Goal: Information Seeking & Learning: Compare options

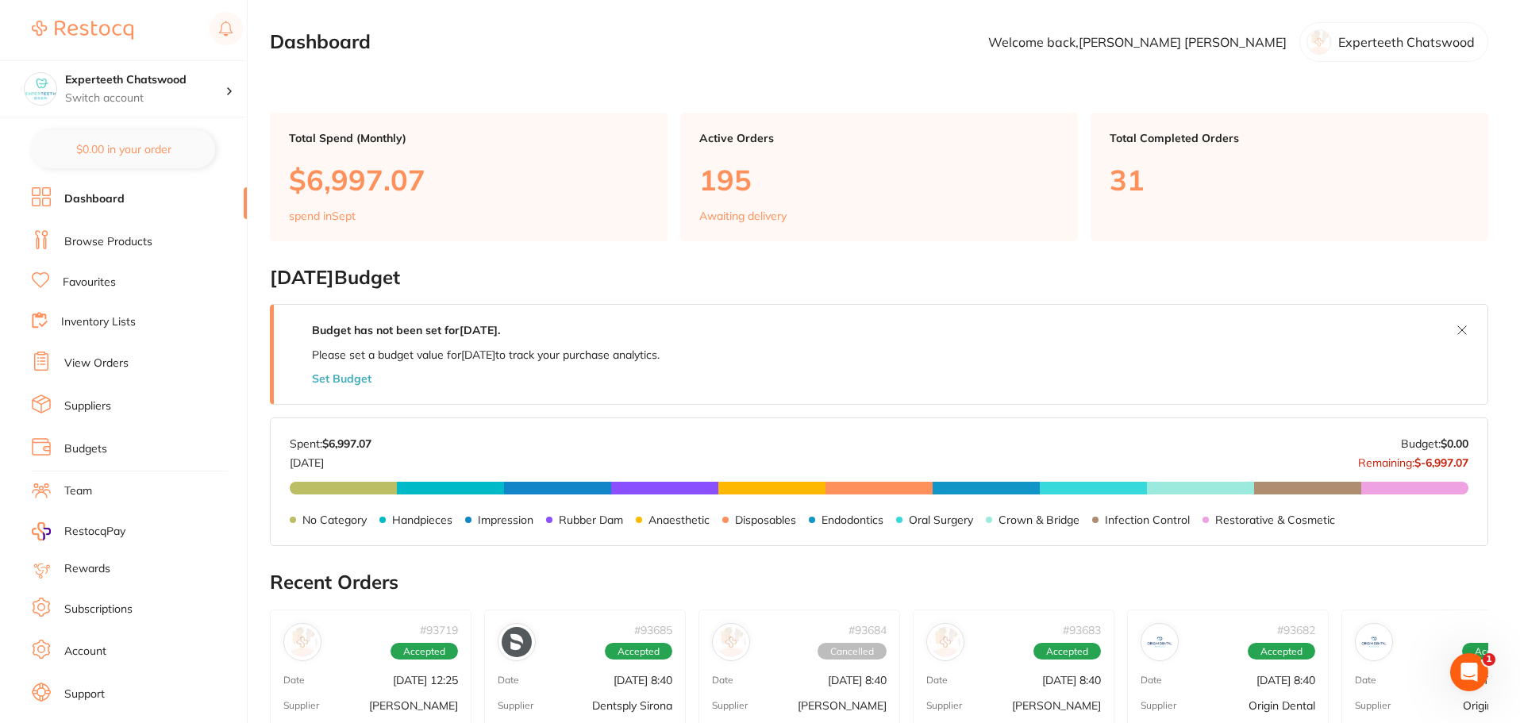
click at [110, 241] on link "Browse Products" at bounding box center [108, 242] width 88 height 16
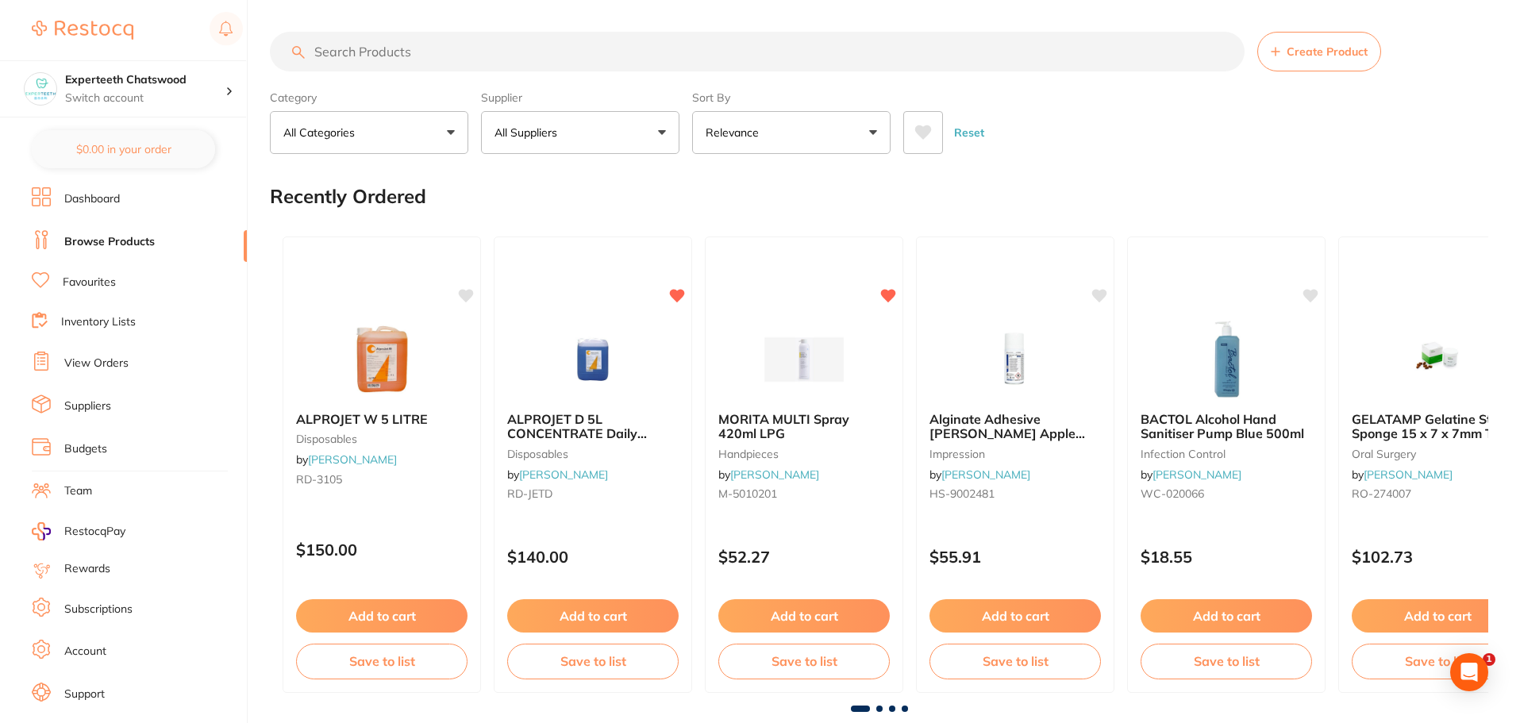
click at [413, 52] on input "search" at bounding box center [757, 52] width 974 height 40
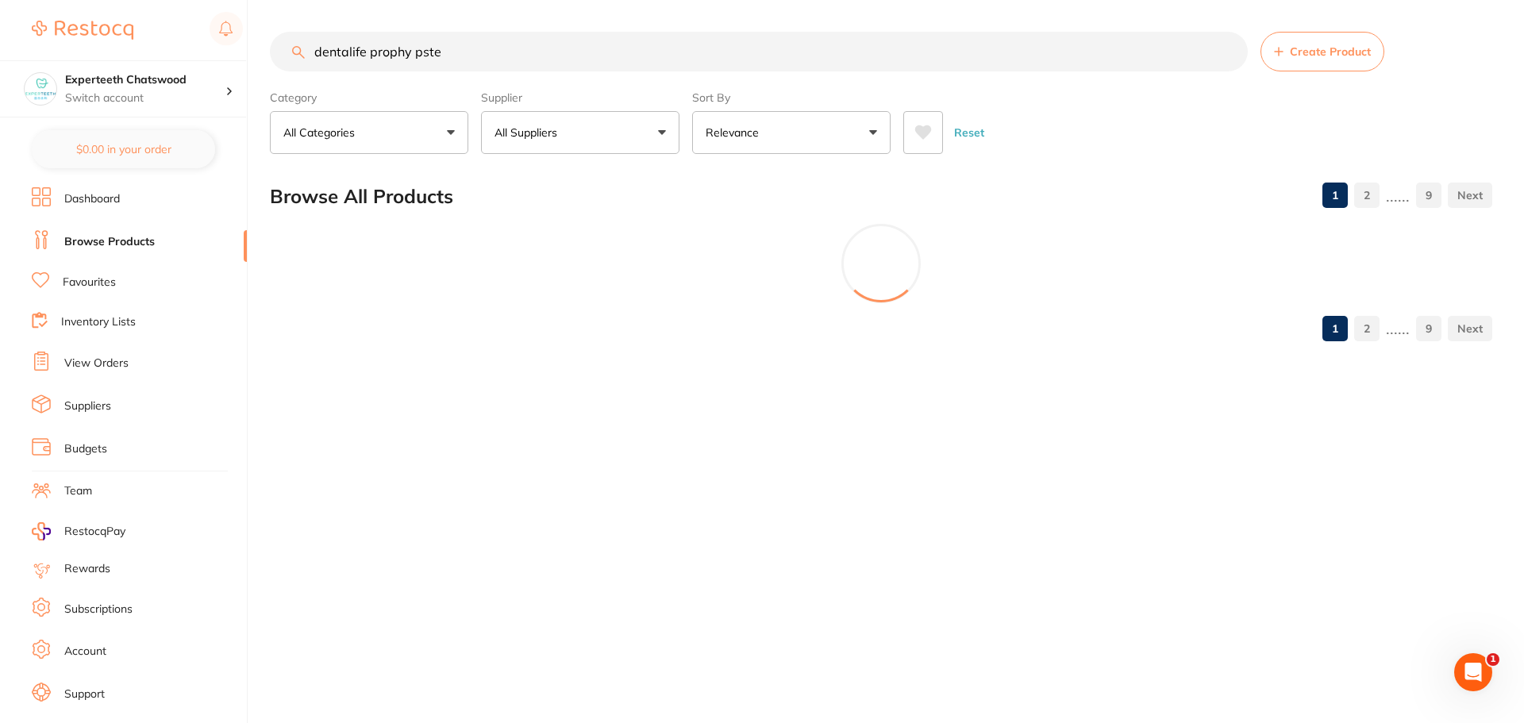
type input "dentalife prophy pste"
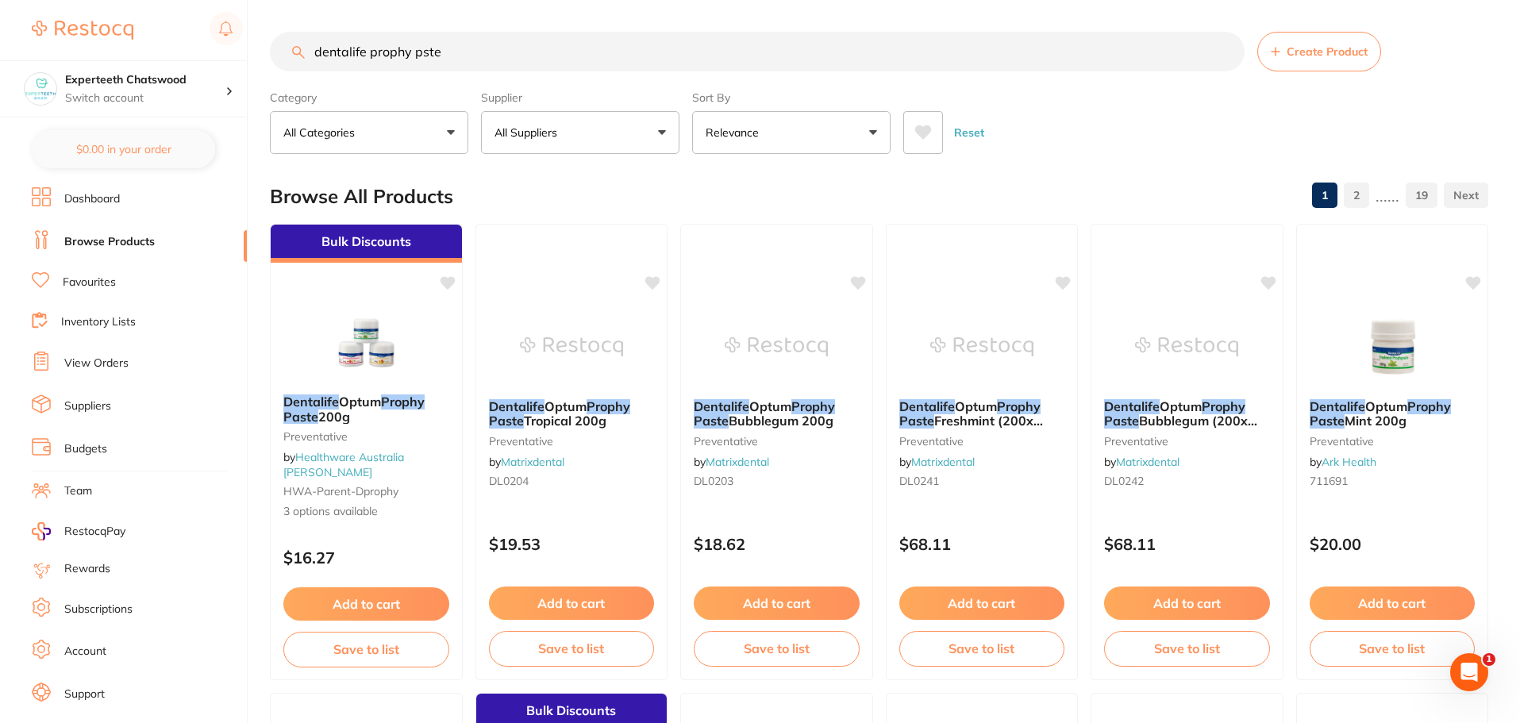
click at [626, 124] on button "All Suppliers" at bounding box center [580, 132] width 198 height 43
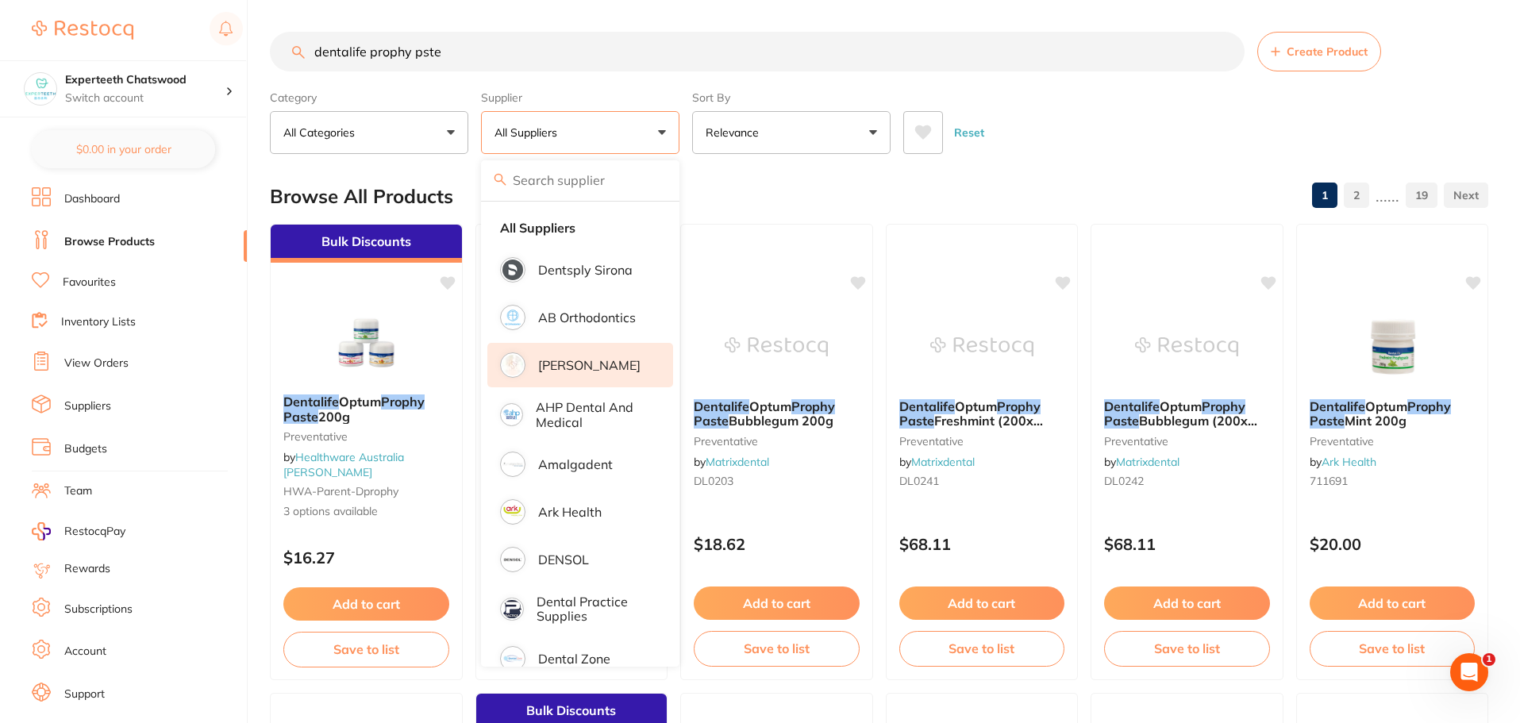
click at [589, 358] on p "[PERSON_NAME]" at bounding box center [589, 365] width 102 height 14
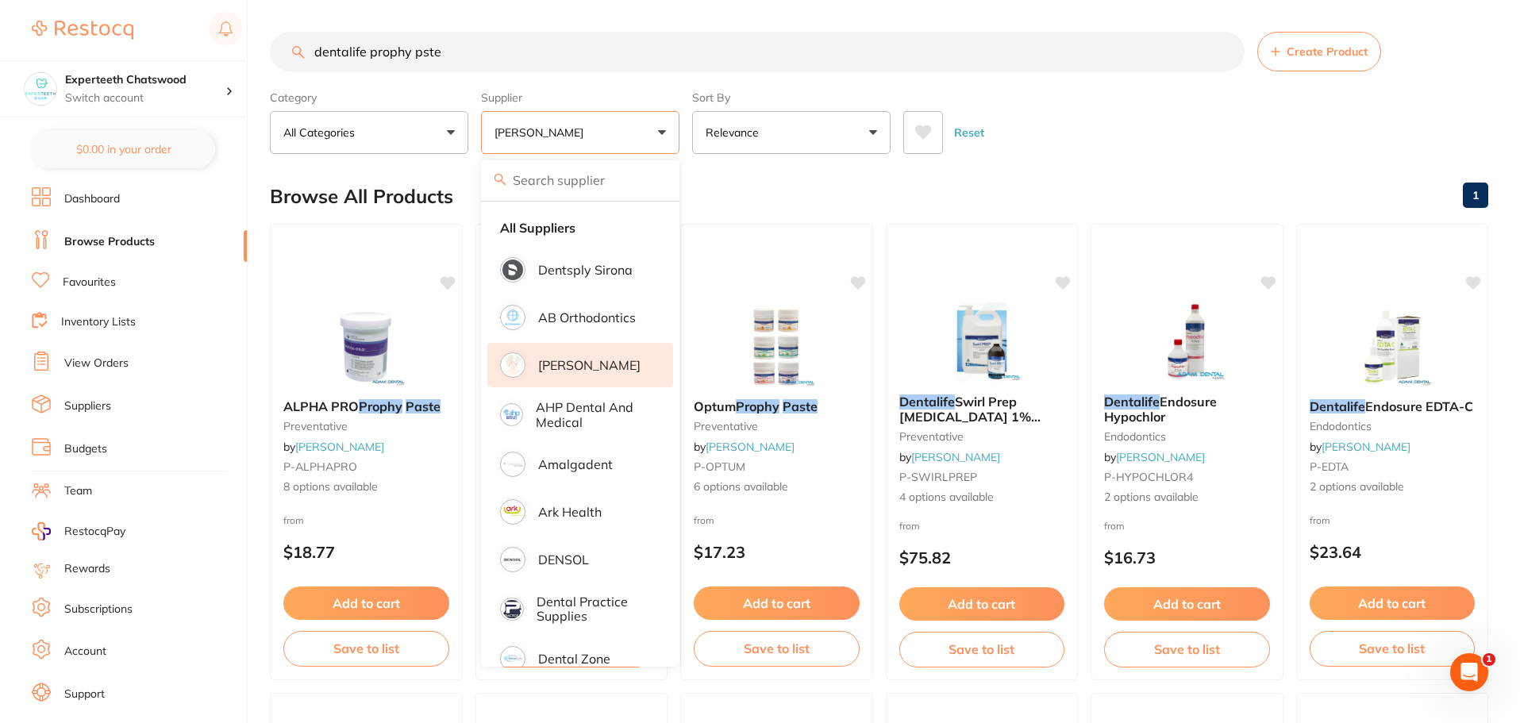
click at [1139, 131] on div "Reset" at bounding box center [1189, 126] width 572 height 56
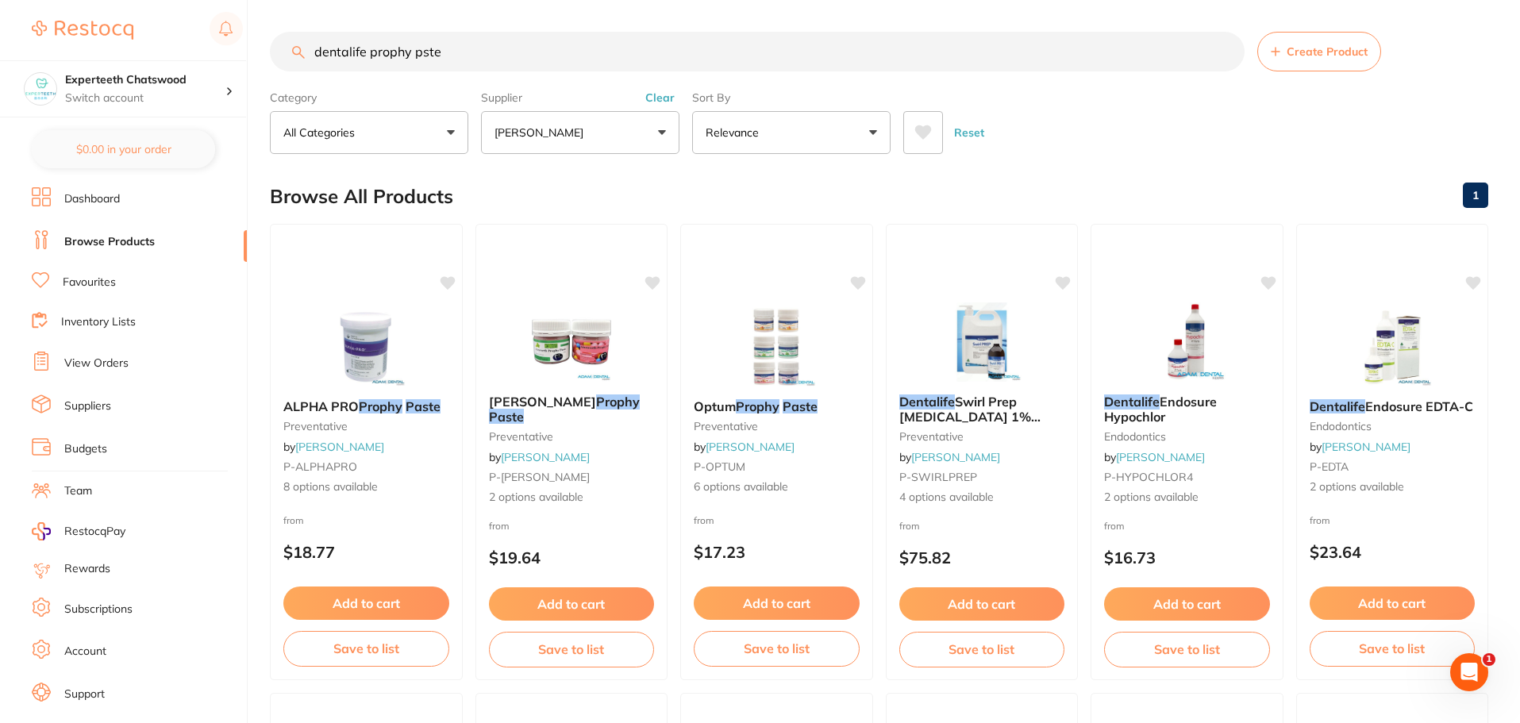
click at [622, 136] on button "[PERSON_NAME]" at bounding box center [580, 132] width 198 height 43
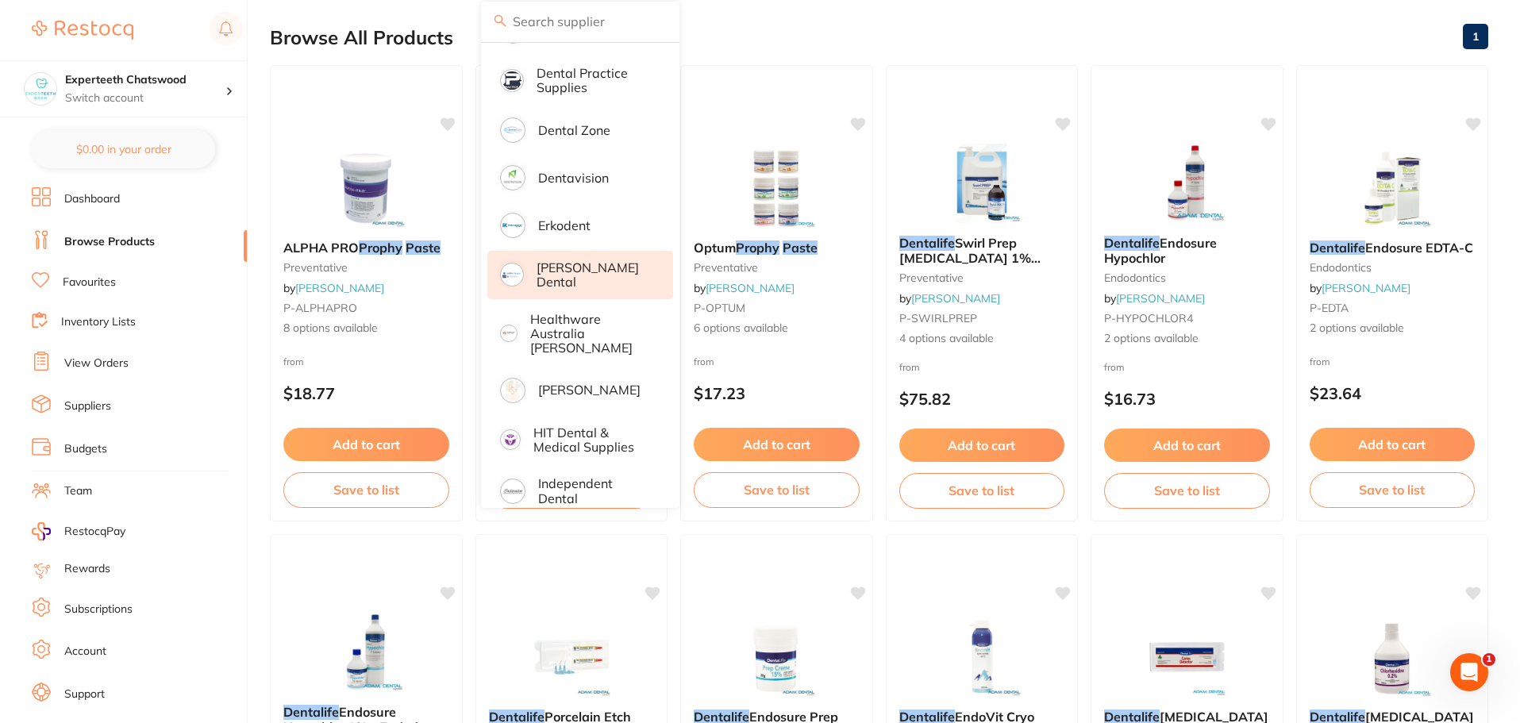
scroll to position [397, 0]
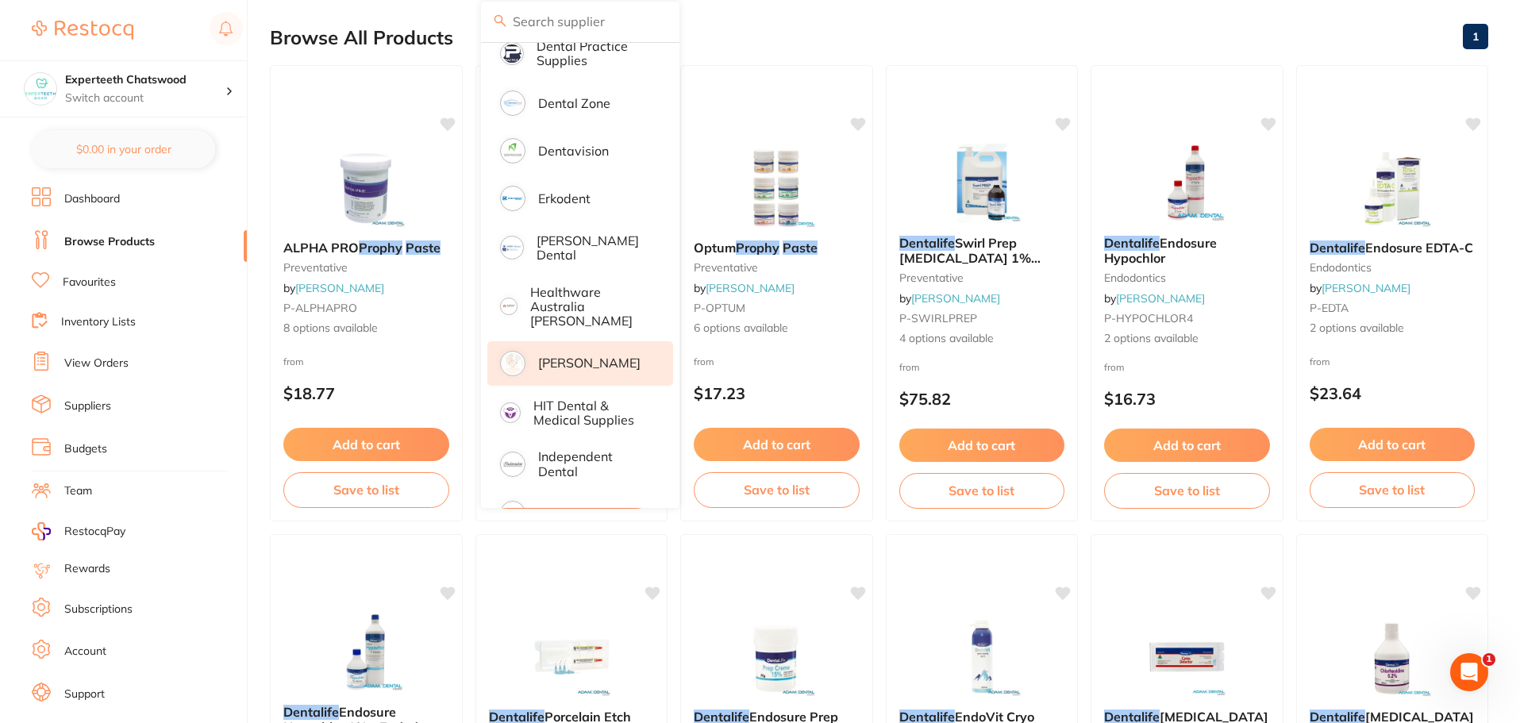
click at [565, 355] on p "[PERSON_NAME]" at bounding box center [589, 362] width 102 height 14
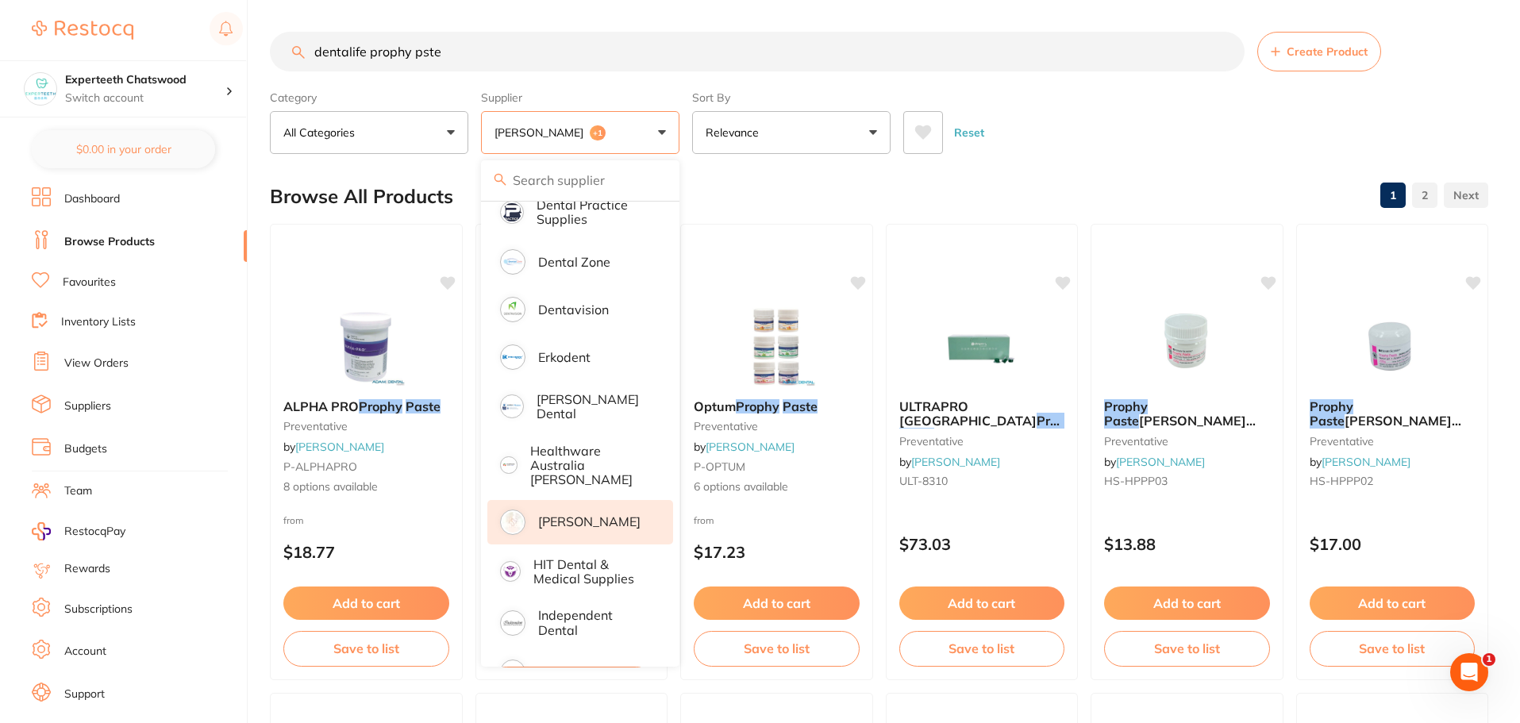
scroll to position [0, 0]
click at [1112, 175] on div "Browse All Products 1 2" at bounding box center [879, 196] width 1218 height 53
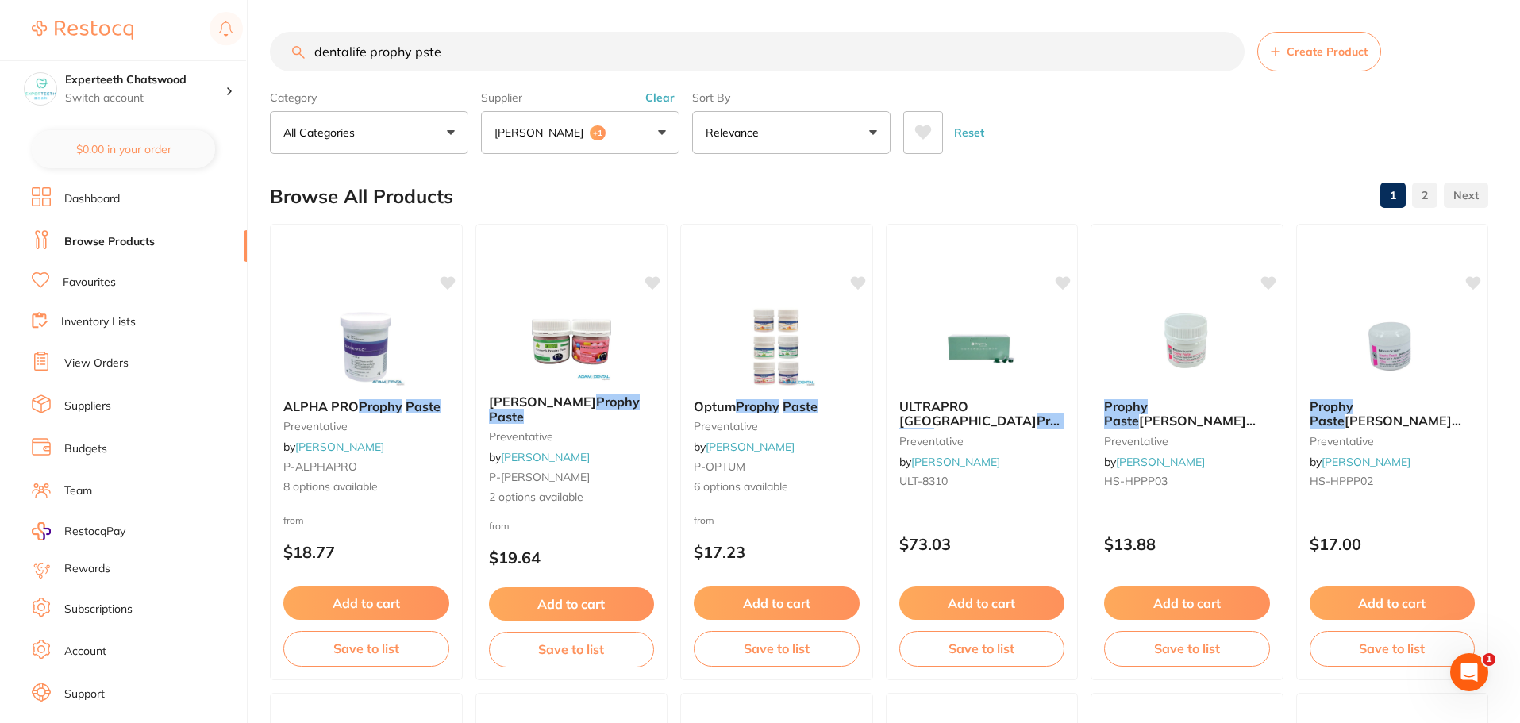
click at [1151, 103] on div "Reset" at bounding box center [1189, 126] width 572 height 56
click at [1347, 148] on div "Reset" at bounding box center [1189, 126] width 572 height 56
click at [586, 135] on button "[PERSON_NAME] +1" at bounding box center [580, 132] width 198 height 43
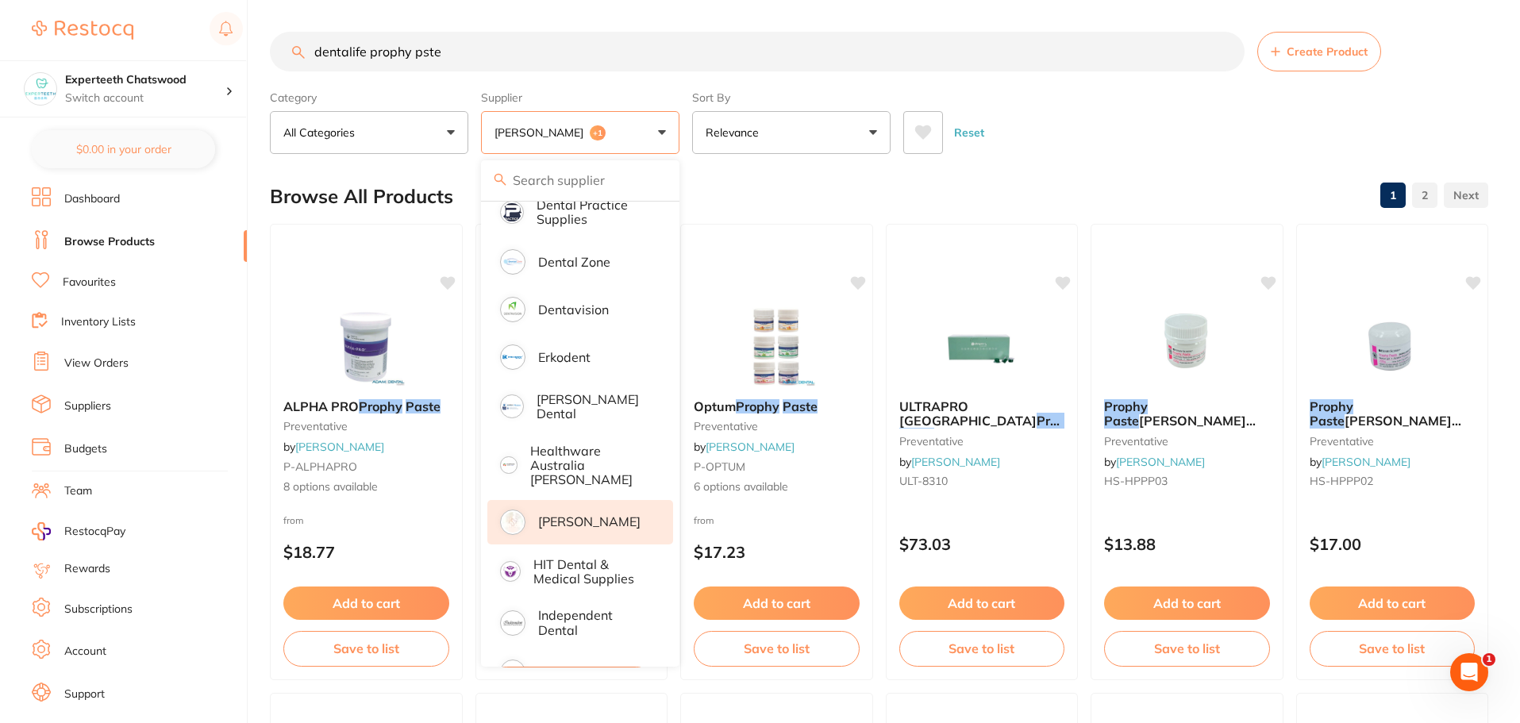
click at [564, 514] on p "[PERSON_NAME]" at bounding box center [589, 521] width 102 height 14
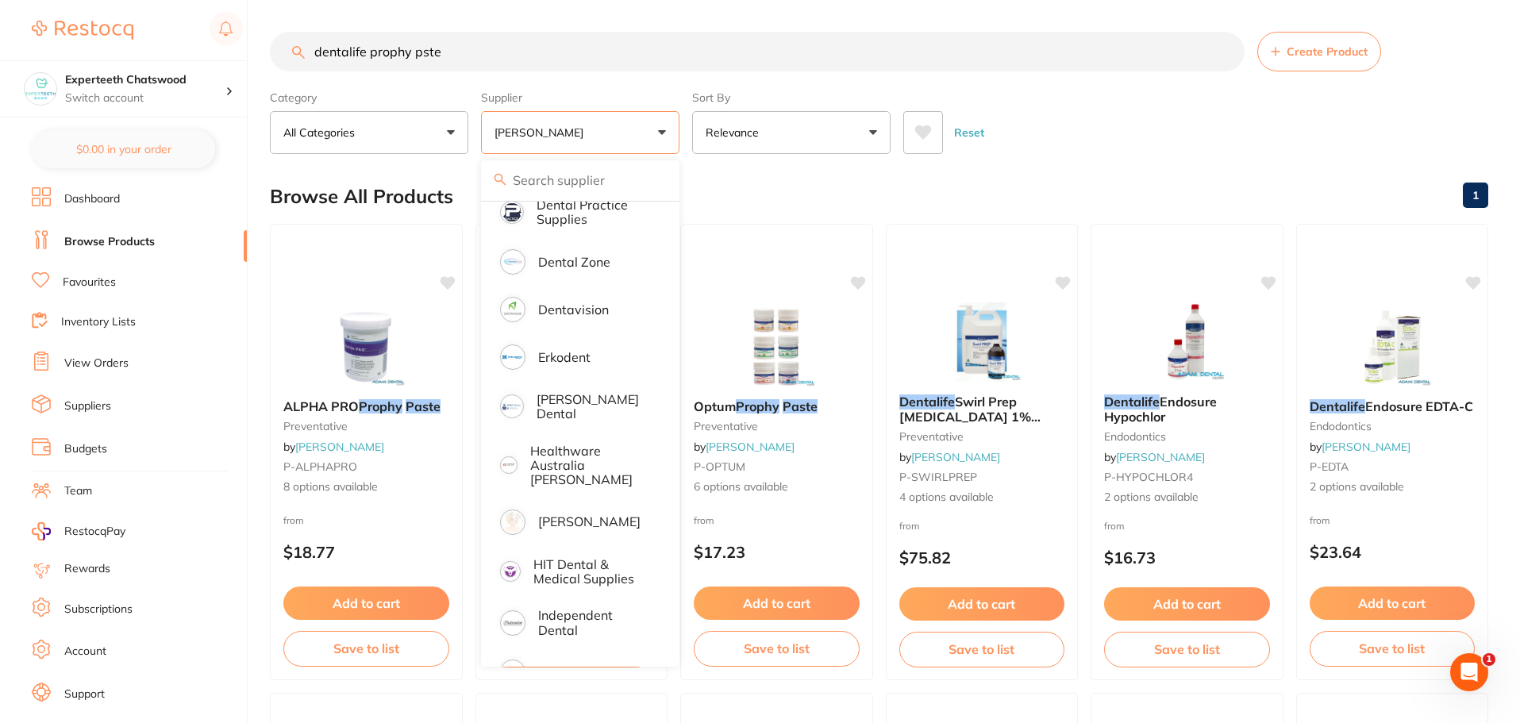
click at [650, 126] on button "[PERSON_NAME]" at bounding box center [580, 132] width 198 height 43
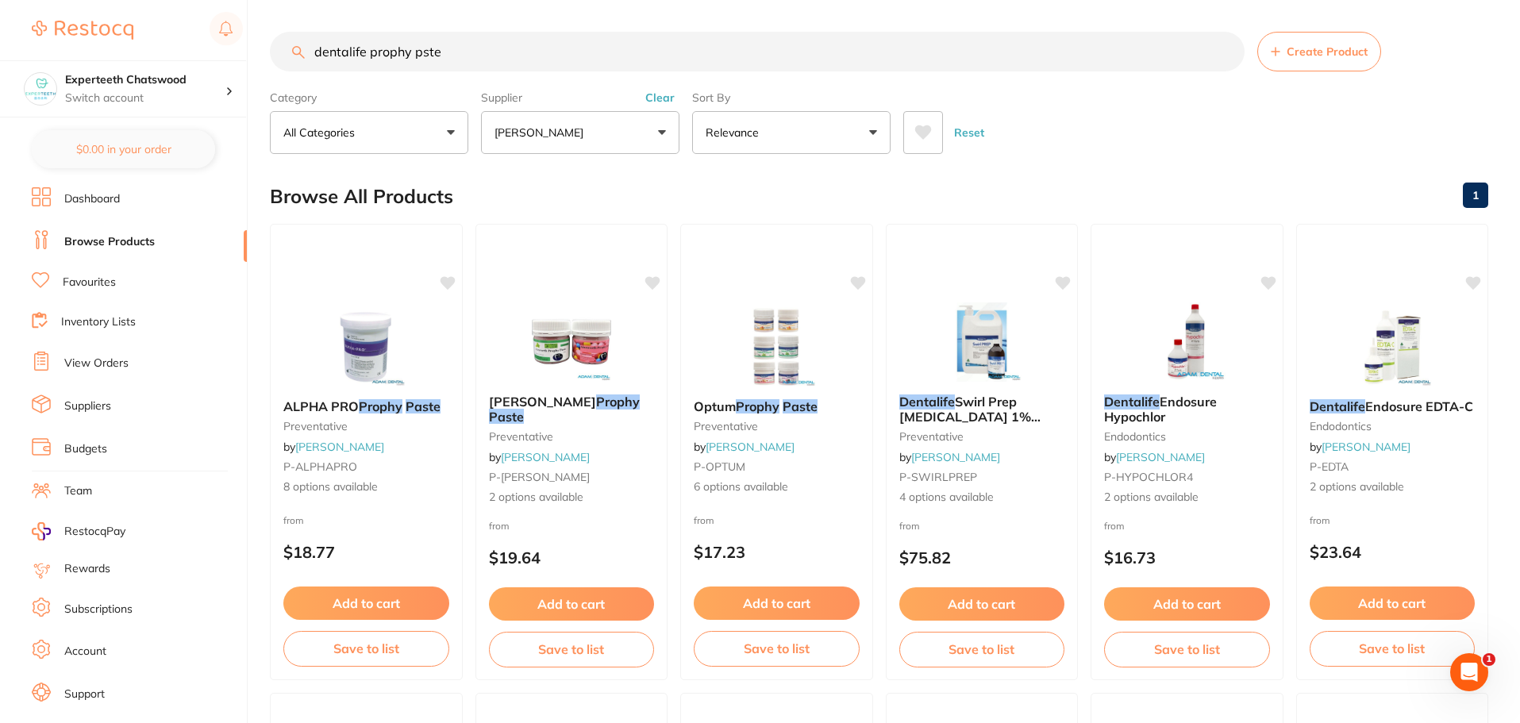
click at [662, 99] on button "Clear" at bounding box center [659, 97] width 39 height 14
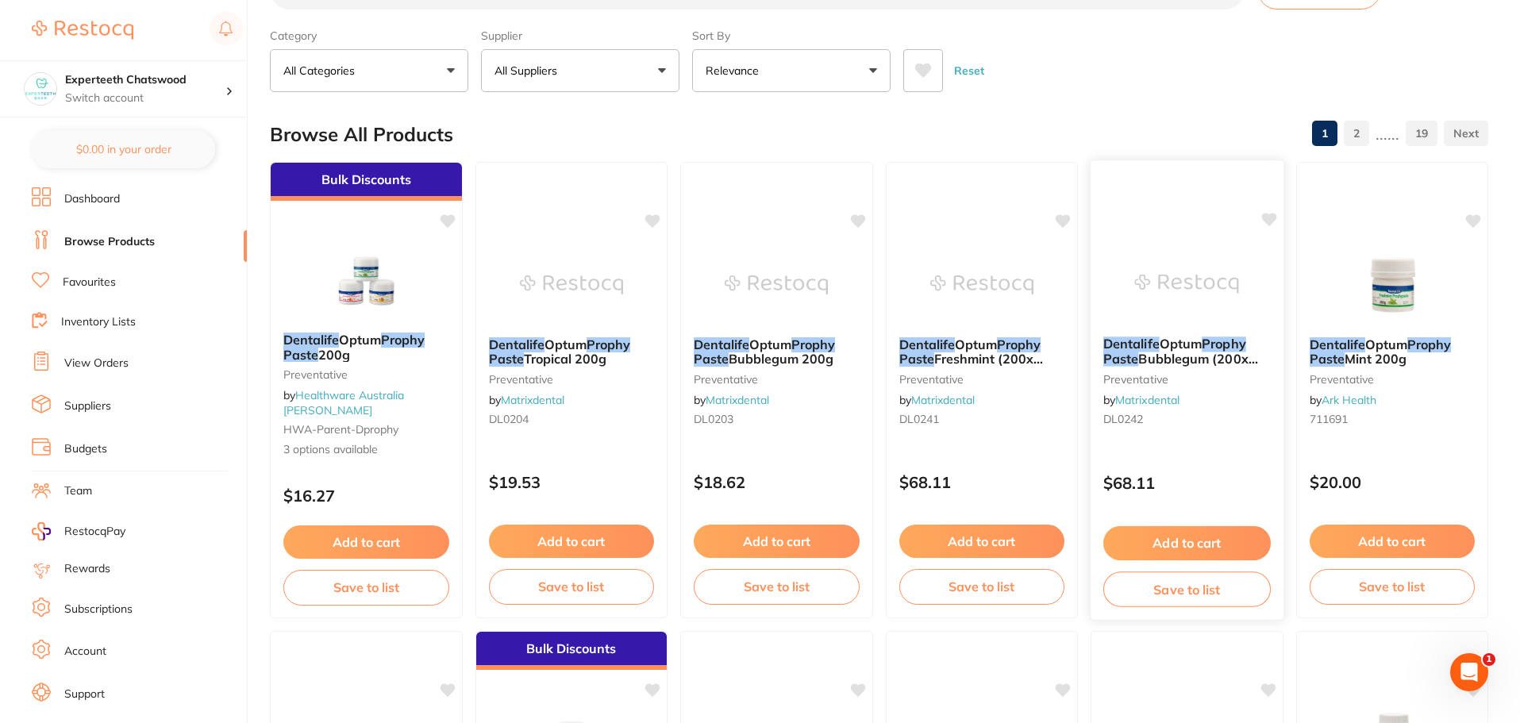
scroll to position [79, 0]
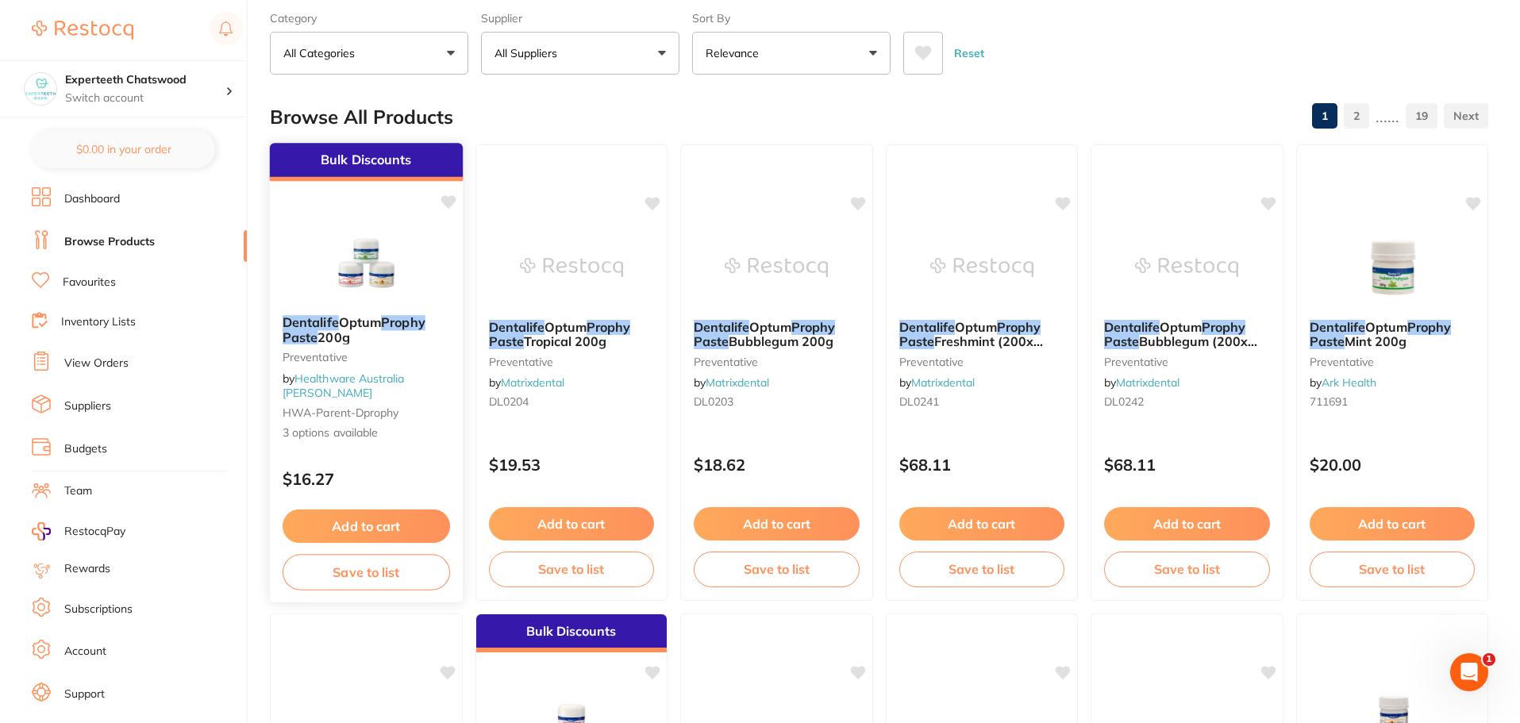
click at [402, 267] on img at bounding box center [366, 262] width 104 height 80
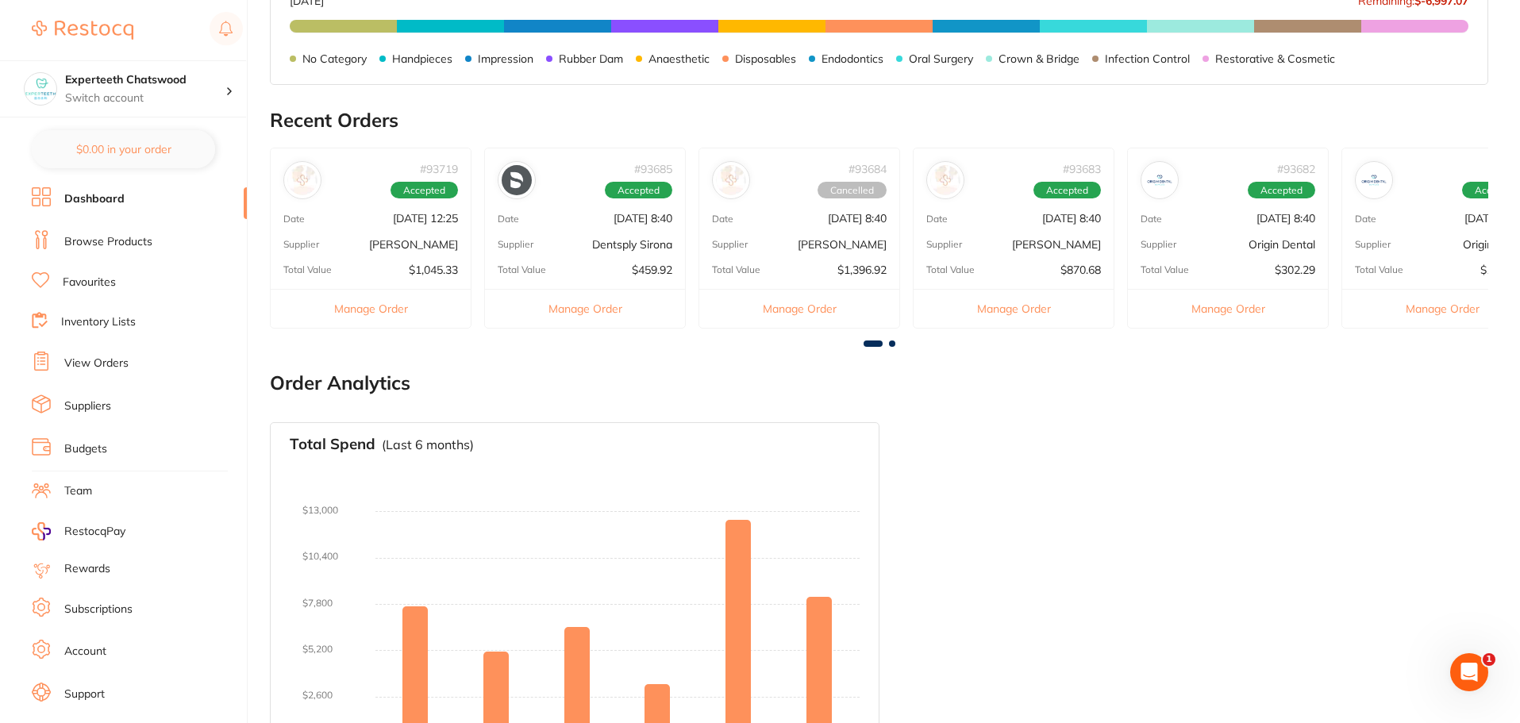
scroll to position [534, 0]
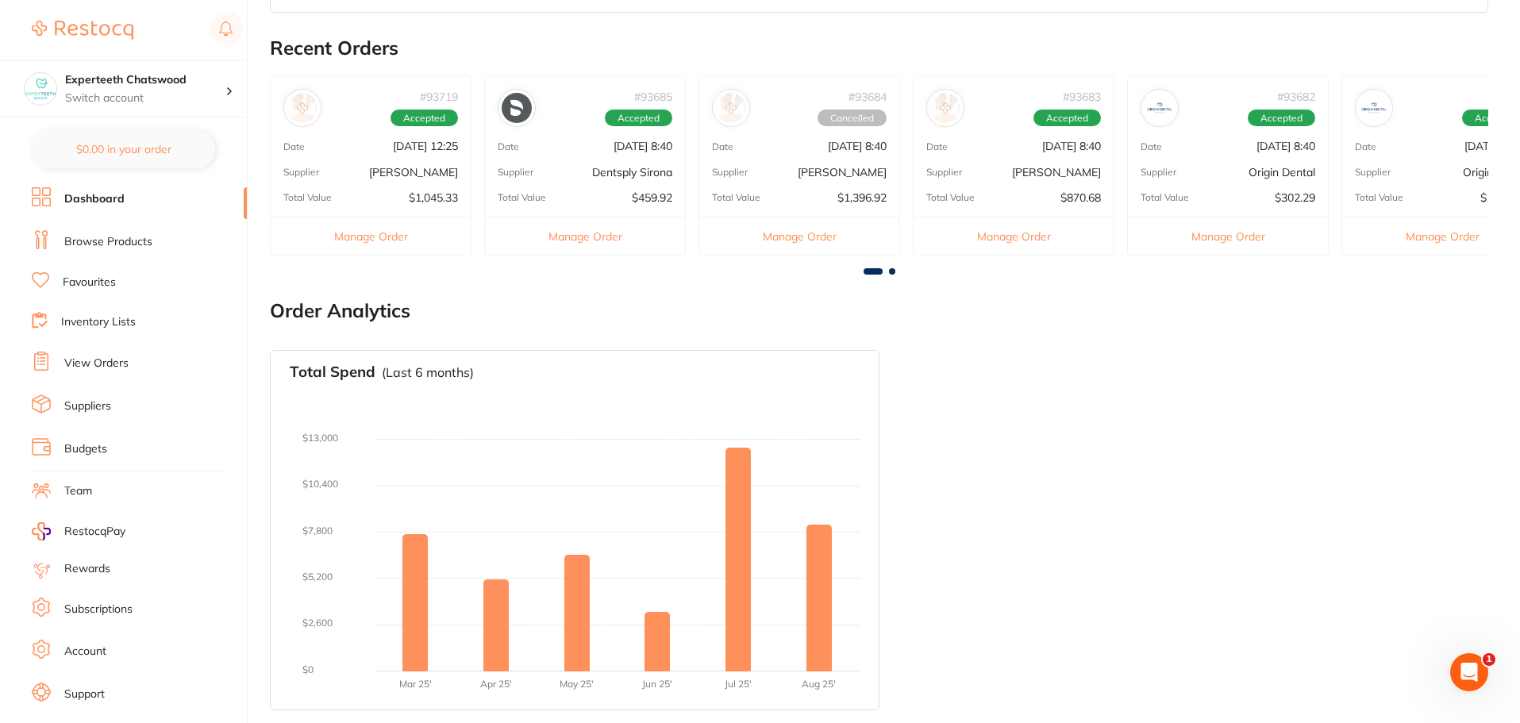
click at [98, 246] on link "Browse Products" at bounding box center [108, 242] width 88 height 16
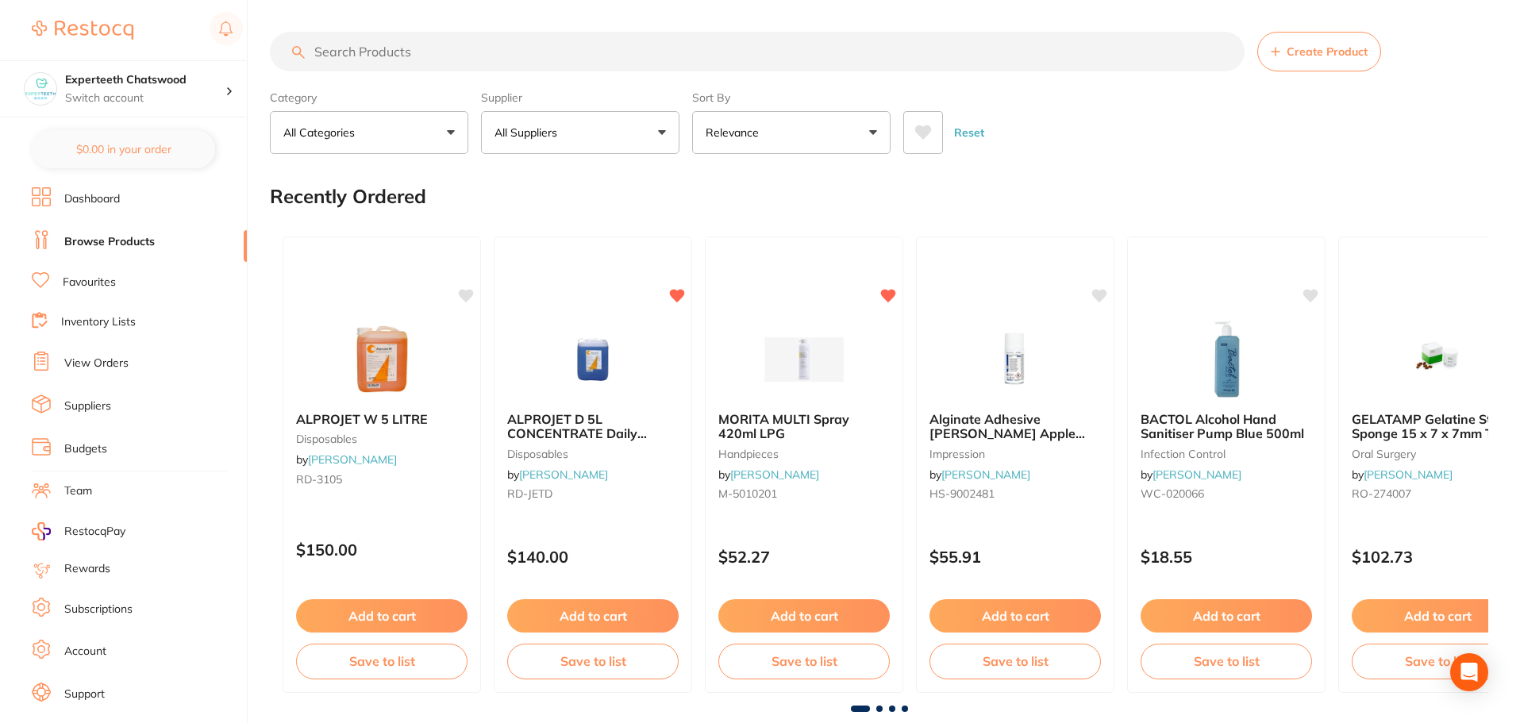
click at [463, 53] on input "search" at bounding box center [757, 52] width 974 height 40
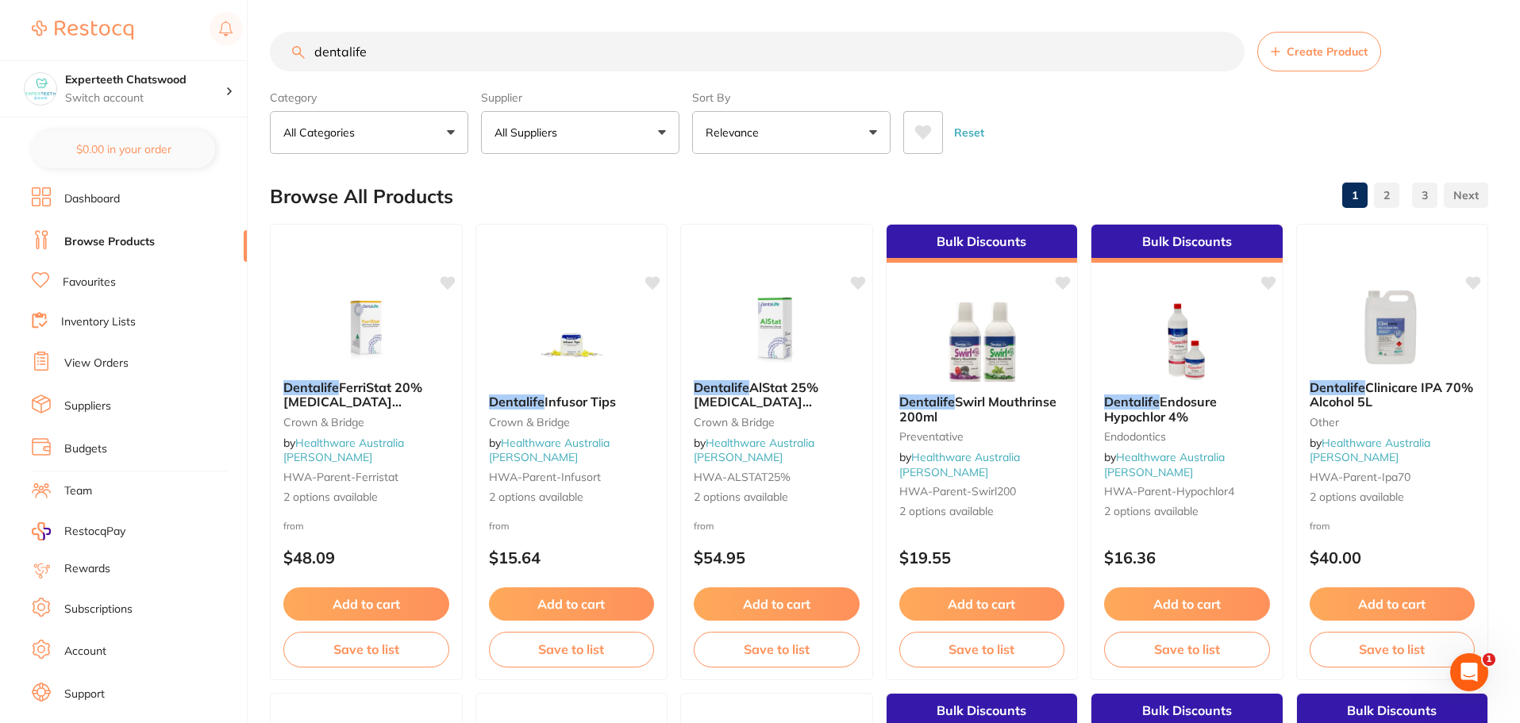
click at [421, 55] on input "dentalife" at bounding box center [757, 52] width 974 height 40
type input "dentalife prophy paste"
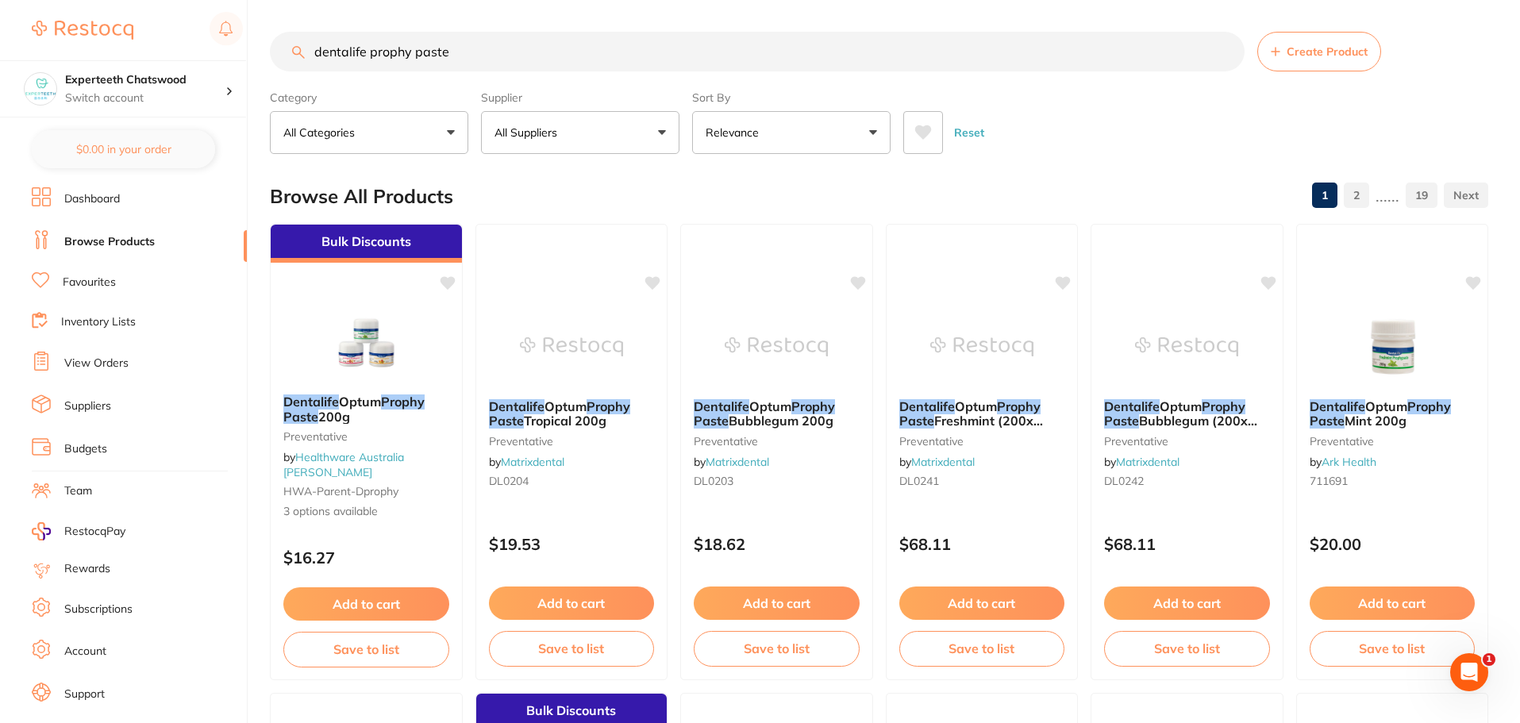
click at [90, 281] on link "Favourites" at bounding box center [89, 283] width 53 height 16
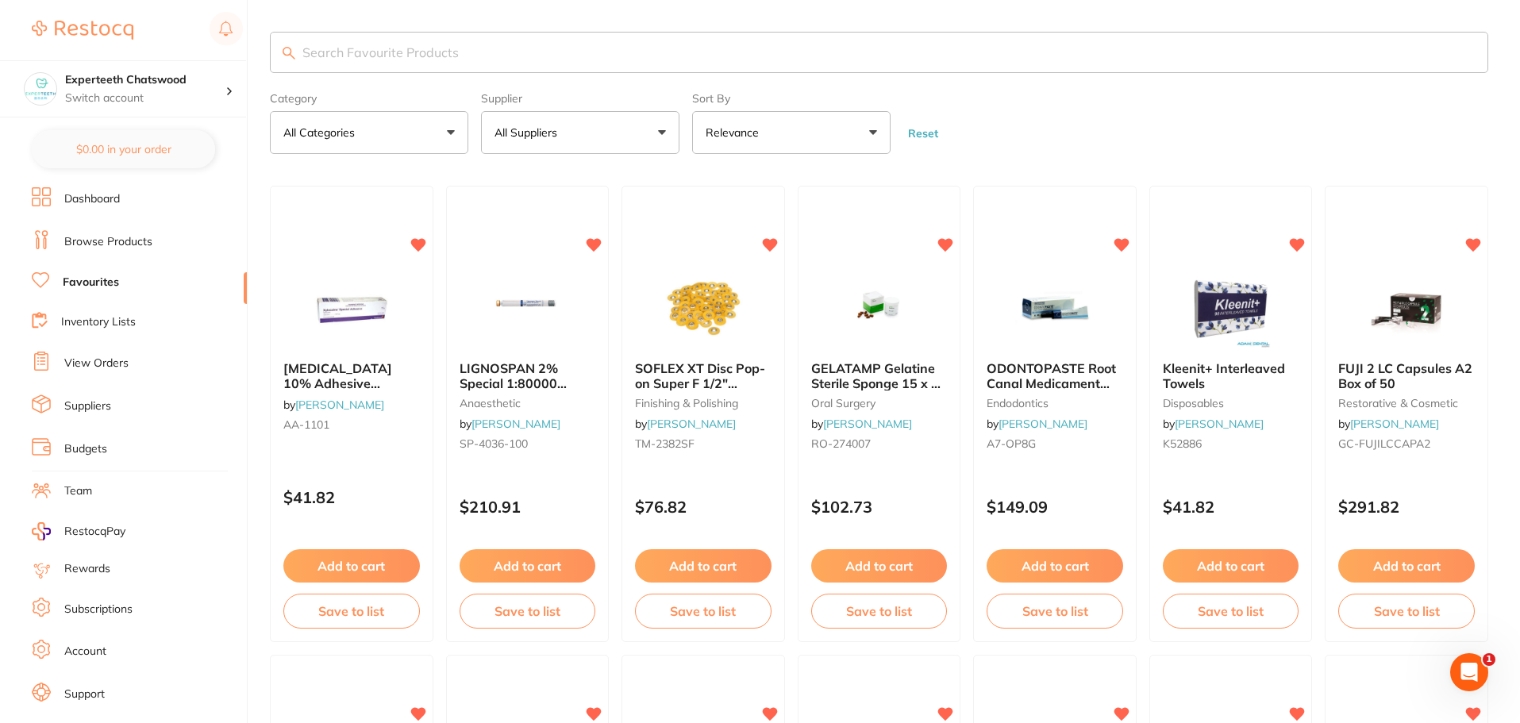
click at [421, 48] on input "search" at bounding box center [879, 52] width 1218 height 41
type input "prophy"
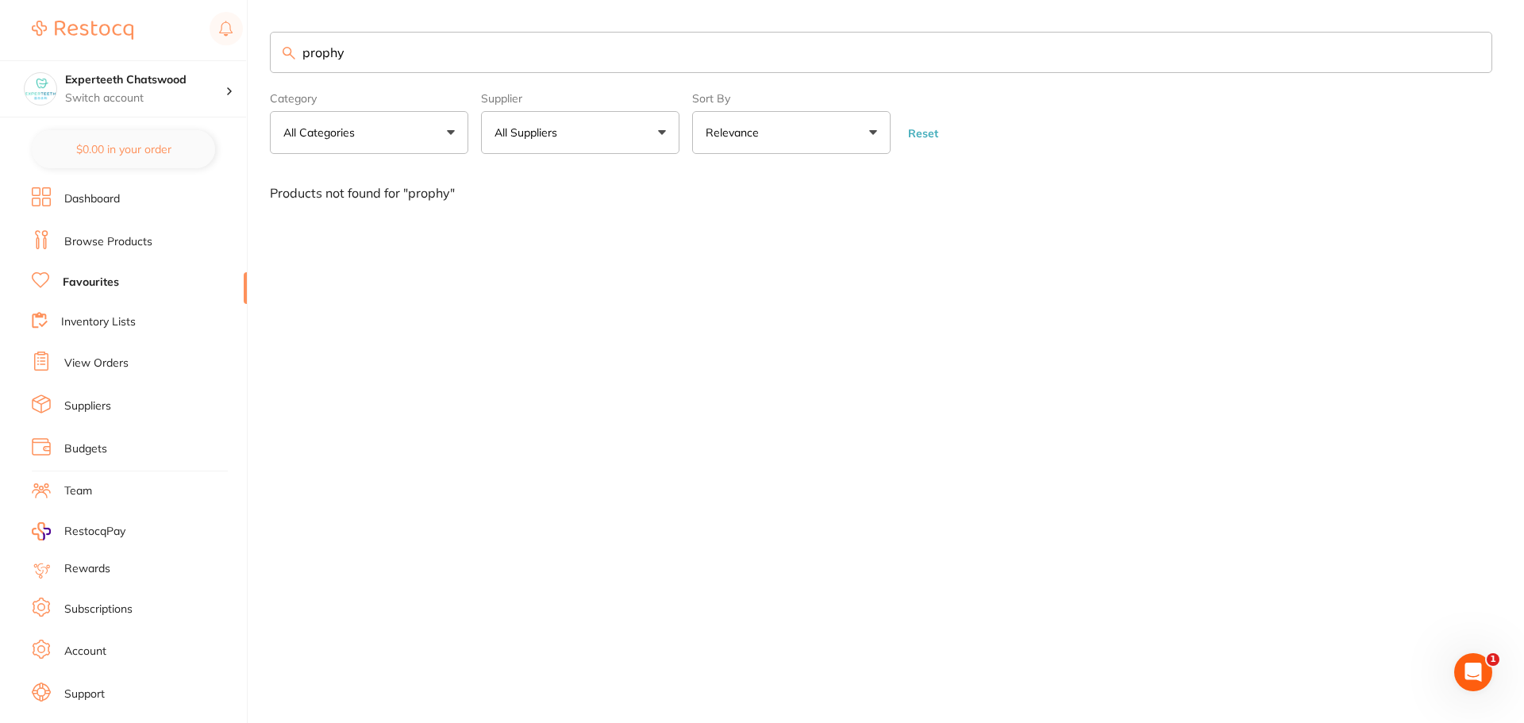
click at [403, 54] on input "prophy" at bounding box center [881, 52] width 1222 height 41
click at [98, 237] on link "Browse Products" at bounding box center [108, 242] width 88 height 16
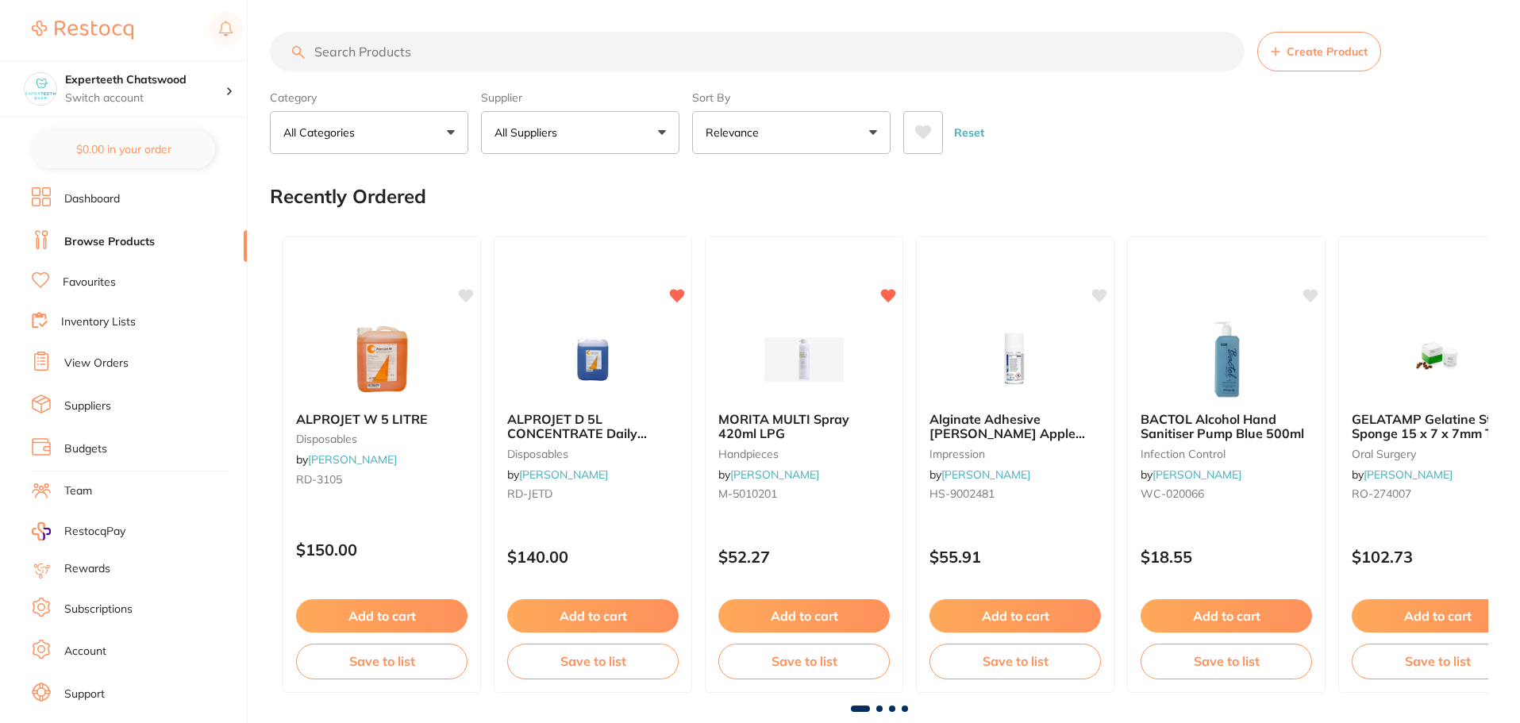
click at [377, 60] on input "search" at bounding box center [757, 52] width 974 height 40
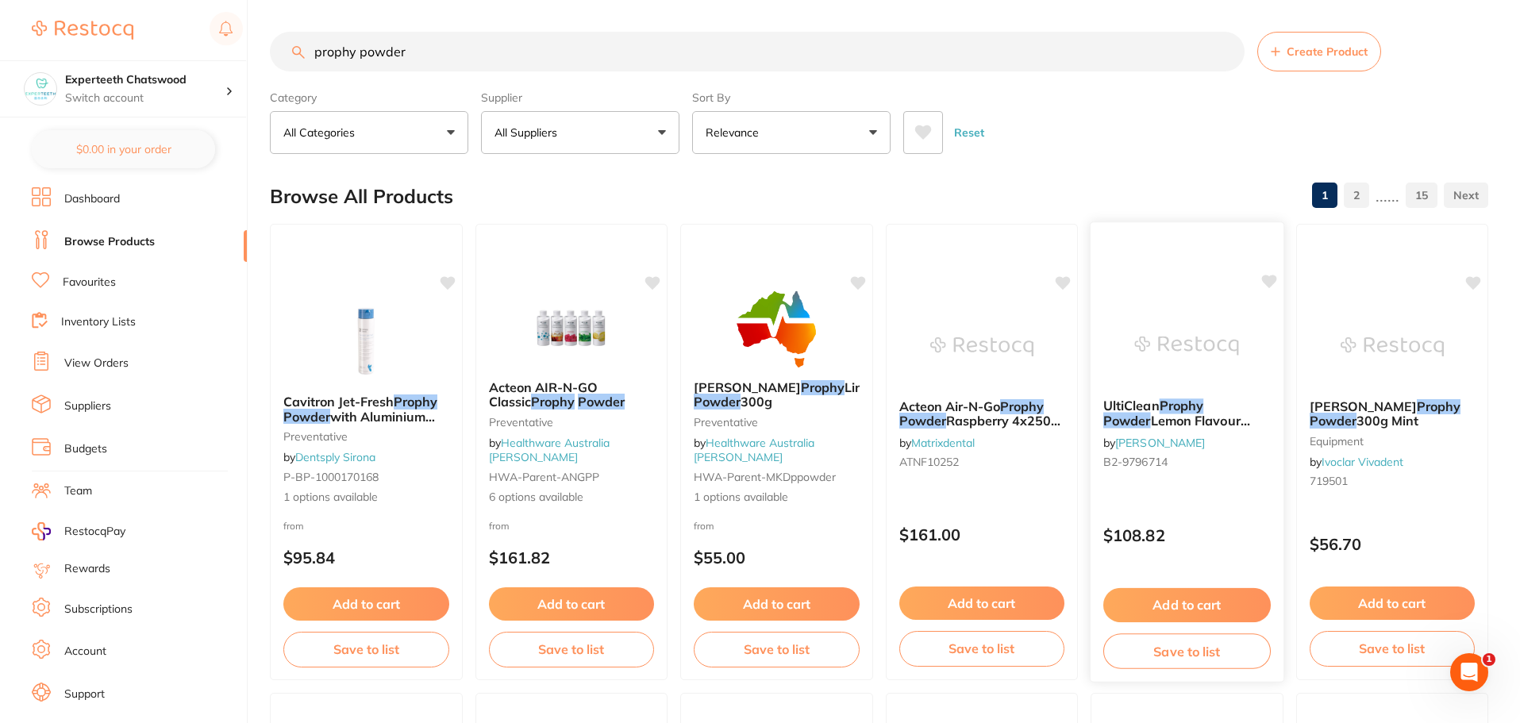
click at [1194, 350] on img at bounding box center [1187, 345] width 104 height 80
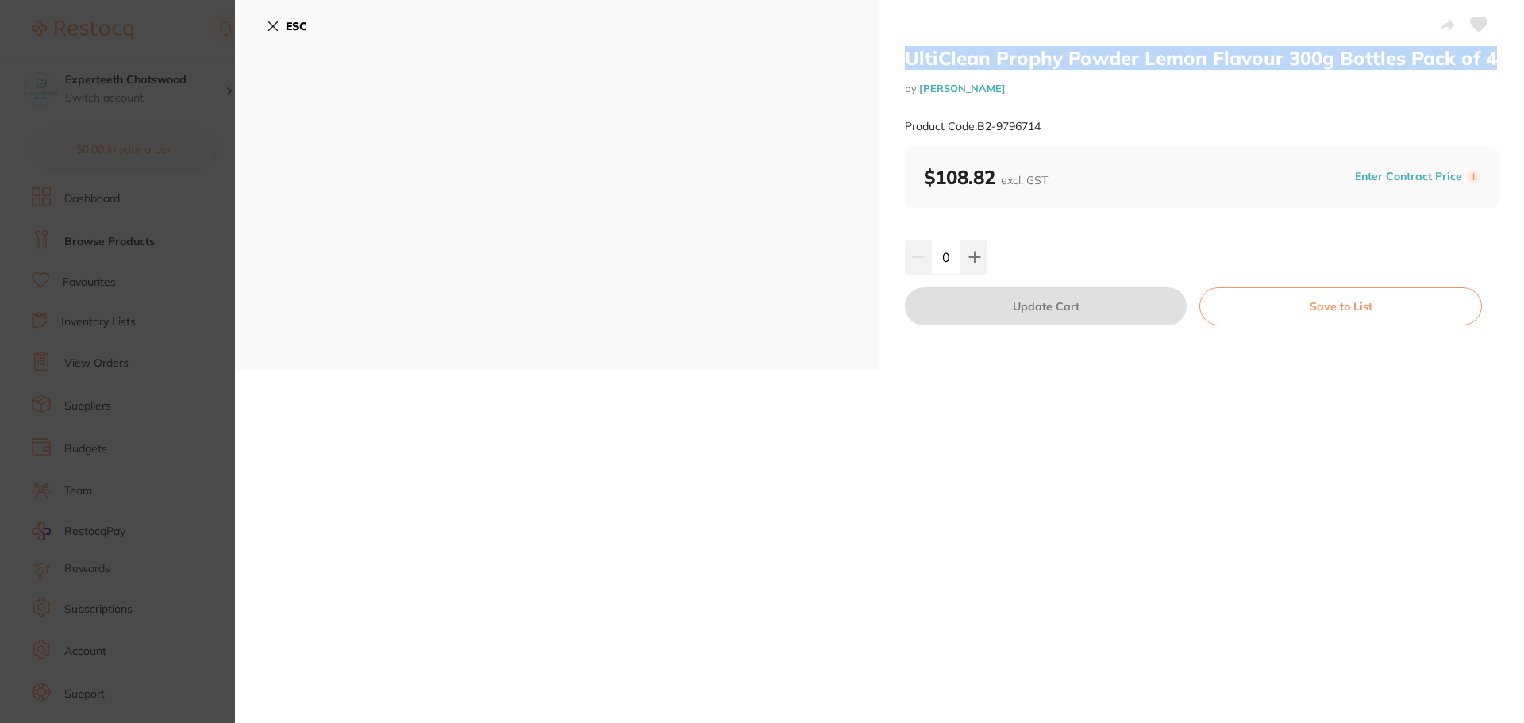
drag, startPoint x: 1502, startPoint y: 58, endPoint x: 863, endPoint y: 52, distance: 639.6
click at [863, 52] on div "UltiClean Prophy Powder Lemon Flavour 300g Bottles Pack of 4 by Henry Schein Ha…" at bounding box center [879, 185] width 1289 height 370
copy div "UltiClean Prophy Powder Lemon Flavour 300g Bottles Pack of 4"
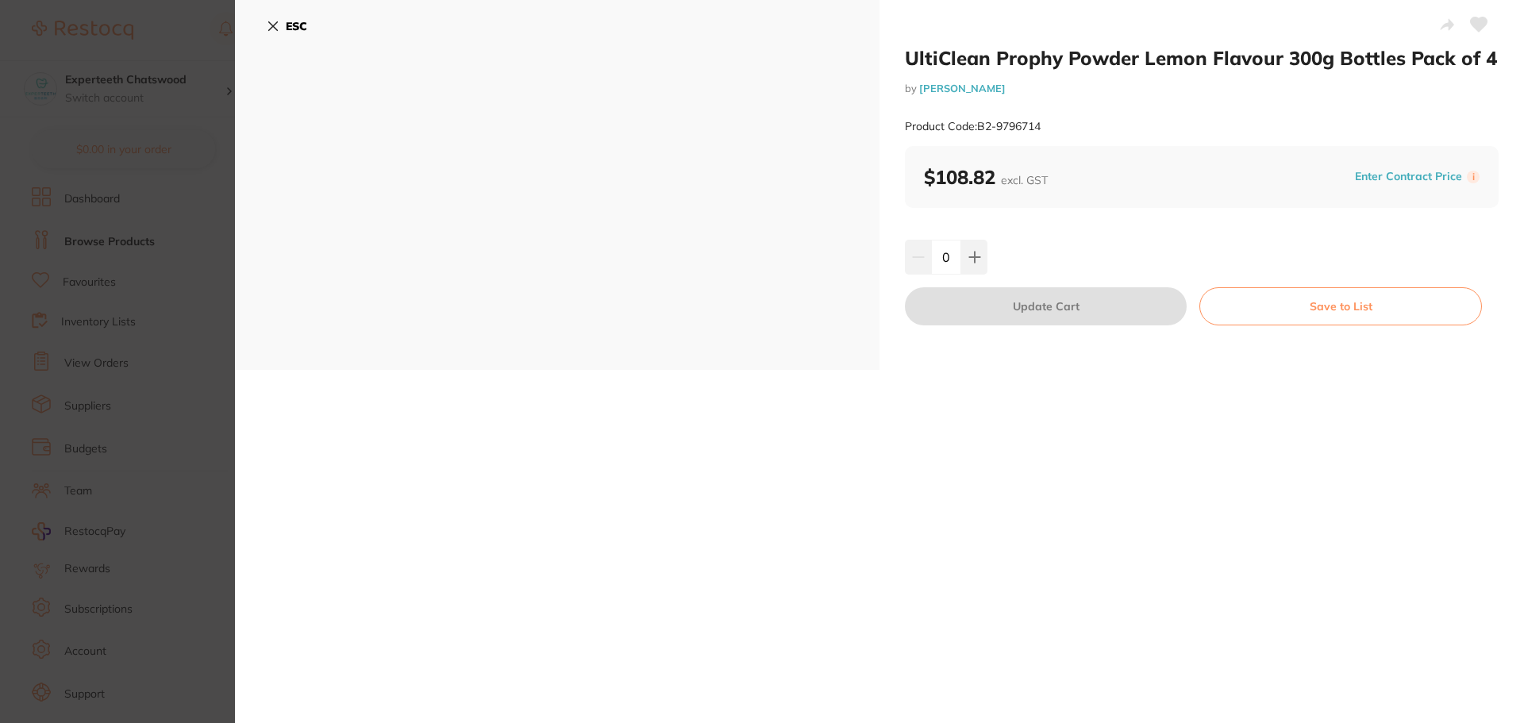
click at [1074, 141] on div "Product Code: B2-9796714" at bounding box center [1202, 126] width 594 height 39
drag, startPoint x: 1062, startPoint y: 130, endPoint x: 977, endPoint y: 129, distance: 84.9
click at [977, 129] on div "Product Code: B2-9796714" at bounding box center [1202, 126] width 594 height 39
copy small "B2-9796714"
click at [305, 28] on b "ESC" at bounding box center [296, 26] width 21 height 14
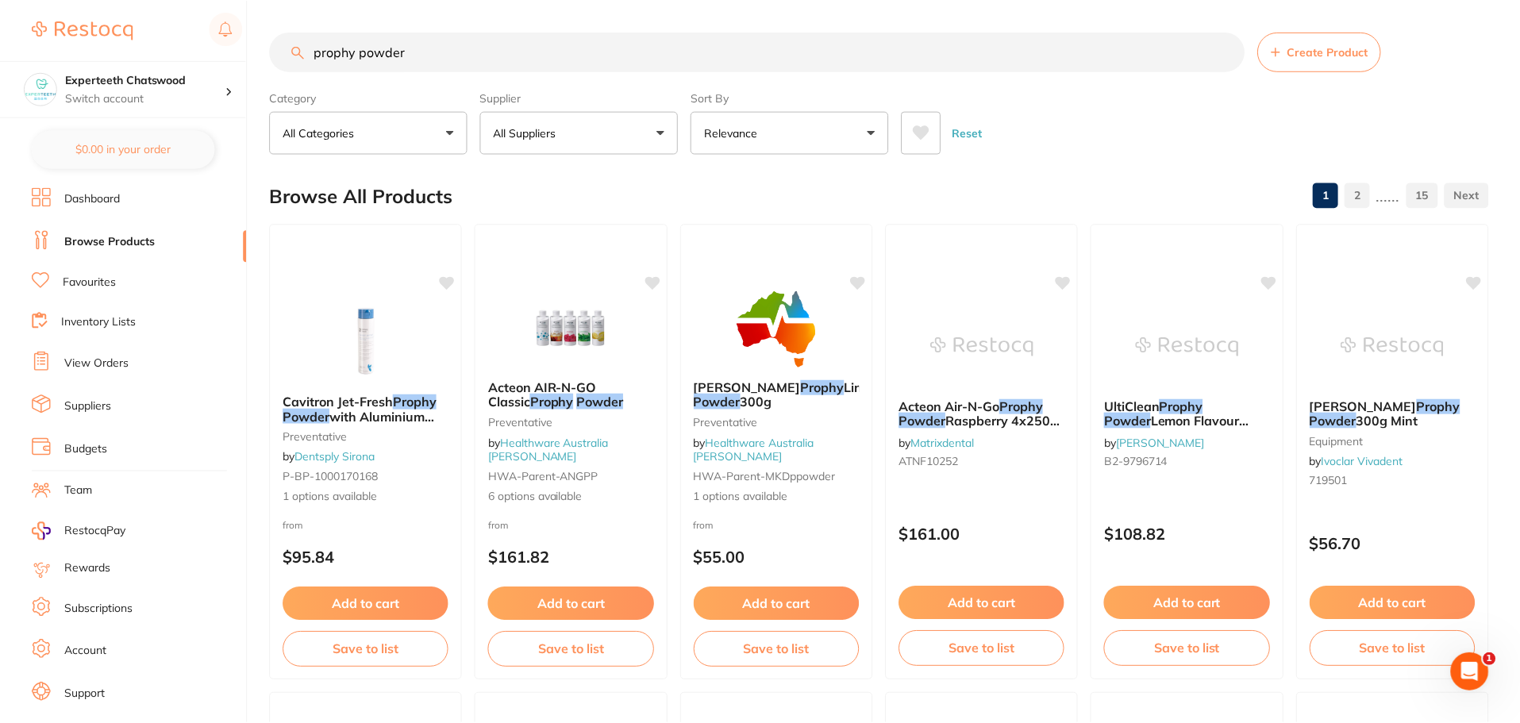
scroll to position [1, 0]
drag, startPoint x: 443, startPoint y: 42, endPoint x: 163, endPoint y: 25, distance: 280.6
click at [175, 26] on div "$3,123.13 Experteeth Chatswood Switch account Experteeth Chatswood $0.00 in you…" at bounding box center [760, 360] width 1520 height 723
paste input "Plaque Disclose"
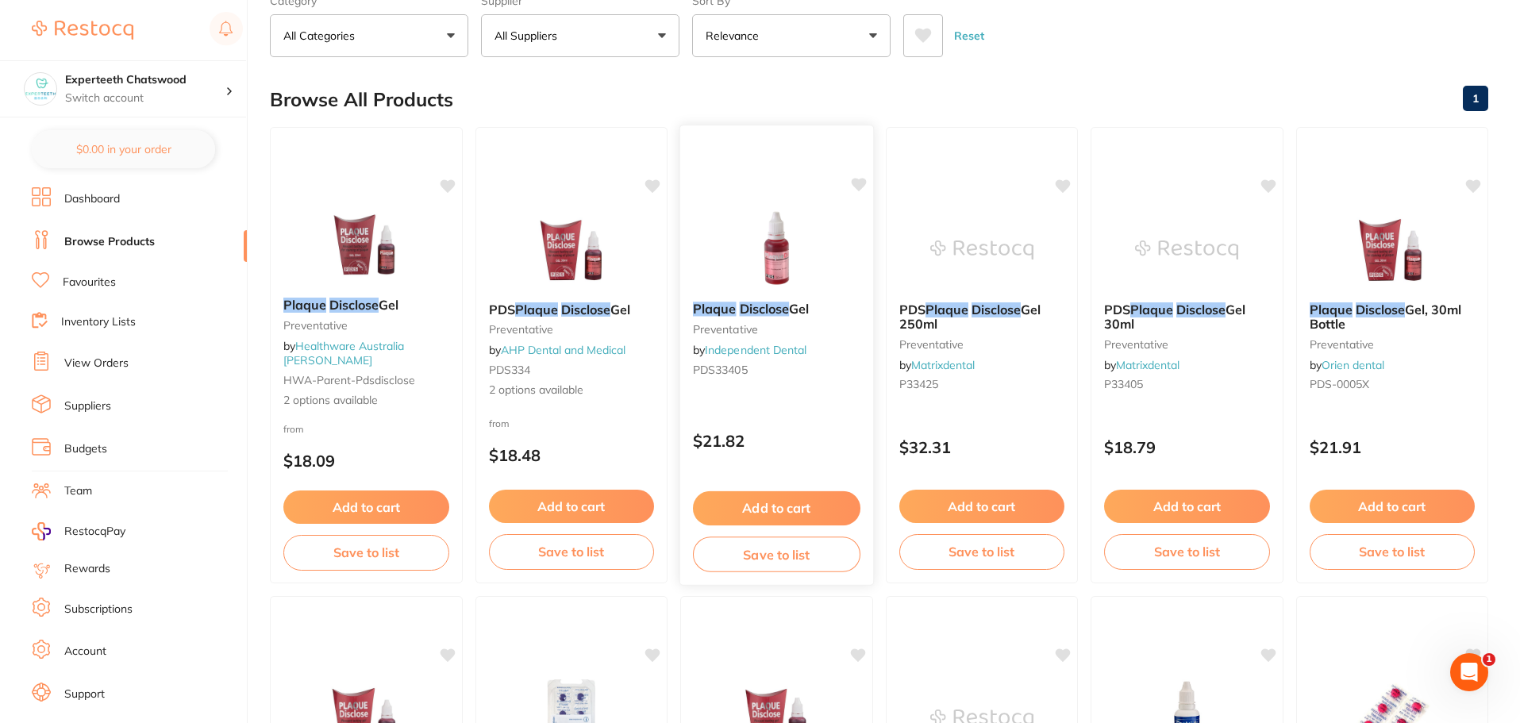
scroll to position [0, 0]
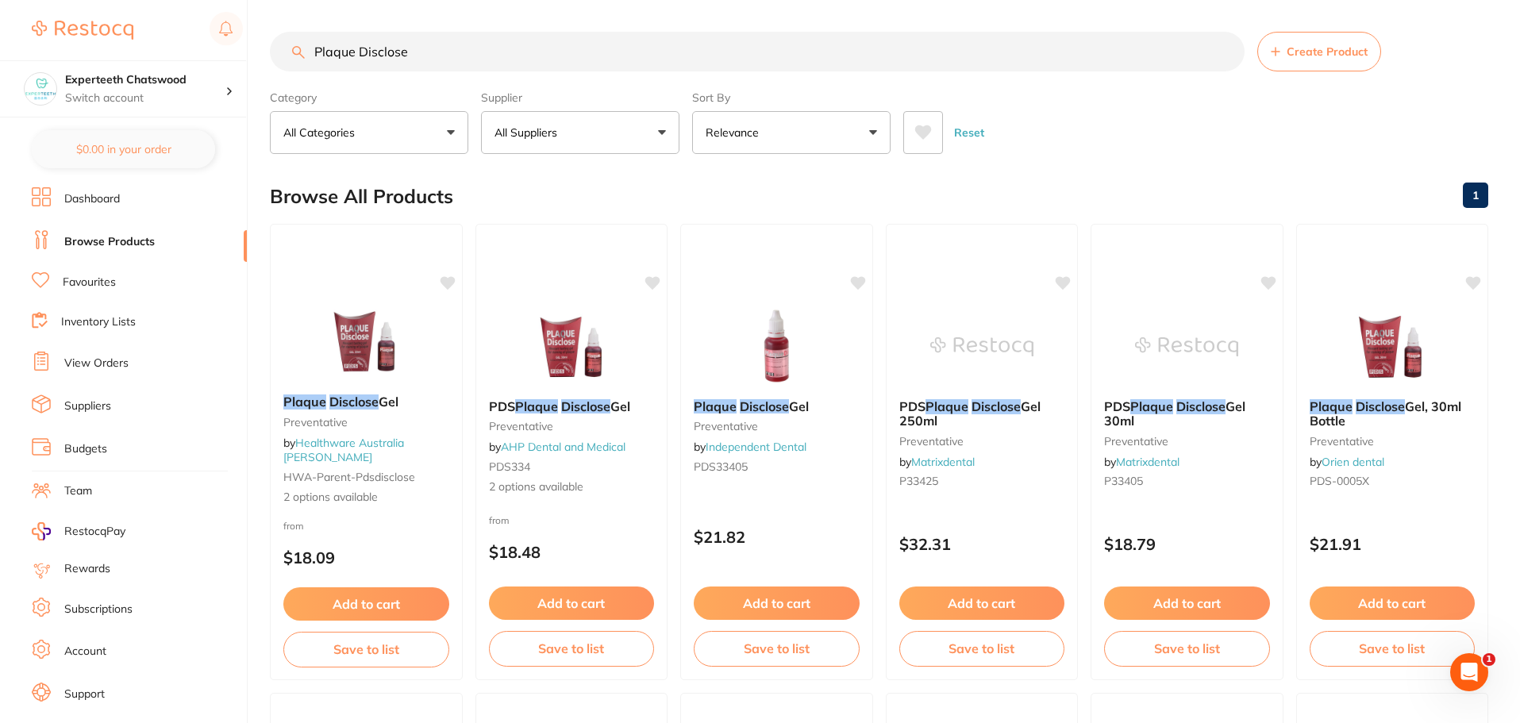
drag, startPoint x: 441, startPoint y: 60, endPoint x: 0, endPoint y: -4, distance: 445.7
click at [0, 0] on html "$3,123.13 Experteeth Chatswood Switch account Experteeth Chatswood $0.00 in you…" at bounding box center [760, 361] width 1520 height 723
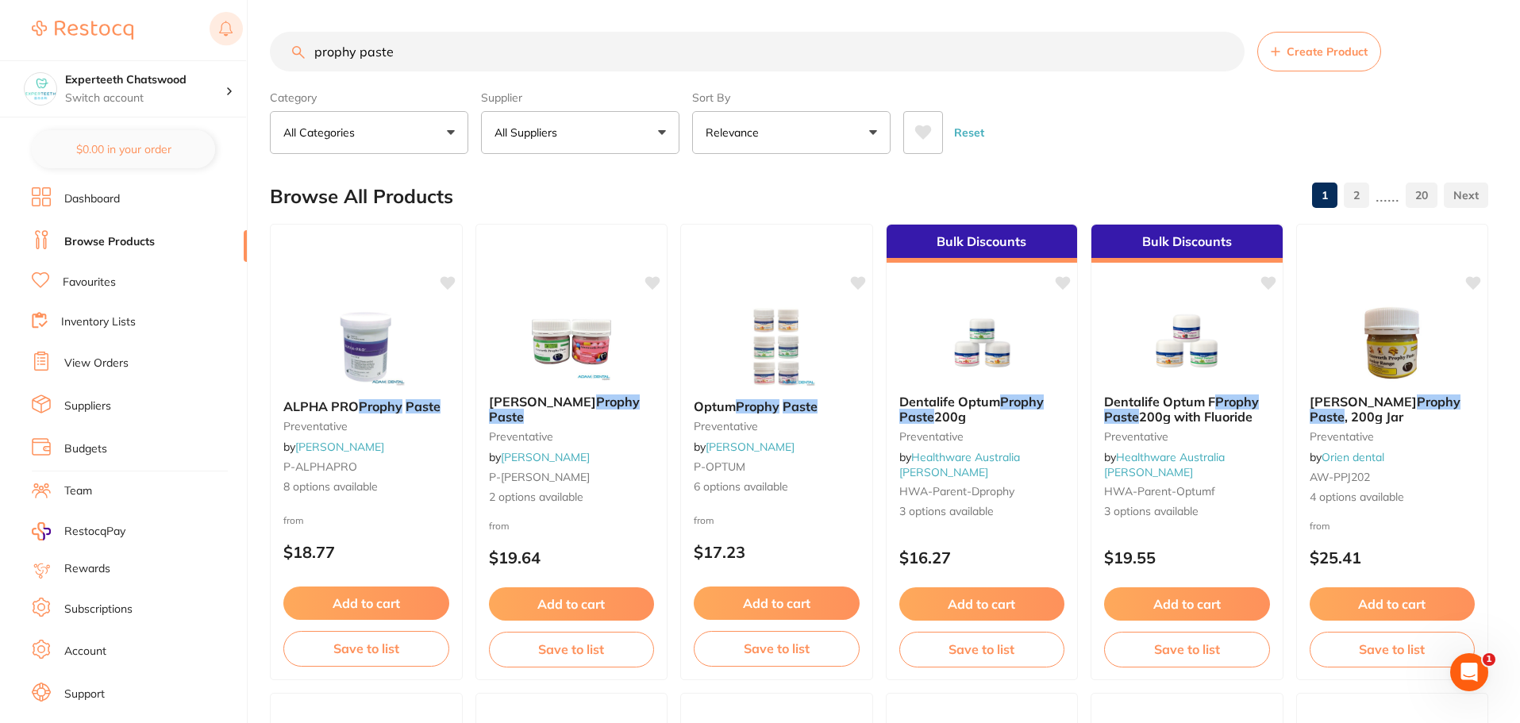
drag, startPoint x: 460, startPoint y: 50, endPoint x: 225, endPoint y: 38, distance: 236.0
click at [254, 46] on div "$3,123.13 Experteeth Chatswood Switch account Experteeth Chatswood $0.00 in you…" at bounding box center [760, 361] width 1520 height 723
paste input "Dentalife Swirl Prep Hydrogen Peroxide 1% Mouth Rinses"
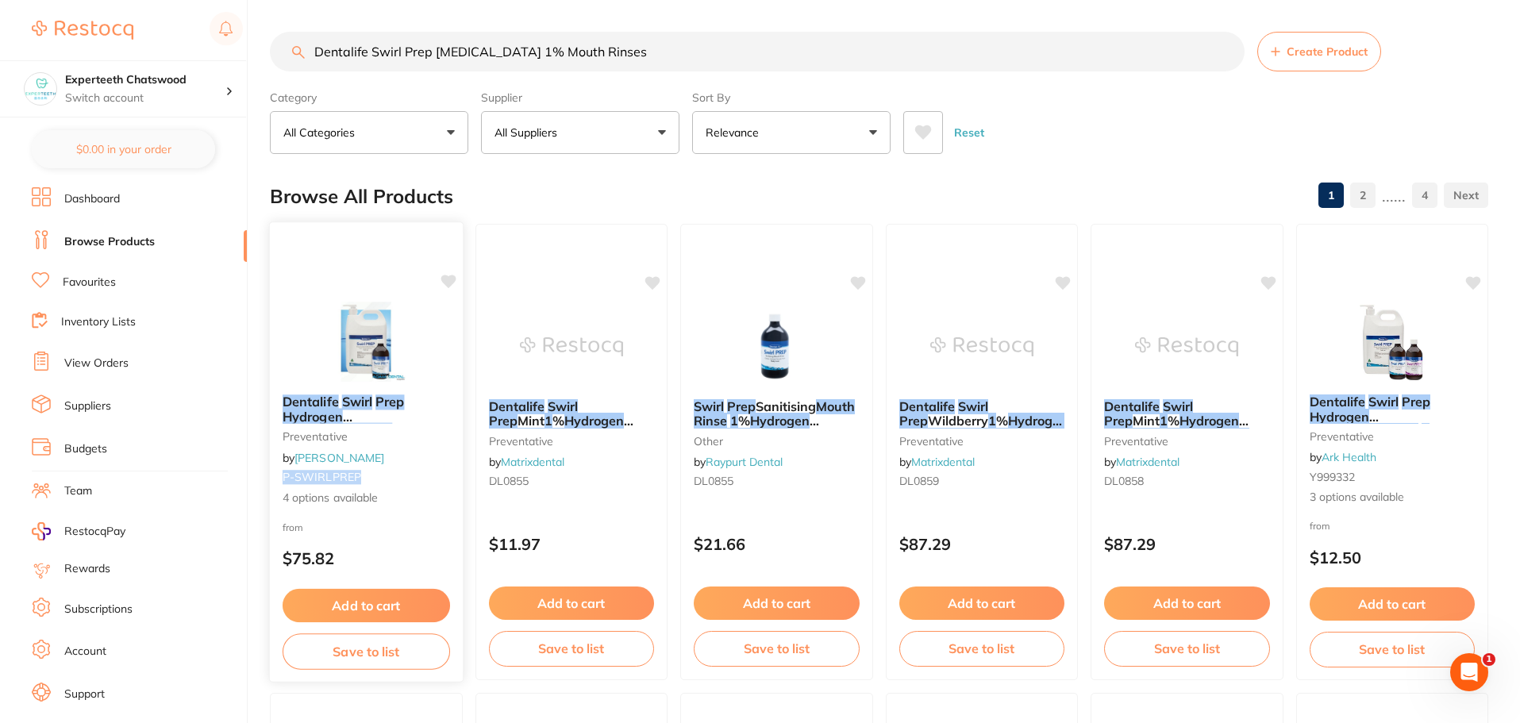
drag, startPoint x: 365, startPoint y: 478, endPoint x: 276, endPoint y: 482, distance: 89.0
click at [276, 482] on div "Dentalife Swirl Prep Hydrogen Peroxide 1 % Mouth Rinses preventative by Adam De…" at bounding box center [366, 450] width 193 height 137
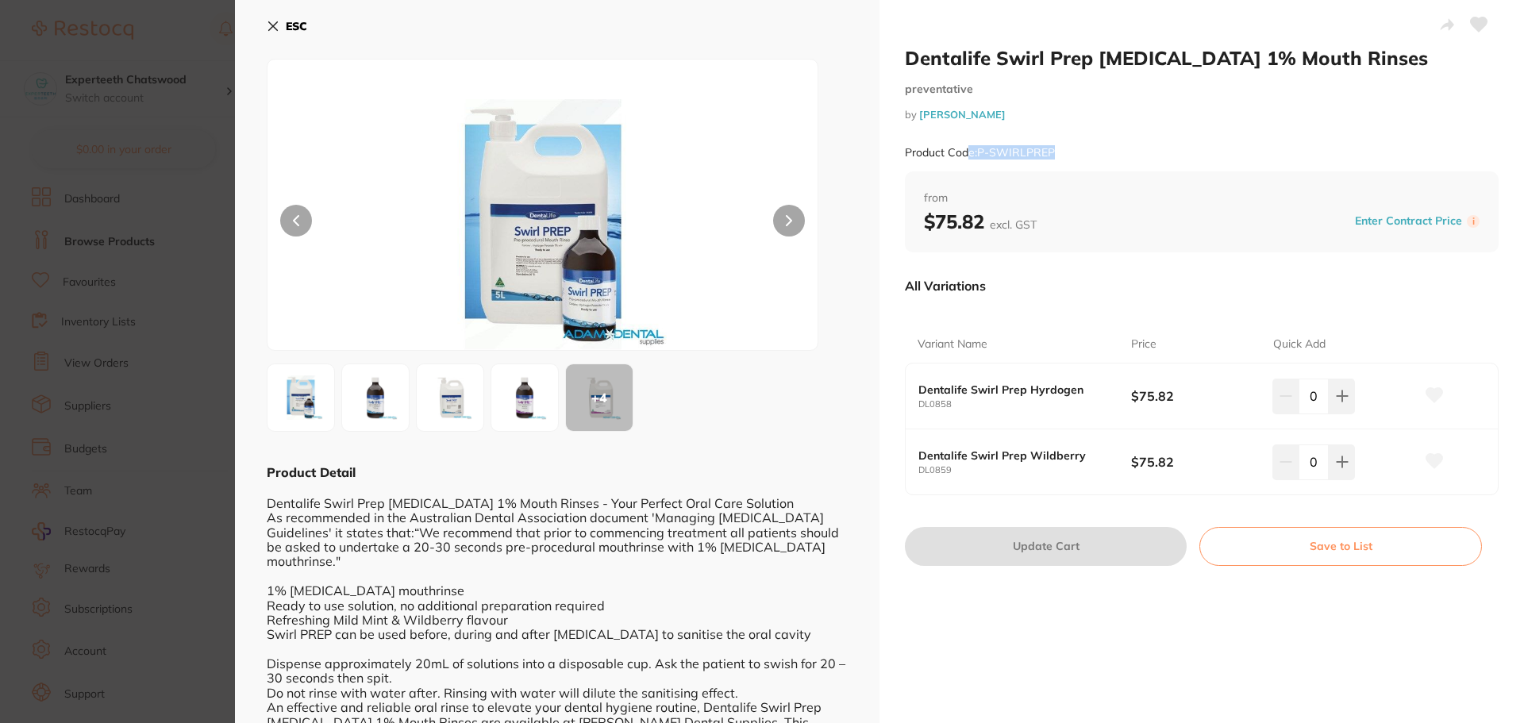
drag, startPoint x: 1085, startPoint y: 153, endPoint x: 963, endPoint y: 154, distance: 121.4
click at [963, 154] on div "Product Code: P-SWIRLPREP" at bounding box center [1202, 152] width 594 height 39
click at [1112, 148] on div "Product Code: P-SWIRLPREP" at bounding box center [1202, 152] width 594 height 39
drag, startPoint x: 1087, startPoint y: 148, endPoint x: 977, endPoint y: 153, distance: 110.4
click at [977, 153] on div "Product Code: P-SWIRLPREP" at bounding box center [1202, 152] width 594 height 39
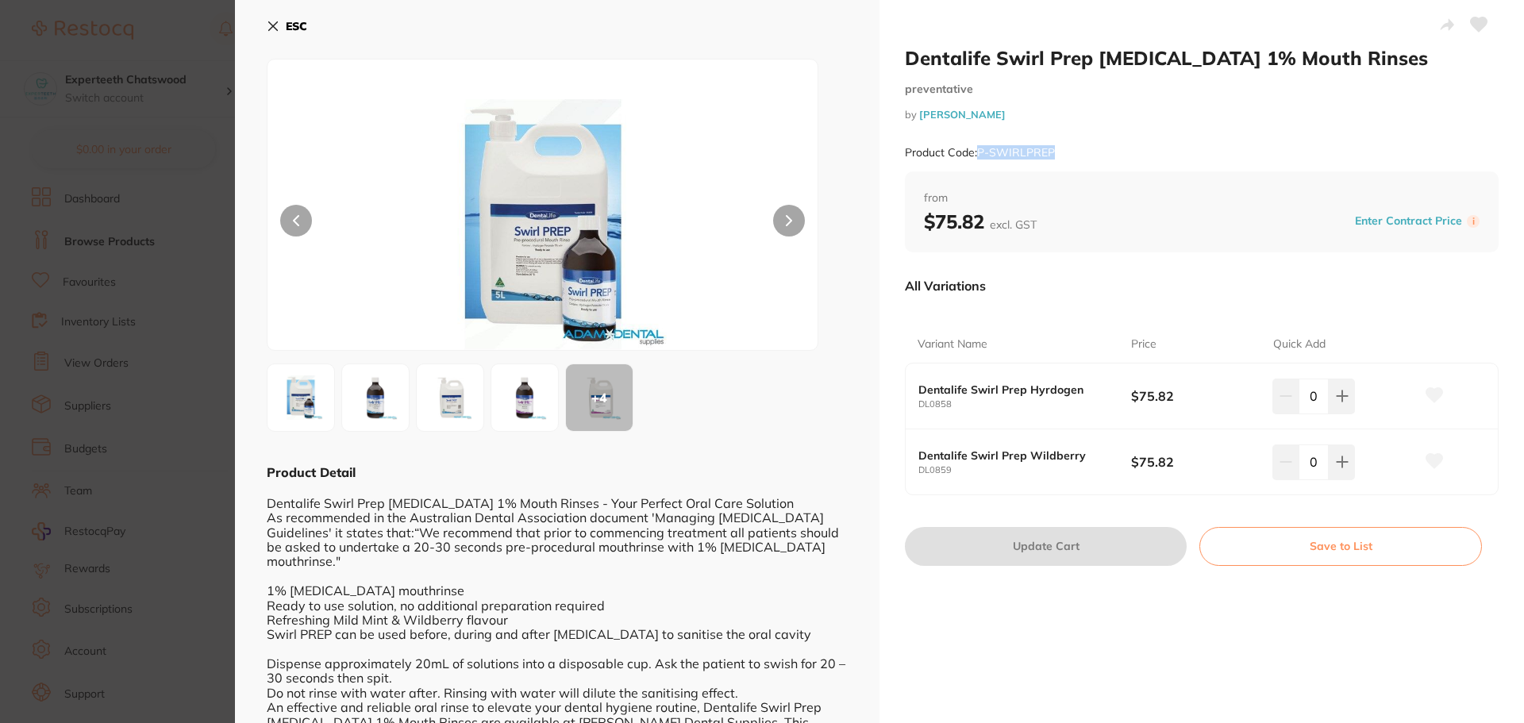
copy small "P-SWIRLPREP"
click at [267, 20] on icon at bounding box center [273, 26] width 13 height 13
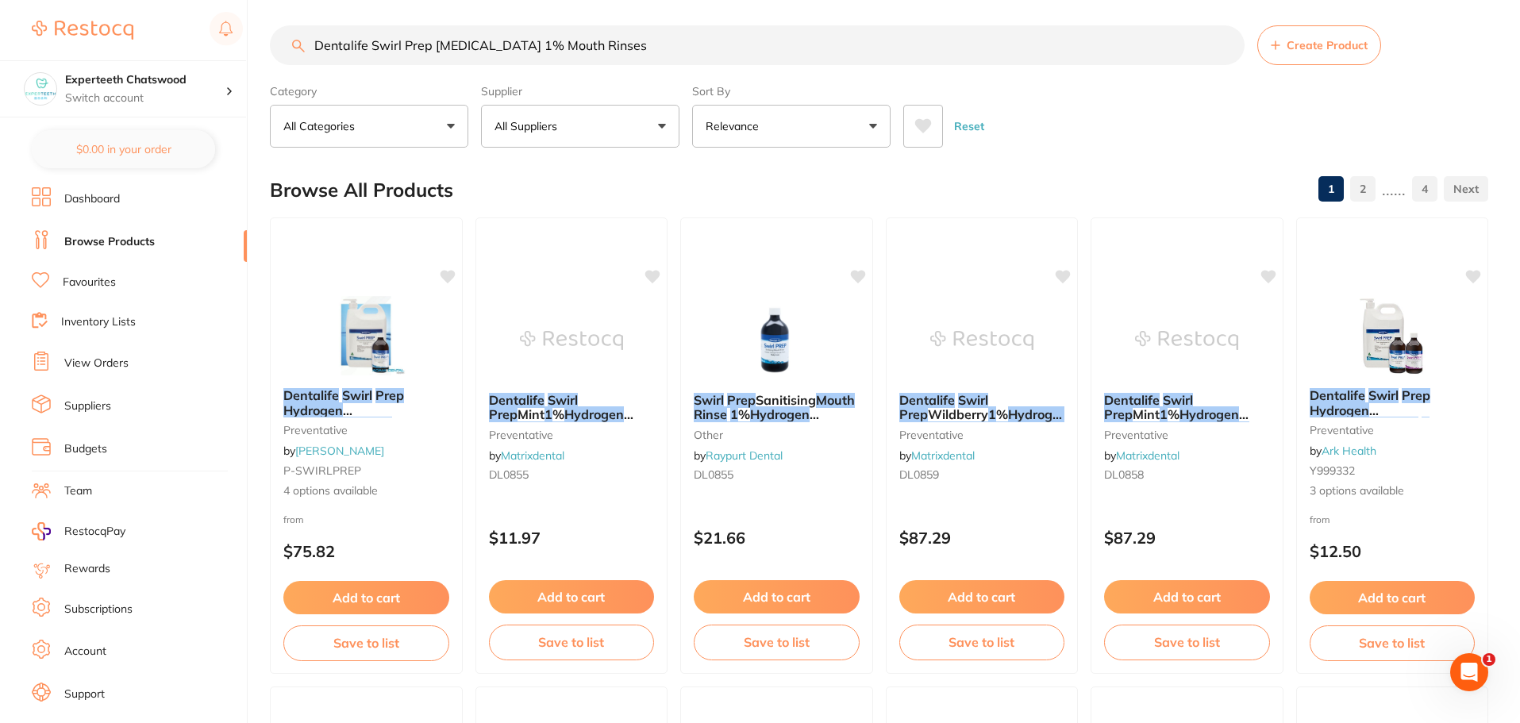
drag, startPoint x: 714, startPoint y: 52, endPoint x: 0, endPoint y: -17, distance: 717.4
click at [0, 0] on html "$3,123.13 Experteeth Chatswood Switch account Experteeth Chatswood $0.00 in you…" at bounding box center [760, 355] width 1520 height 723
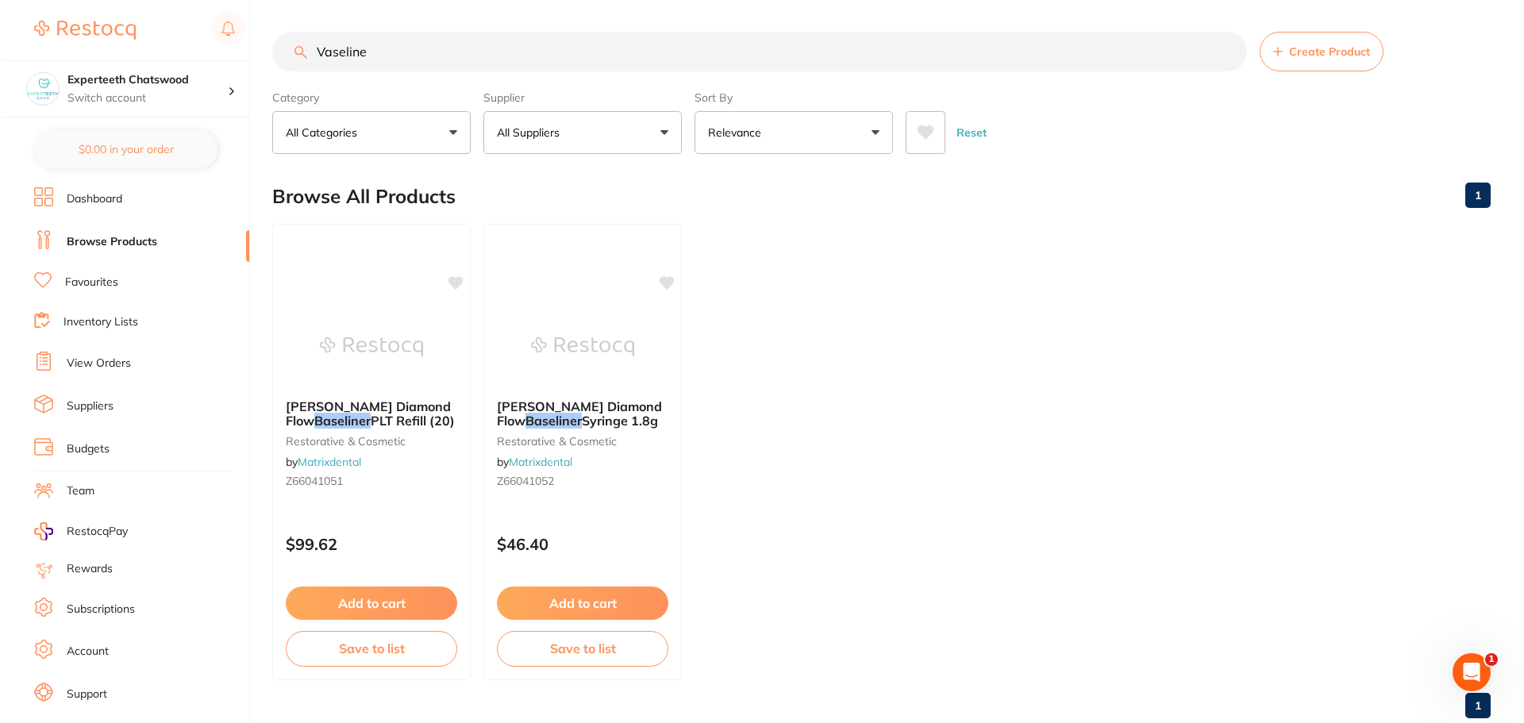
scroll to position [0, 0]
drag, startPoint x: 398, startPoint y: 55, endPoint x: 45, endPoint y: 20, distance: 354.0
click at [51, 25] on div "$3,123.13 Experteeth Chatswood Switch account Experteeth Chatswood $0.00 in you…" at bounding box center [760, 361] width 1520 height 723
type input "P"
type input "DENTALIFE PROPHY PASTE"
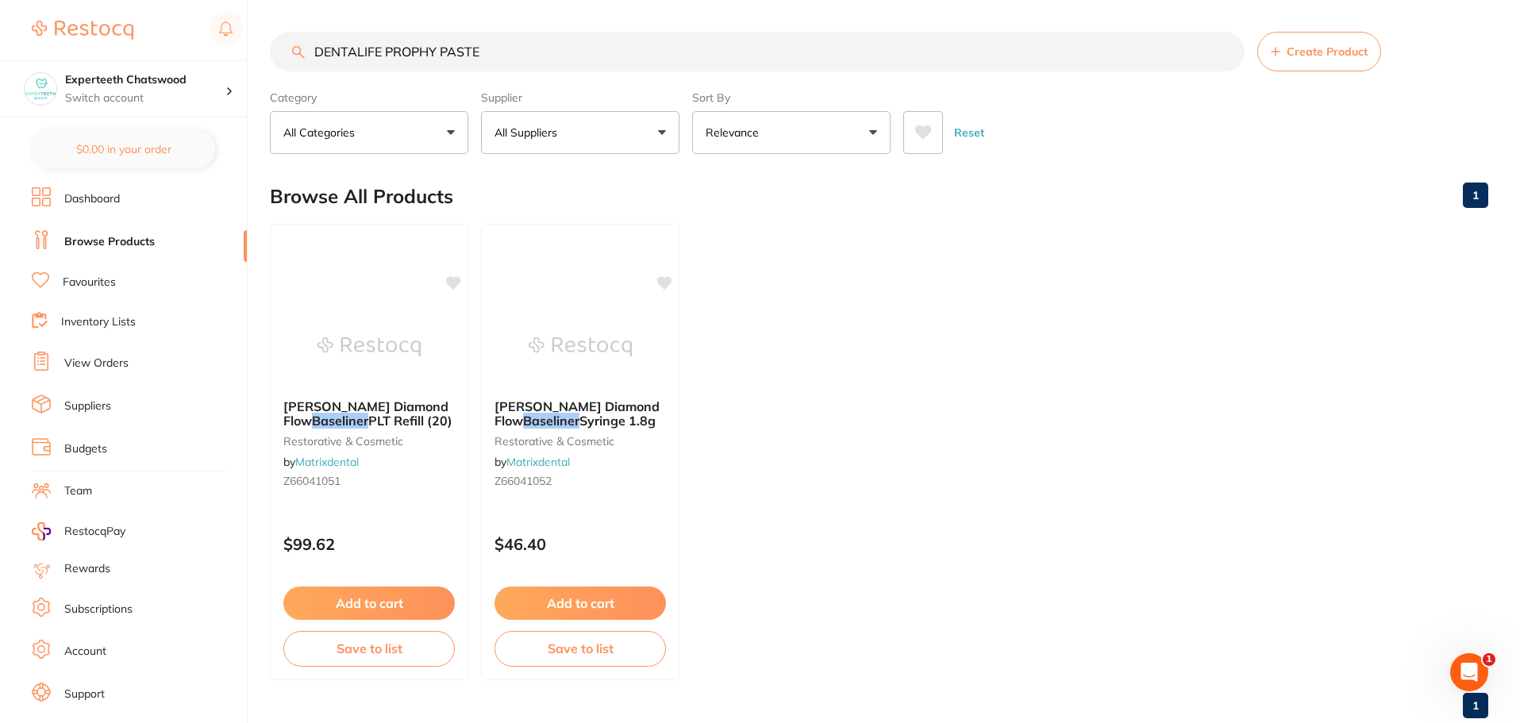
drag, startPoint x: 525, startPoint y: 51, endPoint x: 147, endPoint y: 30, distance: 379.1
click at [156, 33] on div "$3,123.13 Experteeth Chatswood Switch account Experteeth Chatswood $0.00 in you…" at bounding box center [760, 361] width 1520 height 723
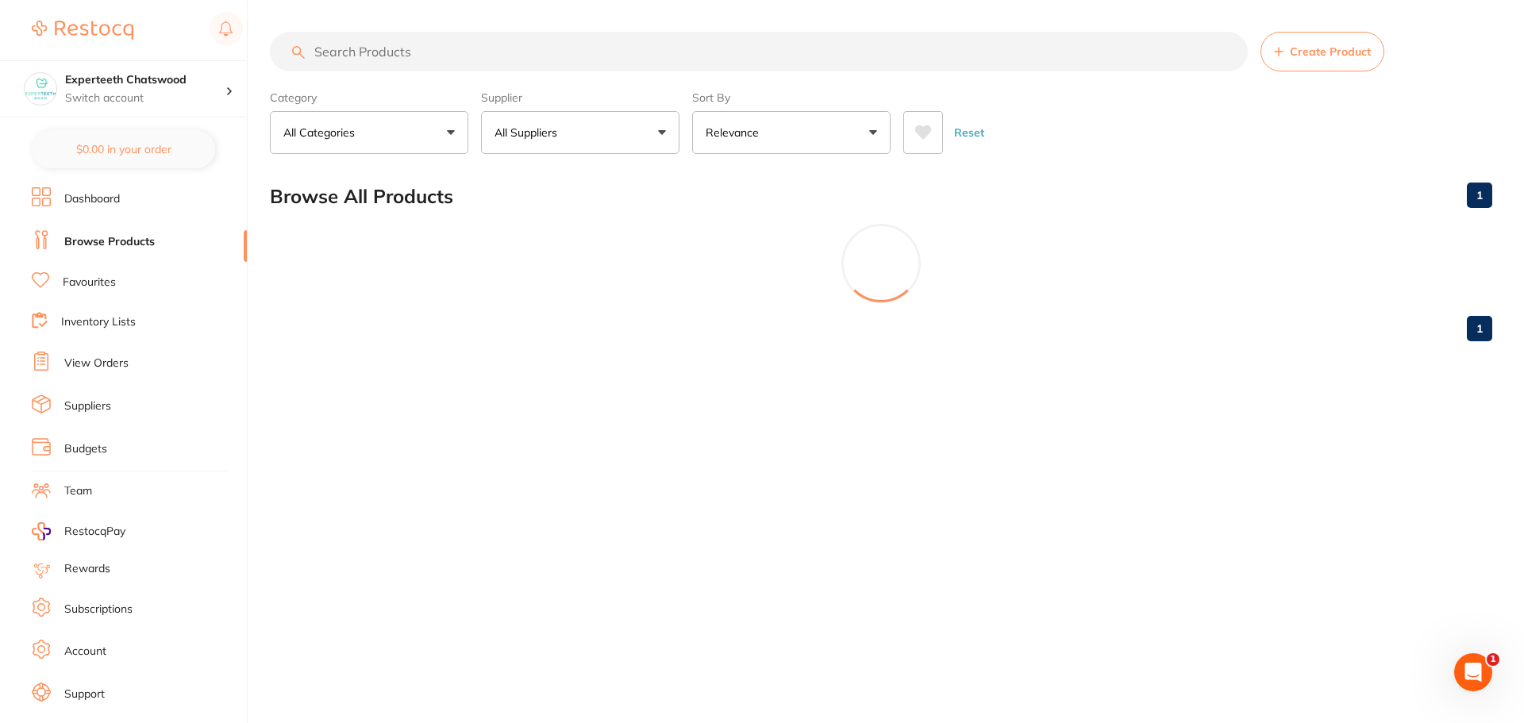
click at [95, 236] on link "Browse Products" at bounding box center [109, 242] width 90 height 16
click at [383, 54] on input "search" at bounding box center [759, 52] width 978 height 40
paste input "DENTALIFE PROPHY PASTE"
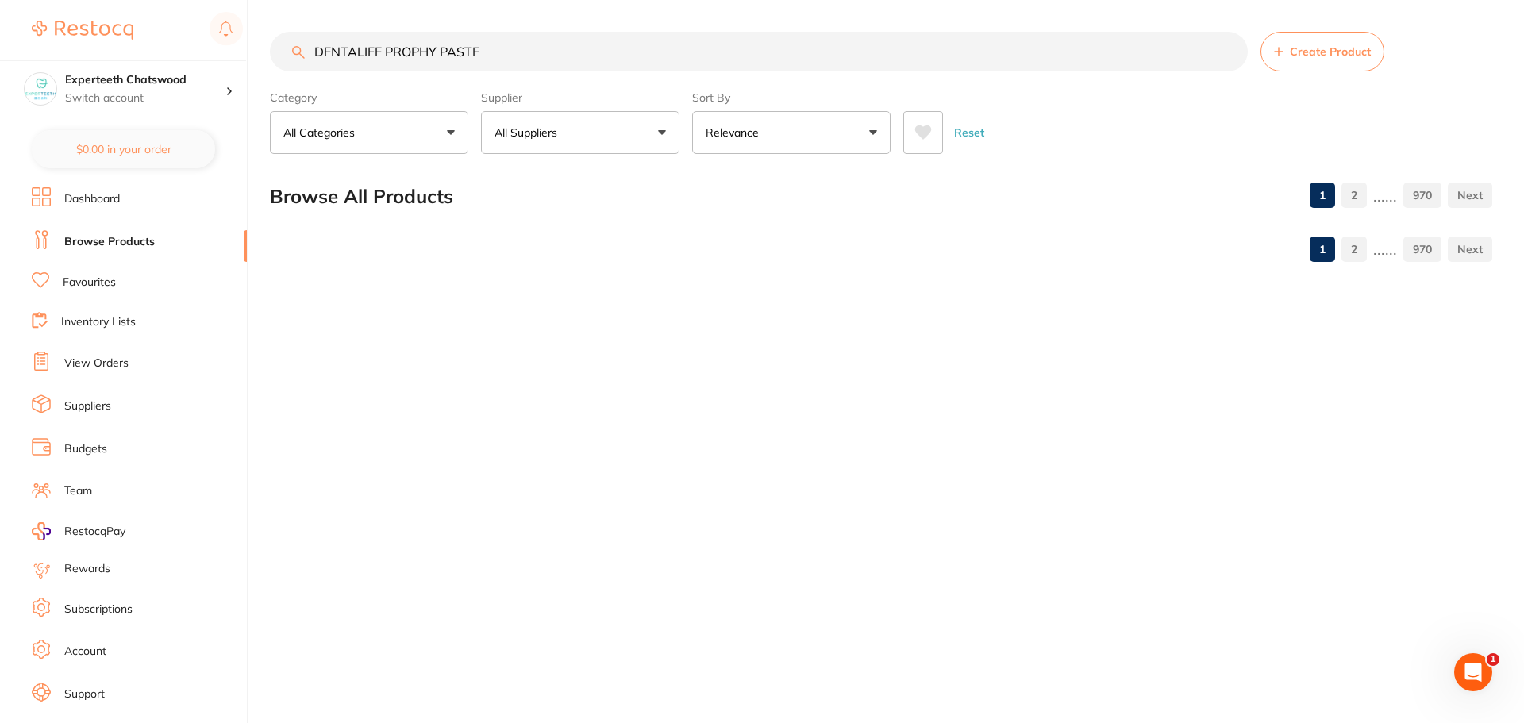
type input "DENTALIFE PROPHY PASTE"
click at [759, 344] on div "DENTALIFE PROPHY PASTE Create Product Category All Categories All Categories ar…" at bounding box center [897, 361] width 1254 height 723
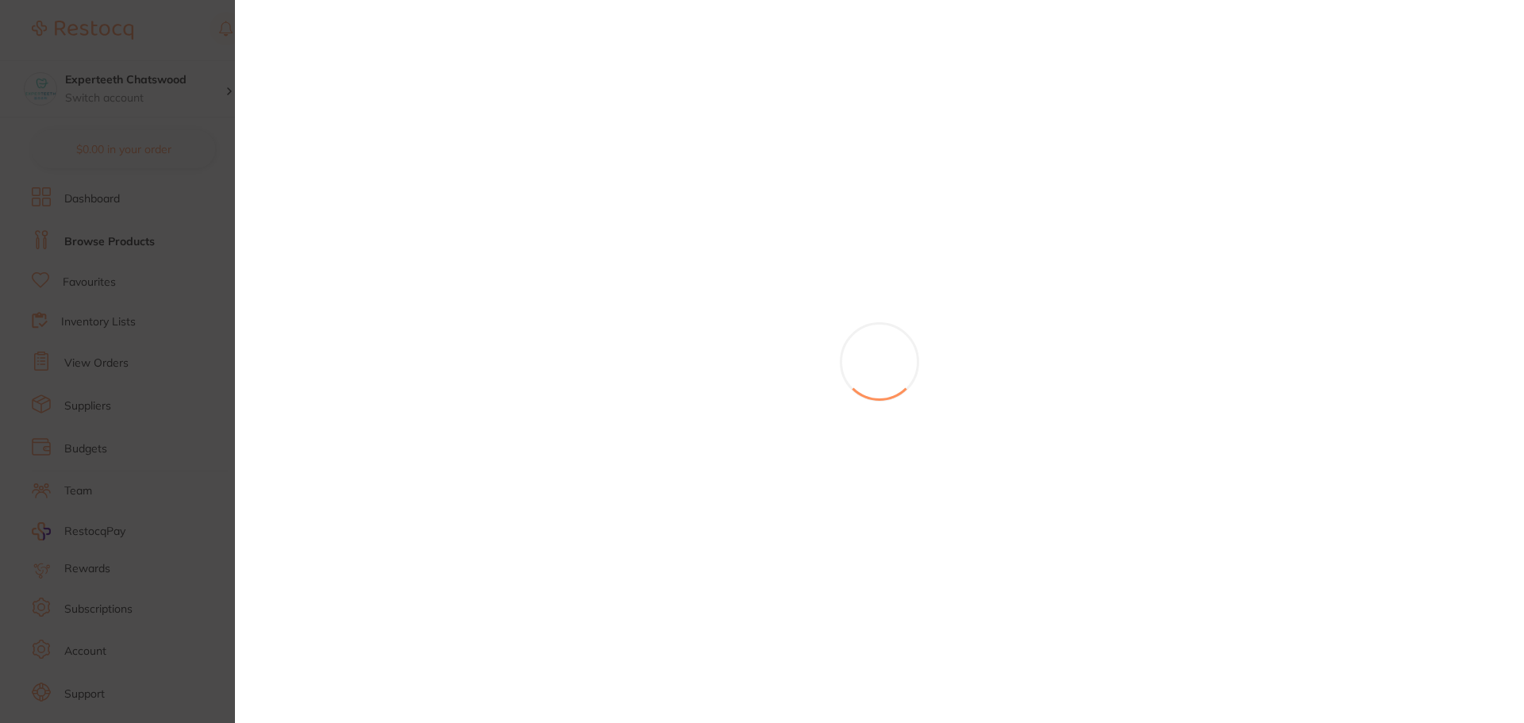
click at [171, 19] on section at bounding box center [762, 361] width 1524 height 723
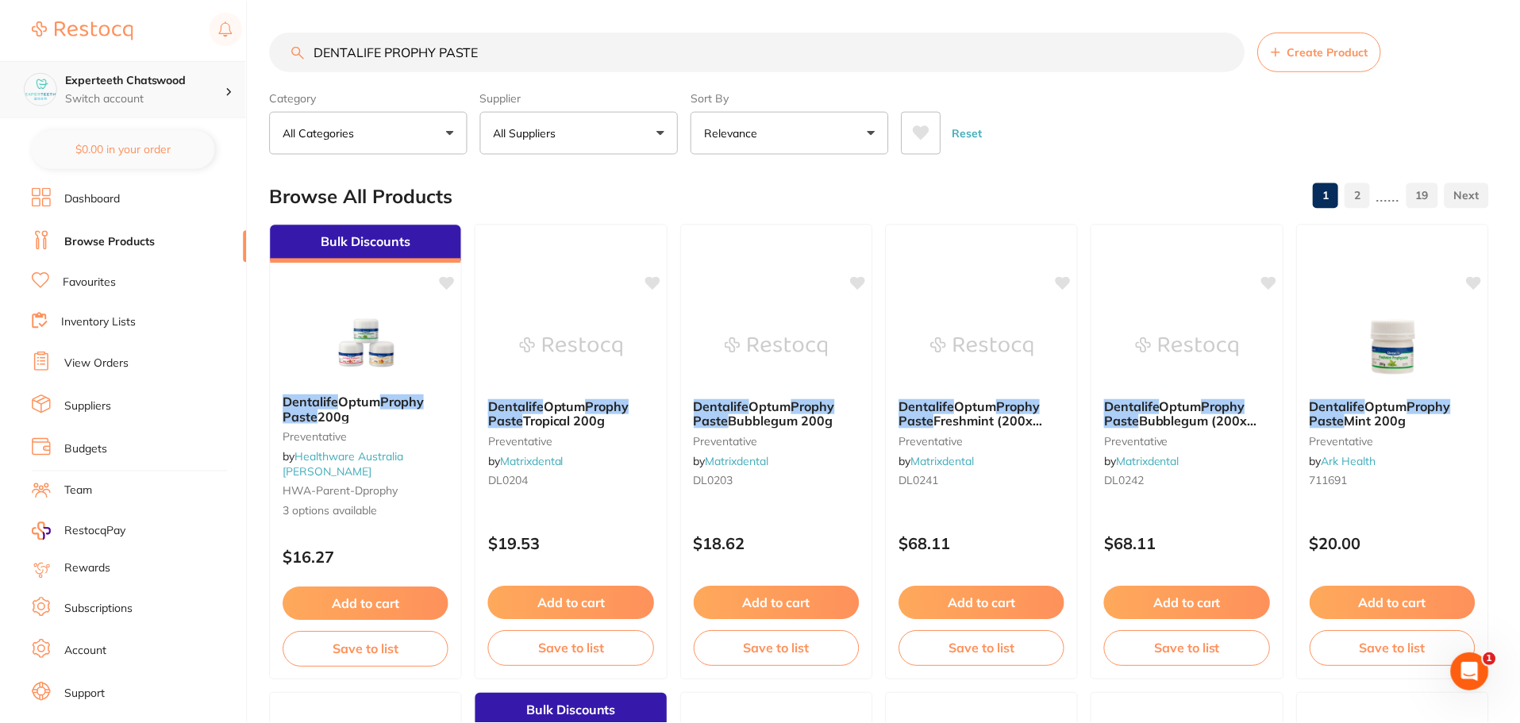
scroll to position [6, 0]
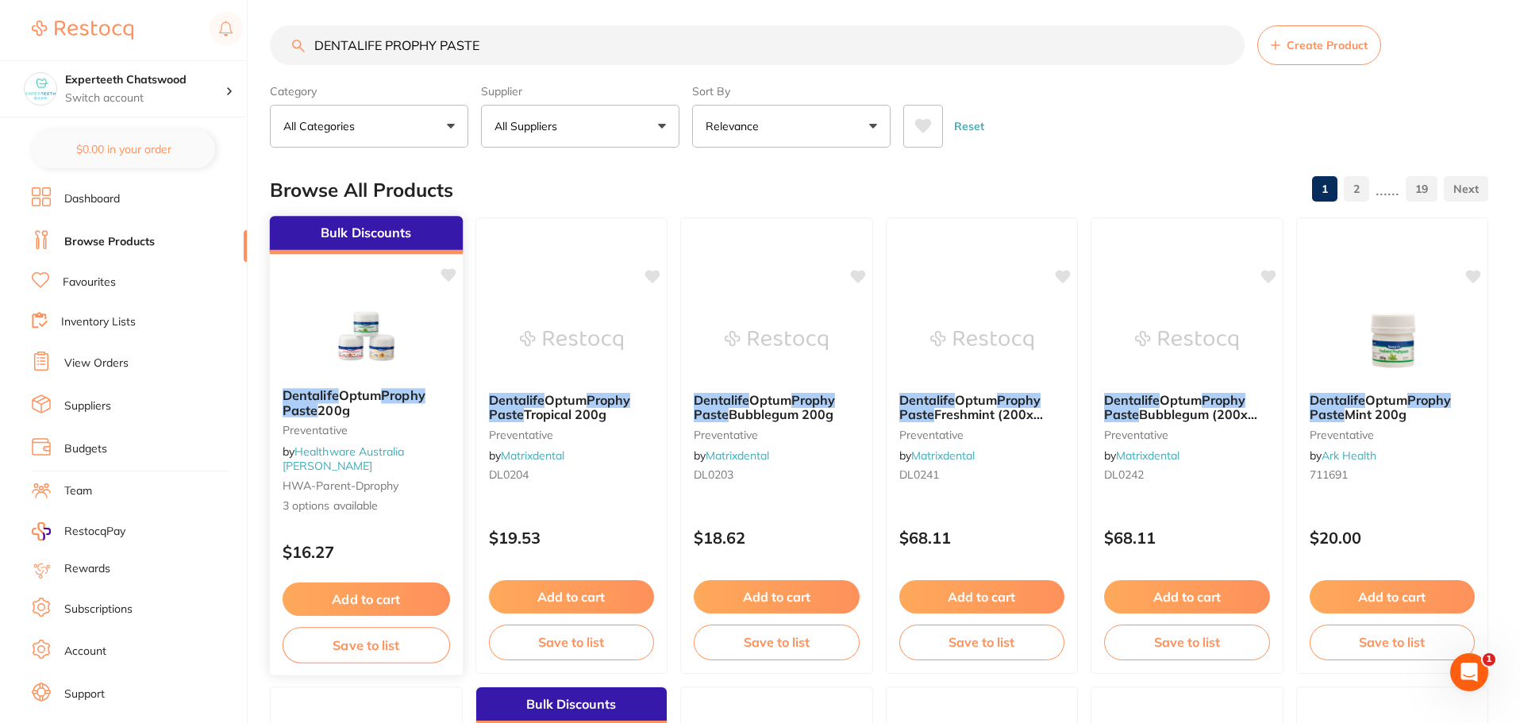
click at [370, 347] on img at bounding box center [366, 335] width 104 height 80
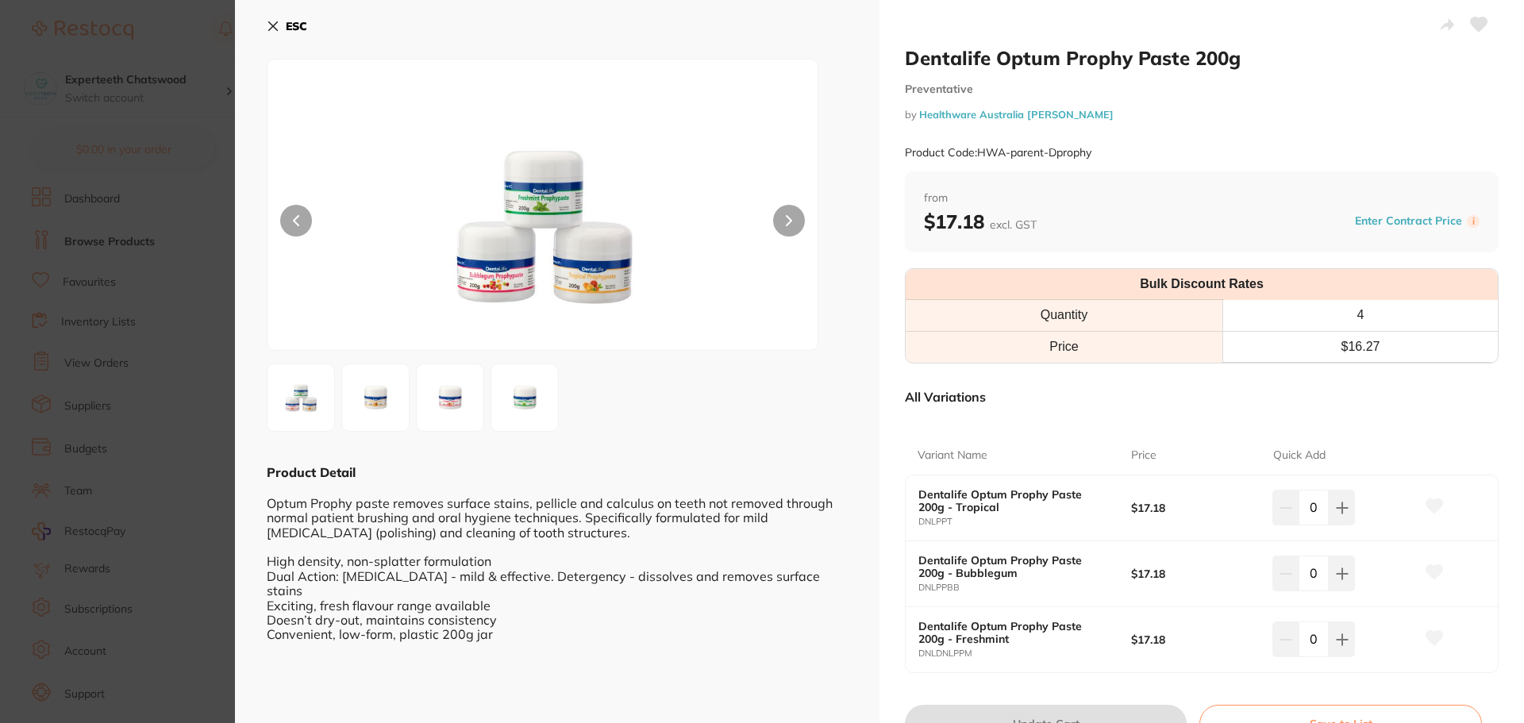
click at [368, 399] on img at bounding box center [375, 397] width 57 height 57
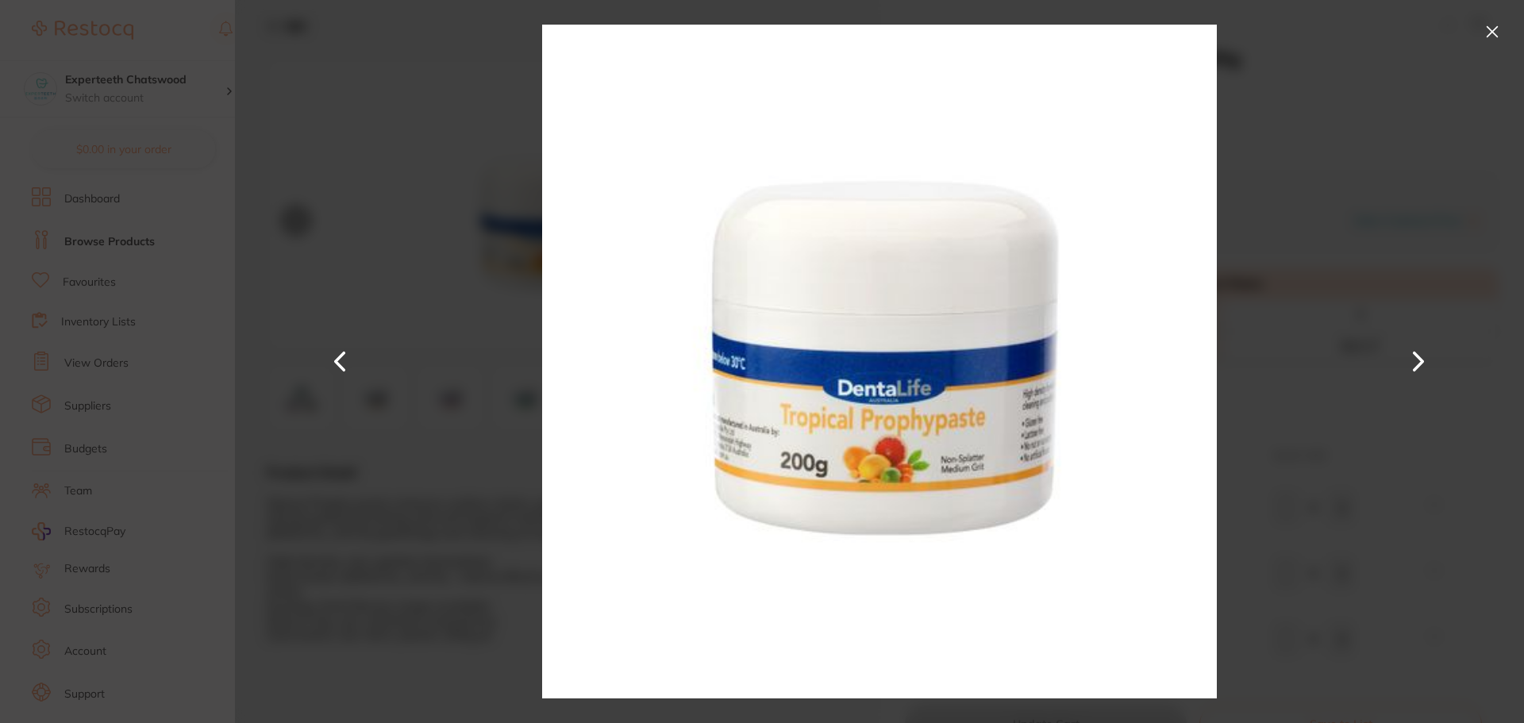
click at [1491, 37] on button at bounding box center [1491, 31] width 25 height 25
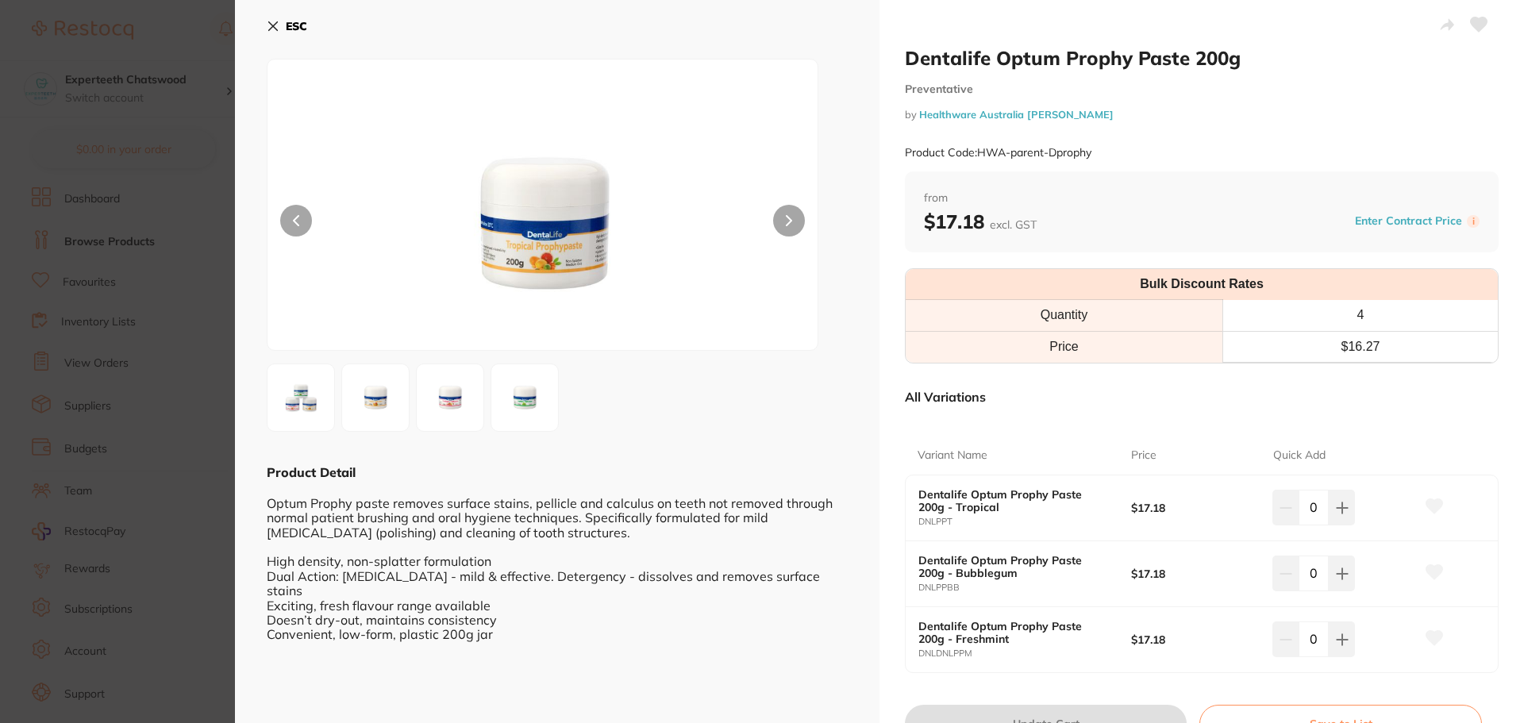
click at [103, 282] on section "Dentalife Optum Prophy Paste 200g Preventative by Healthware Australia Ridley P…" at bounding box center [762, 361] width 1524 height 723
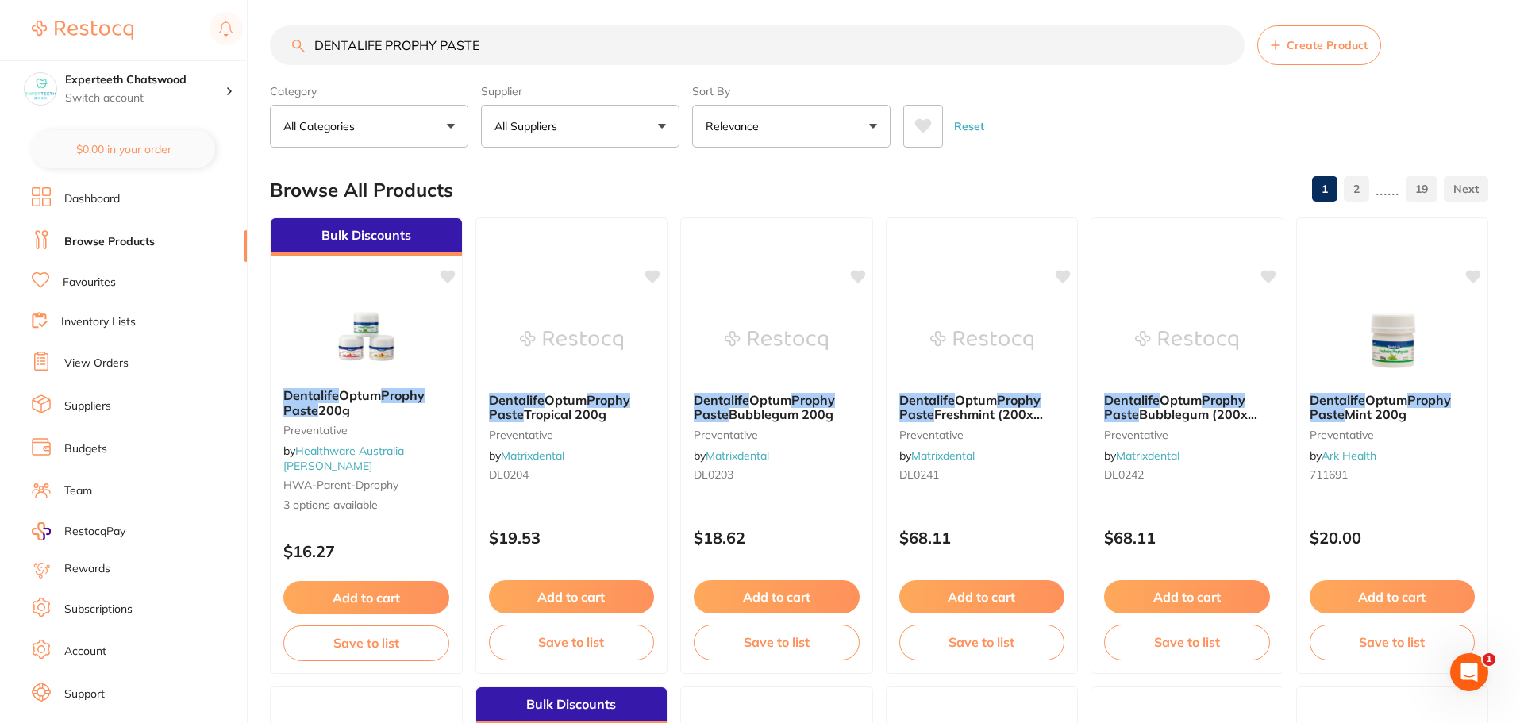
click at [83, 285] on link "Favourites" at bounding box center [89, 283] width 53 height 16
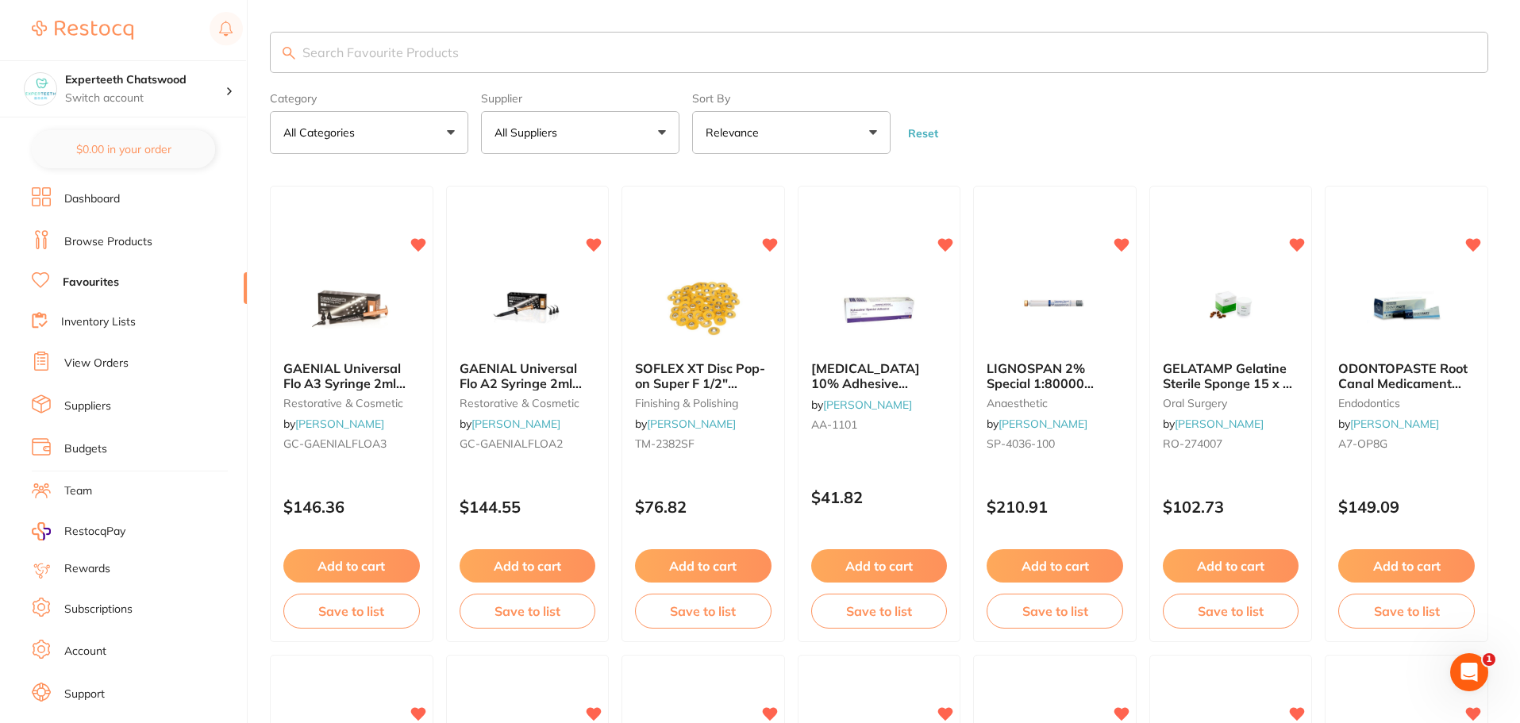
click at [409, 53] on input "search" at bounding box center [879, 52] width 1218 height 41
type input "duraphat"
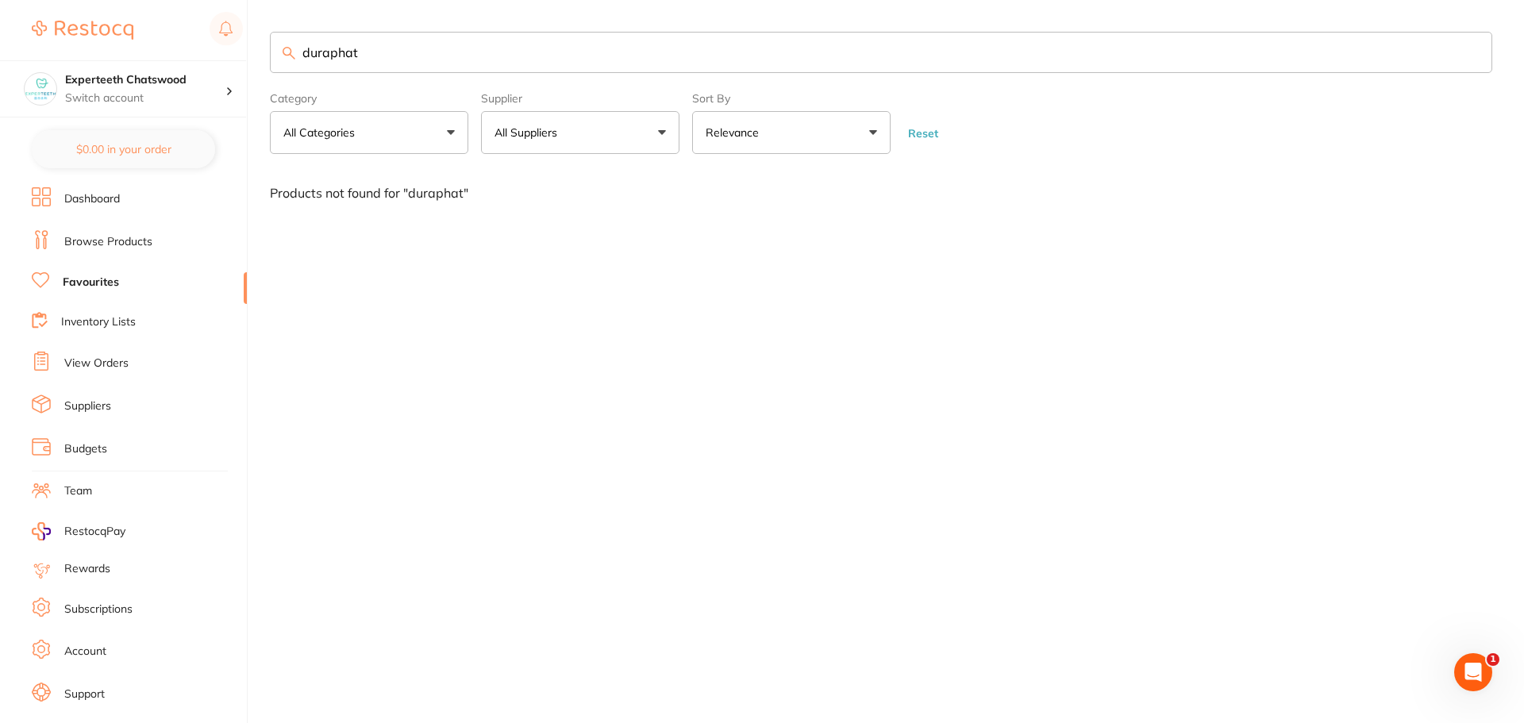
click at [91, 244] on link "Browse Products" at bounding box center [108, 242] width 88 height 16
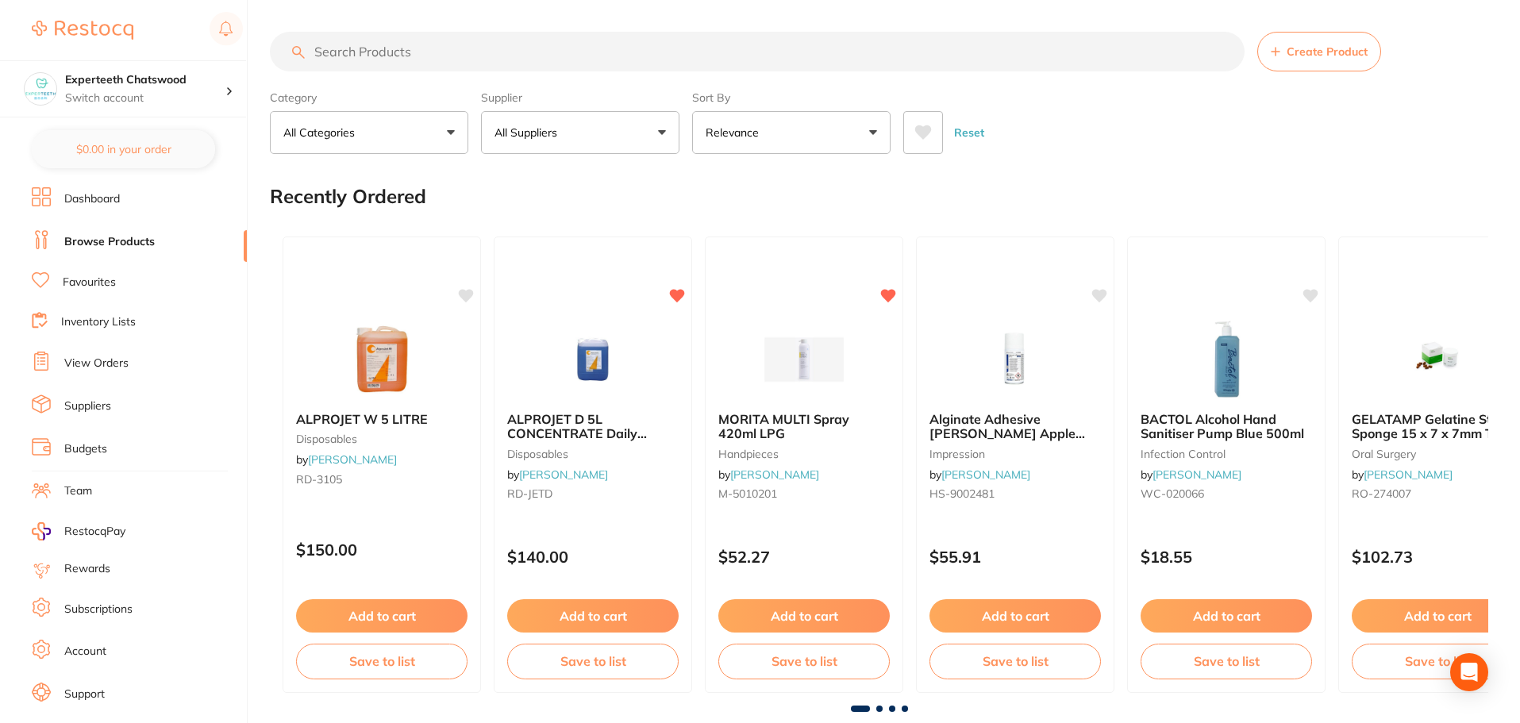
click at [349, 54] on input "search" at bounding box center [757, 52] width 974 height 40
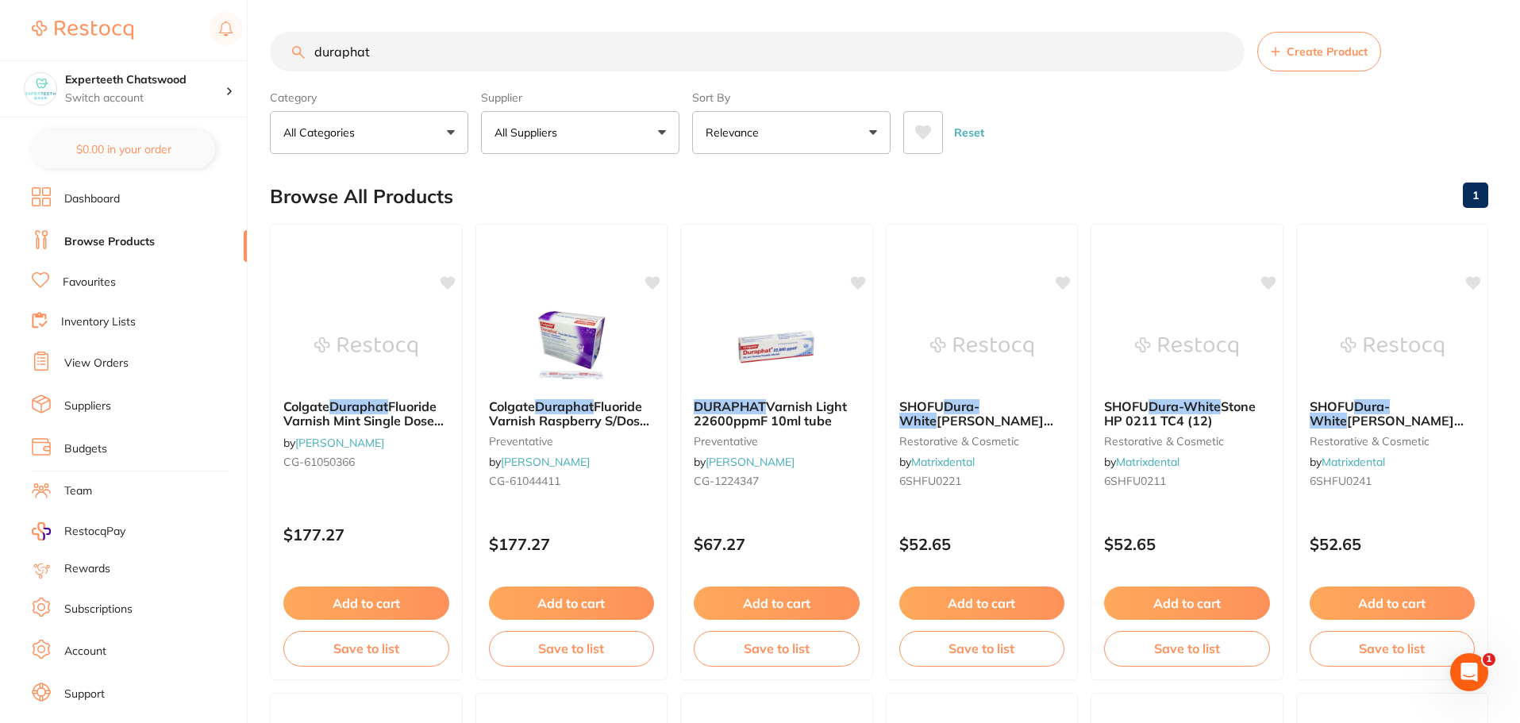
click at [662, 142] on button "All Suppliers" at bounding box center [580, 132] width 198 height 43
click at [1192, 110] on div "Reset" at bounding box center [1189, 126] width 572 height 56
click at [594, 331] on img at bounding box center [571, 345] width 104 height 80
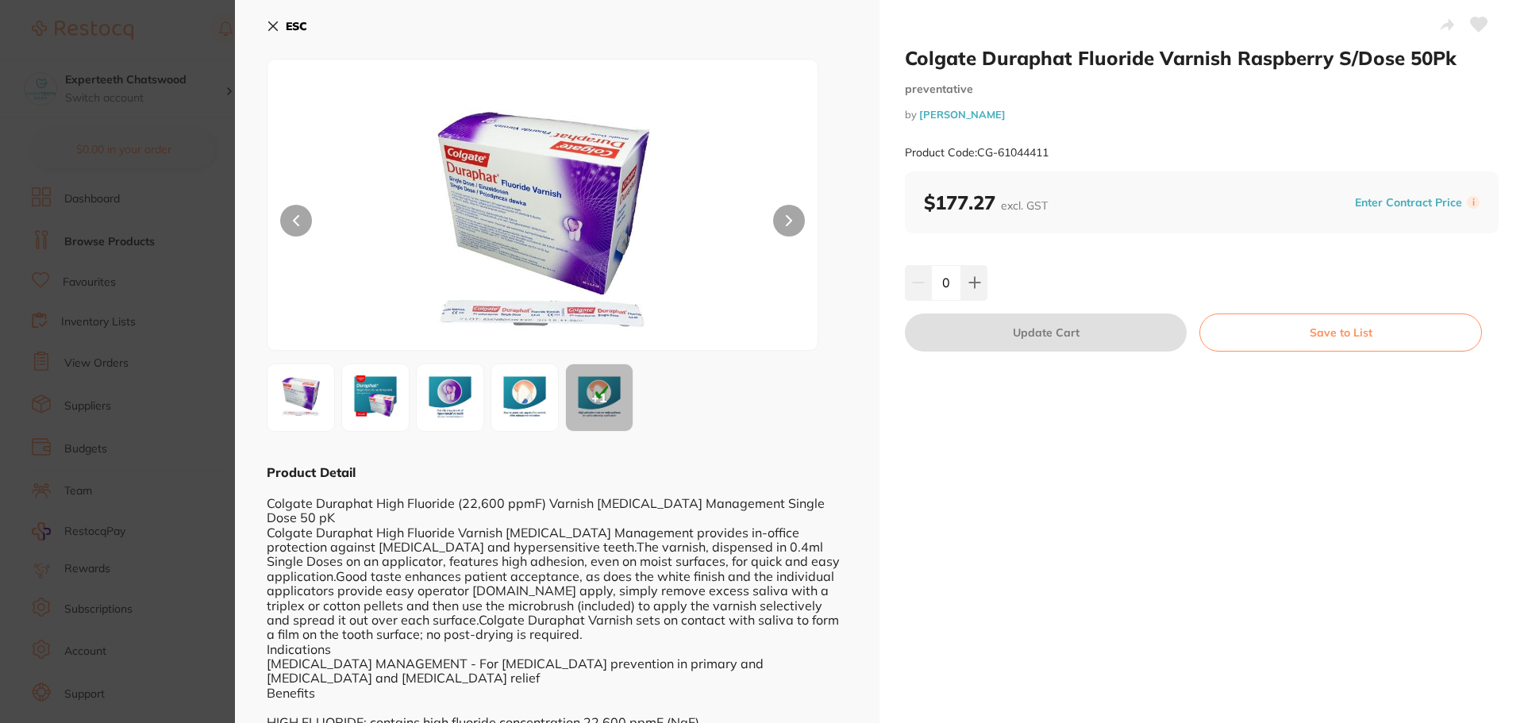
click at [285, 24] on button "ESC" at bounding box center [287, 26] width 40 height 27
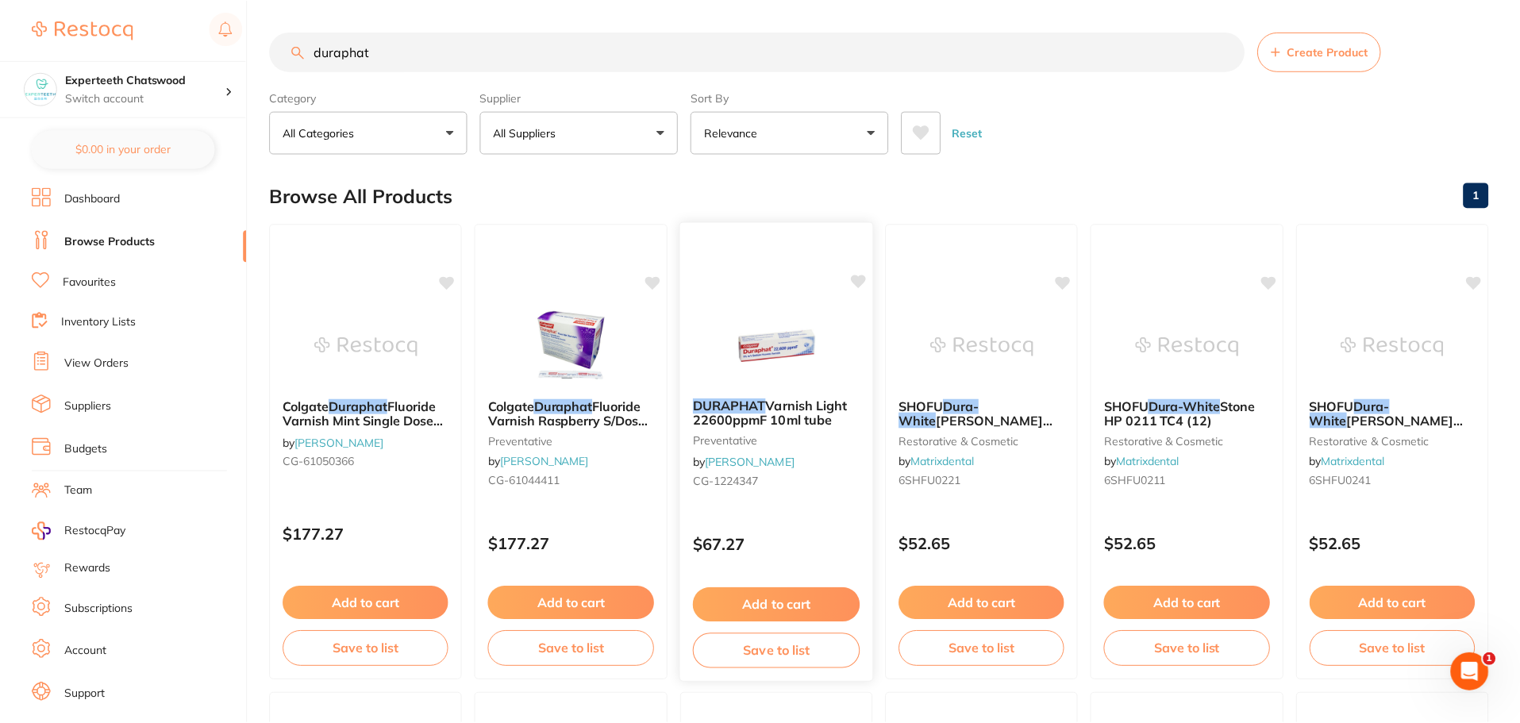
scroll to position [2, 0]
click at [771, 336] on img at bounding box center [776, 344] width 104 height 80
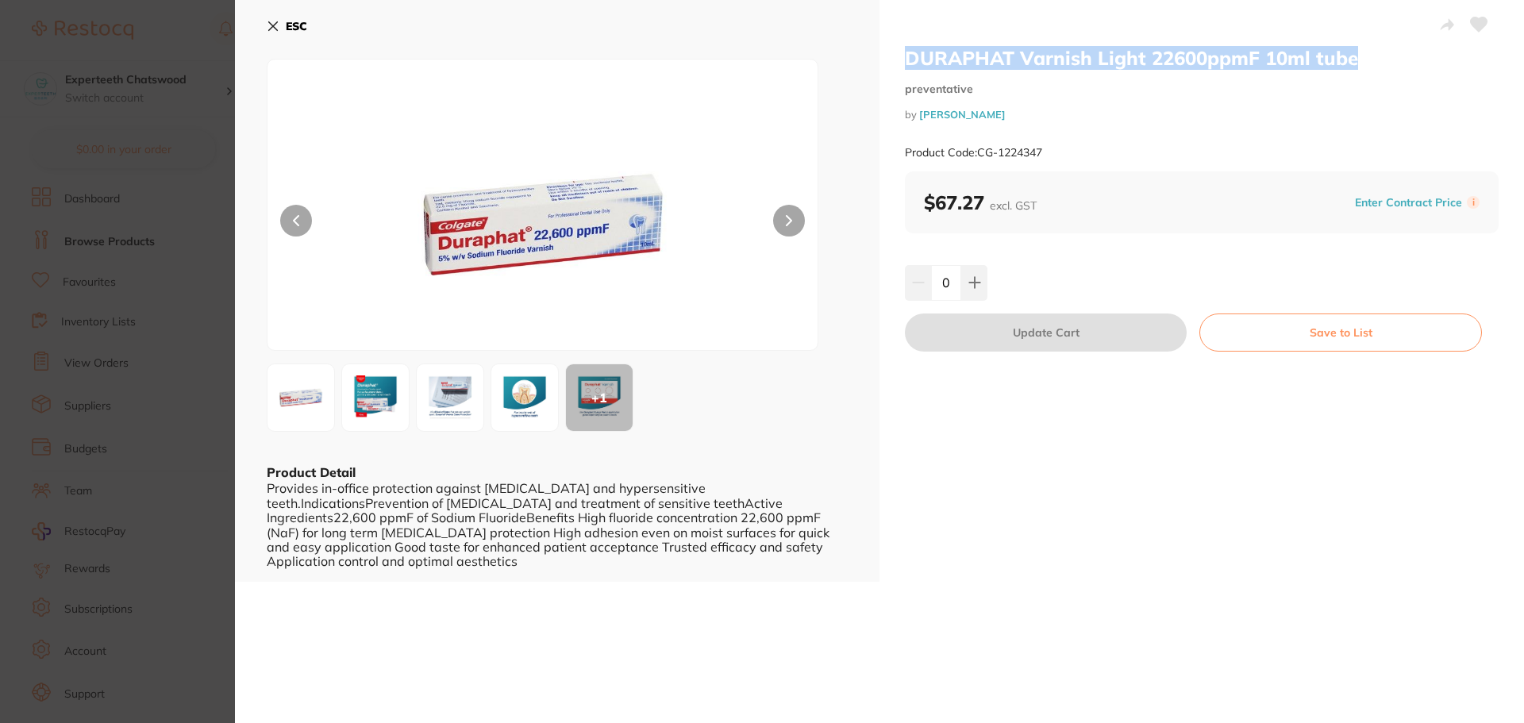
drag, startPoint x: 1370, startPoint y: 62, endPoint x: 903, endPoint y: 44, distance: 467.7
click at [903, 44] on div "DURAPHAT Varnish Light 22600ppmF 10ml tube preventative by Henry Schein Halas P…" at bounding box center [1201, 291] width 644 height 582
copy h2 "DURAPHAT Varnish Light 22600ppmF 10ml tube"
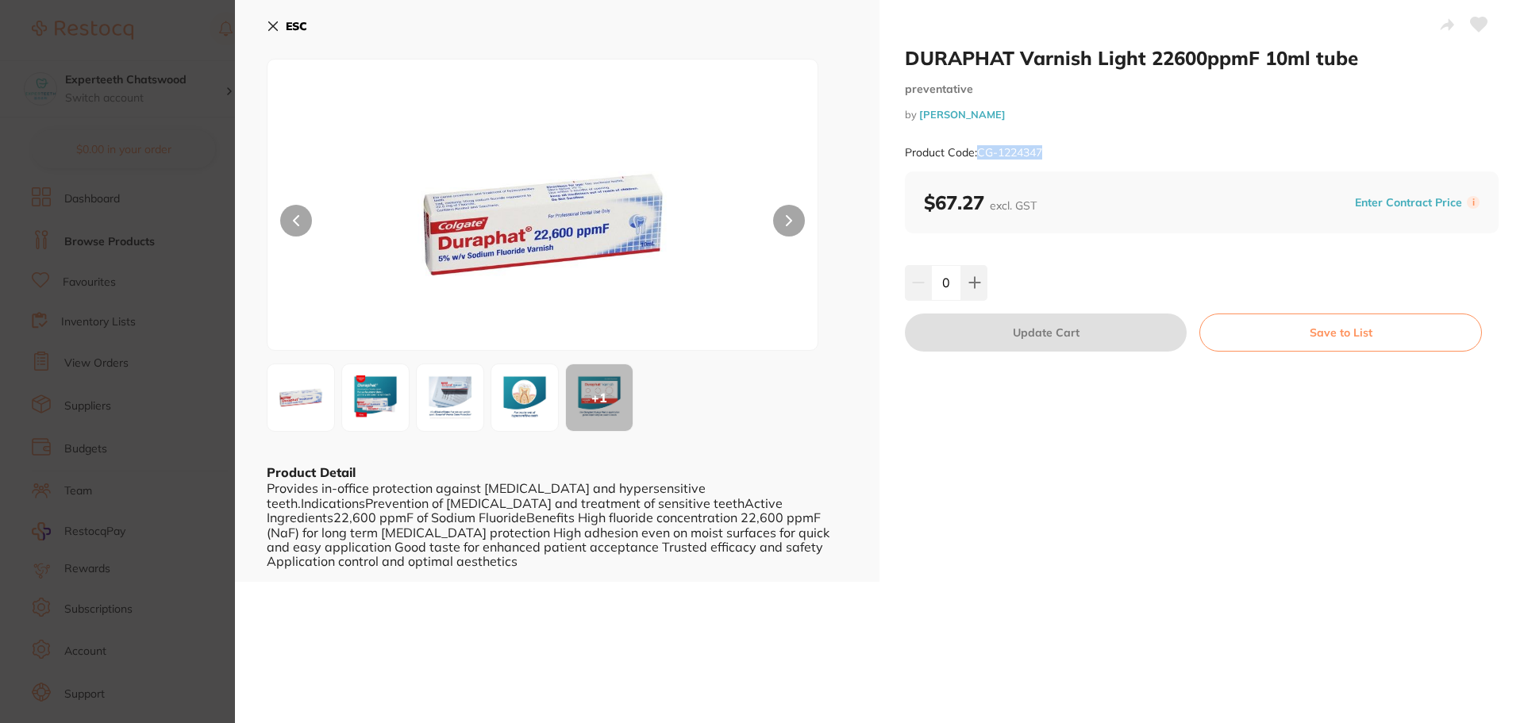
drag, startPoint x: 1075, startPoint y: 152, endPoint x: 978, endPoint y: 156, distance: 97.7
click at [978, 156] on div "Product Code: CG-1224347" at bounding box center [1202, 152] width 594 height 39
copy small "CG-1224347"
click at [556, 206] on img at bounding box center [543, 224] width 330 height 251
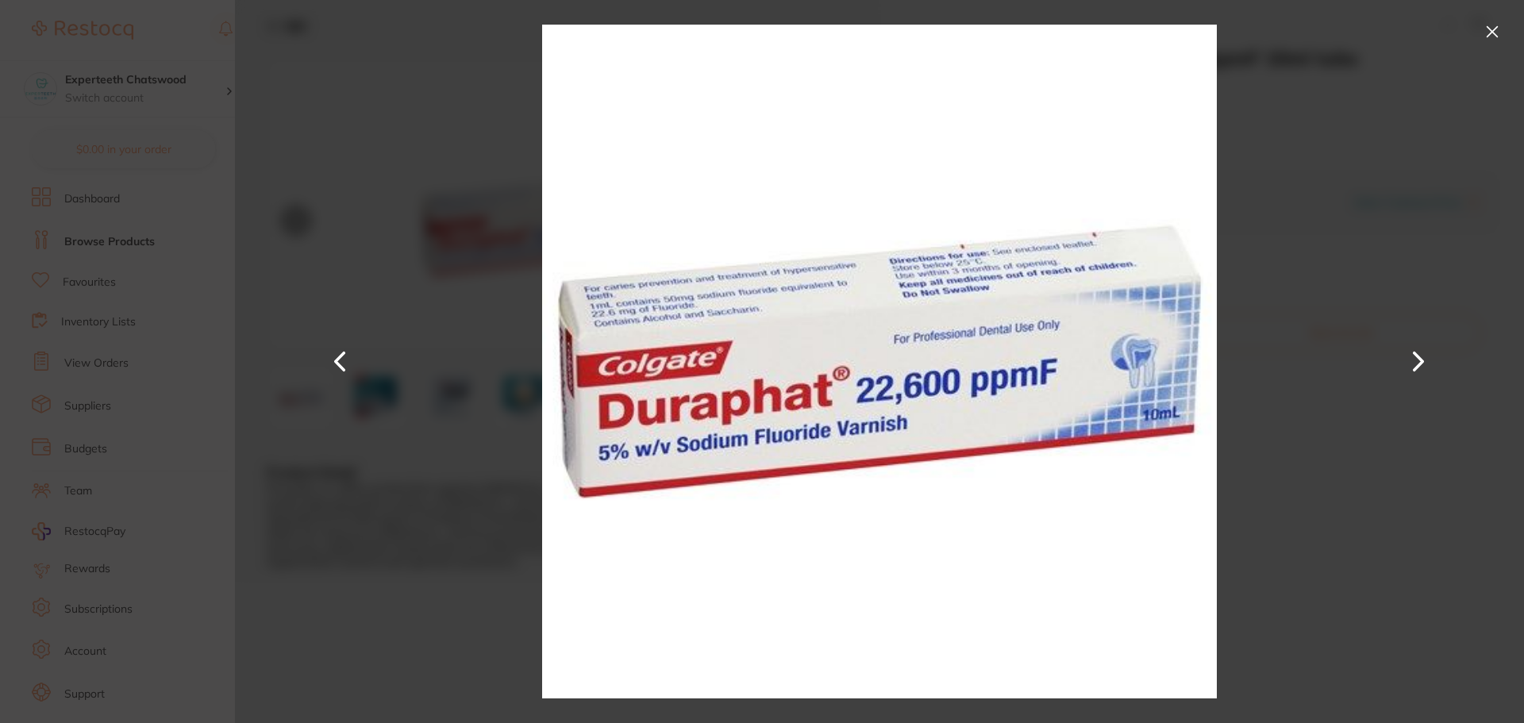
click at [1482, 25] on button at bounding box center [1491, 31] width 25 height 25
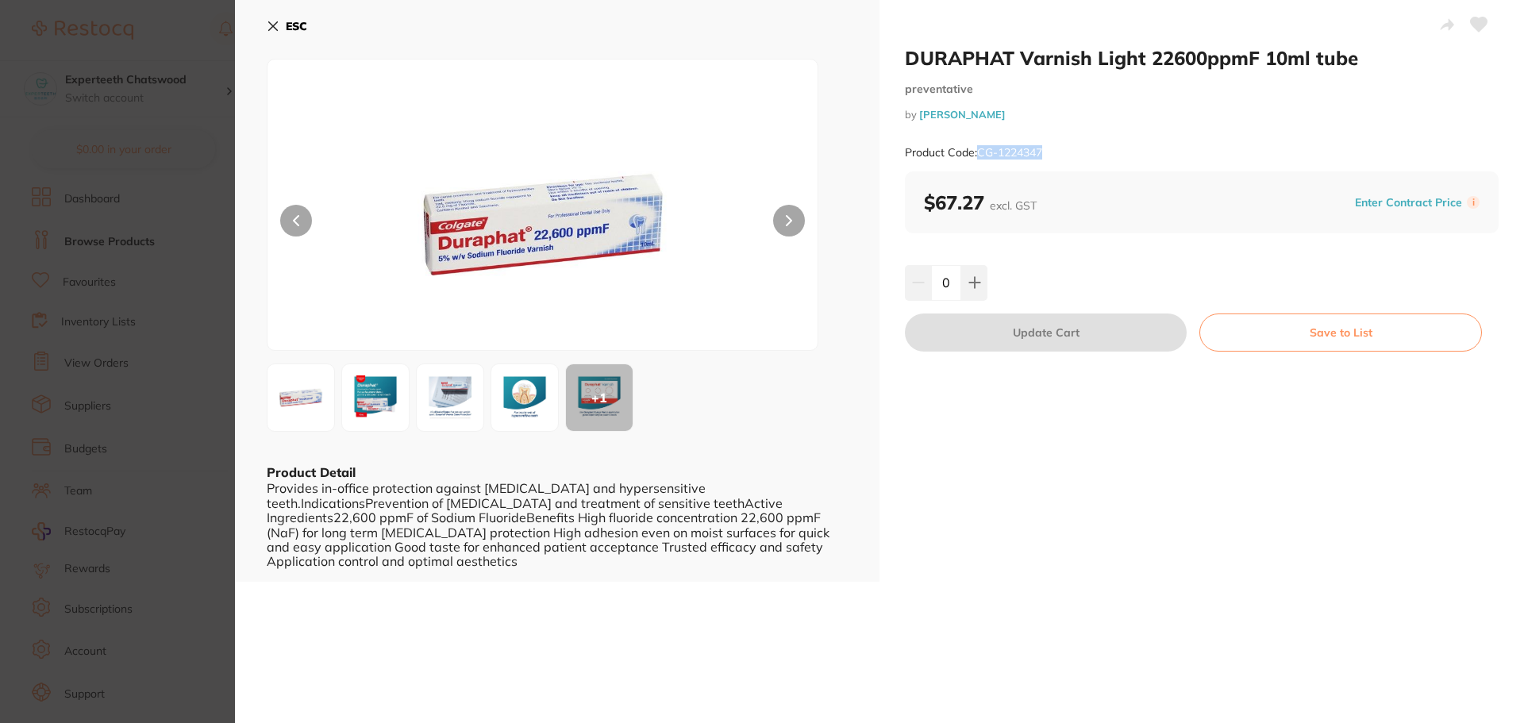
click at [305, 26] on b "ESC" at bounding box center [296, 26] width 21 height 14
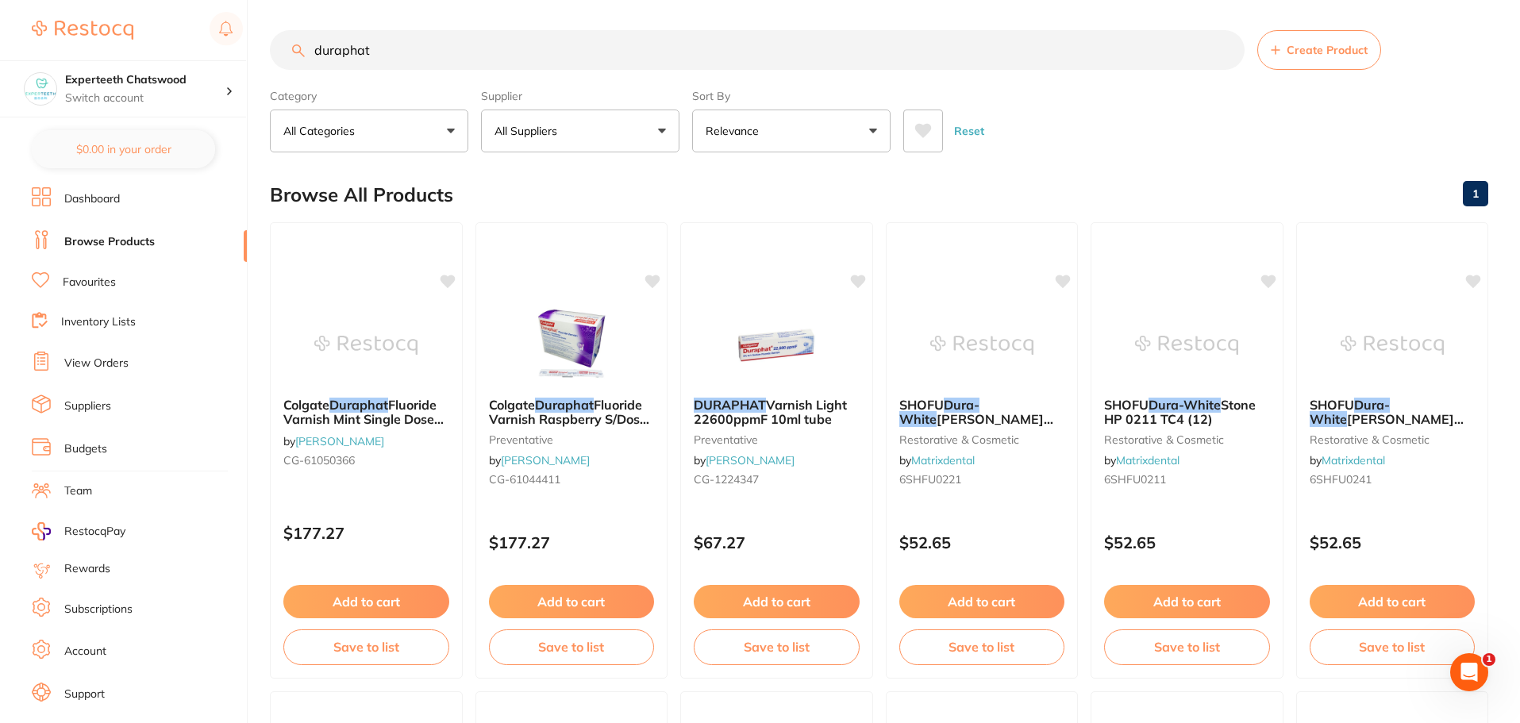
drag, startPoint x: 465, startPoint y: 56, endPoint x: 0, endPoint y: 9, distance: 467.4
click at [0, 13] on div "$3,123.13 Experteeth Chatswood Switch account Experteeth Chatswood $0.00 in you…" at bounding box center [760, 359] width 1520 height 723
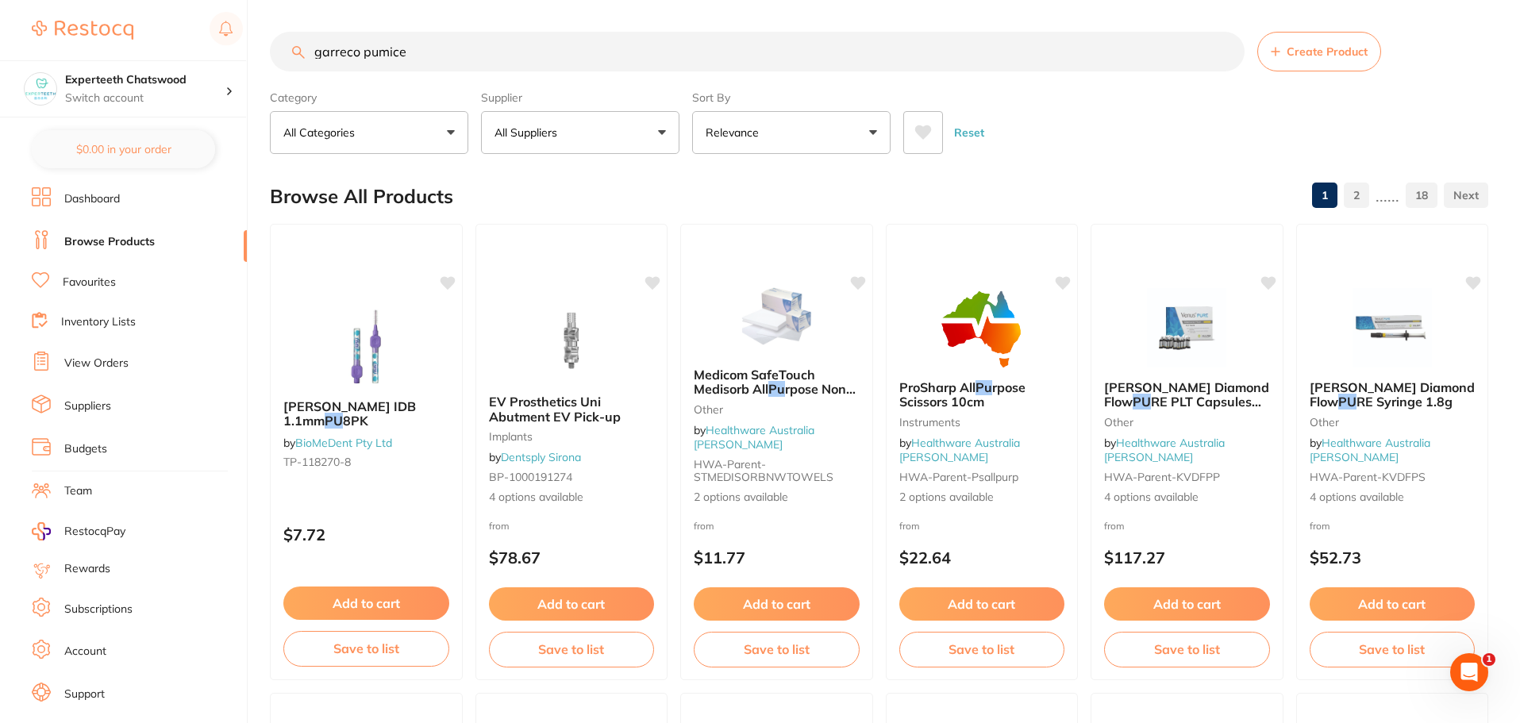
type input "garreco pumice"
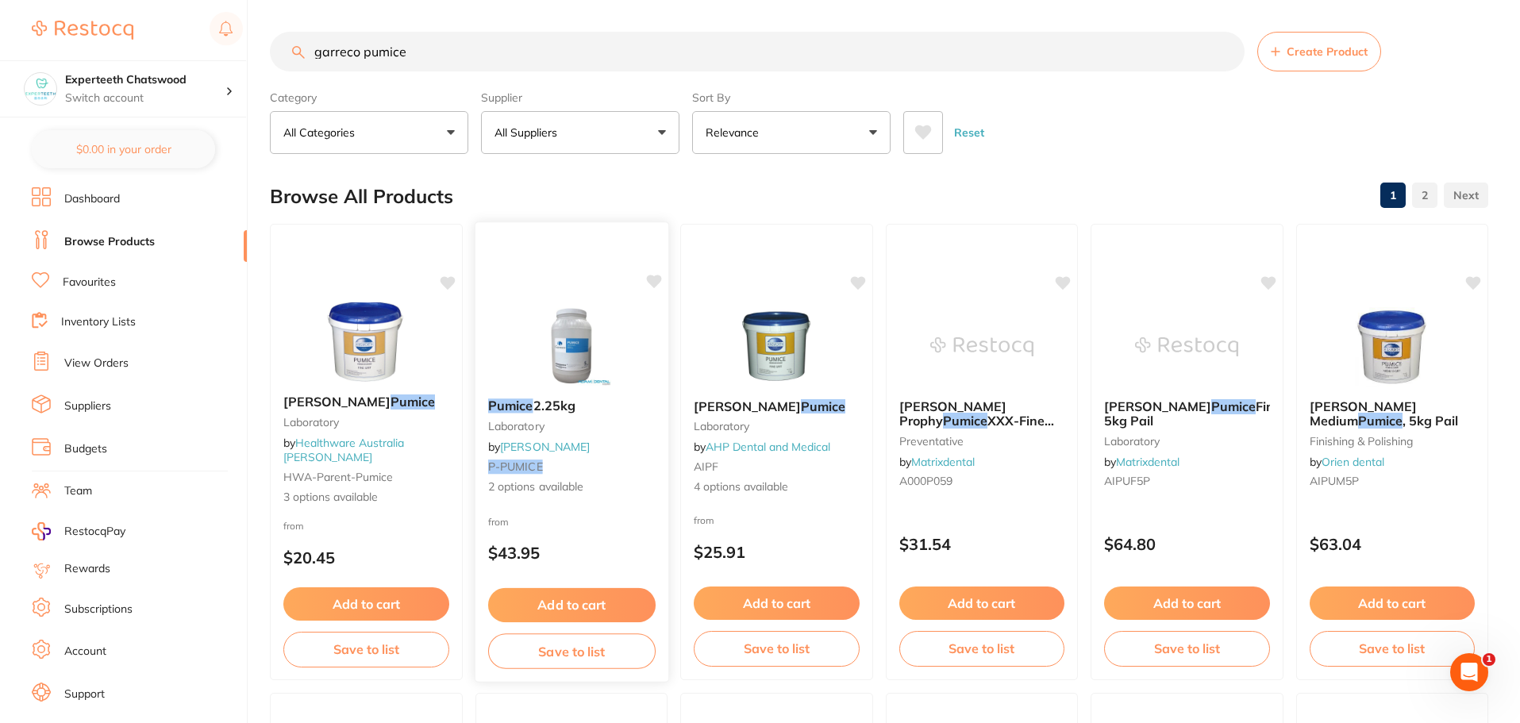
click at [562, 355] on img at bounding box center [571, 345] width 104 height 80
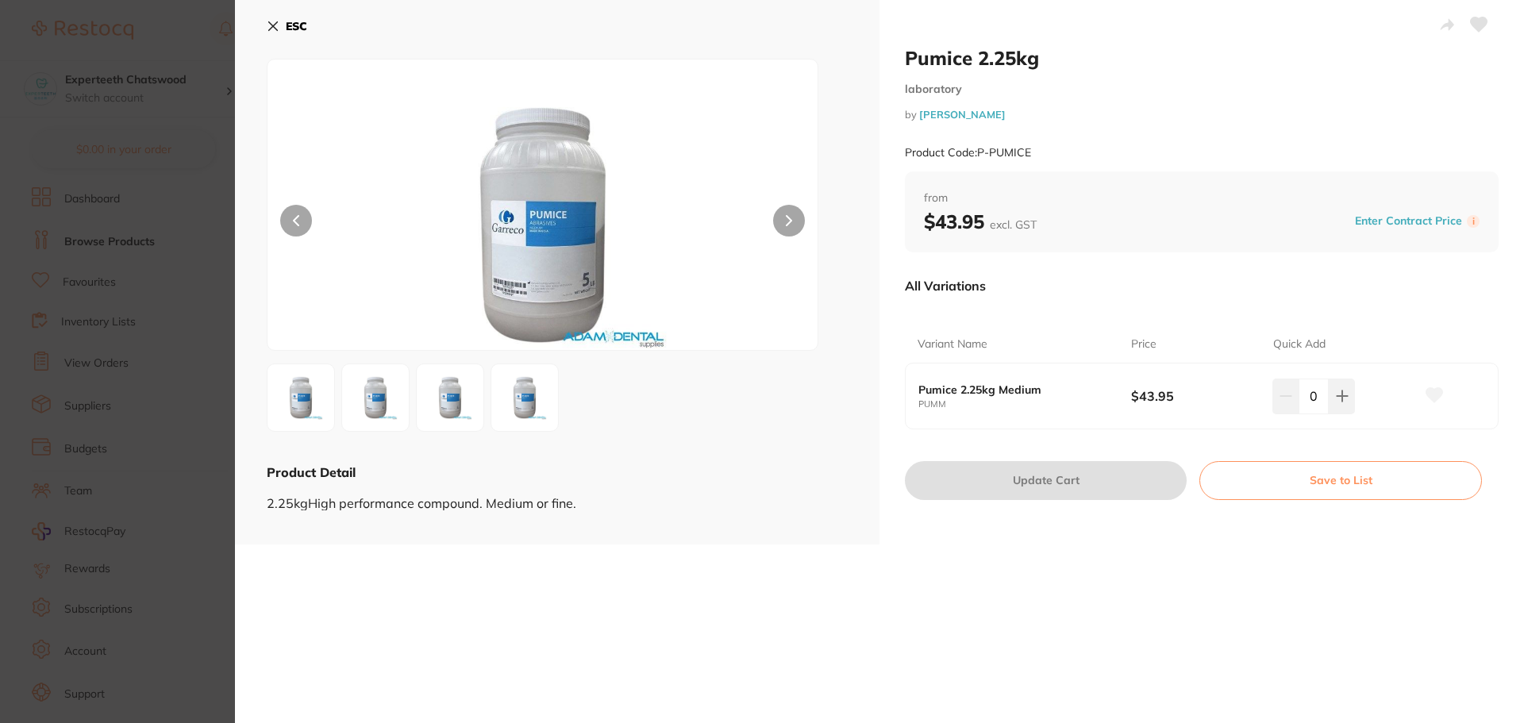
drag, startPoint x: 1001, startPoint y: 114, endPoint x: 990, endPoint y: 114, distance: 11.1
click at [990, 114] on small "by Adam Dental" at bounding box center [1202, 115] width 594 height 12
drag, startPoint x: 1076, startPoint y: 155, endPoint x: 977, endPoint y: 157, distance: 99.2
click at [977, 157] on div "Product Code: P-PUMICE" at bounding box center [1202, 152] width 594 height 39
copy small "P-PUMICE"
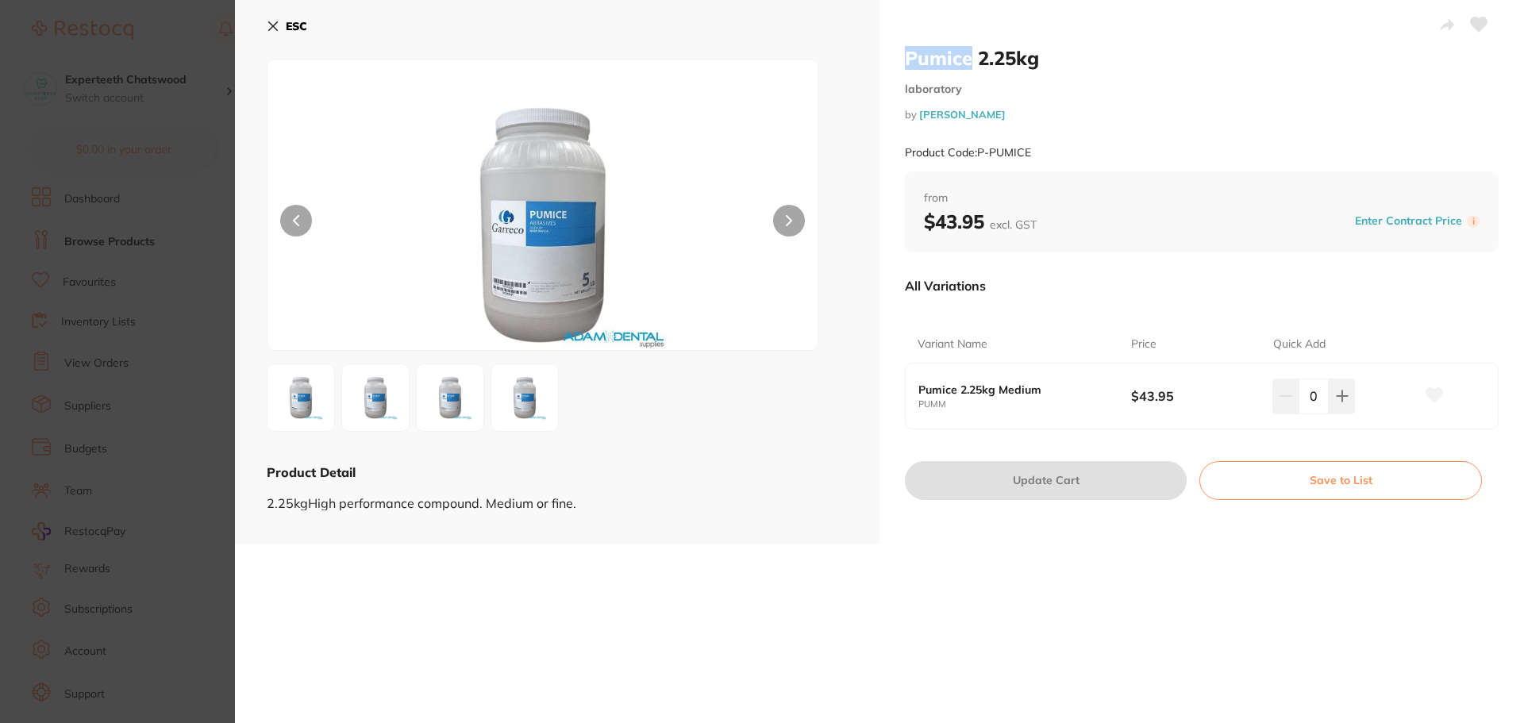
drag, startPoint x: 972, startPoint y: 56, endPoint x: 893, endPoint y: 56, distance: 78.6
click at [893, 56] on div "Pumice 2.25kg laboratory by Adam Dental Product Code: P-PUMICE from $43.95 excl…" at bounding box center [1201, 272] width 644 height 544
copy h2 "Pumice"
drag, startPoint x: 1044, startPoint y: 48, endPoint x: 977, endPoint y: 63, distance: 69.1
click at [977, 63] on h2 "Pumice 2.25kg" at bounding box center [1202, 58] width 594 height 24
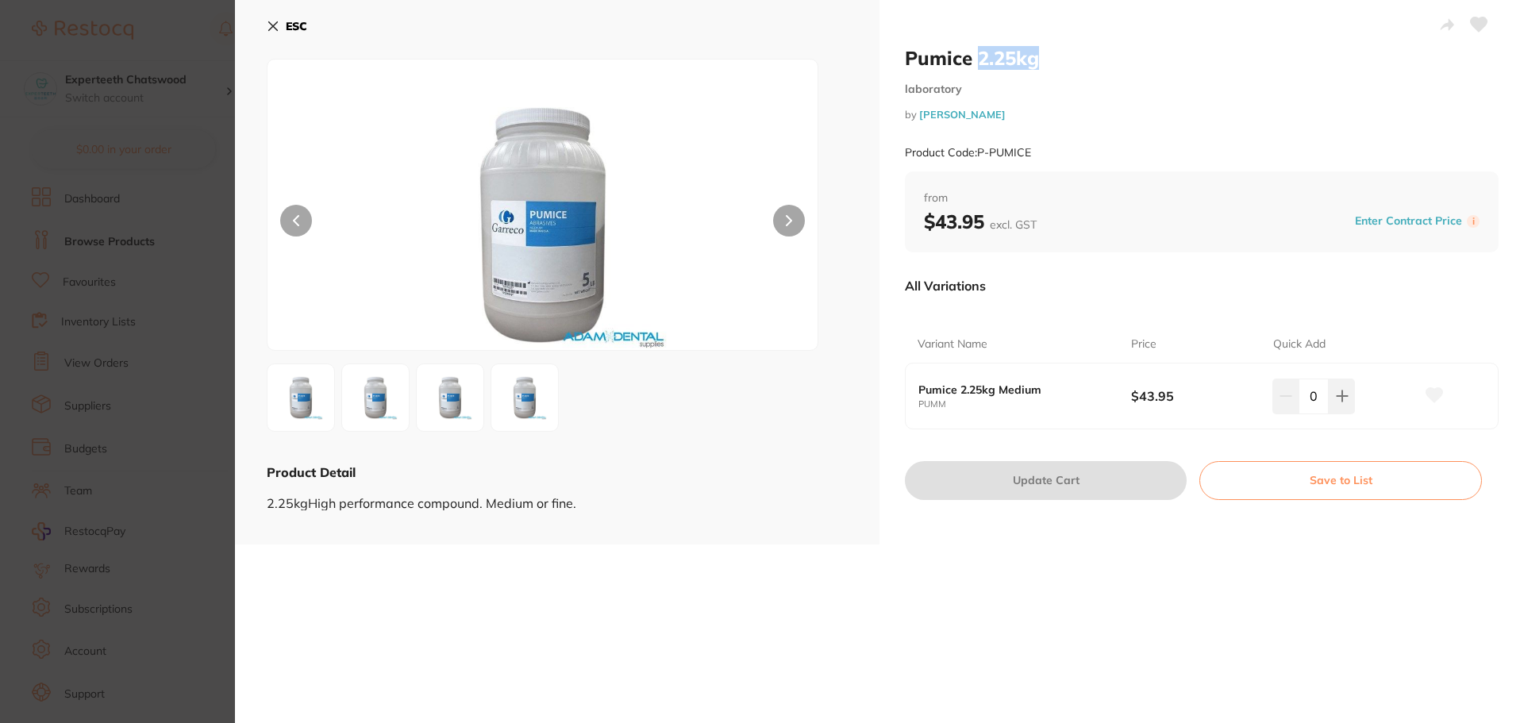
copy h2 "2.25kg"
click at [286, 19] on b "ESC" at bounding box center [296, 26] width 21 height 14
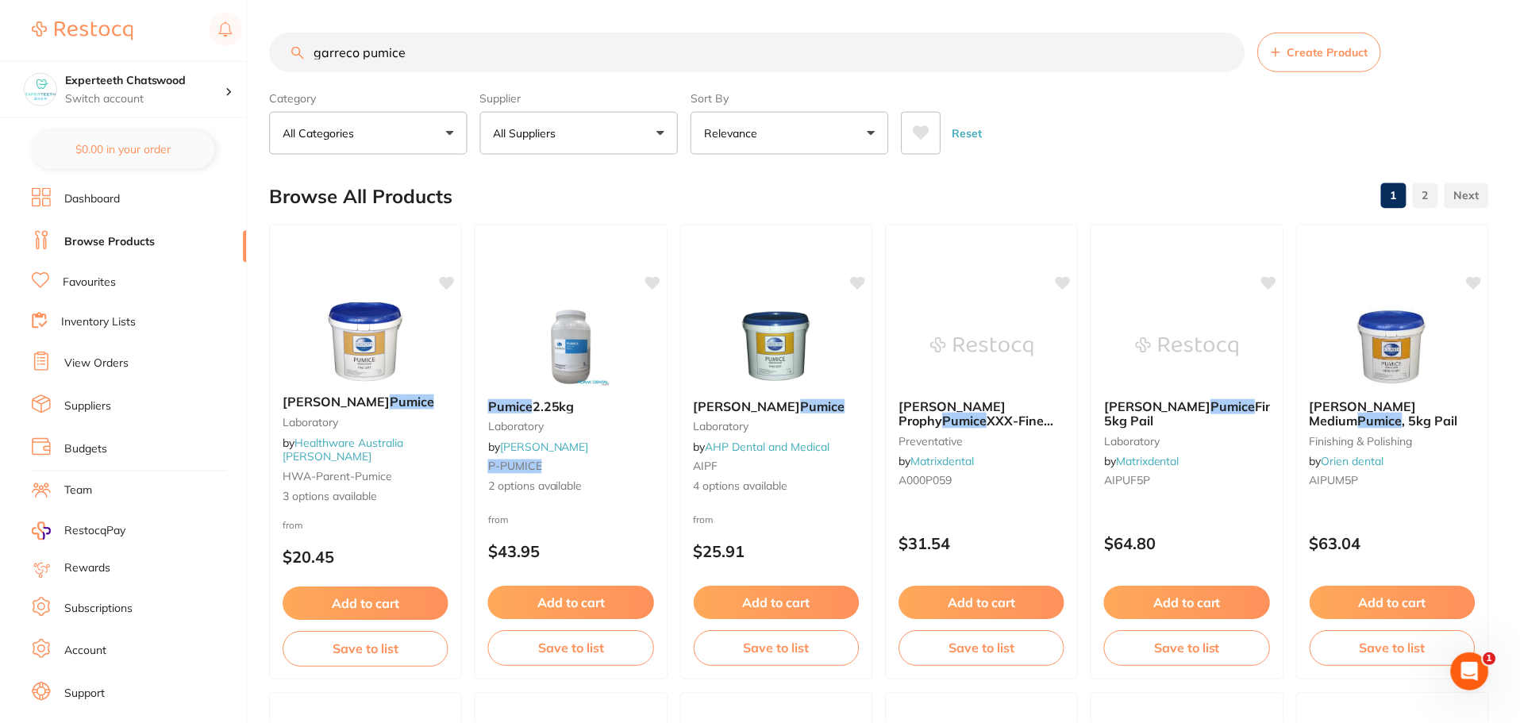
scroll to position [1, 0]
click at [78, 282] on link "Favourites" at bounding box center [89, 283] width 53 height 16
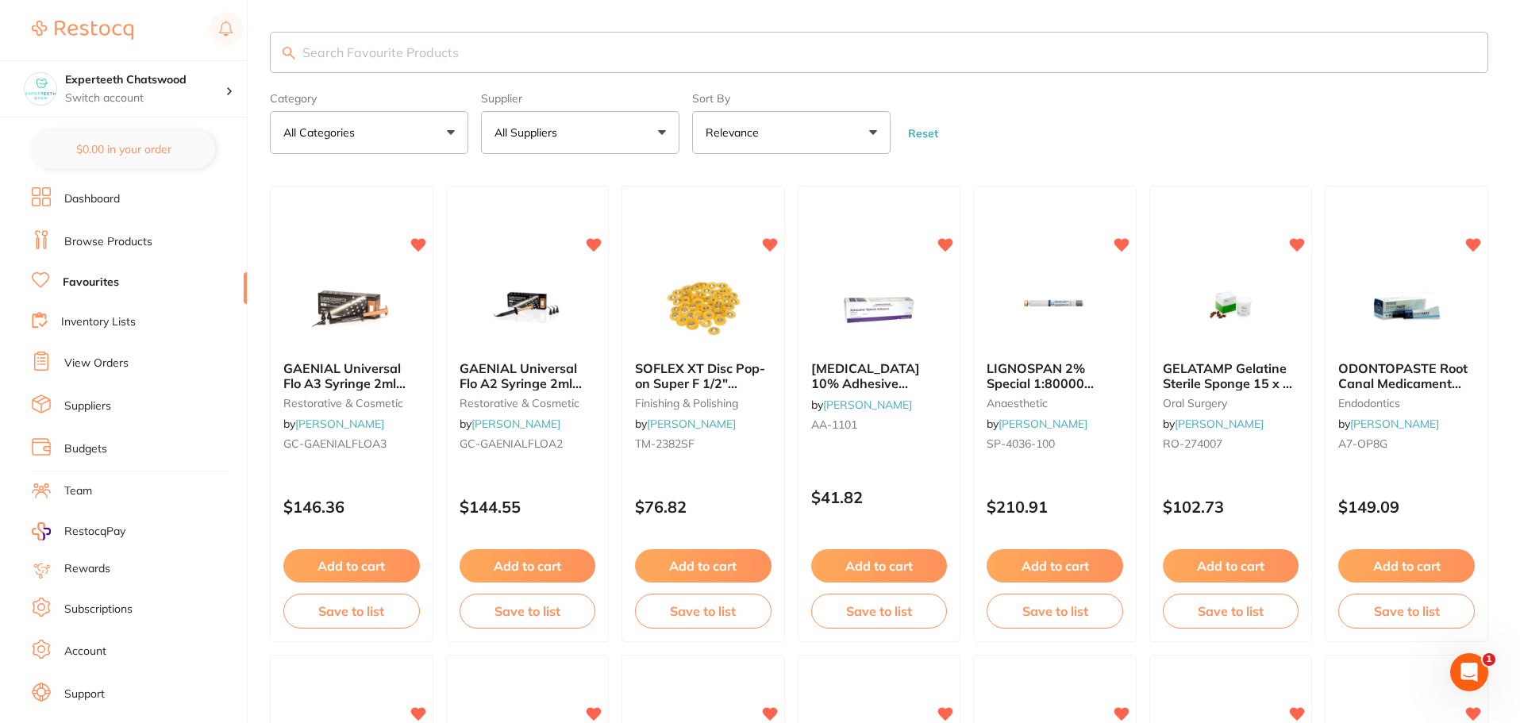
click at [396, 60] on input "search" at bounding box center [879, 52] width 1218 height 41
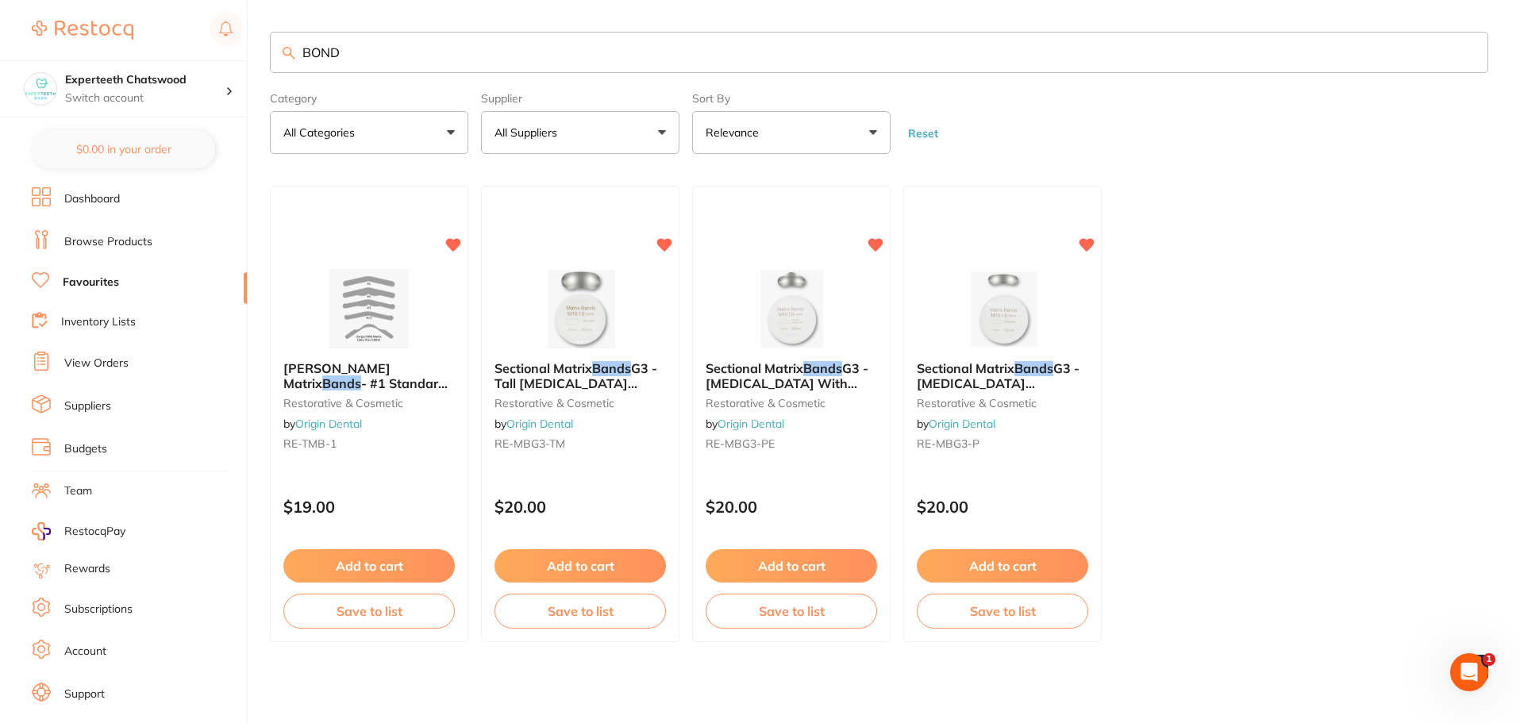
drag, startPoint x: 291, startPoint y: 46, endPoint x: 0, endPoint y: 10, distance: 293.5
click at [0, 12] on div "$3,123.13 Experteeth Chatswood Switch account Experteeth Chatswood $0.00 in you…" at bounding box center [760, 361] width 1520 height 723
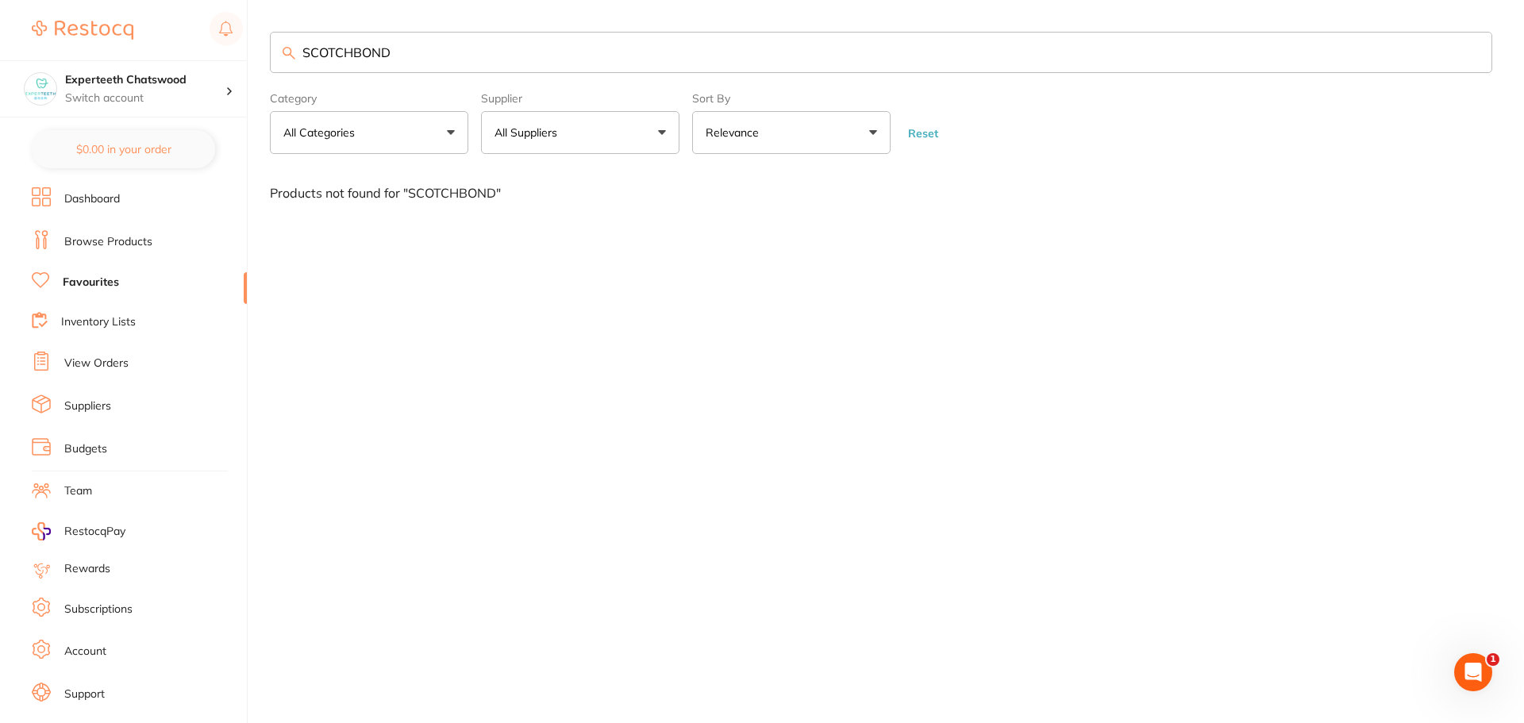
click at [1429, 363] on div "SCOTCHBOND Category All Categories All Categories No categories found Clear Cat…" at bounding box center [897, 361] width 1254 height 723
drag, startPoint x: 432, startPoint y: 58, endPoint x: 250, endPoint y: 56, distance: 181.7
click at [248, 59] on div "$3,123.13 Experteeth Chatswood Switch account Experteeth Chatswood $0.00 in you…" at bounding box center [762, 361] width 1524 height 723
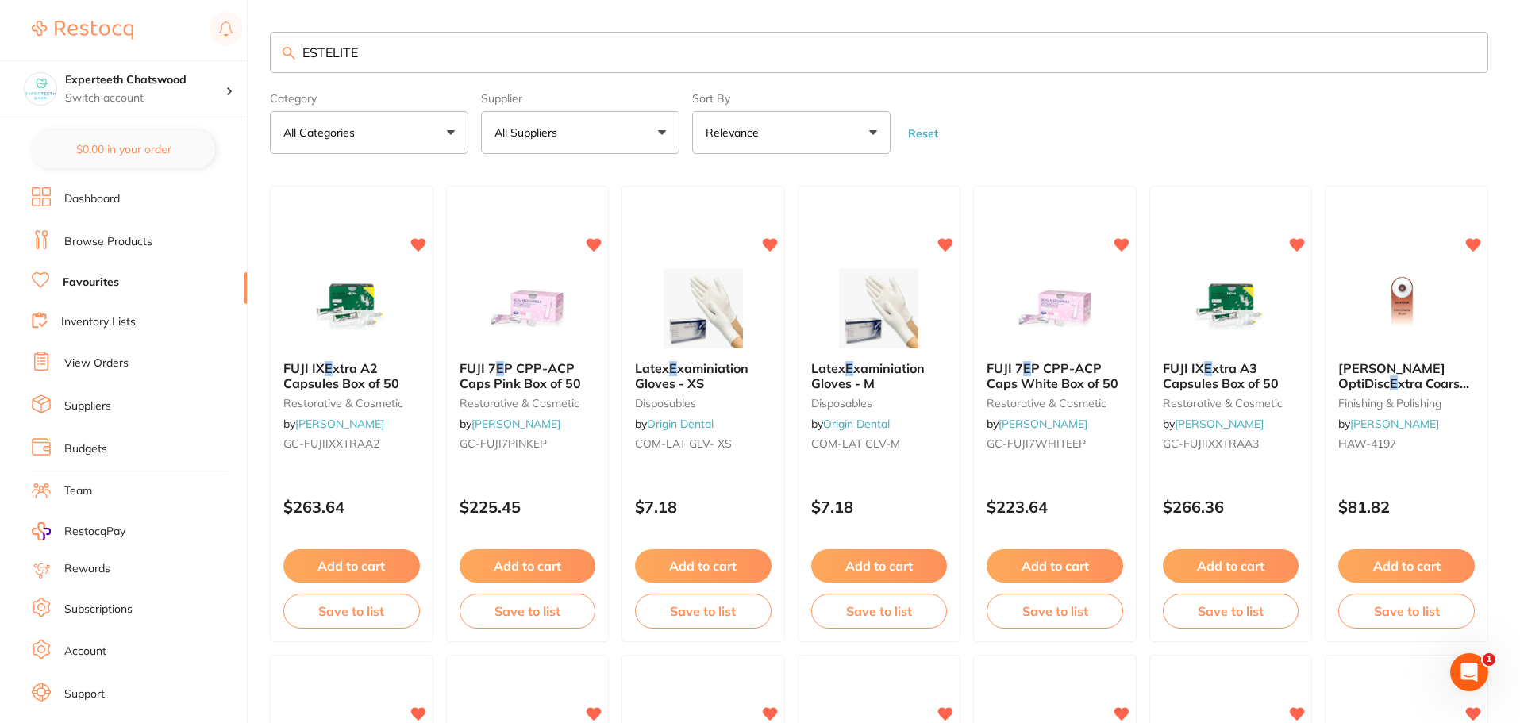
type input "ESTELITE"
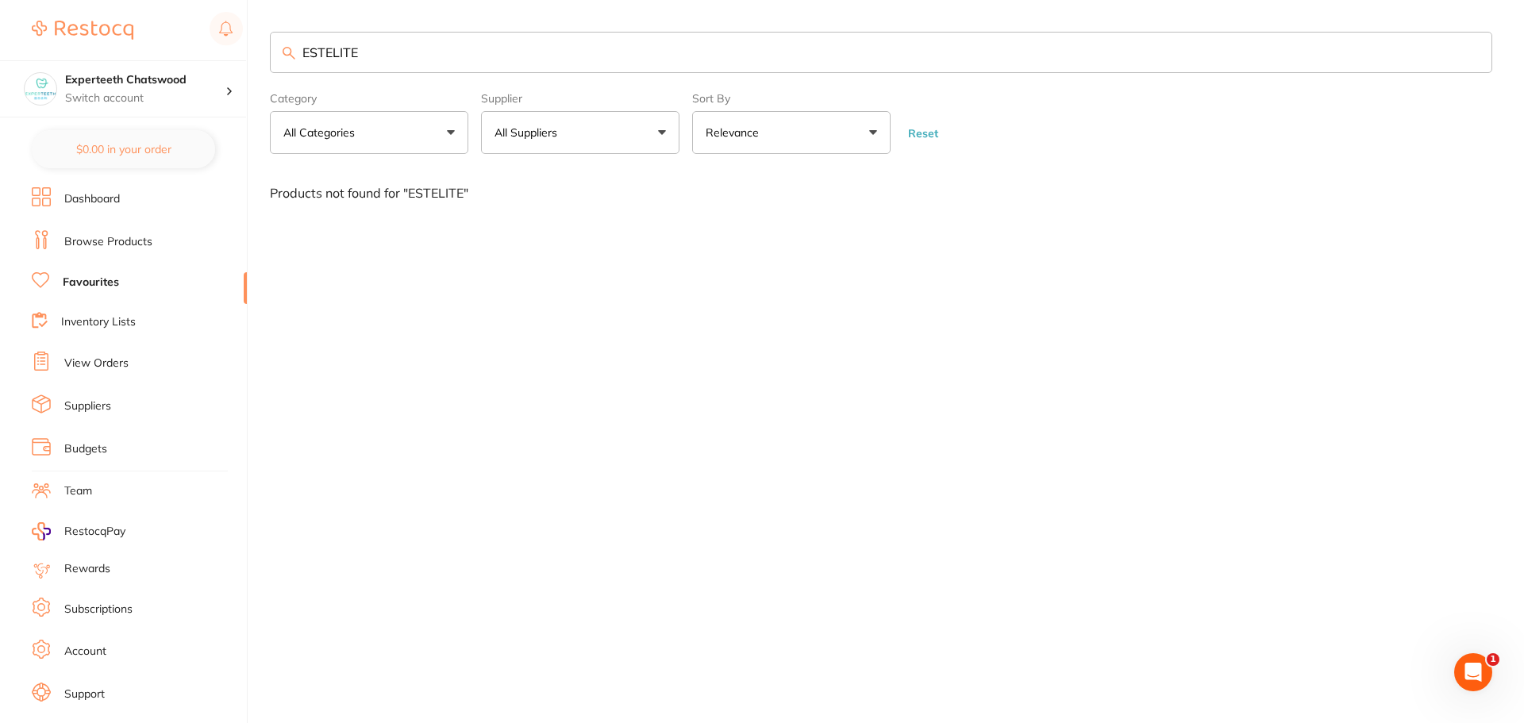
drag, startPoint x: 394, startPoint y: 51, endPoint x: 190, endPoint y: 58, distance: 204.1
click at [190, 58] on div "$3,123.13 Experteeth Chatswood Switch account Experteeth Chatswood $0.00 in you…" at bounding box center [762, 361] width 1524 height 723
click at [93, 242] on link "Browse Products" at bounding box center [108, 242] width 88 height 16
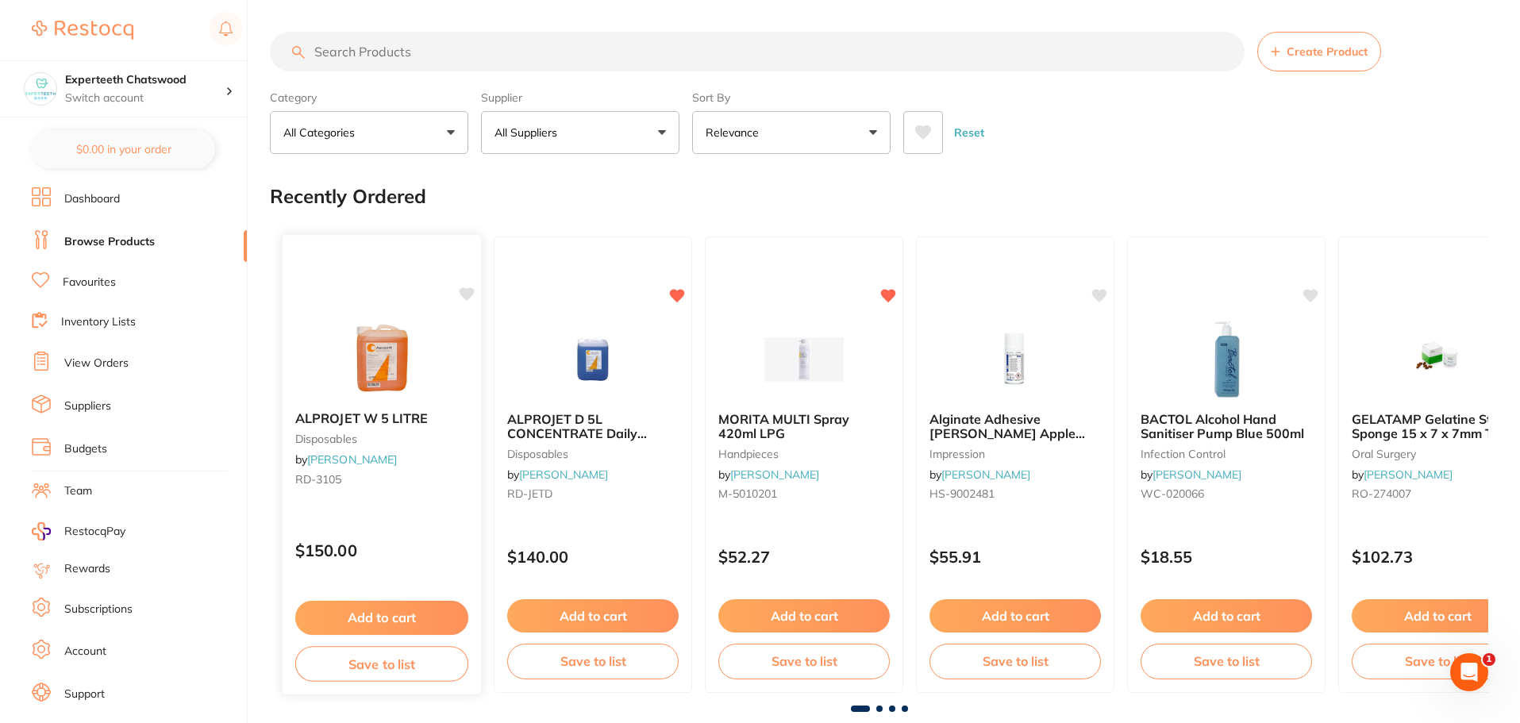
click at [465, 294] on icon at bounding box center [466, 293] width 15 height 13
click at [363, 52] on input "search" at bounding box center [757, 52] width 974 height 40
paste input "ESTELITE"
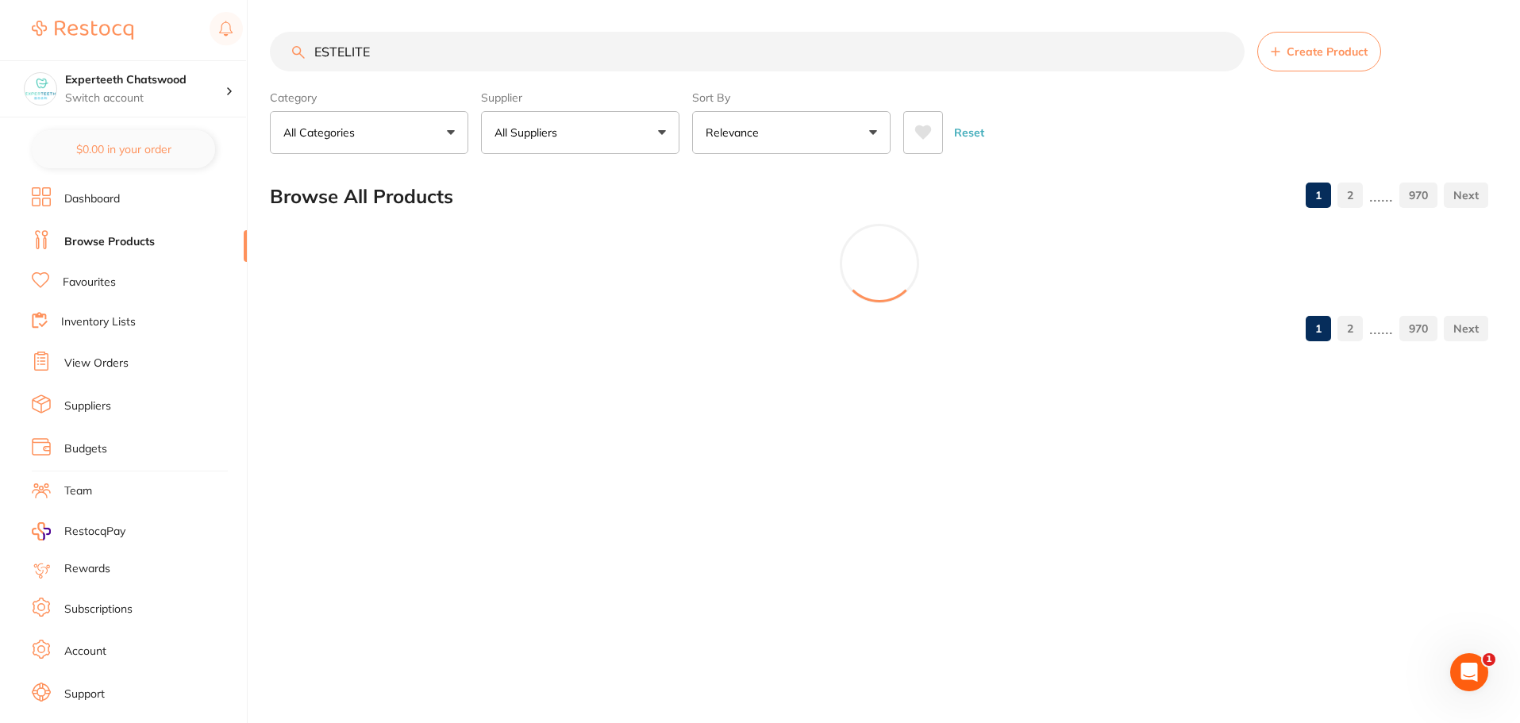
type input "ESTELITE"
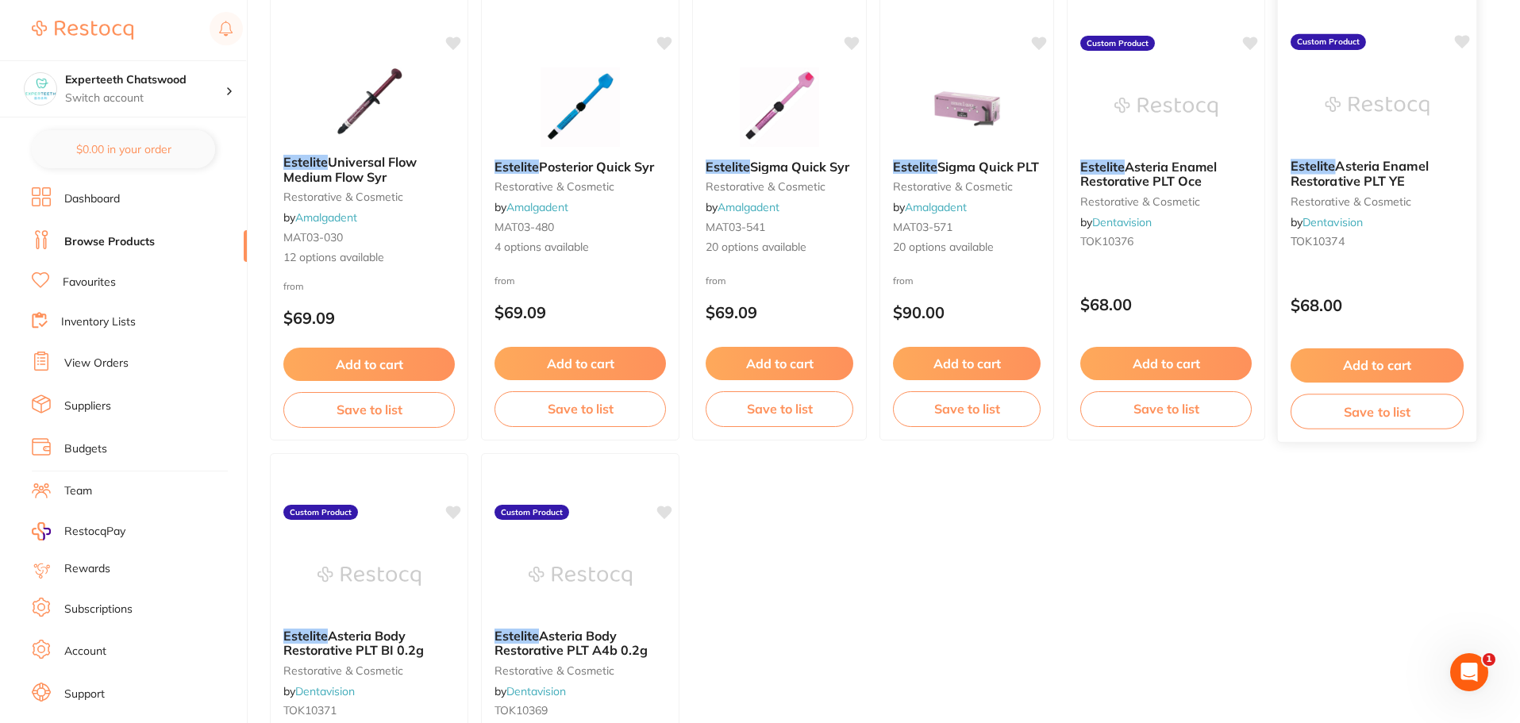
scroll to position [238, 0]
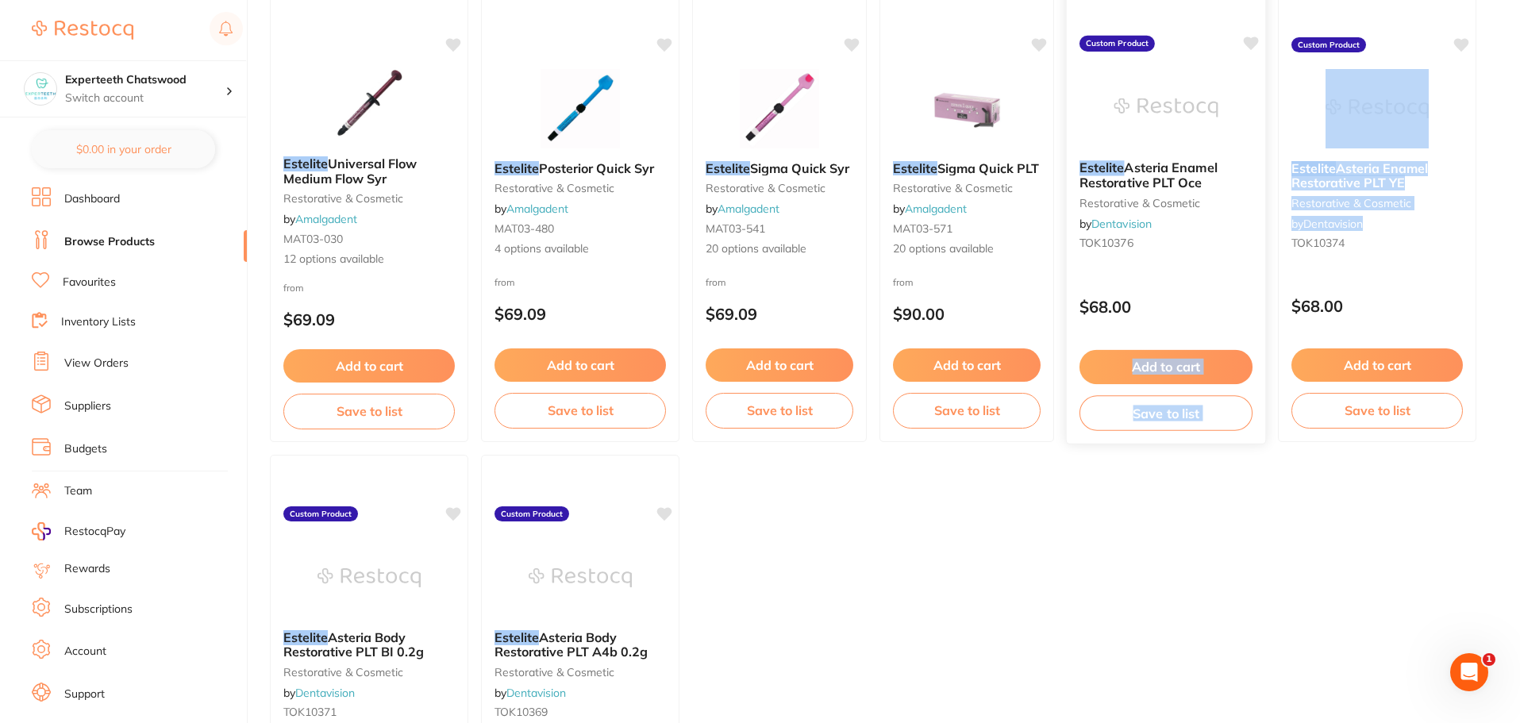
drag, startPoint x: 1375, startPoint y: 227, endPoint x: 1192, endPoint y: 326, distance: 208.4
click at [1192, 326] on ul "Estelite Universal Flow Medium Flow Syr restorative & cosmetic by Amalgadent MA…" at bounding box center [879, 448] width 1218 height 925
click at [1151, 578] on ul "Estelite Universal Flow Medium Flow Syr restorative & cosmetic by Amalgadent MA…" at bounding box center [879, 448] width 1218 height 925
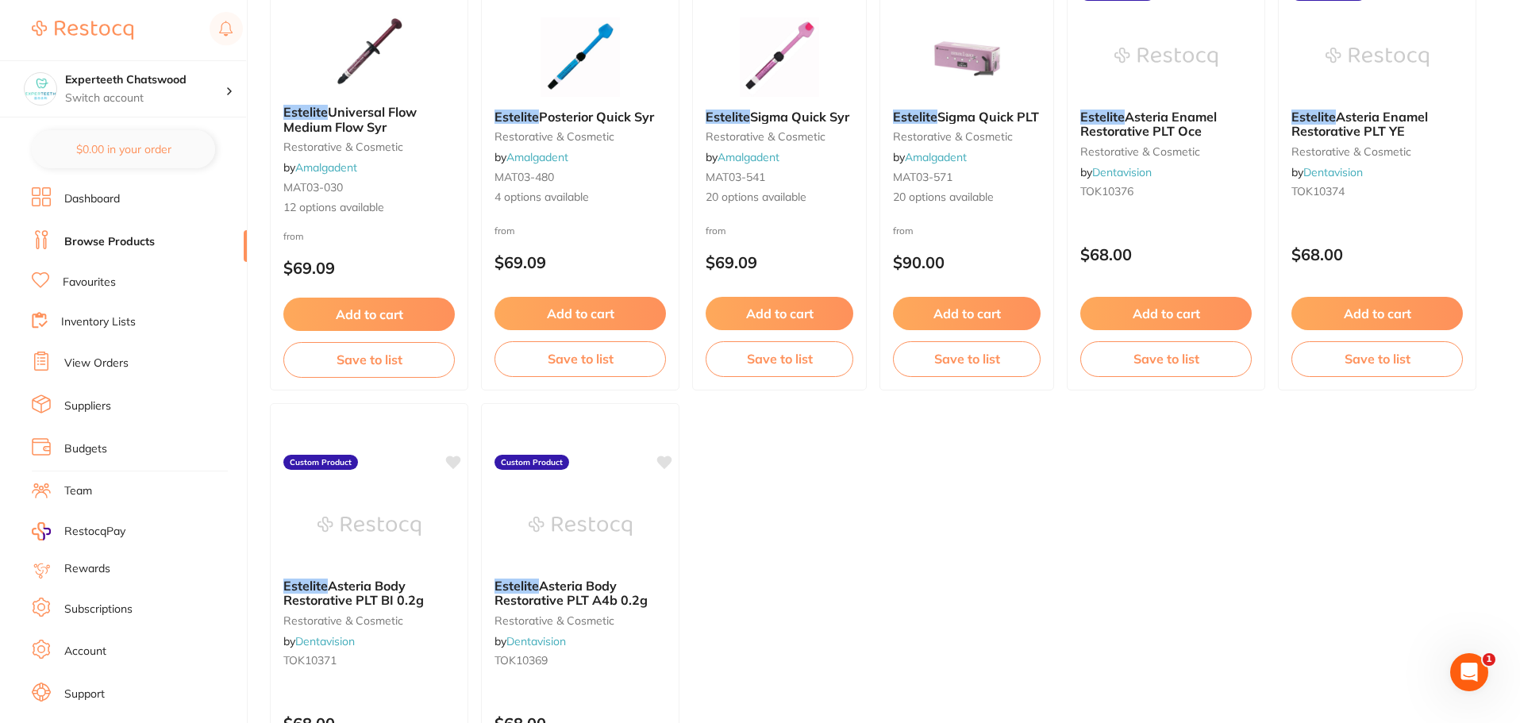
scroll to position [317, 0]
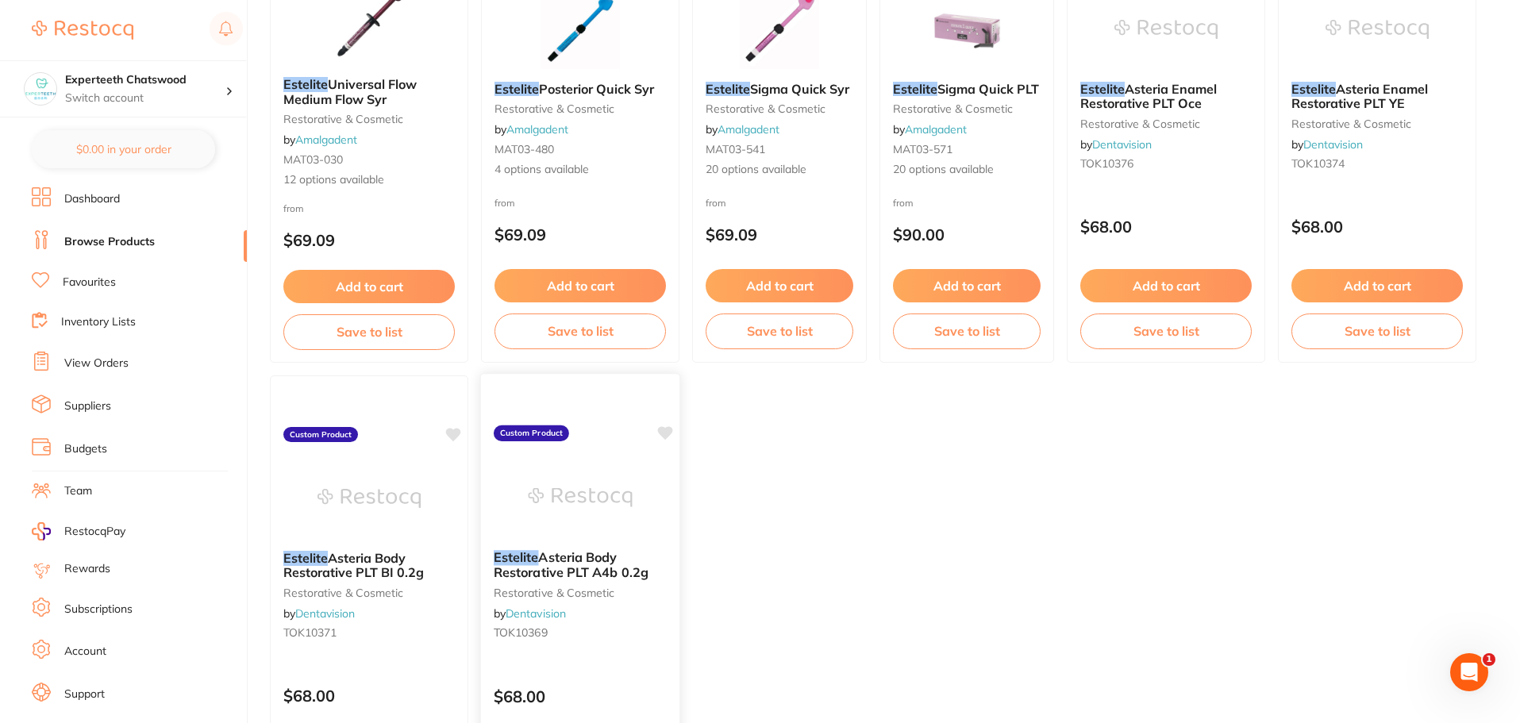
click at [559, 482] on img at bounding box center [580, 497] width 104 height 80
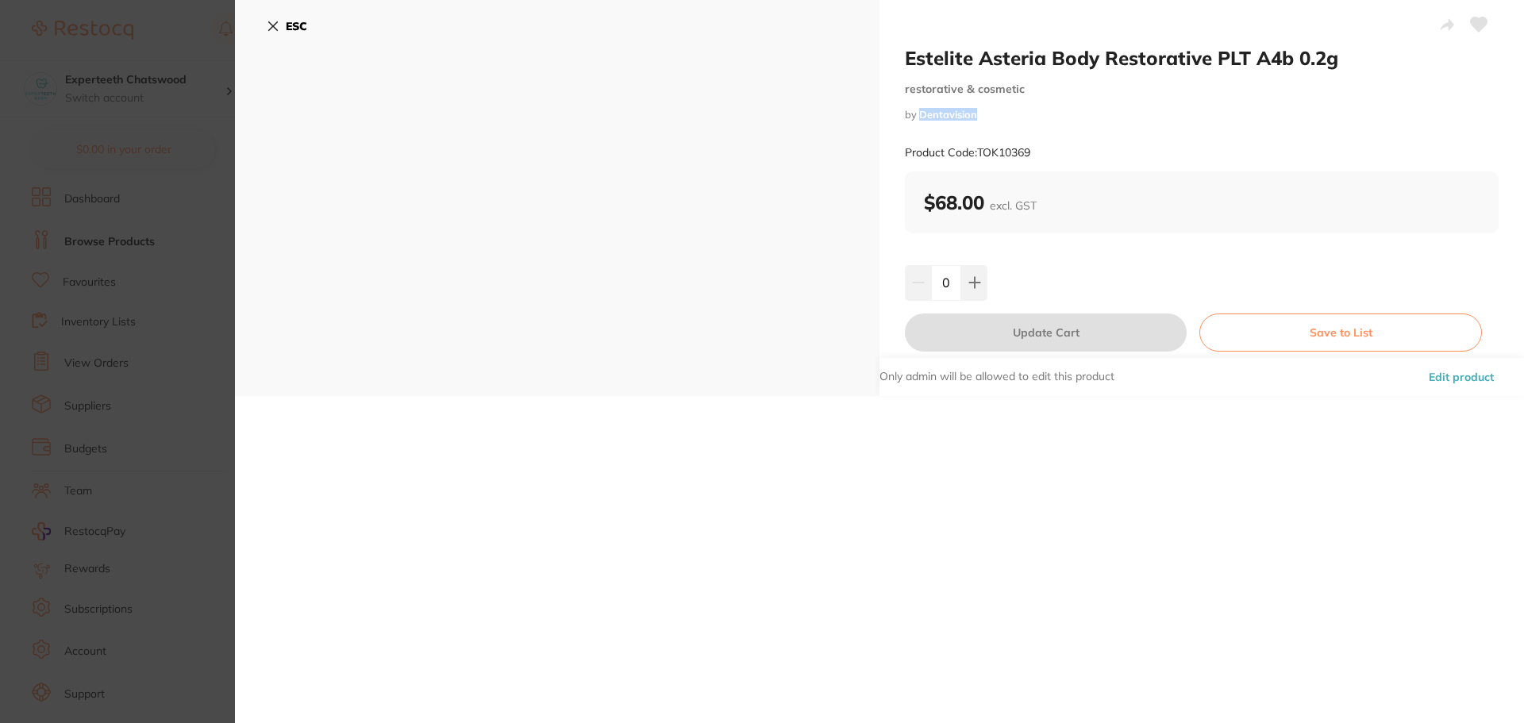
drag, startPoint x: 993, startPoint y: 112, endPoint x: 916, endPoint y: 118, distance: 76.4
click at [916, 118] on small "by Dentavision" at bounding box center [1202, 115] width 594 height 12
copy link "Dentavision"
click at [186, 30] on section "Estelite Asteria Body Restorative PLT A4b 0.2g restorative & cosmetic by Dentav…" at bounding box center [762, 361] width 1524 height 723
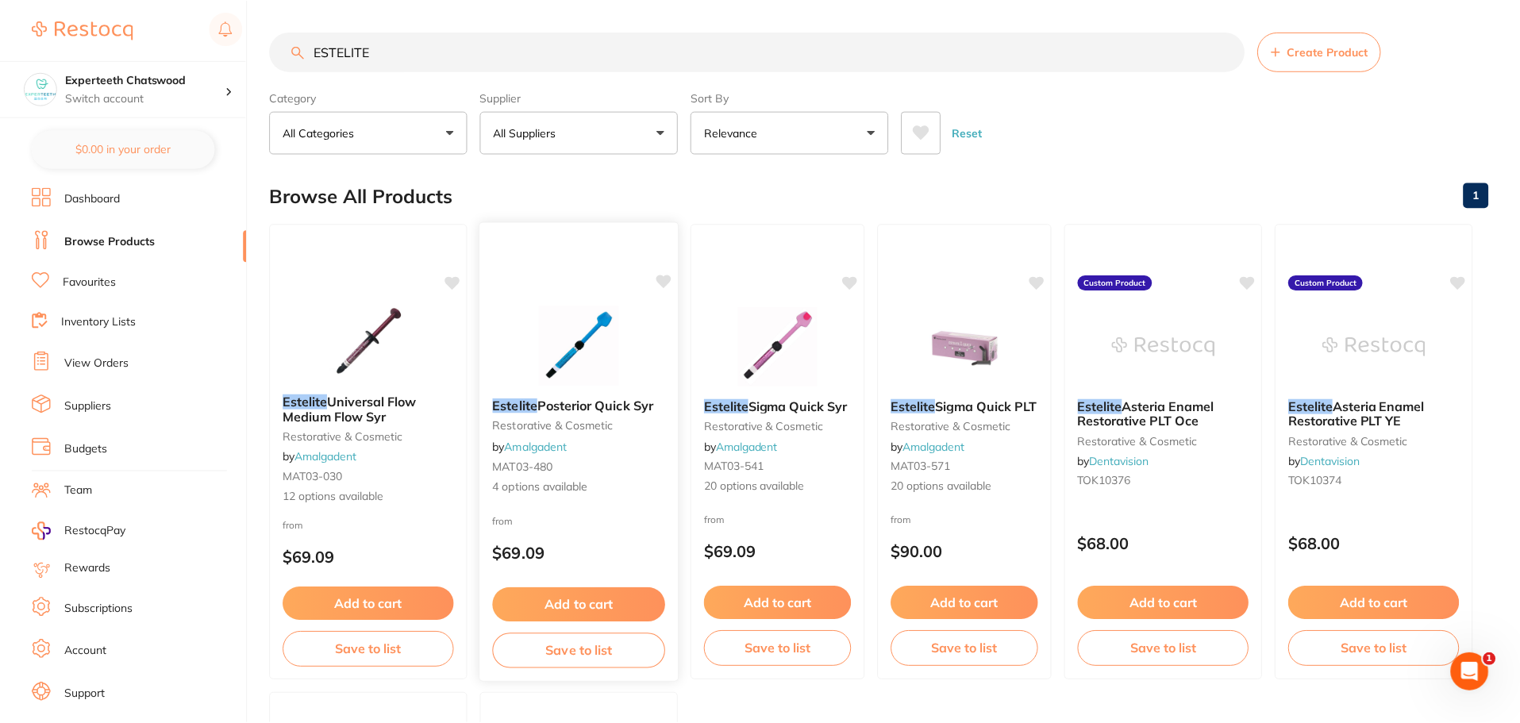
scroll to position [317, 0]
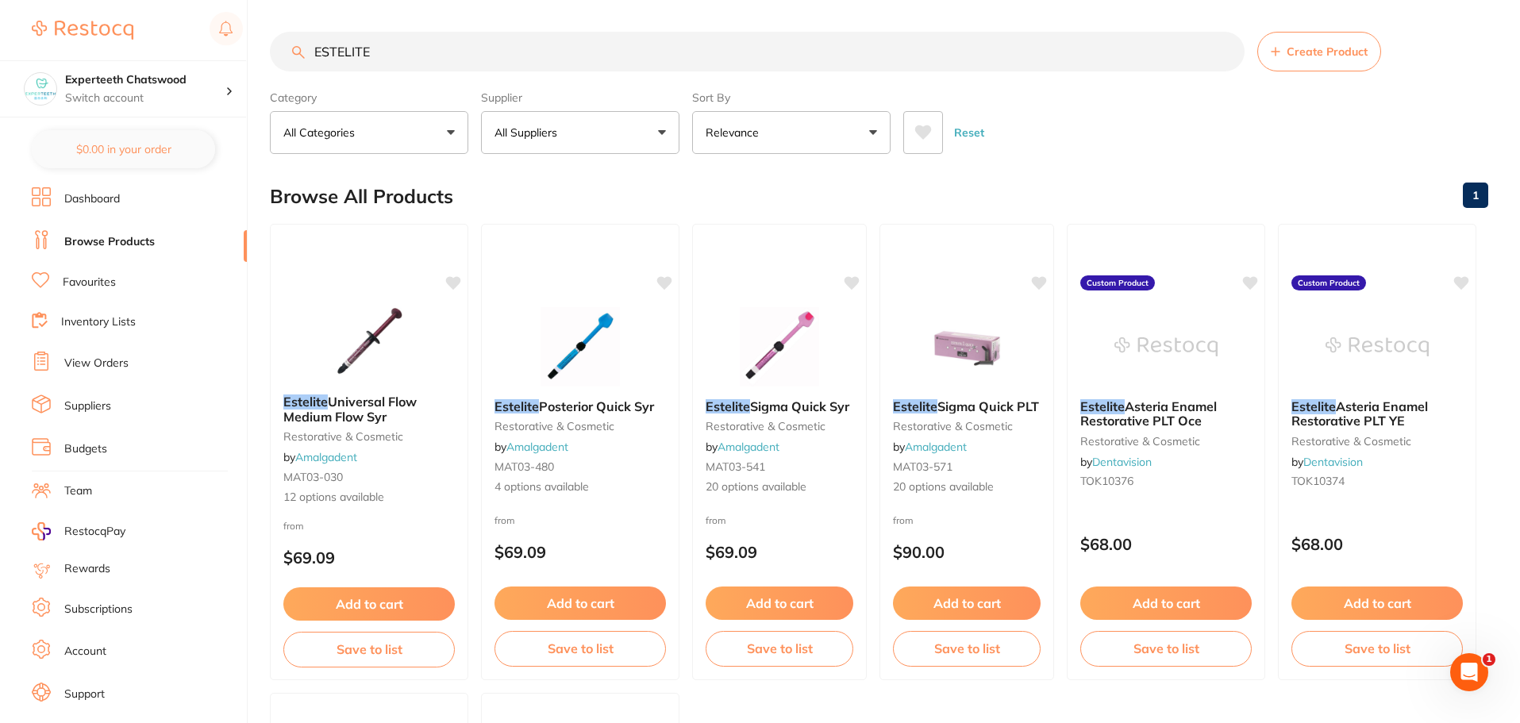
drag, startPoint x: 405, startPoint y: 58, endPoint x: 7, endPoint y: 13, distance: 400.0
click at [7, 13] on div "$3,123.13 Experteeth Chatswood Switch account Experteeth Chatswood $0.00 in you…" at bounding box center [760, 361] width 1520 height 723
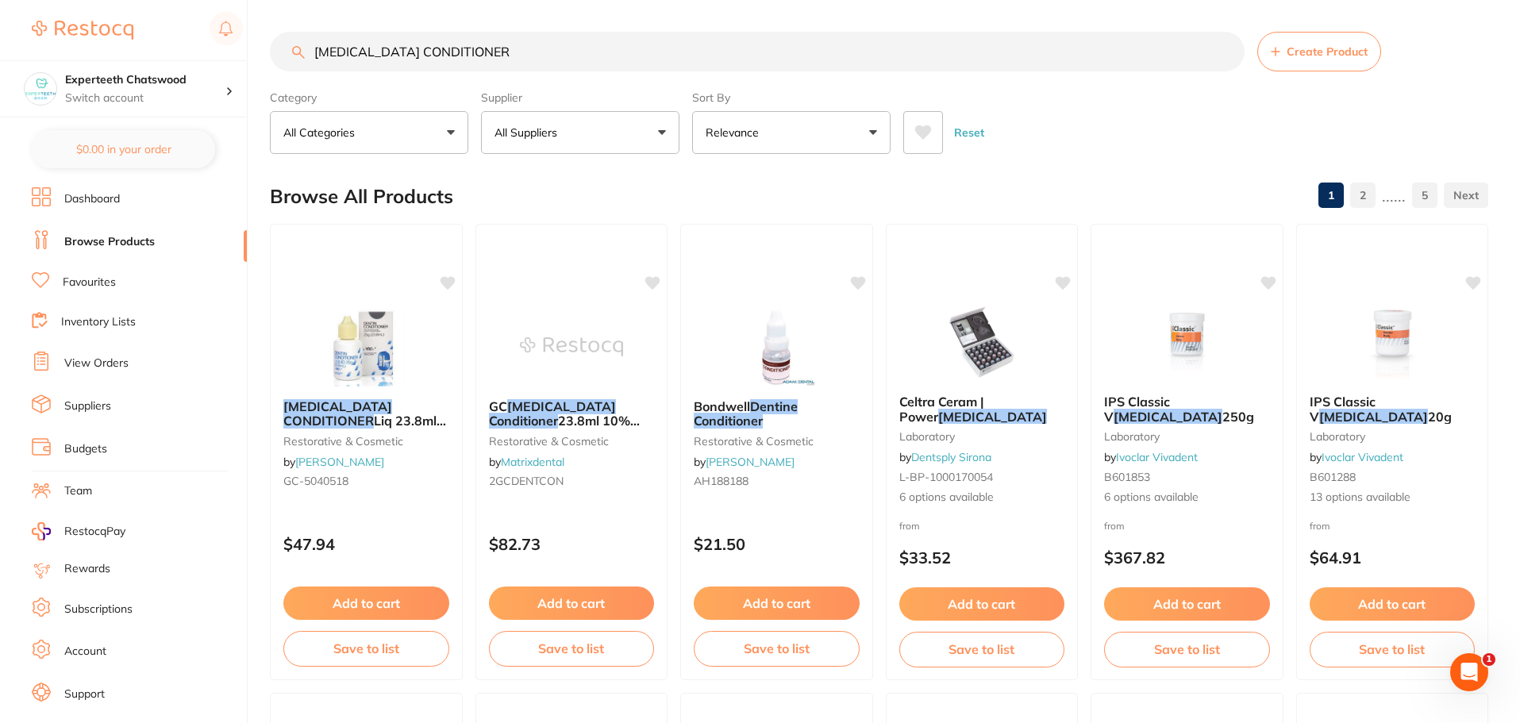
click at [774, 313] on img at bounding box center [775, 346] width 103 height 79
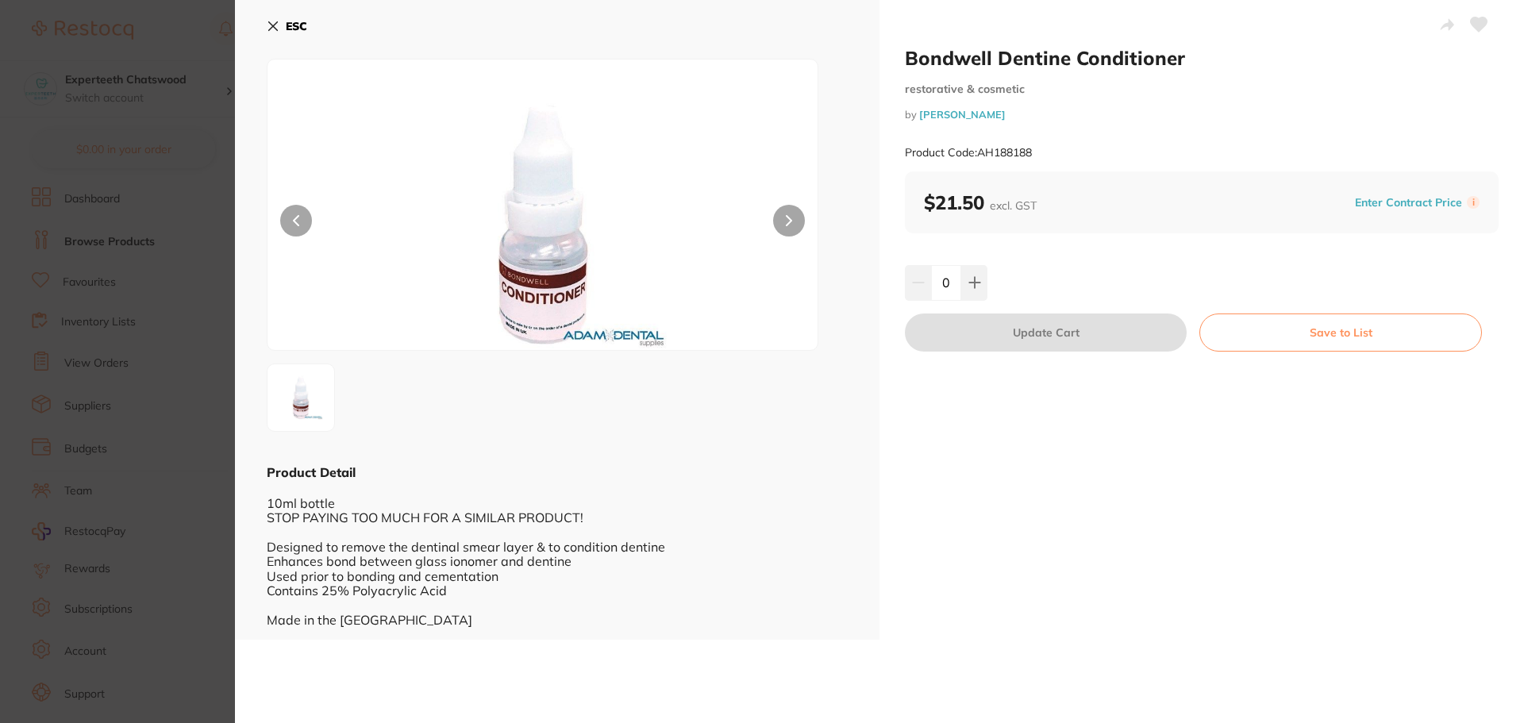
click at [1210, 56] on h2 "Bondwell Dentine Conditioner" at bounding box center [1202, 58] width 594 height 24
drag, startPoint x: 1069, startPoint y: 151, endPoint x: 978, endPoint y: 154, distance: 91.3
click at [978, 154] on div "Product Code: AH188188" at bounding box center [1202, 152] width 594 height 39
copy small "AH188188"
click at [285, 21] on button "ESC" at bounding box center [287, 26] width 40 height 27
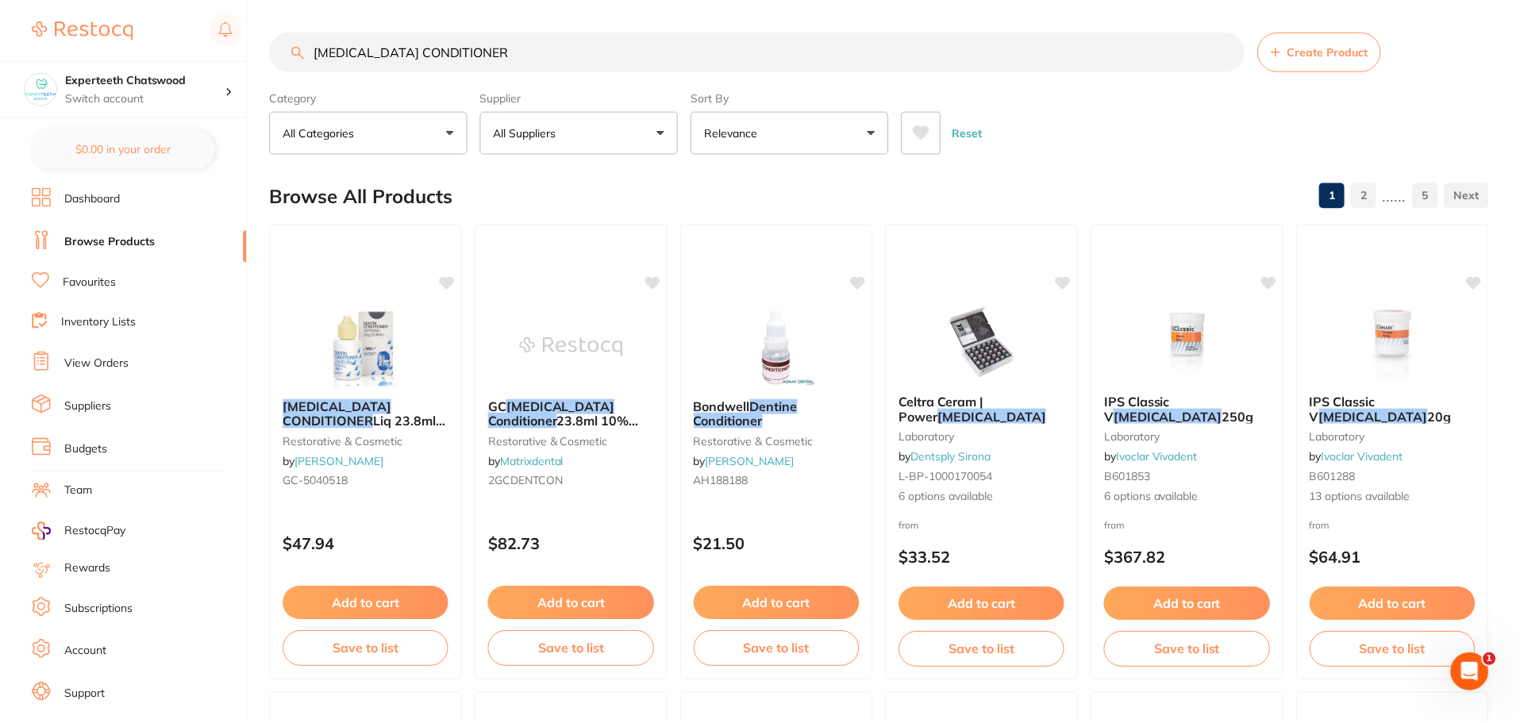
scroll to position [16, 0]
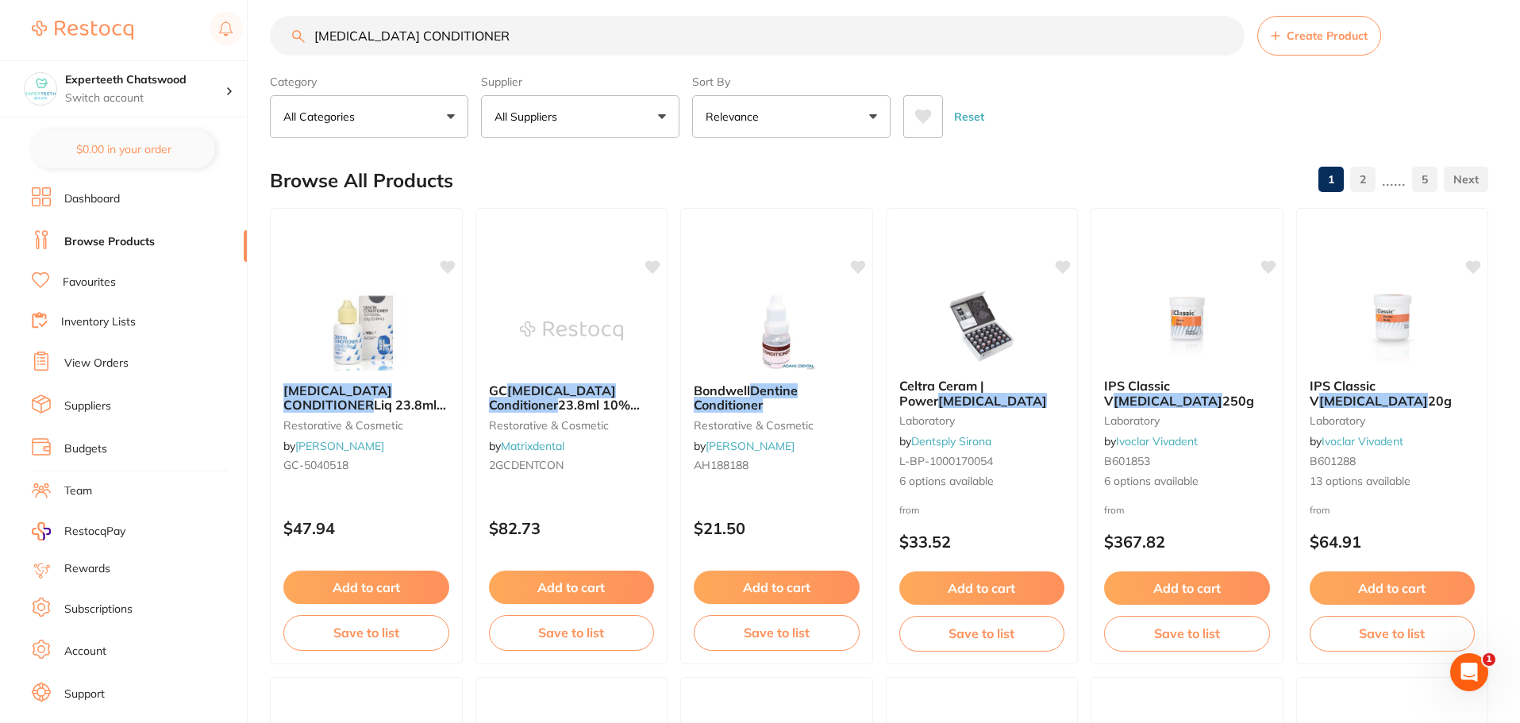
click at [0, 0] on html "$3,123.13 Experteeth Chatswood Switch account Experteeth Chatswood $0.00 in you…" at bounding box center [760, 345] width 1520 height 723
type input "caries detector"
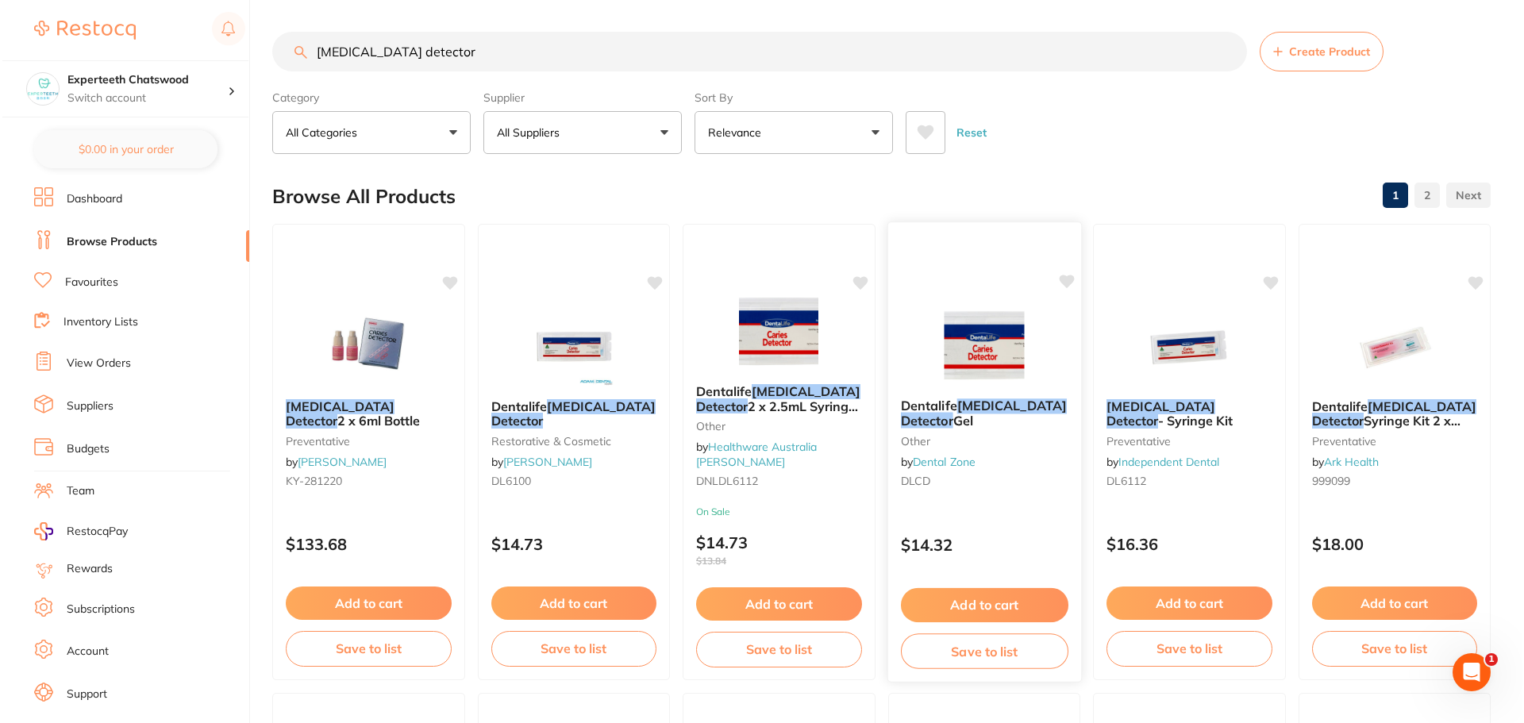
scroll to position [0, 0]
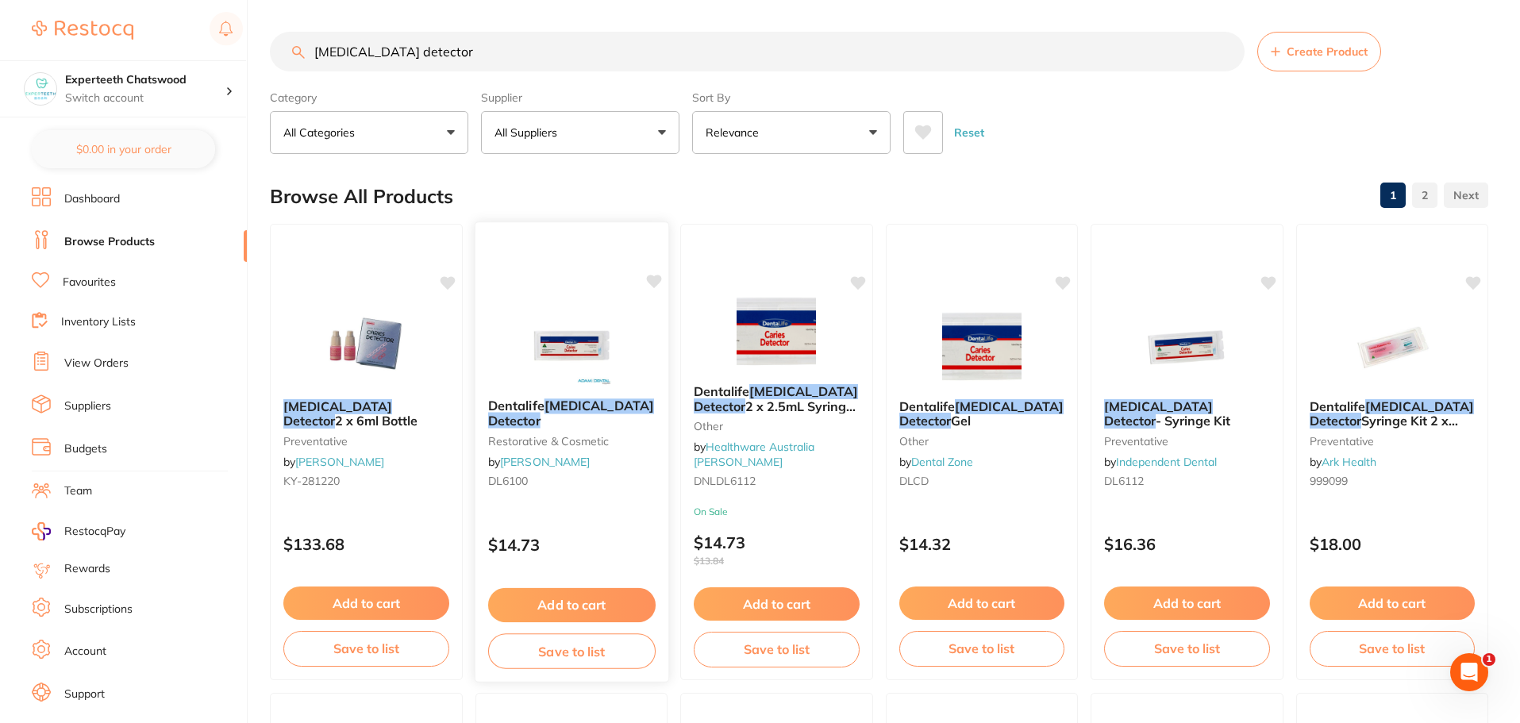
click at [558, 352] on img at bounding box center [571, 345] width 104 height 80
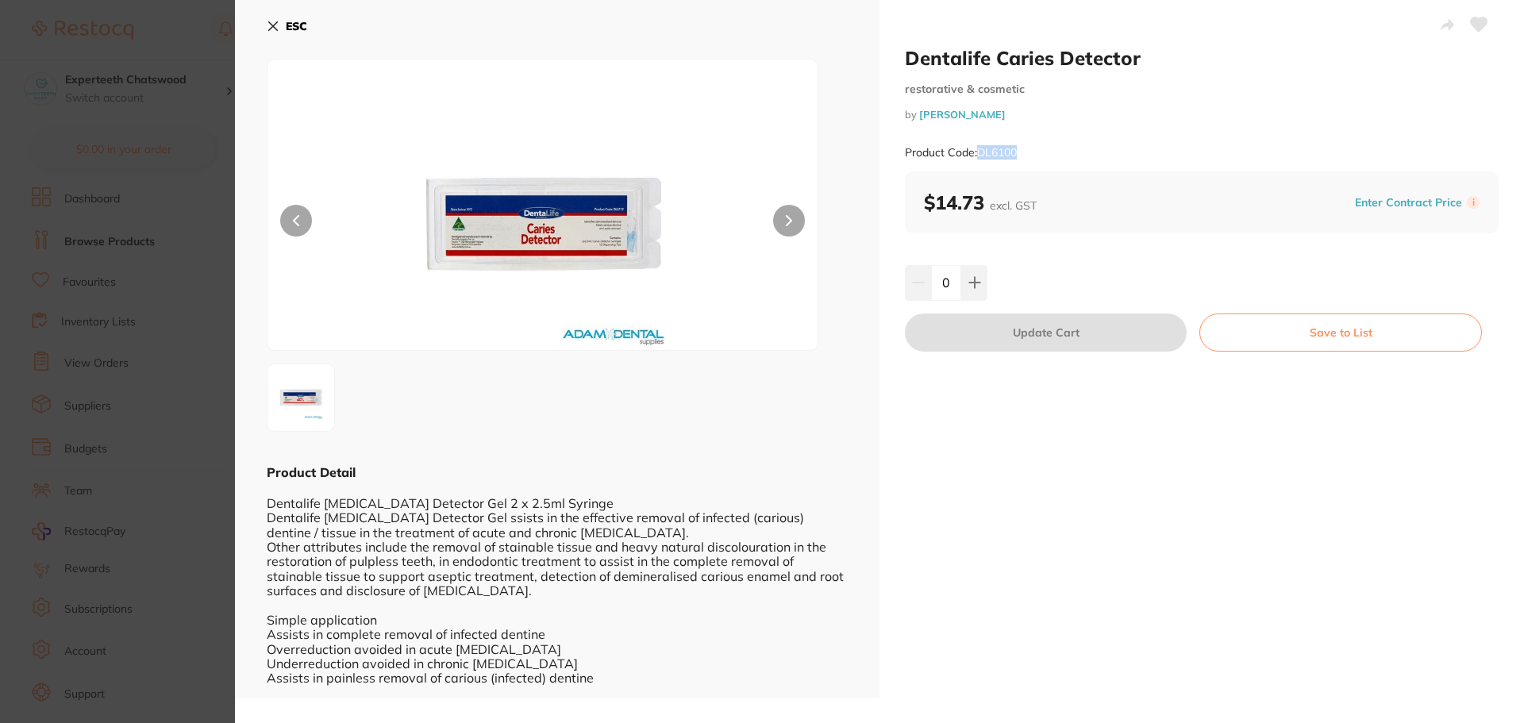
drag, startPoint x: 1037, startPoint y: 153, endPoint x: 976, endPoint y: 153, distance: 61.1
click at [976, 153] on div "Product Code: DL6100" at bounding box center [1202, 152] width 594 height 39
copy small "DL6100"
drag, startPoint x: 1016, startPoint y: 117, endPoint x: 968, endPoint y: 121, distance: 48.6
click at [968, 121] on div "Dentalife Caries Detector restorative & cosmetic by Adam Dental Product Code: D…" at bounding box center [1202, 108] width 594 height 125
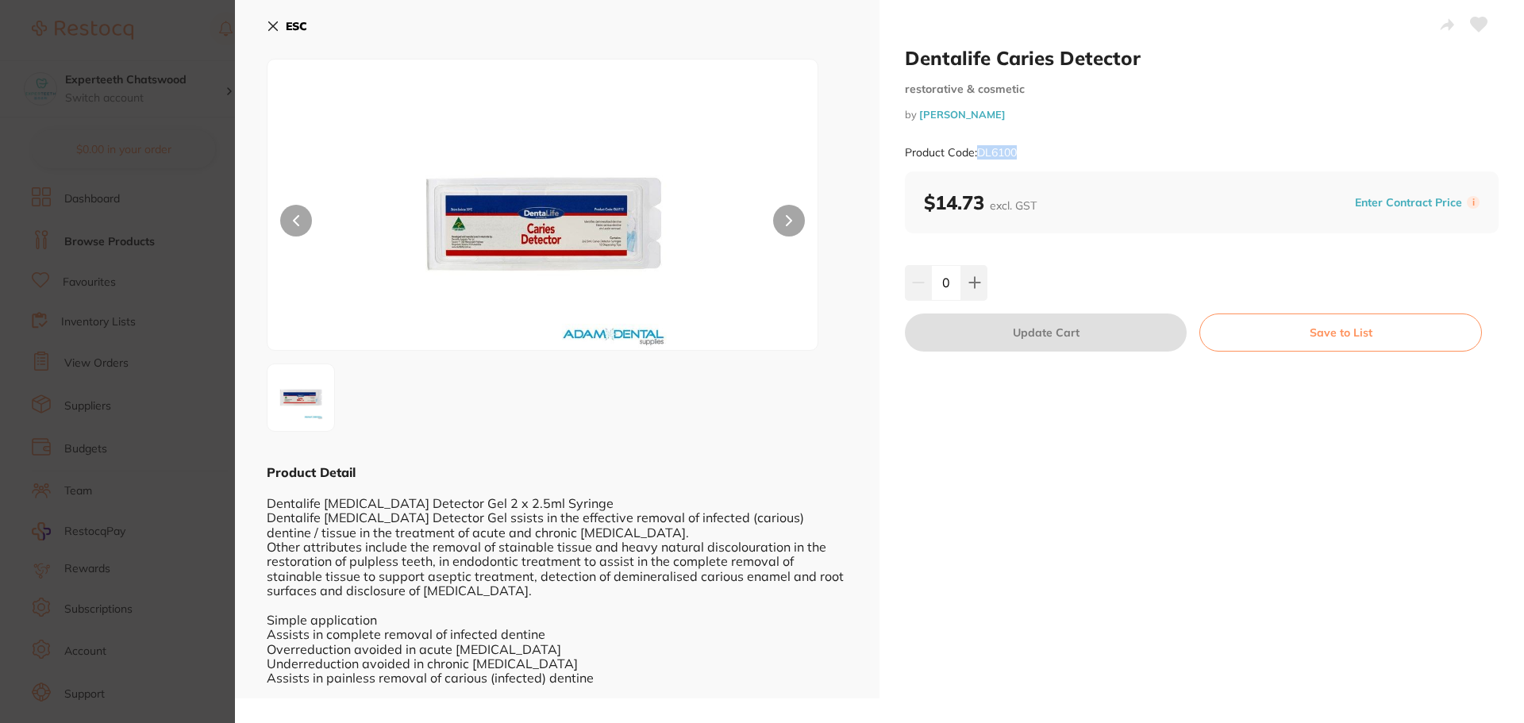
drag, startPoint x: 1053, startPoint y: 144, endPoint x: 979, endPoint y: 156, distance: 74.7
click at [979, 156] on div "Product Code: DL6100" at bounding box center [1202, 152] width 594 height 39
copy small "DL6100"
click at [291, 23] on b "ESC" at bounding box center [296, 26] width 21 height 14
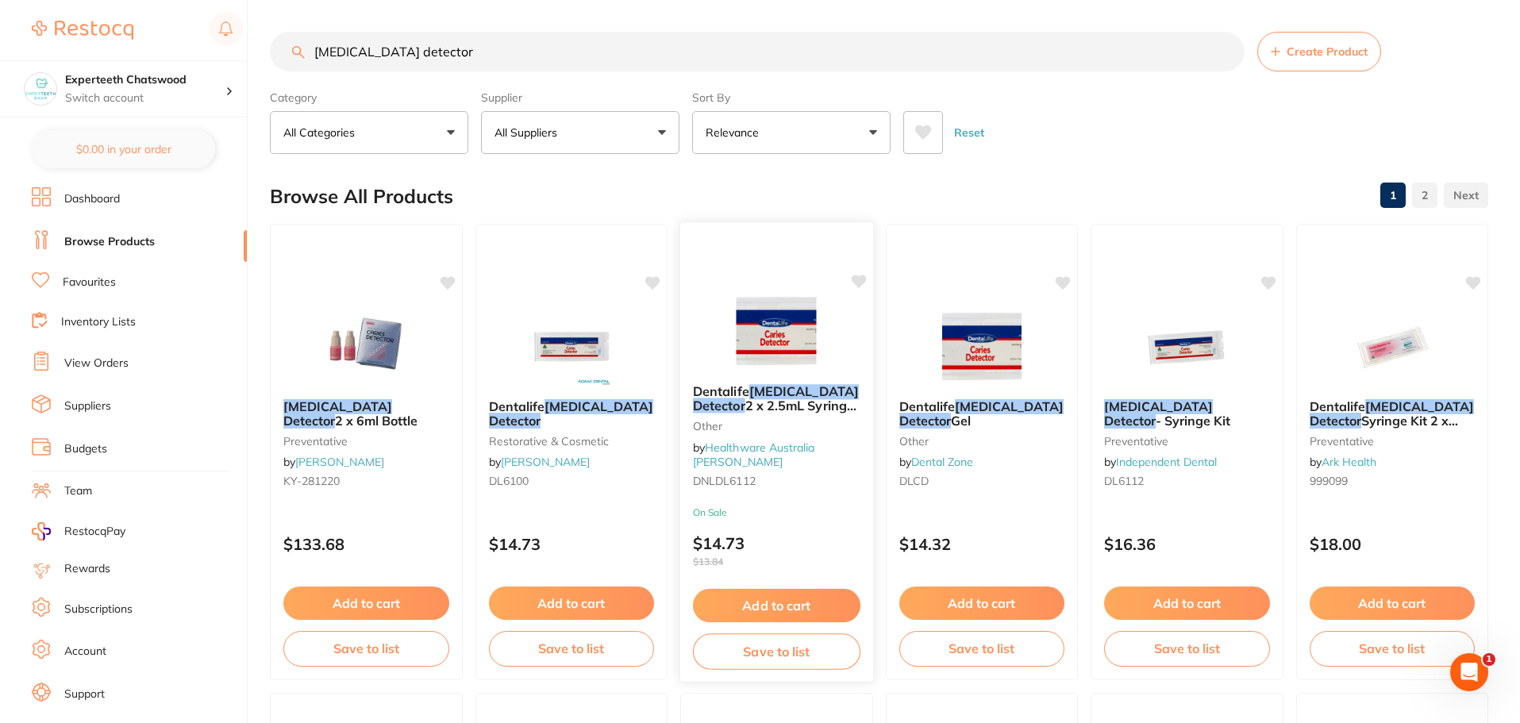
click at [782, 359] on img at bounding box center [776, 330] width 104 height 80
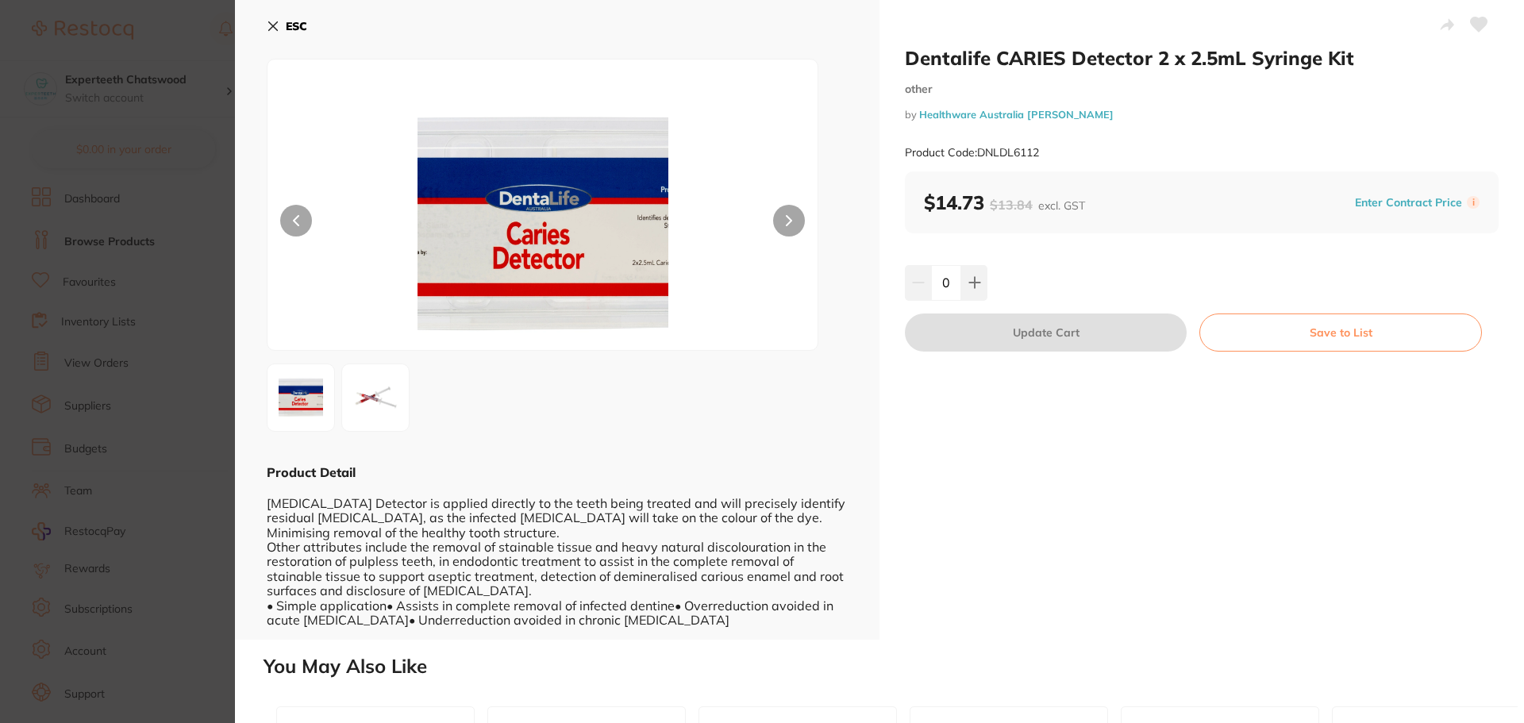
click at [348, 411] on img at bounding box center [375, 397] width 57 height 57
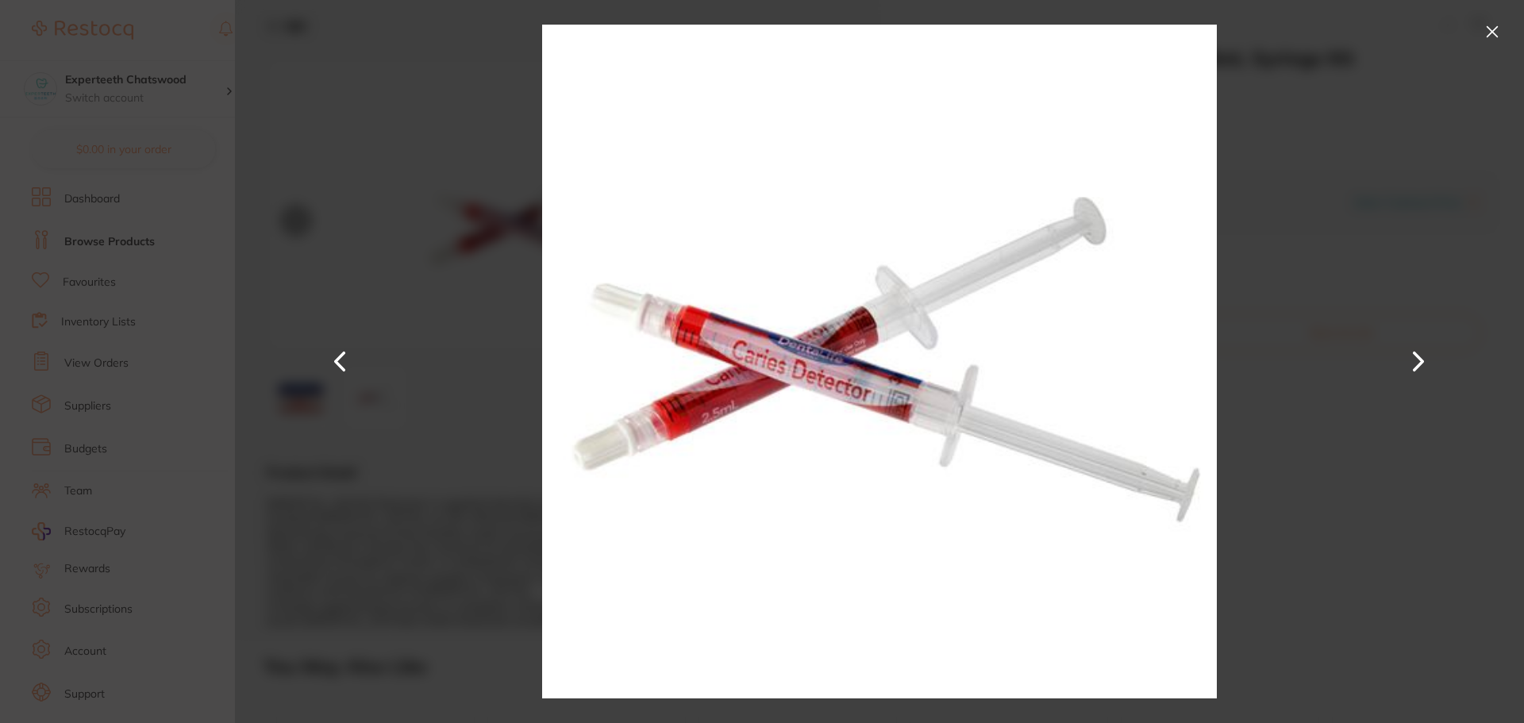
click at [371, 394] on img at bounding box center [375, 397] width 57 height 57
click at [355, 108] on div at bounding box center [879, 361] width 1289 height 723
click at [1494, 36] on button at bounding box center [1491, 31] width 25 height 25
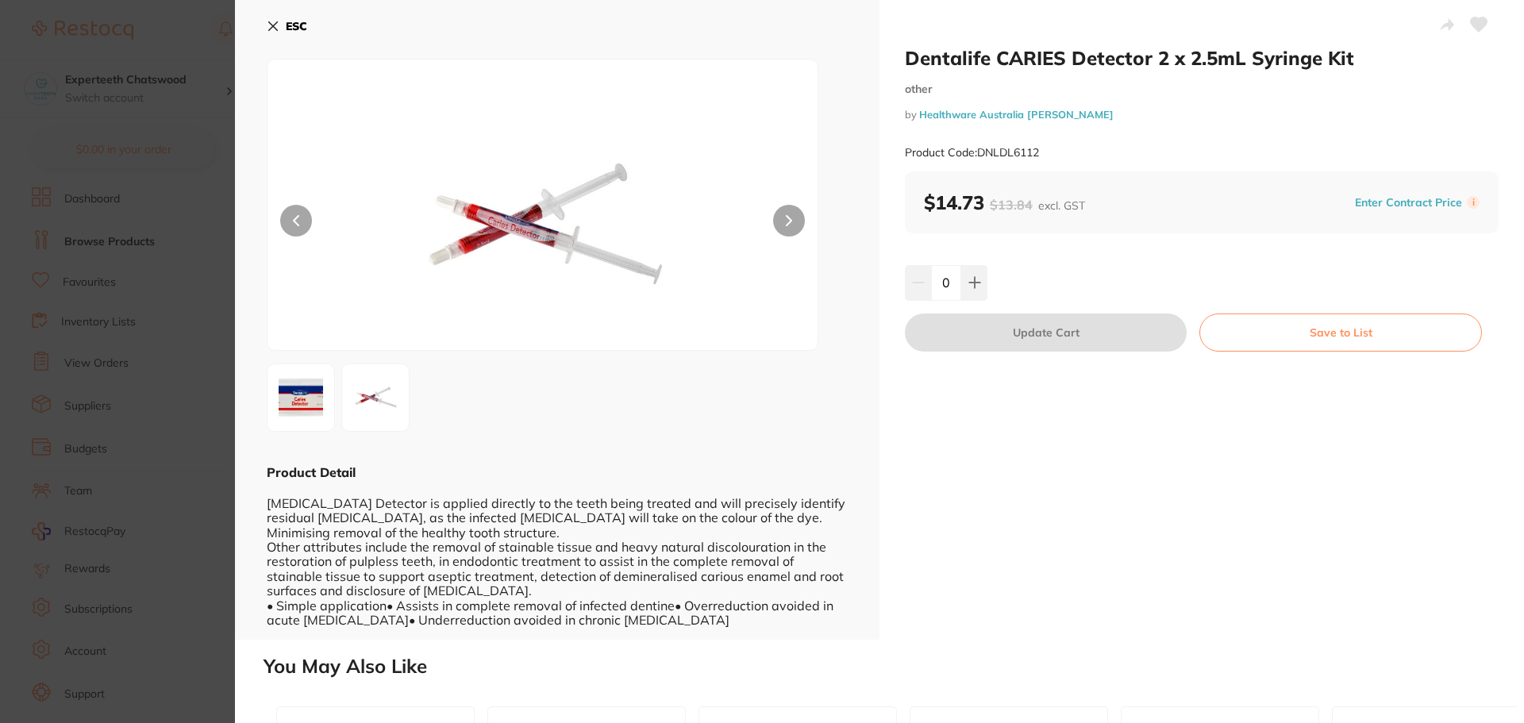
click at [283, 29] on button "ESC" at bounding box center [287, 26] width 40 height 27
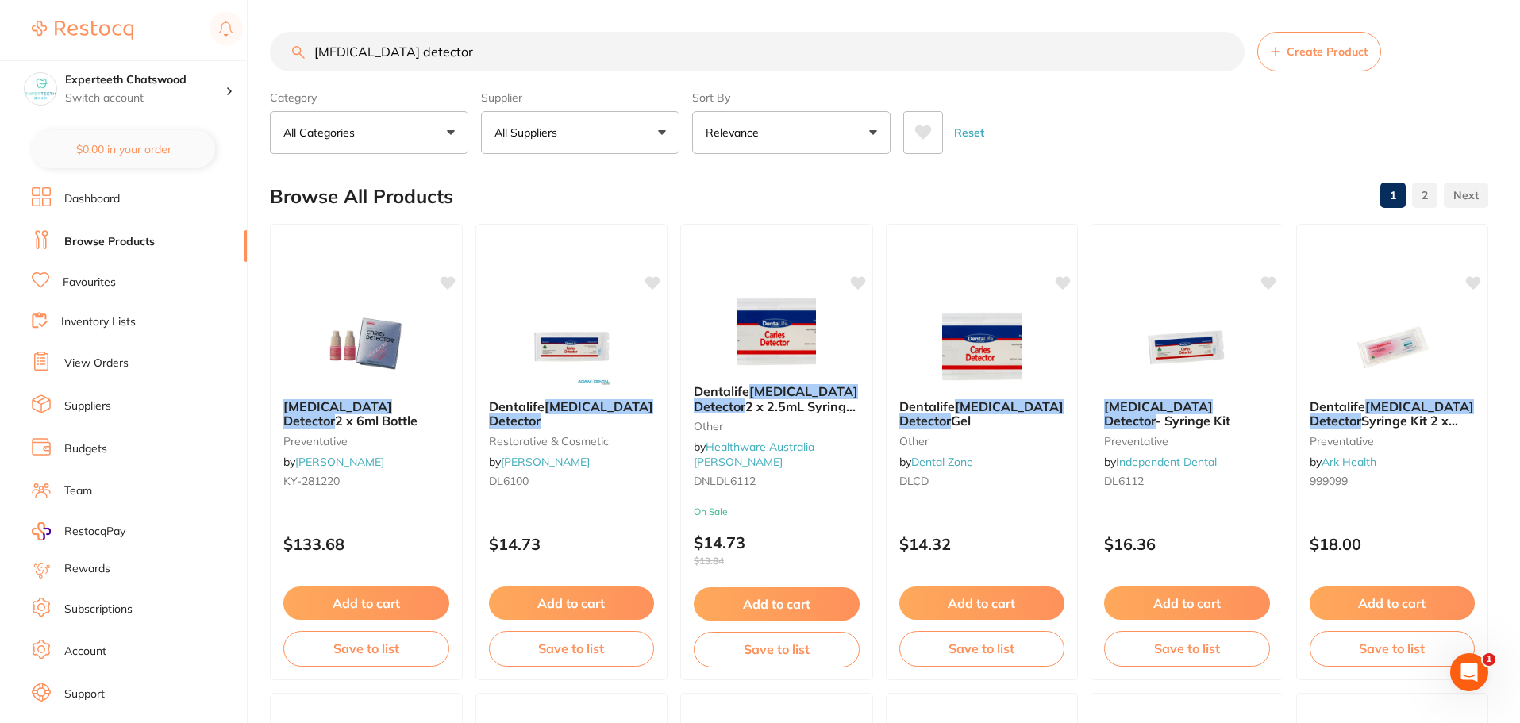
drag, startPoint x: 436, startPoint y: 52, endPoint x: 0, endPoint y: -42, distance: 445.6
click at [0, 0] on html "$3,123.13 Experteeth Chatswood Switch account Experteeth Chatswood $0.00 in you…" at bounding box center [760, 361] width 1520 height 723
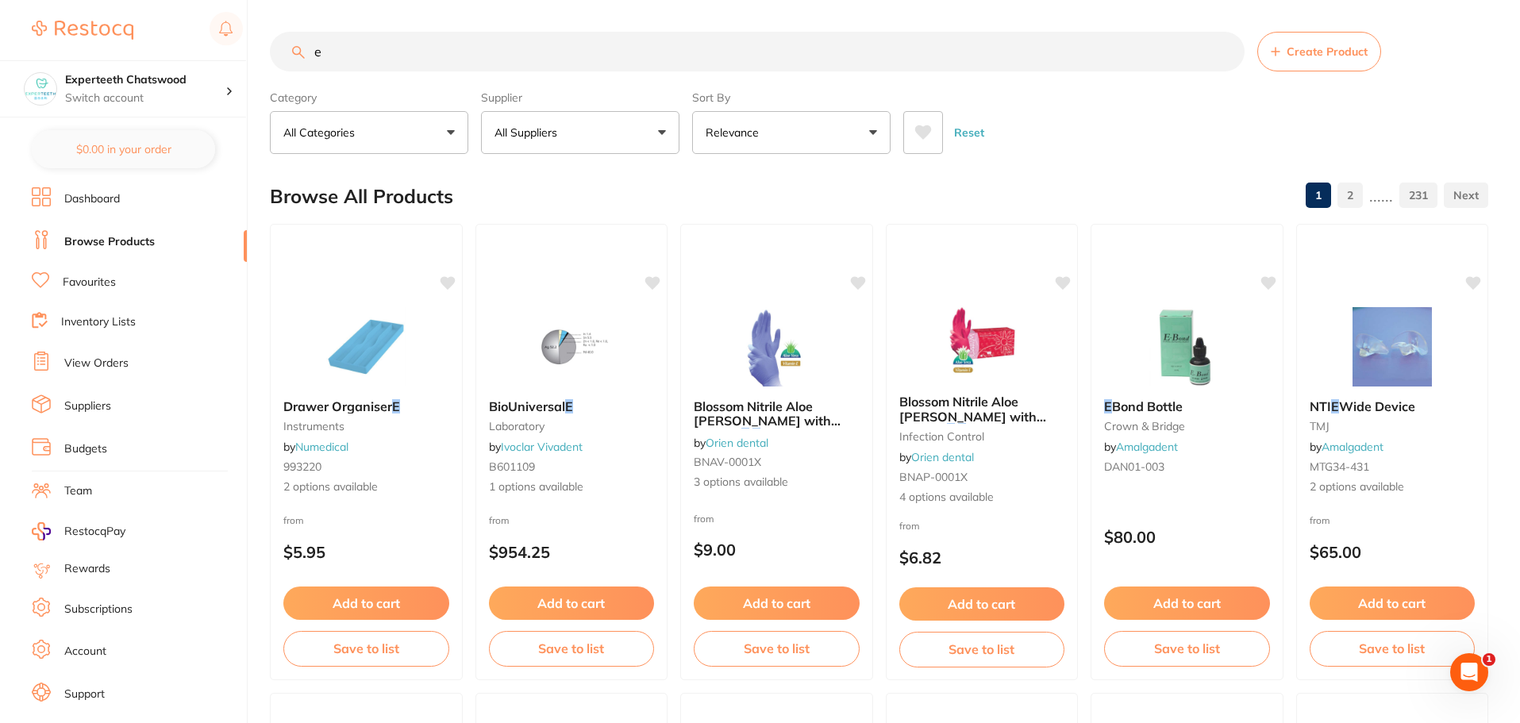
type input "e"
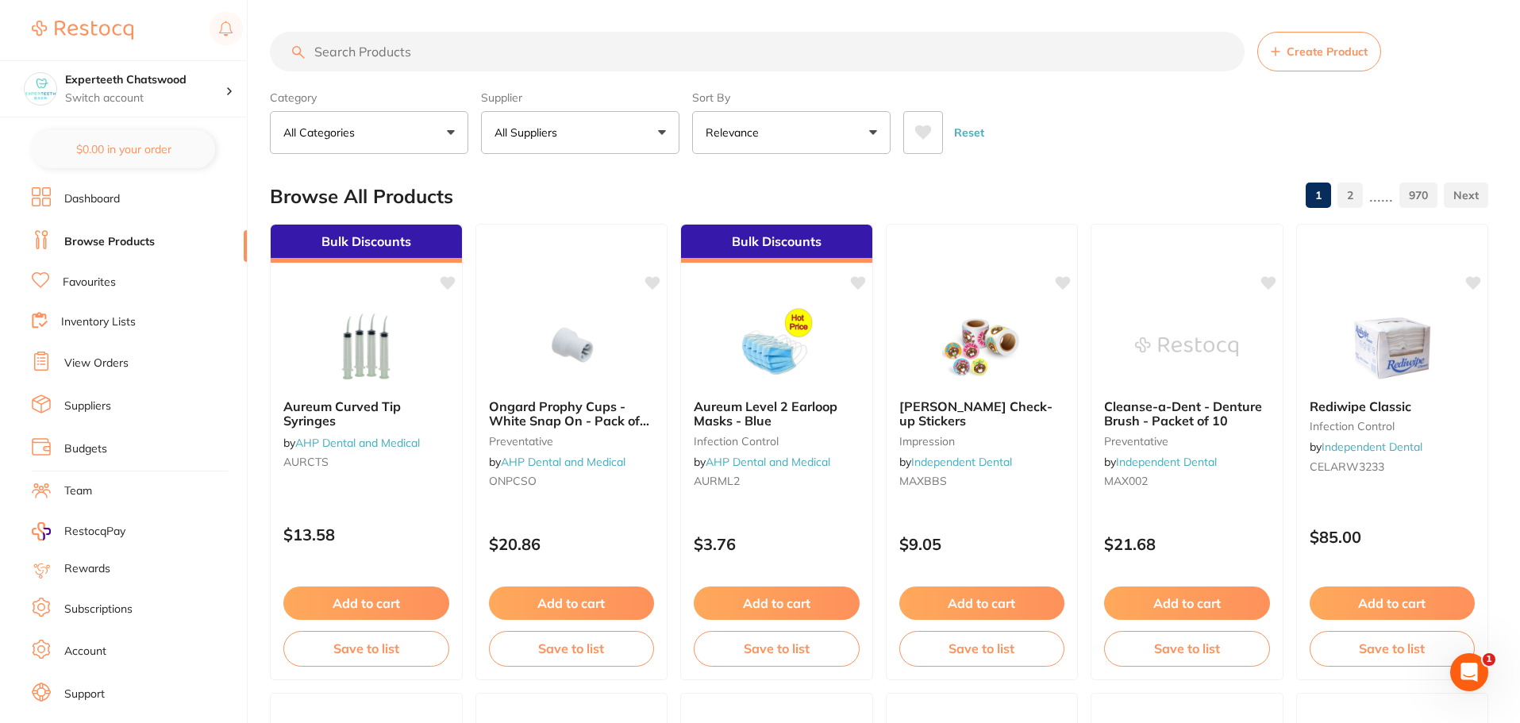
click at [360, 56] on input "search" at bounding box center [757, 52] width 974 height 40
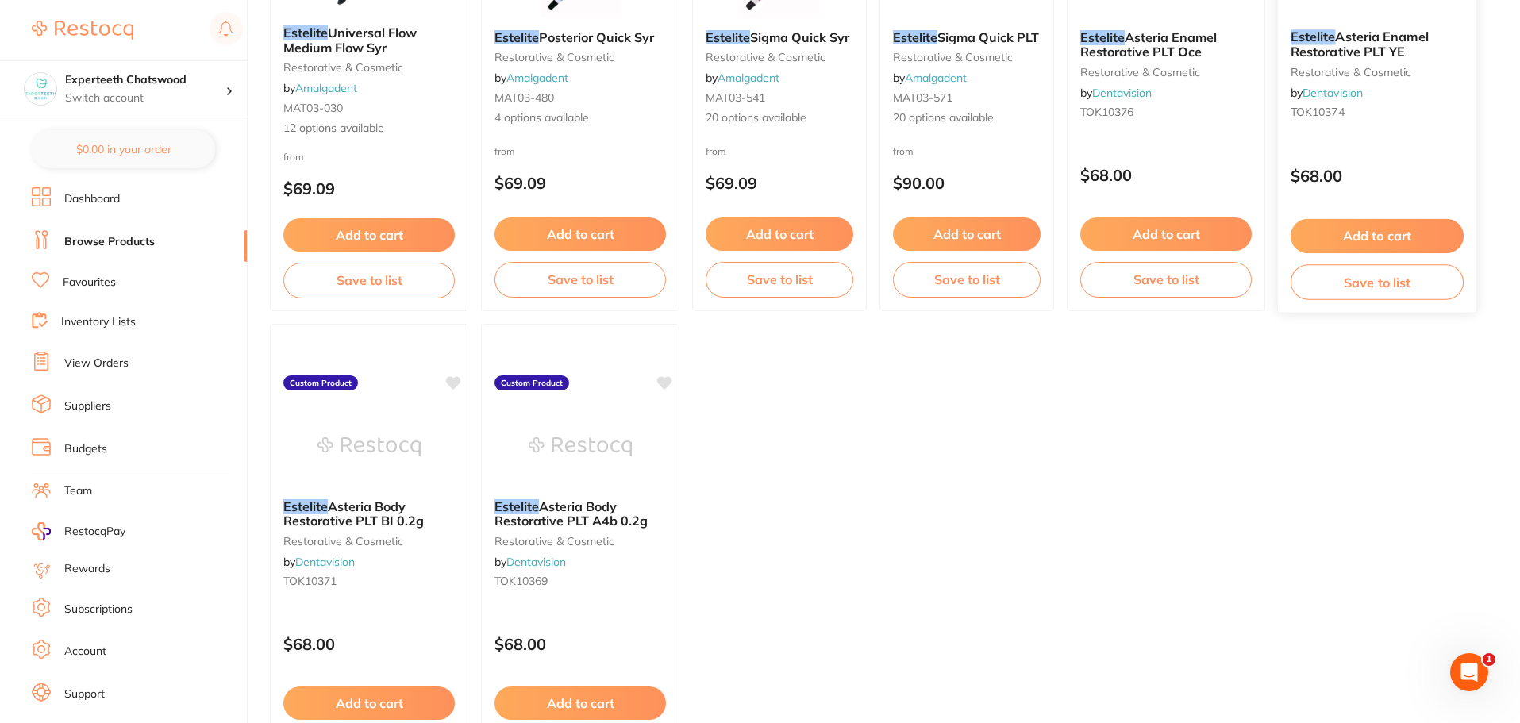
scroll to position [397, 0]
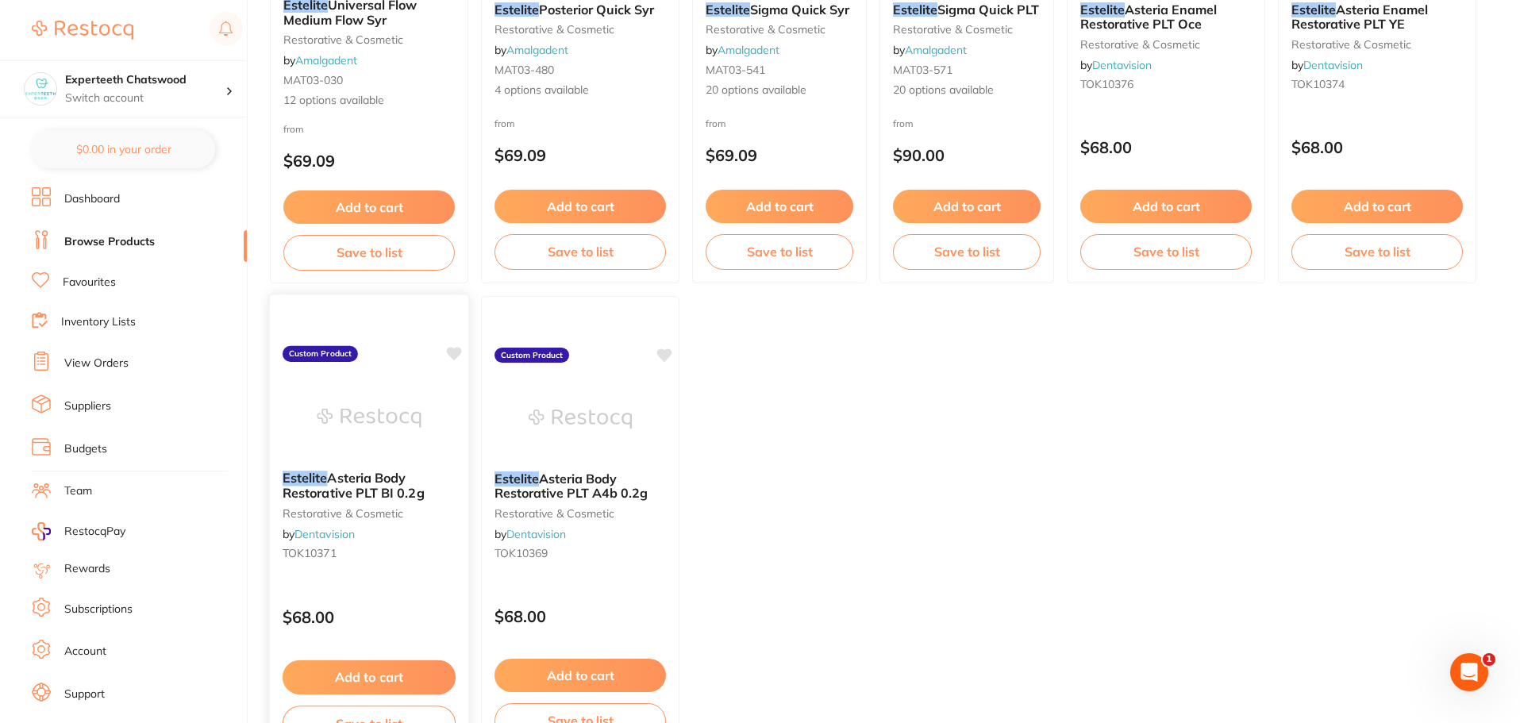
click at [386, 475] on span "Asteria Body Restorative PLT BI 0.2g" at bounding box center [353, 485] width 142 height 31
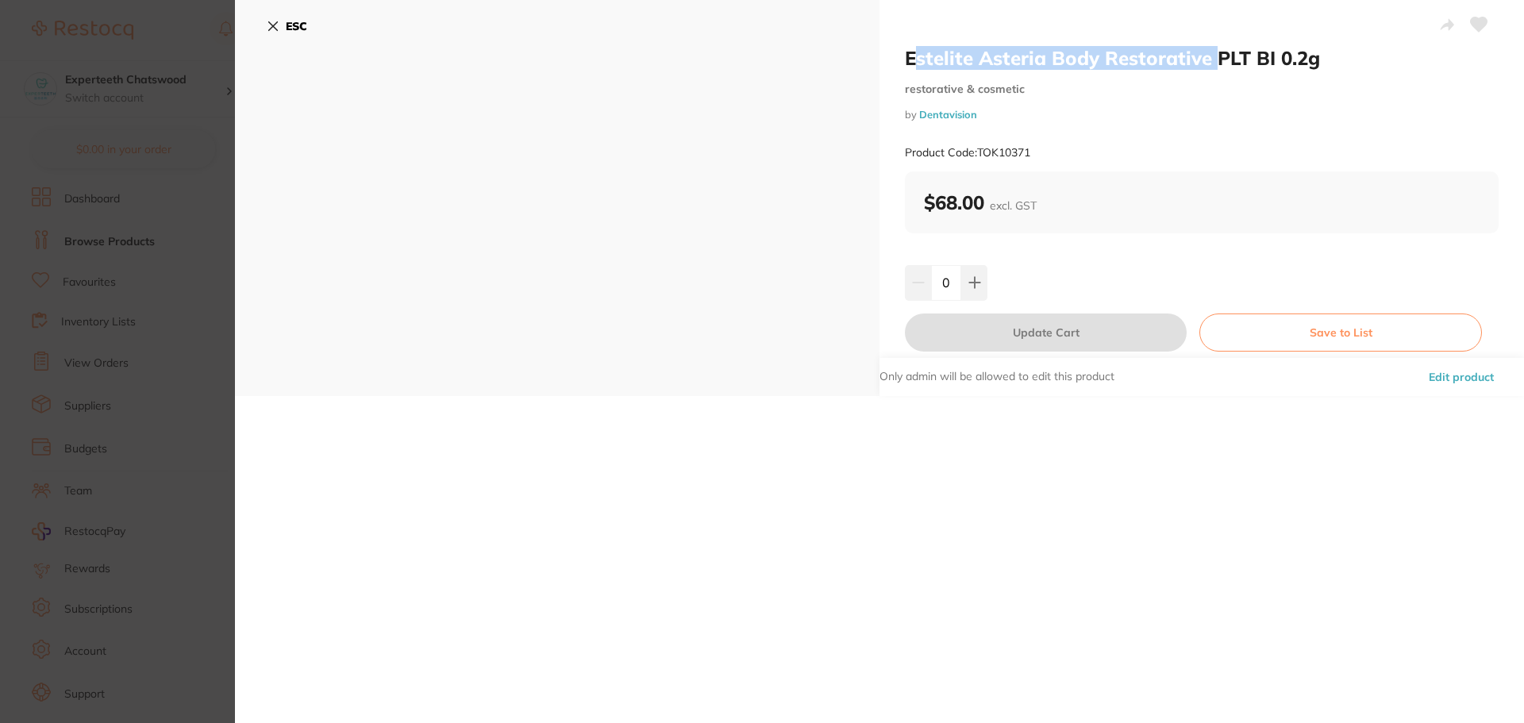
drag, startPoint x: 1204, startPoint y: 54, endPoint x: 904, endPoint y: 56, distance: 299.9
click at [905, 56] on h2 "Estelite Asteria Body Restorative PLT BI 0.2g" at bounding box center [1202, 58] width 594 height 24
copy h2 "Estelite Asteria Body Restorative"
click at [292, 27] on b "ESC" at bounding box center [296, 26] width 21 height 14
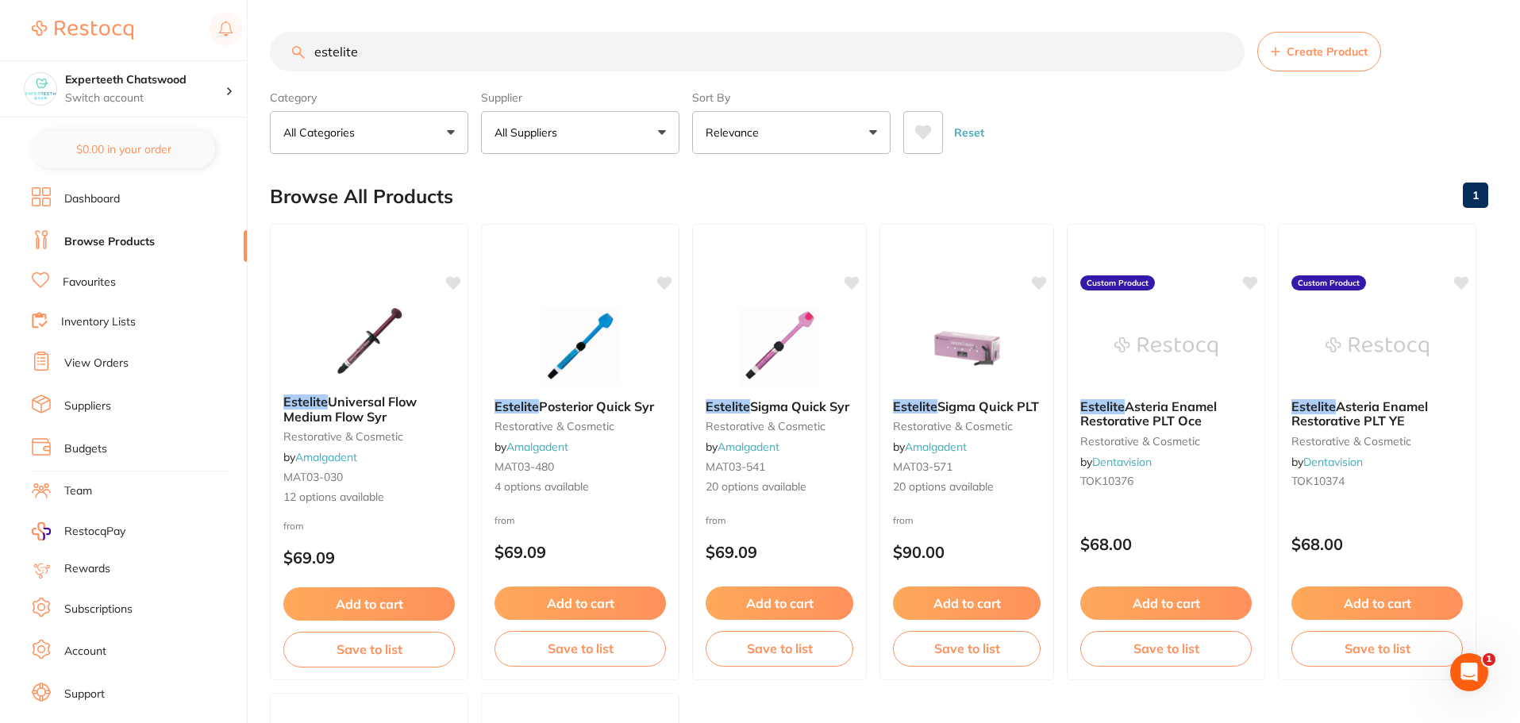
drag, startPoint x: 412, startPoint y: 58, endPoint x: 133, endPoint y: 38, distance: 279.2
click at [137, 38] on div "$3,123.13 Experteeth Chatswood Switch account Experteeth Chatswood $0.00 in you…" at bounding box center [760, 361] width 1520 height 723
paste input "Estelite Asteria Body Restorativ"
type input "Estelite Asteria Body Restorative"
click at [0, 391] on section "Experteeth Chatswood Switch account Experteeth Chatswood $0.00 in your order Da…" at bounding box center [124, 361] width 248 height 723
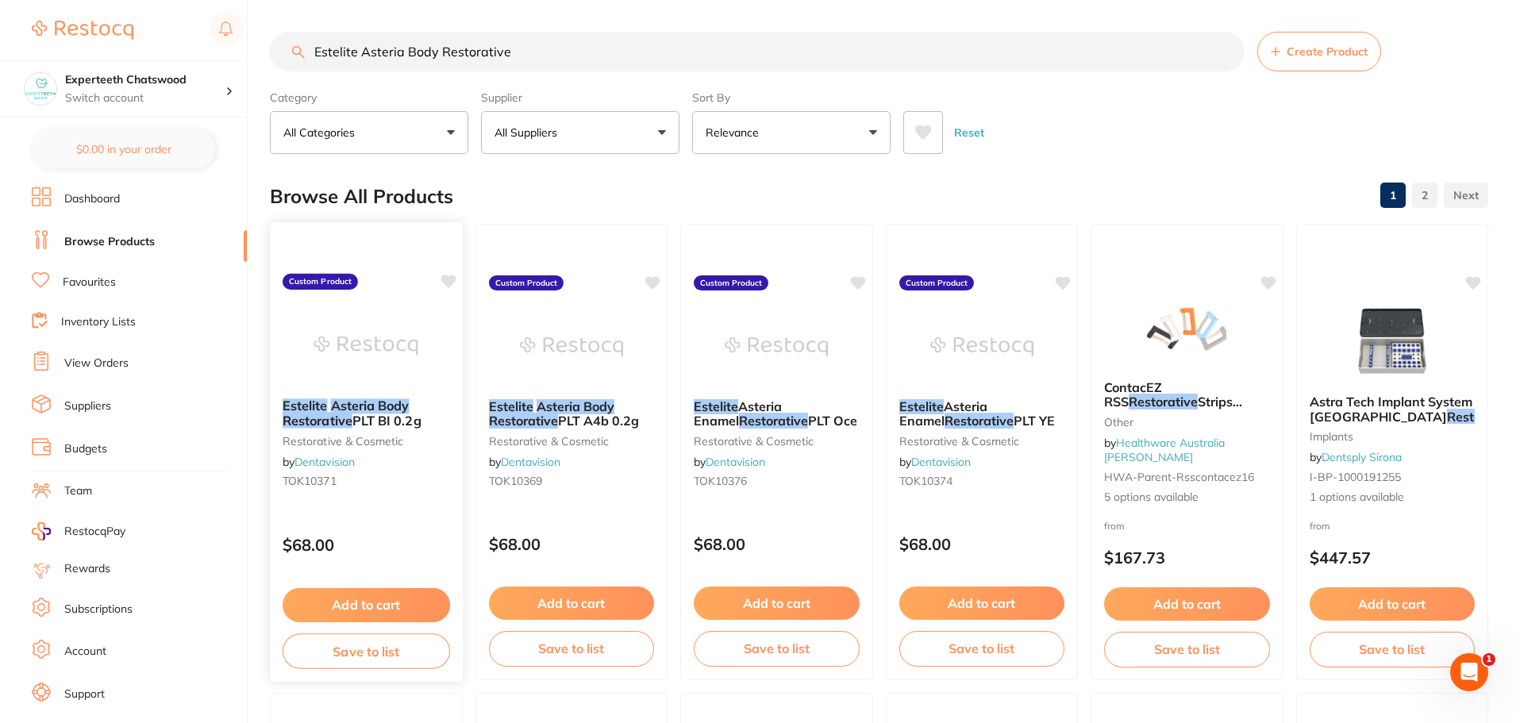
click at [335, 348] on img at bounding box center [366, 345] width 104 height 80
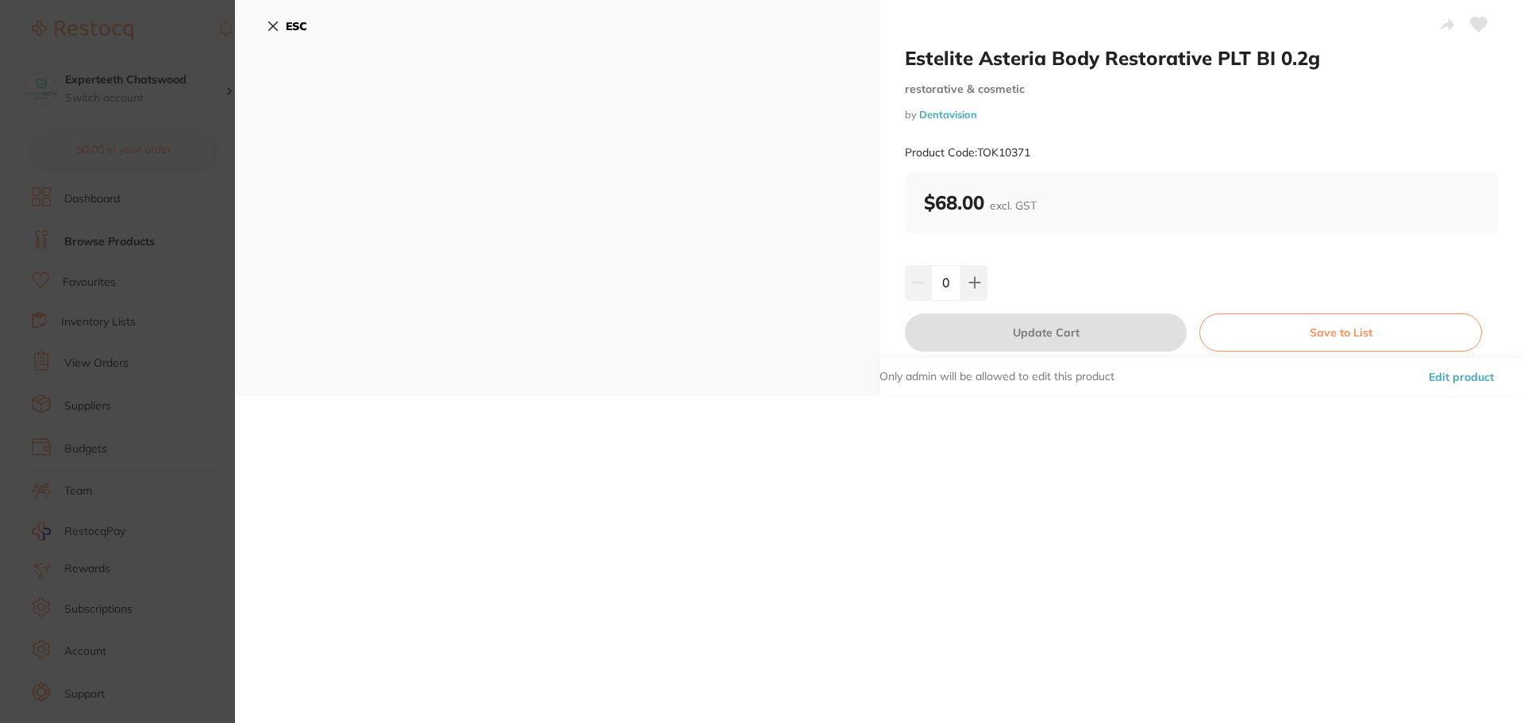
click at [275, 17] on button "ESC" at bounding box center [287, 26] width 40 height 27
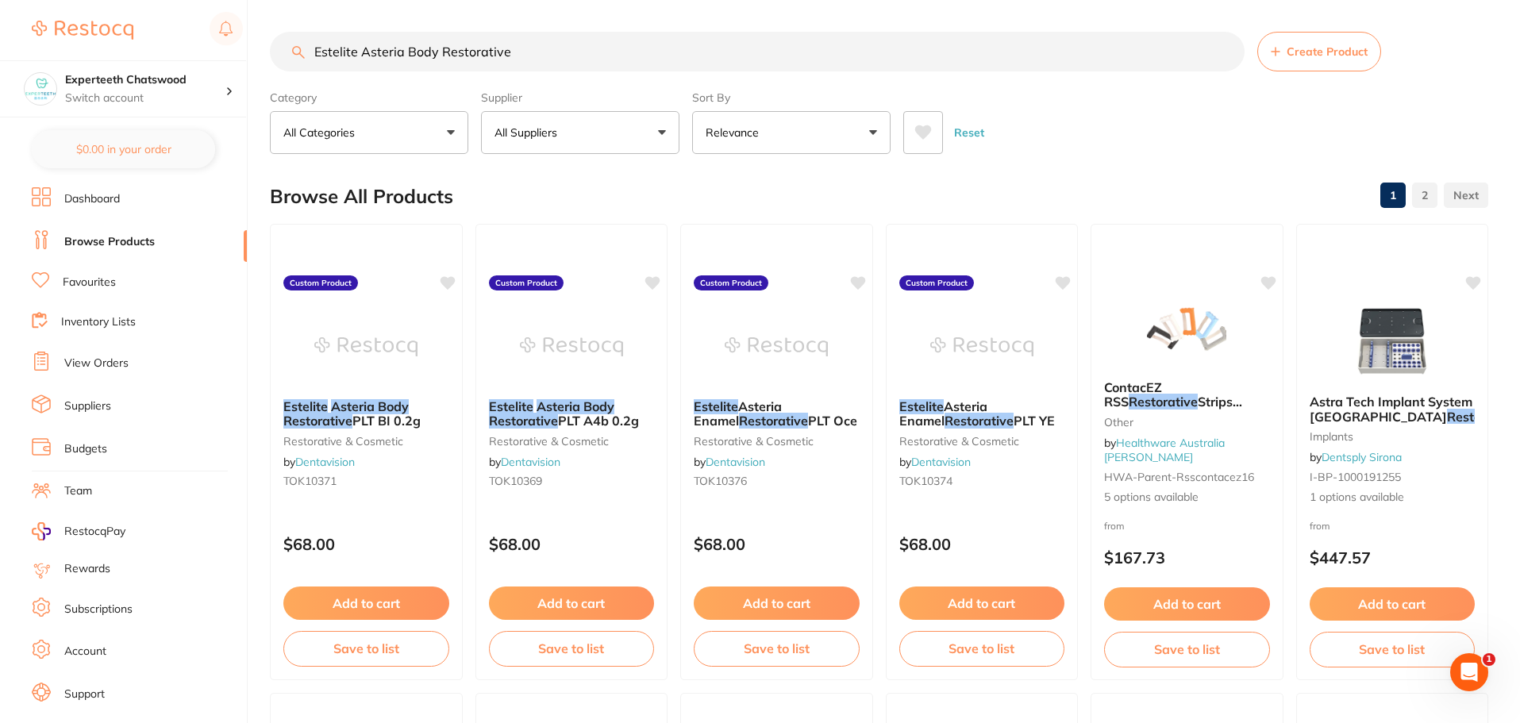
drag, startPoint x: 549, startPoint y: 45, endPoint x: 238, endPoint y: 10, distance: 313.0
click at [238, 10] on div "$3,123.13 Experteeth Chatswood Switch account Experteeth Chatswood $0.00 in you…" at bounding box center [760, 361] width 1520 height 723
click at [199, 94] on p "Switch account" at bounding box center [145, 98] width 160 height 16
checkbox input "true"
drag, startPoint x: 525, startPoint y: 46, endPoint x: 0, endPoint y: -91, distance: 542.9
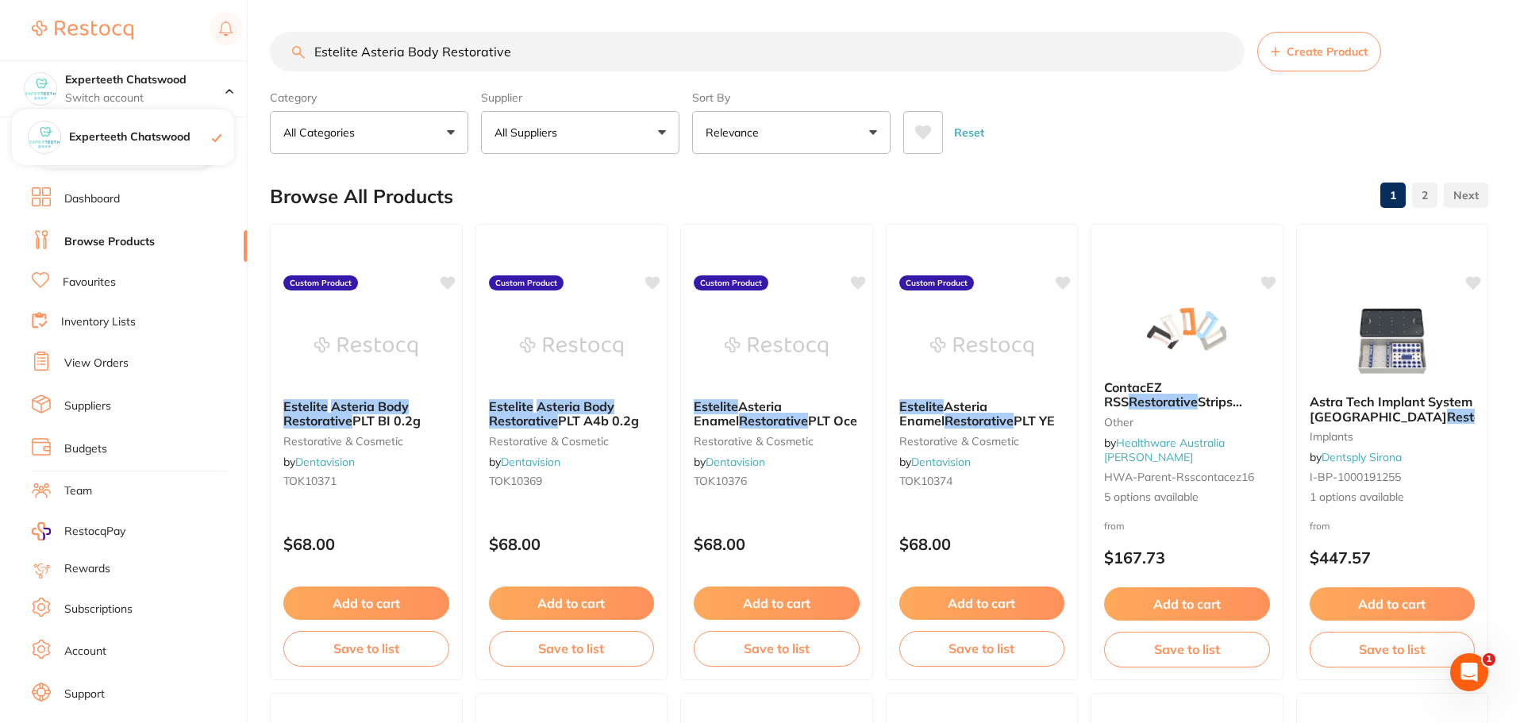
click at [0, 0] on html "$28.81 Experteeth Chatswood Switch account Experteeth Chatswood $0.00 in your o…" at bounding box center [760, 361] width 1520 height 723
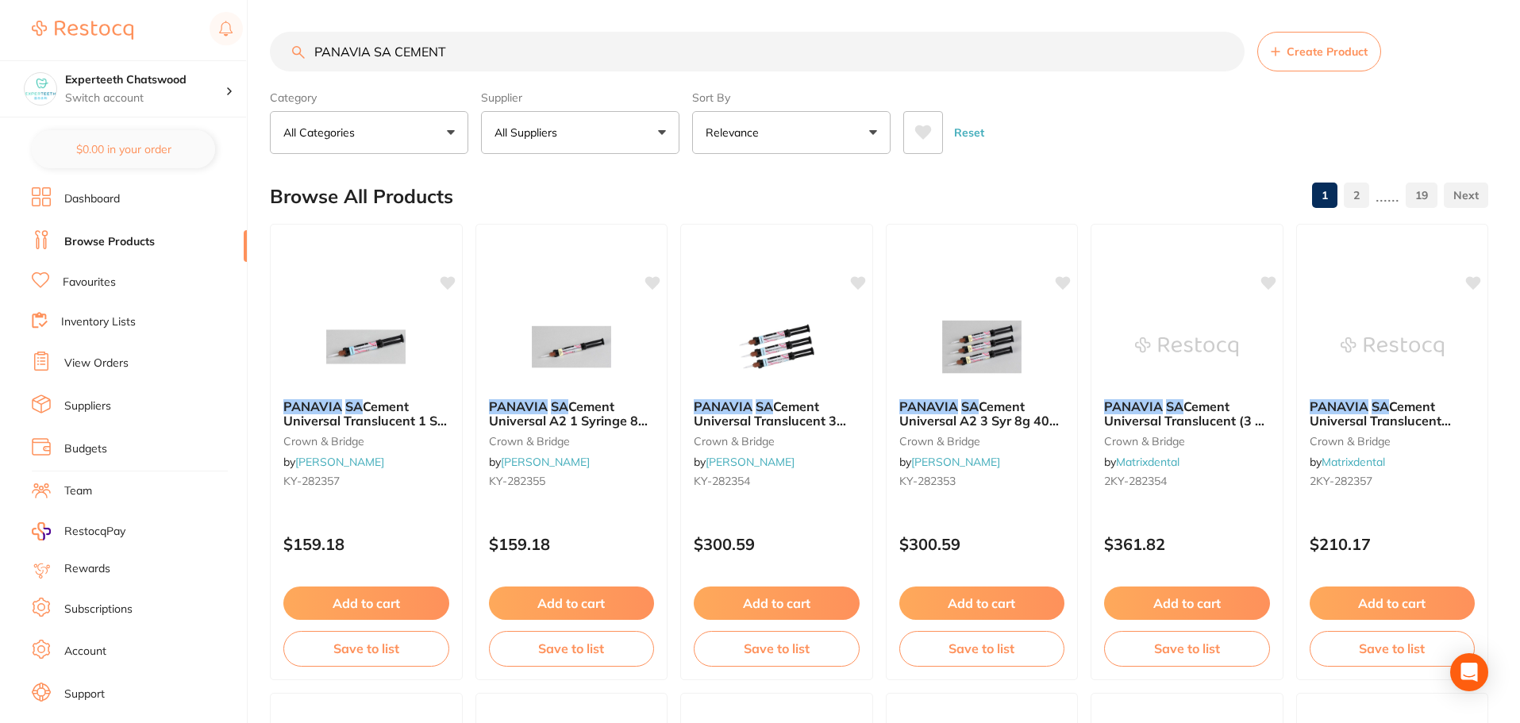
type input "PANAVIA SA CEMENT"
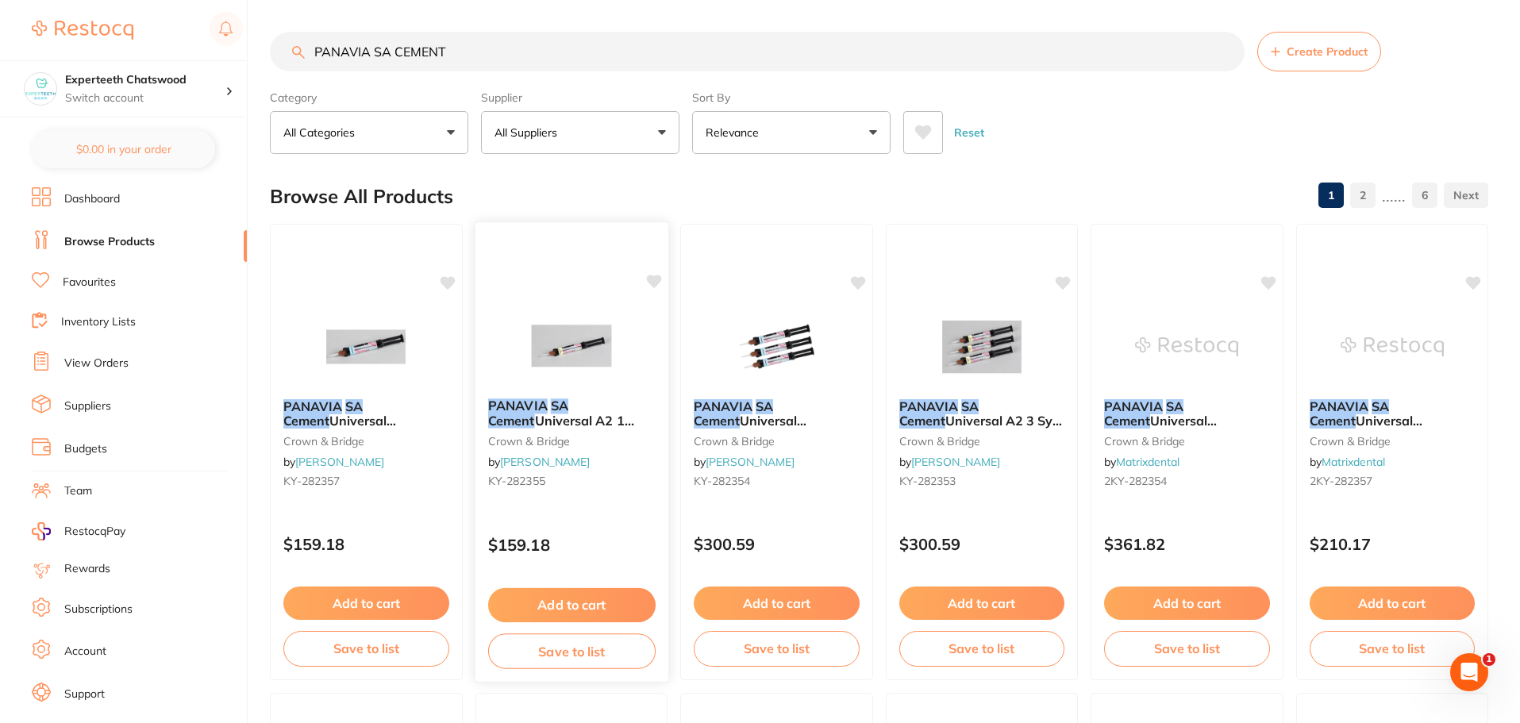
click at [568, 352] on img at bounding box center [571, 345] width 104 height 80
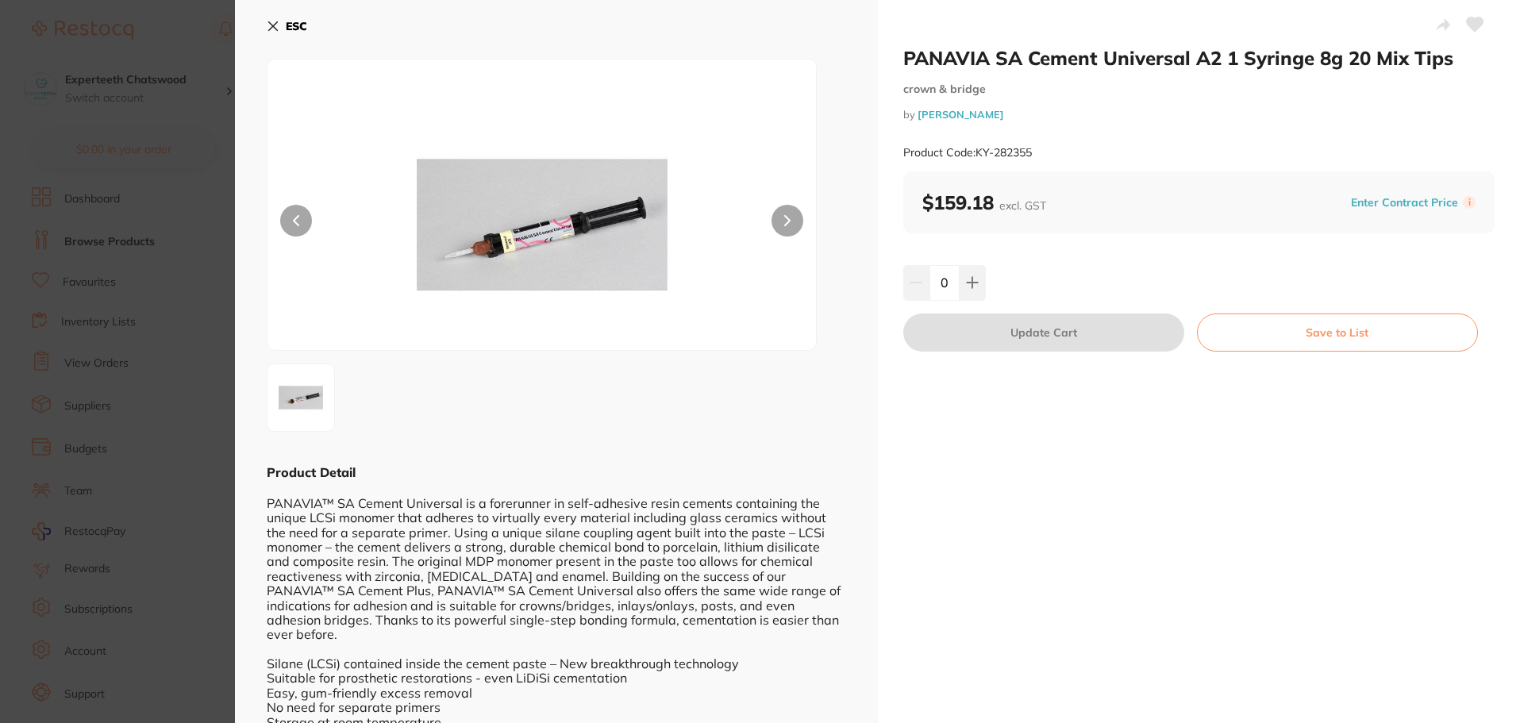
click at [1307, 59] on h2 "PANAVIA SA Cement Universal A2 1 Syringe 8g 20 Mix Tips" at bounding box center [1199, 58] width 592 height 24
drag, startPoint x: 1079, startPoint y: 59, endPoint x: 893, endPoint y: 60, distance: 185.7
click at [893, 60] on div "PANAVIA SA Cement Universal A2 1 Syringe 8g 20 Mix Tips crown & bridge by Henry…" at bounding box center [1199, 371] width 643 height 742
copy h2 "PANAVIA SA Cement Universal A2"
click at [1039, 125] on div "PANAVIA SA Cement Universal A2 1 Syringe 8g 20 Mix Tips crown & bridge by Henry…" at bounding box center [1199, 108] width 592 height 125
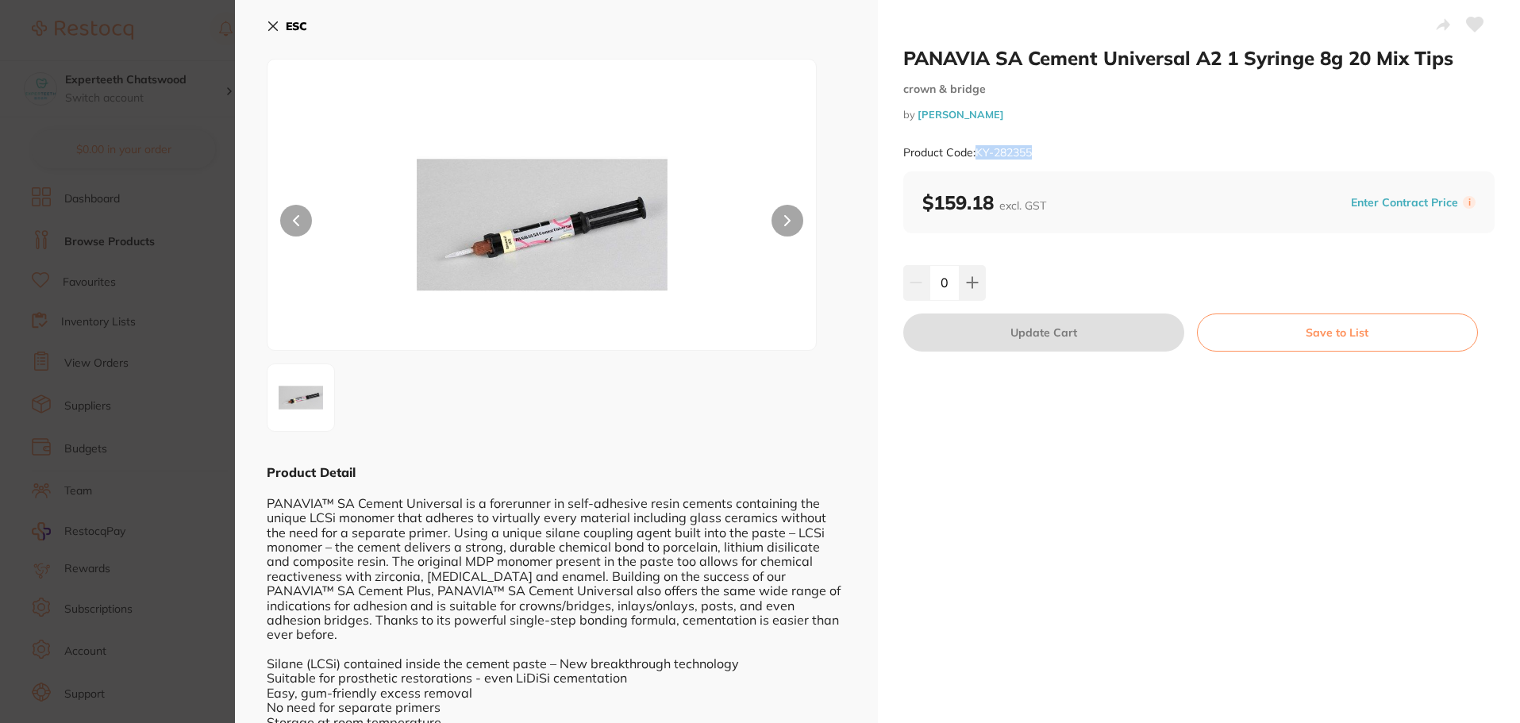
drag, startPoint x: 1070, startPoint y: 152, endPoint x: 974, endPoint y: 157, distance: 95.3
click at [974, 157] on div "Product Code: KY-282355" at bounding box center [1199, 152] width 592 height 39
copy small "KY-282355"
click at [569, 218] on img at bounding box center [541, 224] width 329 height 251
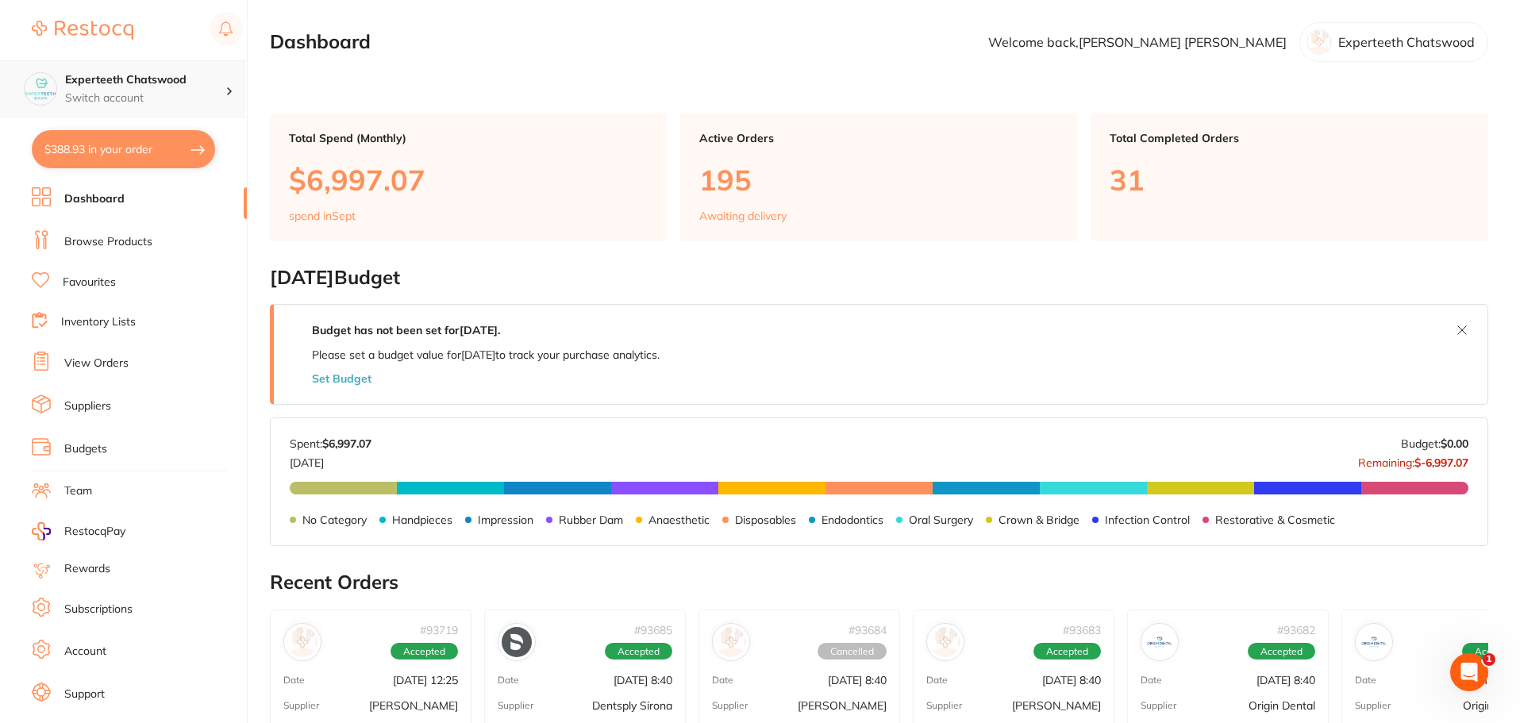
click at [217, 89] on div "Experteeth Chatswood Switch account" at bounding box center [145, 88] width 160 height 33
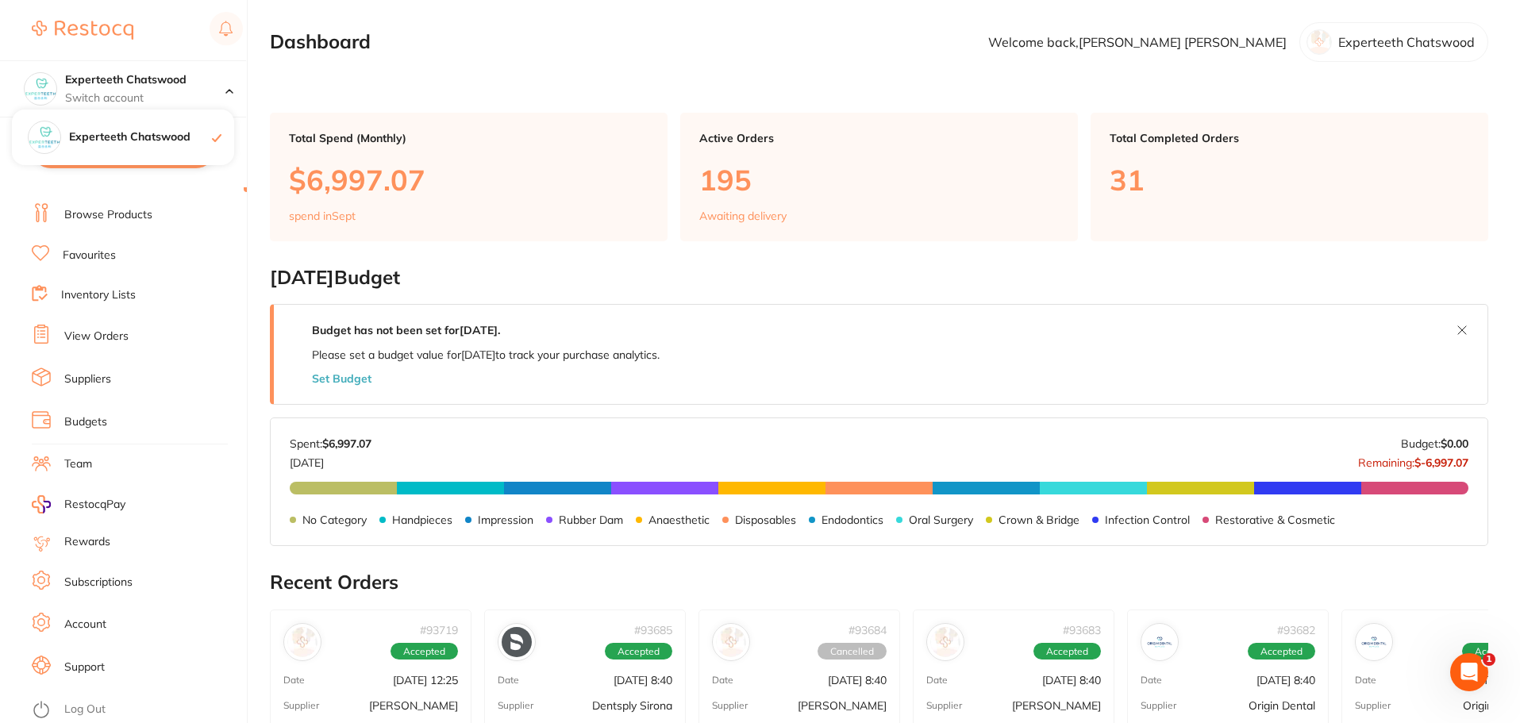
click at [63, 711] on li "Log Out" at bounding box center [137, 709] width 210 height 24
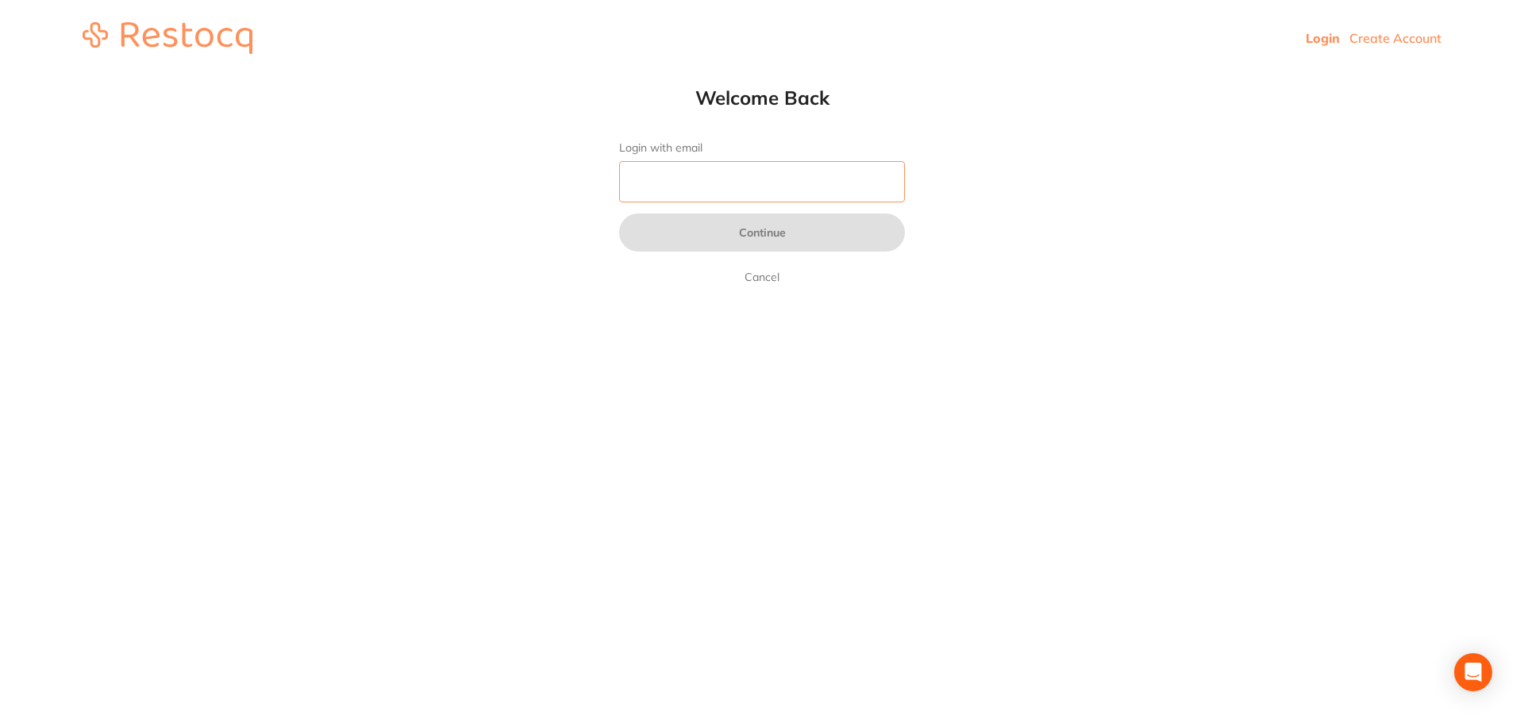
click at [670, 177] on input "Login with email" at bounding box center [762, 181] width 286 height 41
type input "[EMAIL_ADDRESS][DOMAIN_NAME]"
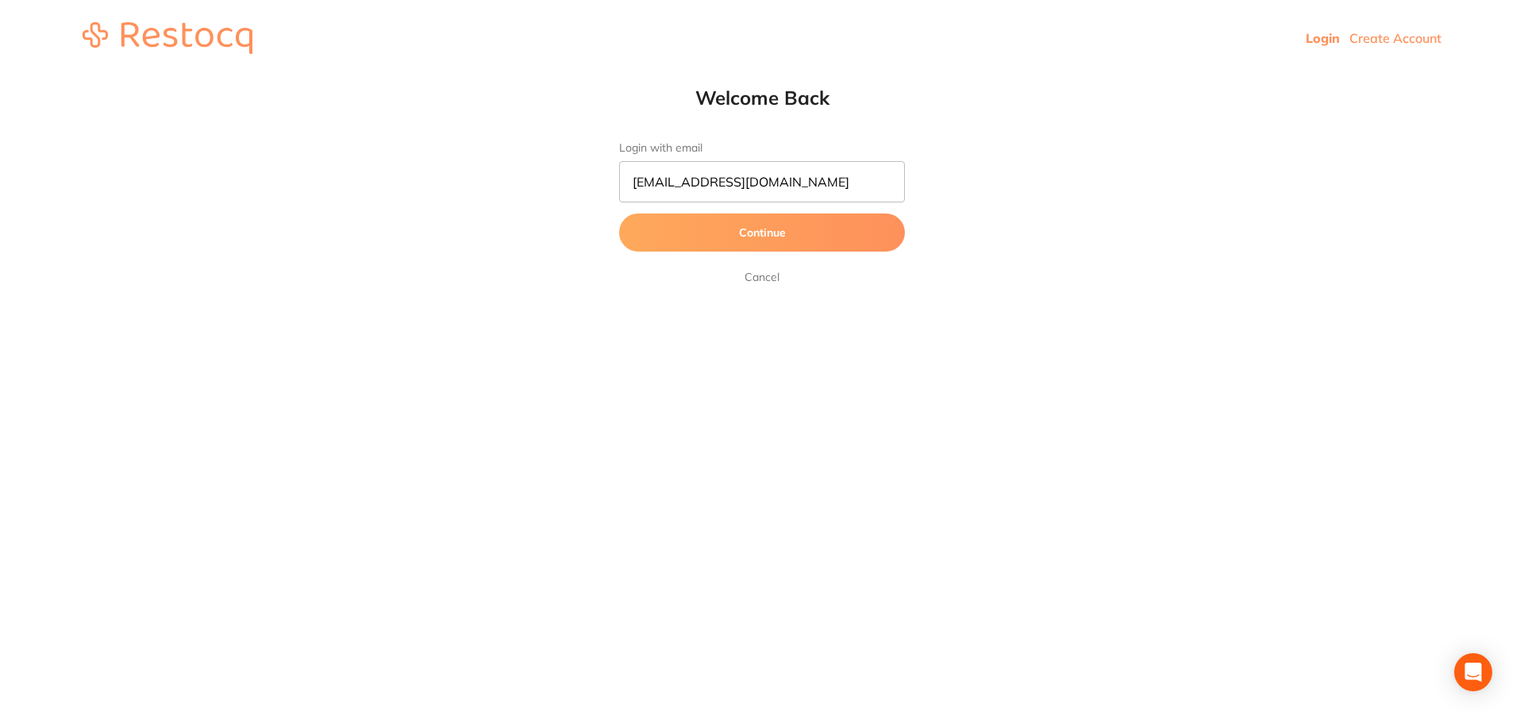
click at [790, 238] on button "Continue" at bounding box center [762, 232] width 286 height 38
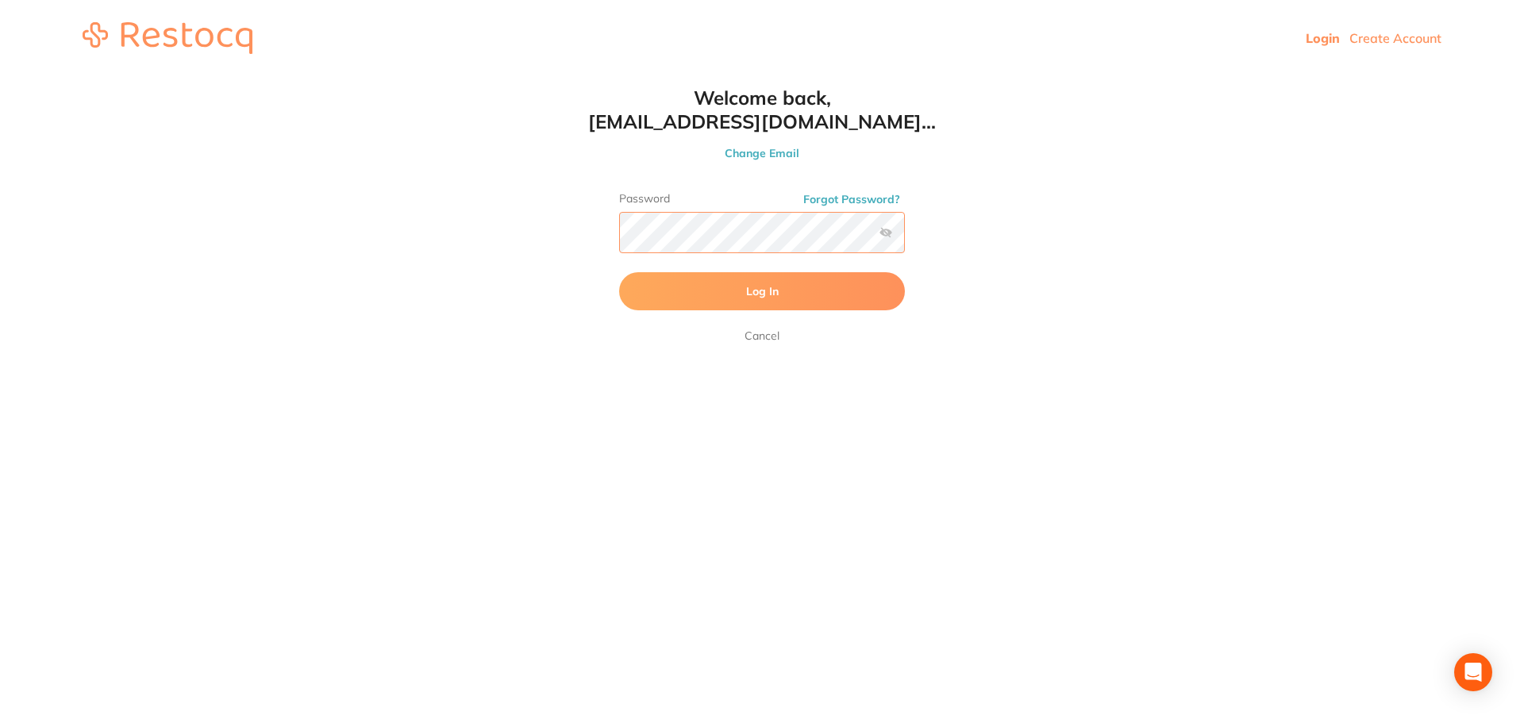
click at [619, 272] on button "Log In" at bounding box center [762, 291] width 286 height 38
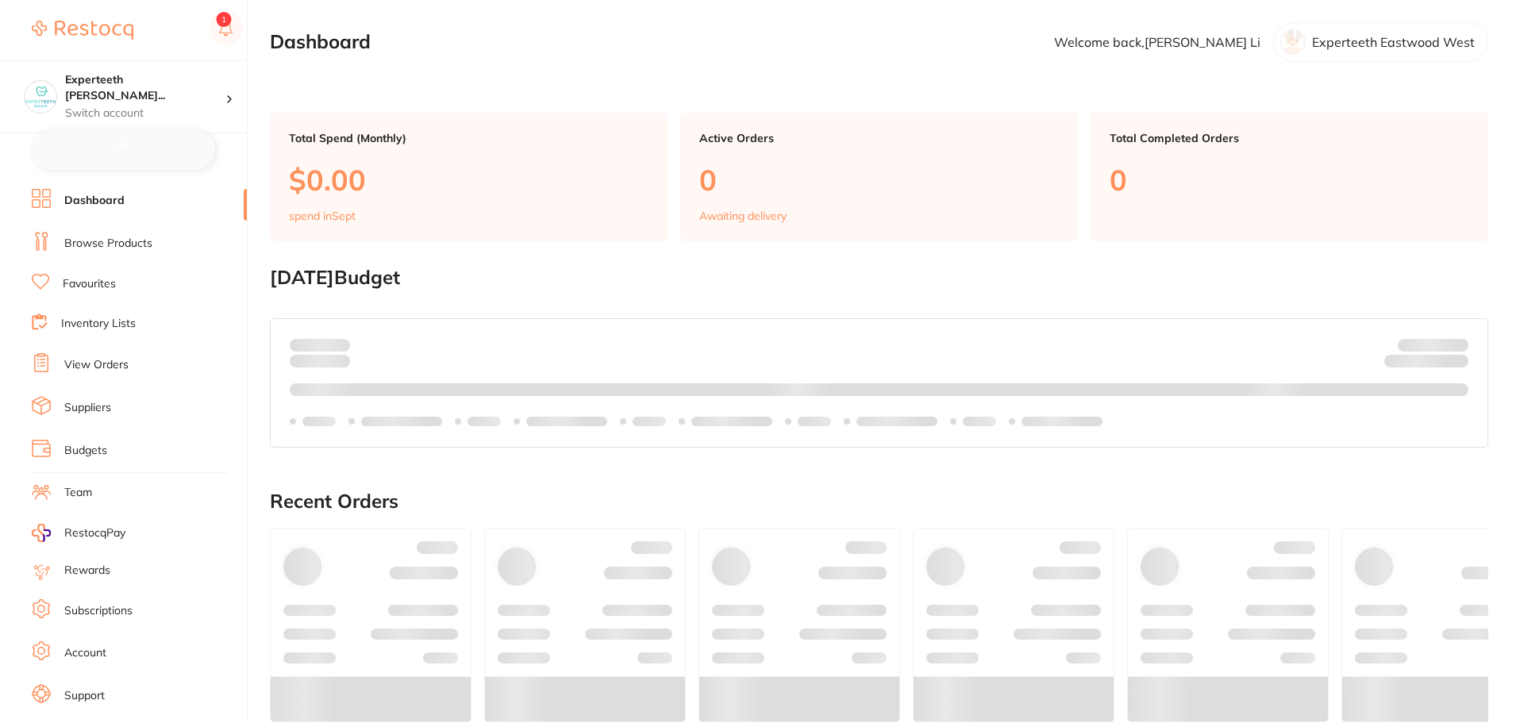
checkbox input "false"
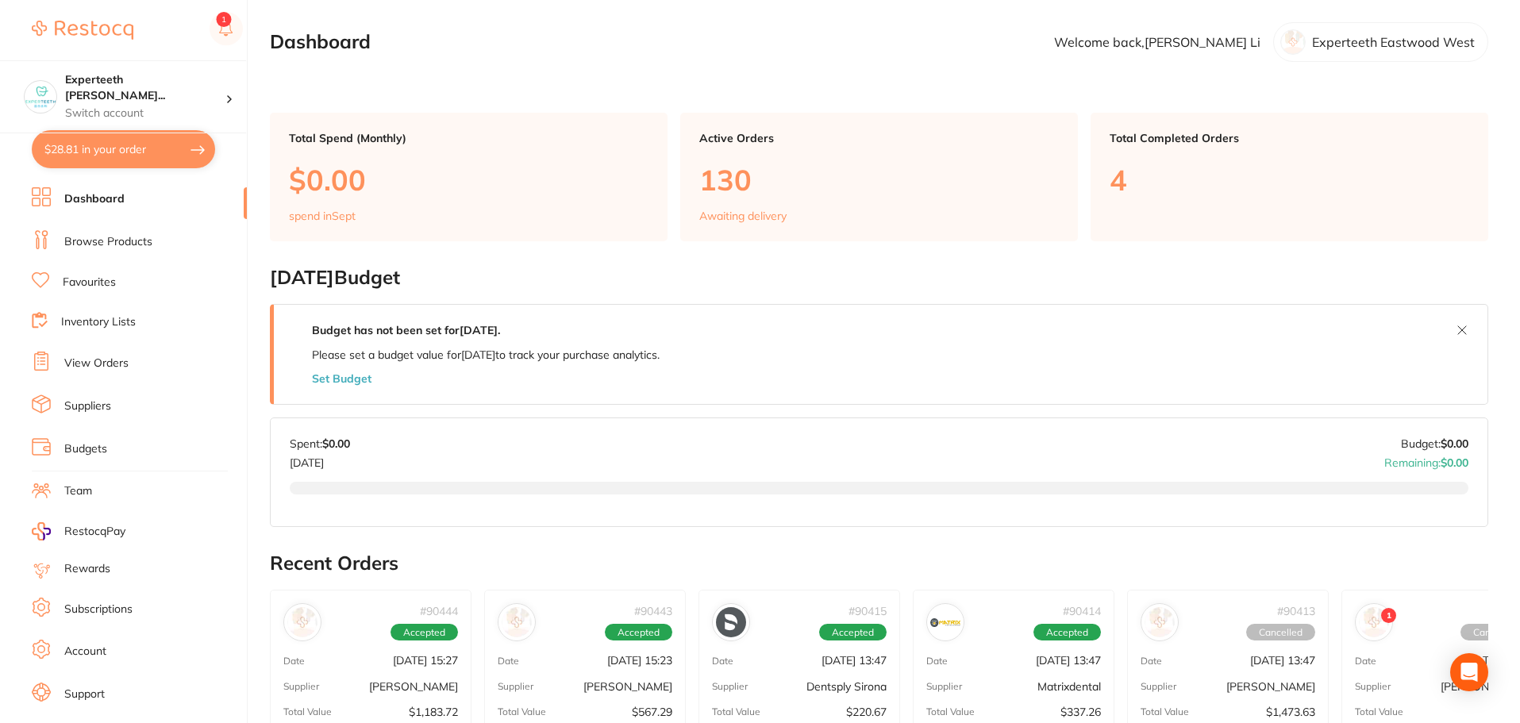
click at [104, 244] on link "Browse Products" at bounding box center [108, 242] width 88 height 16
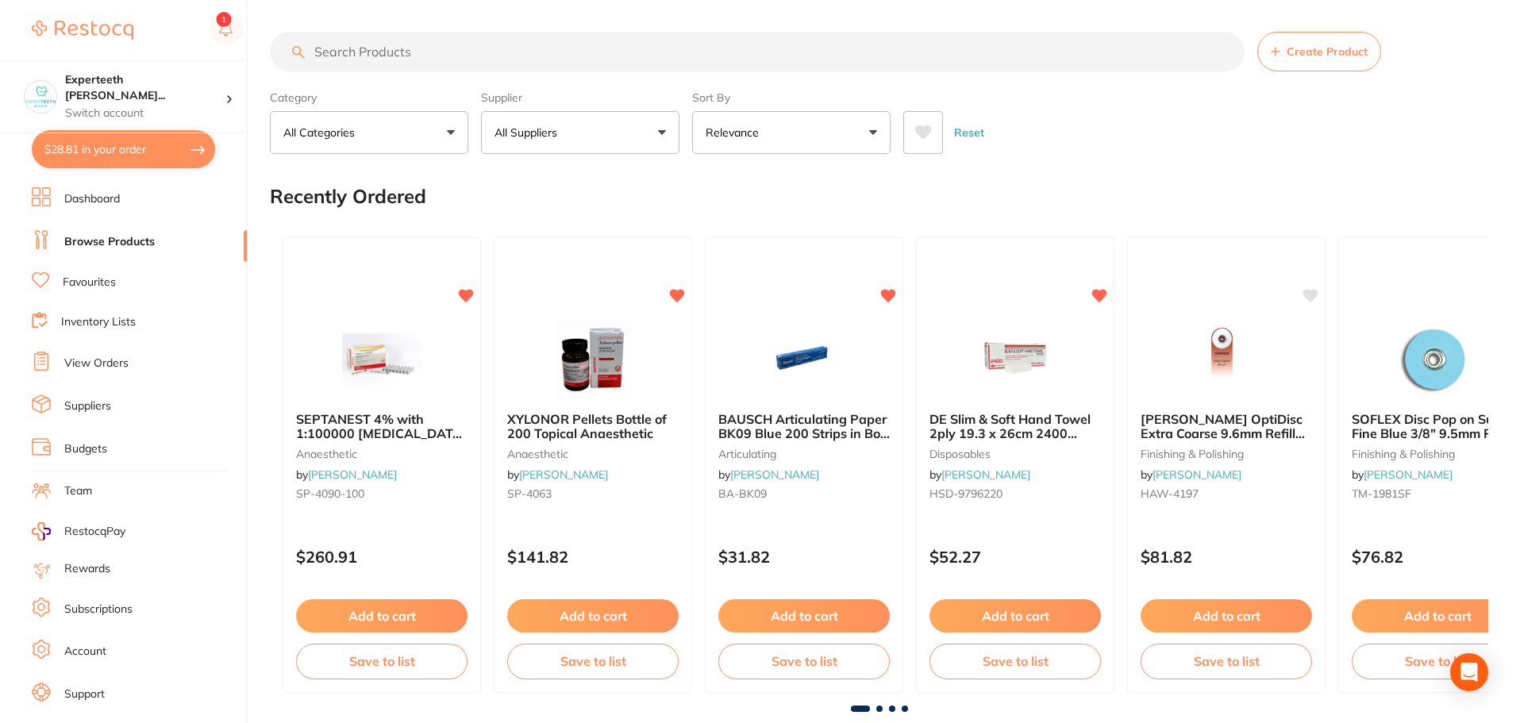
click at [97, 319] on link "Inventory Lists" at bounding box center [98, 322] width 75 height 16
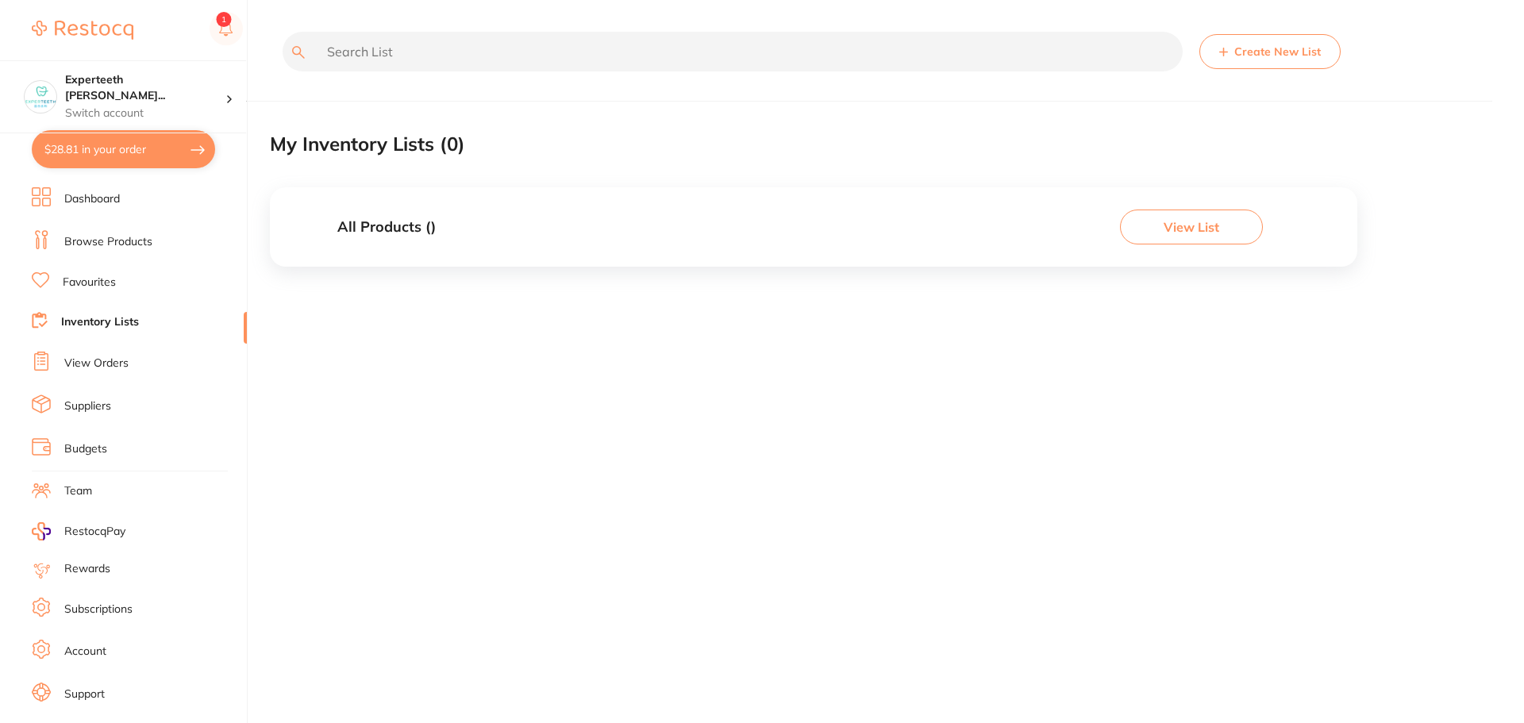
click at [95, 289] on link "Favourites" at bounding box center [89, 283] width 53 height 16
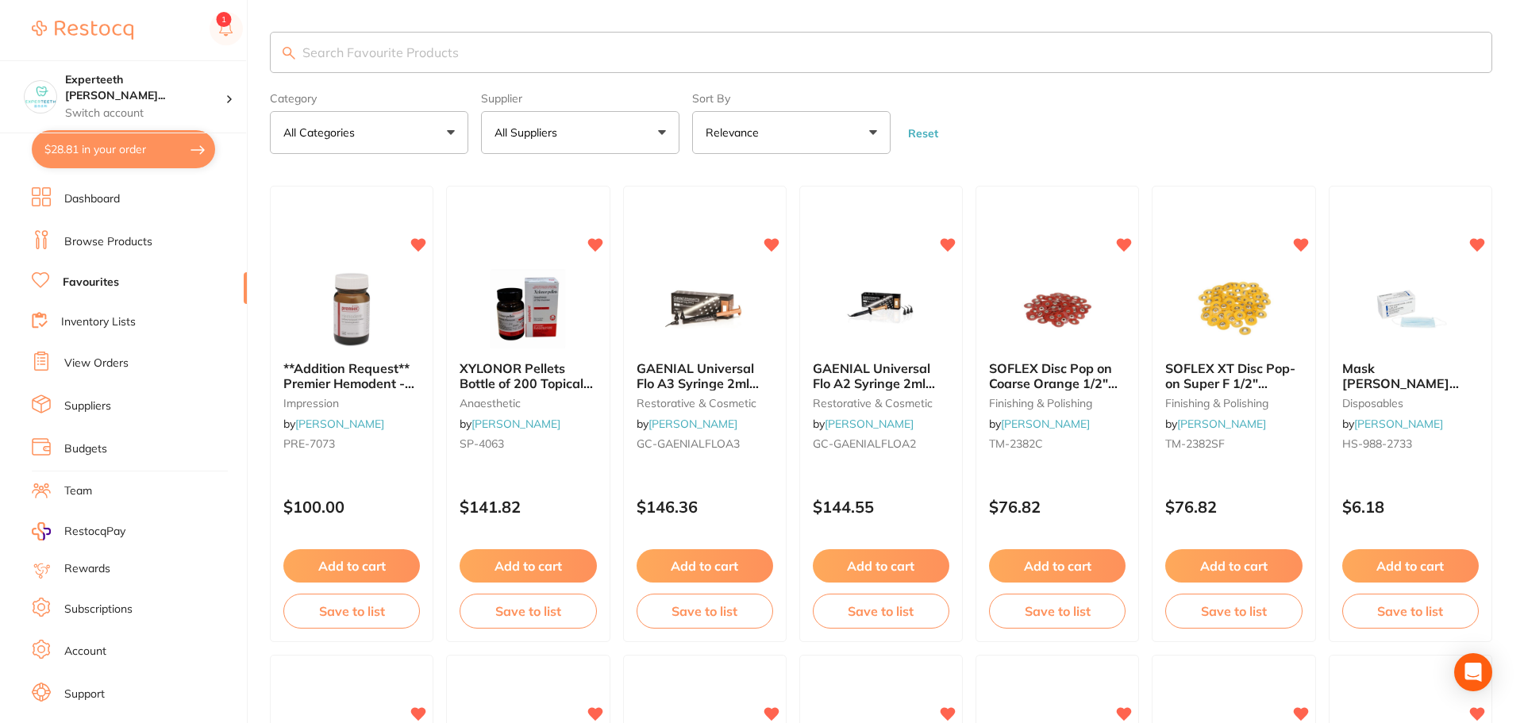
click at [371, 55] on input "search" at bounding box center [881, 52] width 1222 height 41
paste input "Estelite Asteria Body Restorative"
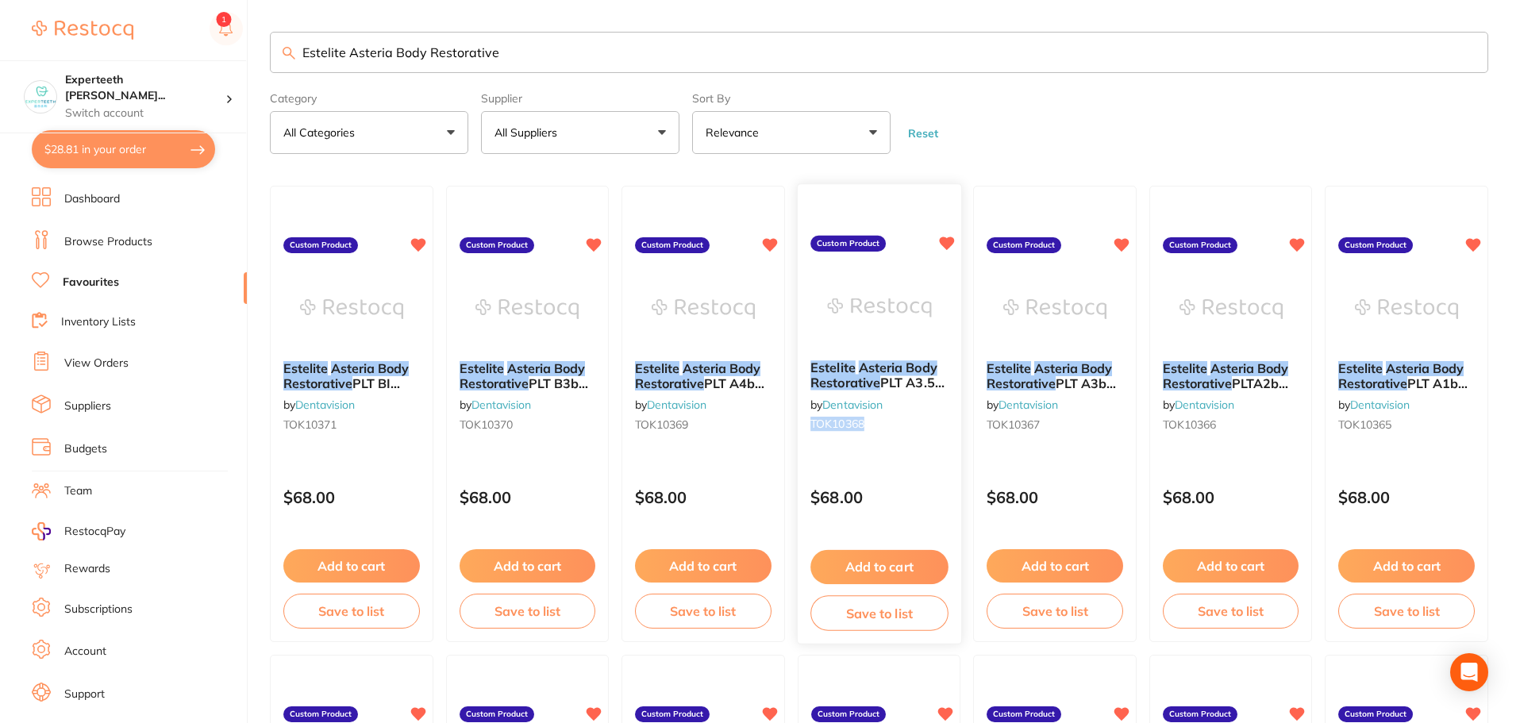
drag, startPoint x: 888, startPoint y: 426, endPoint x: 797, endPoint y: 428, distance: 90.5
click at [797, 428] on div "Estelite Asteria Body Restorative PLT A3.5b 0.2g by Dentavision TOK10368" at bounding box center [878, 399] width 163 height 102
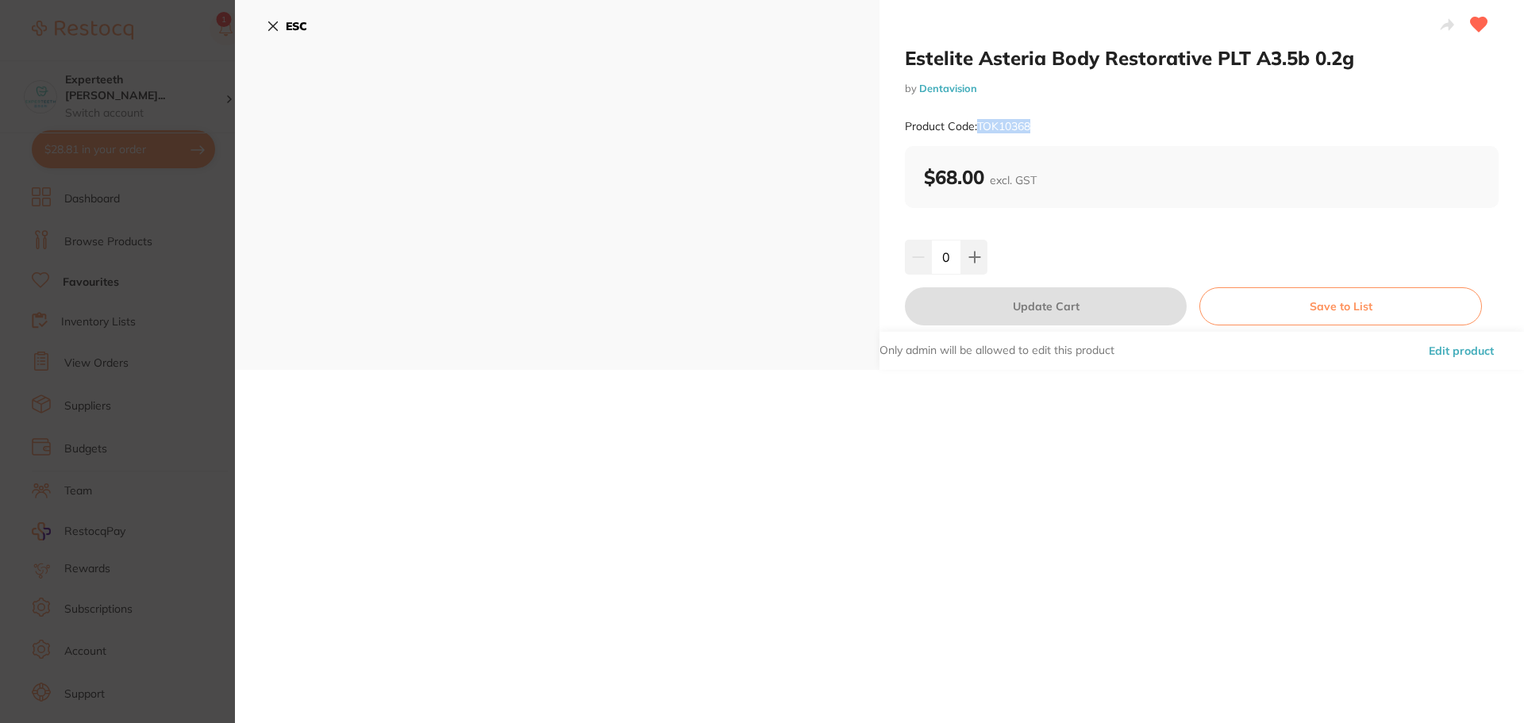
drag, startPoint x: 1059, startPoint y: 130, endPoint x: 980, endPoint y: 126, distance: 78.7
click at [980, 126] on div "Product Code: TOK10368" at bounding box center [1202, 126] width 594 height 39
copy small "TOK10368"
click at [291, 26] on b "ESC" at bounding box center [296, 26] width 21 height 14
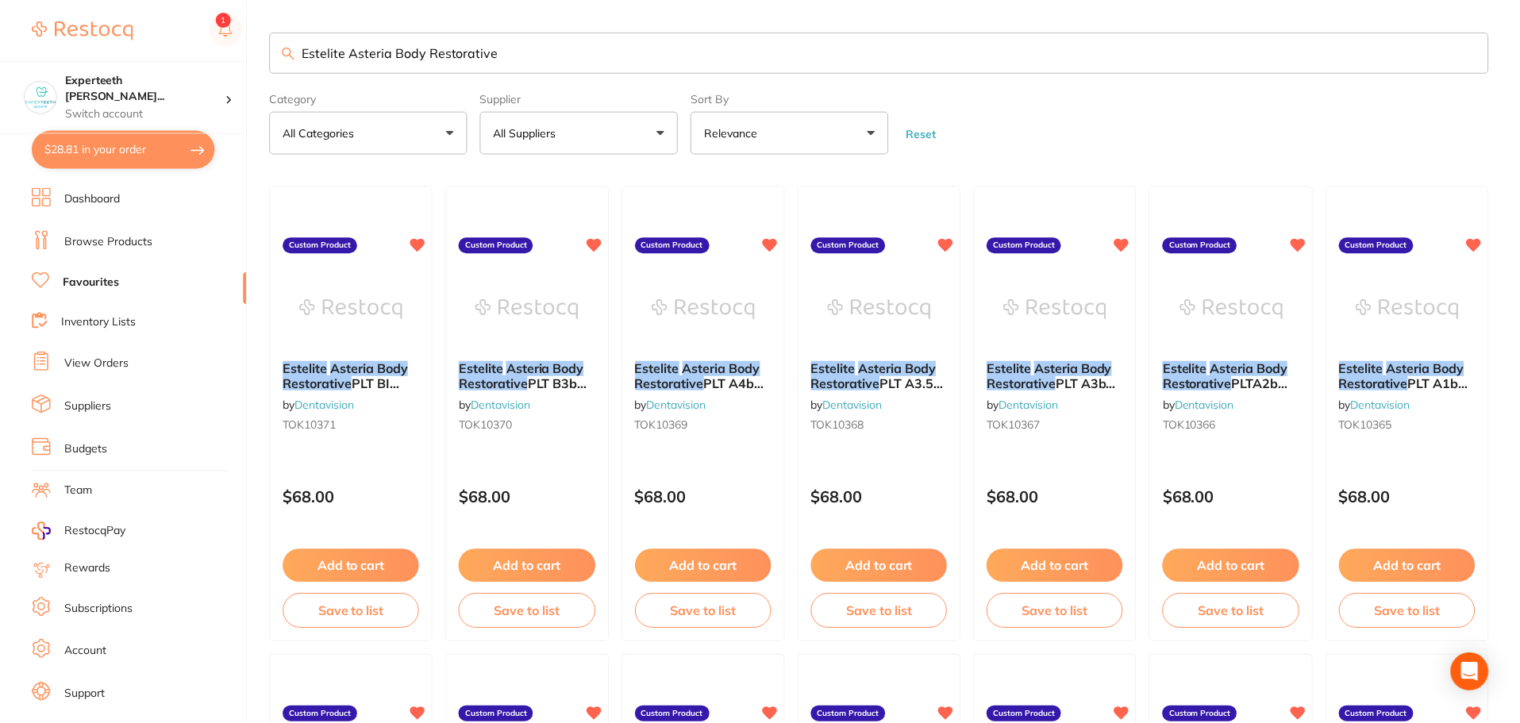
scroll to position [2, 0]
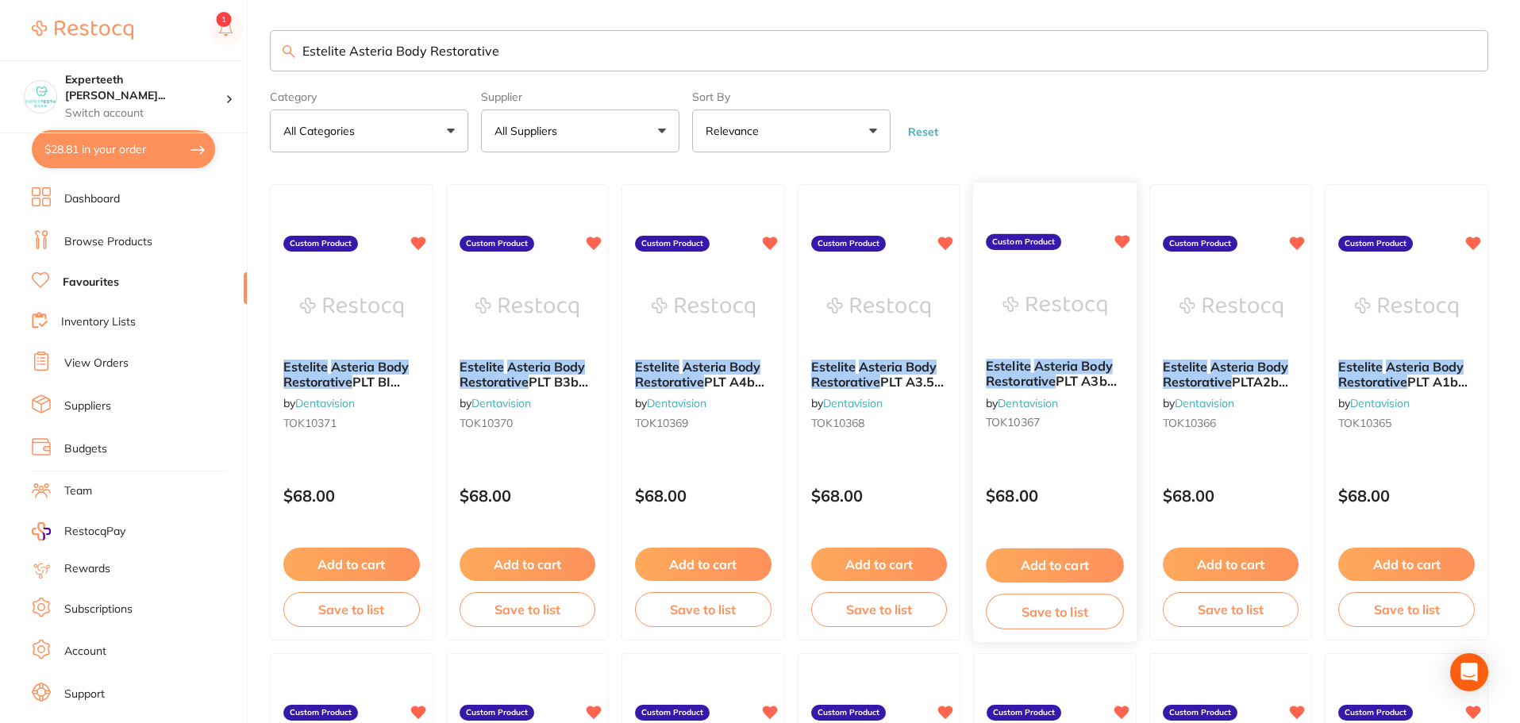
click at [1047, 347] on div "Estelite Asteria Body Restorative PLT A3b 0.2g by Dentavision TOK10367" at bounding box center [1054, 398] width 163 height 102
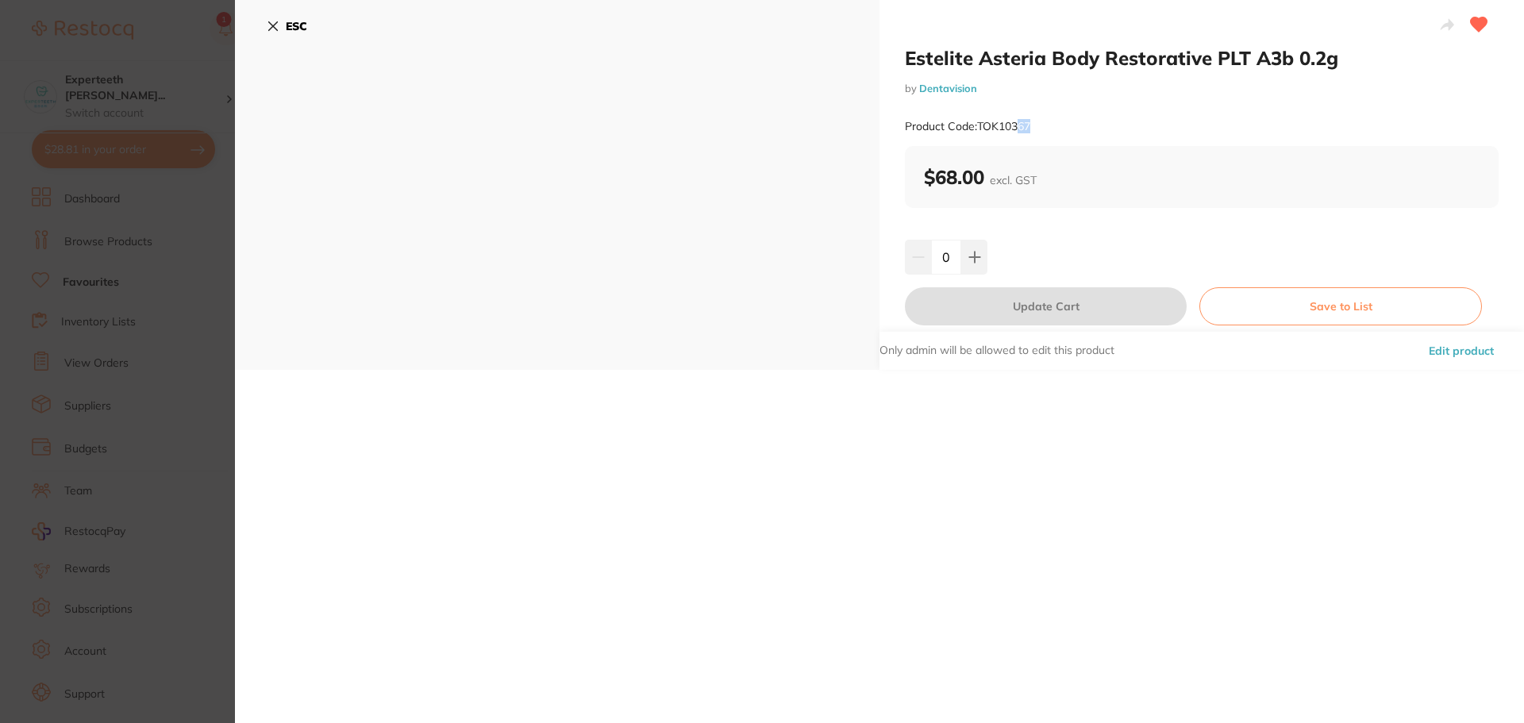
drag, startPoint x: 1073, startPoint y: 128, endPoint x: 1018, endPoint y: 131, distance: 54.8
click at [1018, 131] on div "Product Code: TOK10367" at bounding box center [1202, 126] width 594 height 39
click at [1058, 126] on div "Product Code: TOK10367" at bounding box center [1202, 126] width 594 height 39
drag, startPoint x: 1058, startPoint y: 126, endPoint x: 994, endPoint y: 127, distance: 63.5
click at [994, 127] on div "Product Code: TOK10367" at bounding box center [1202, 126] width 594 height 39
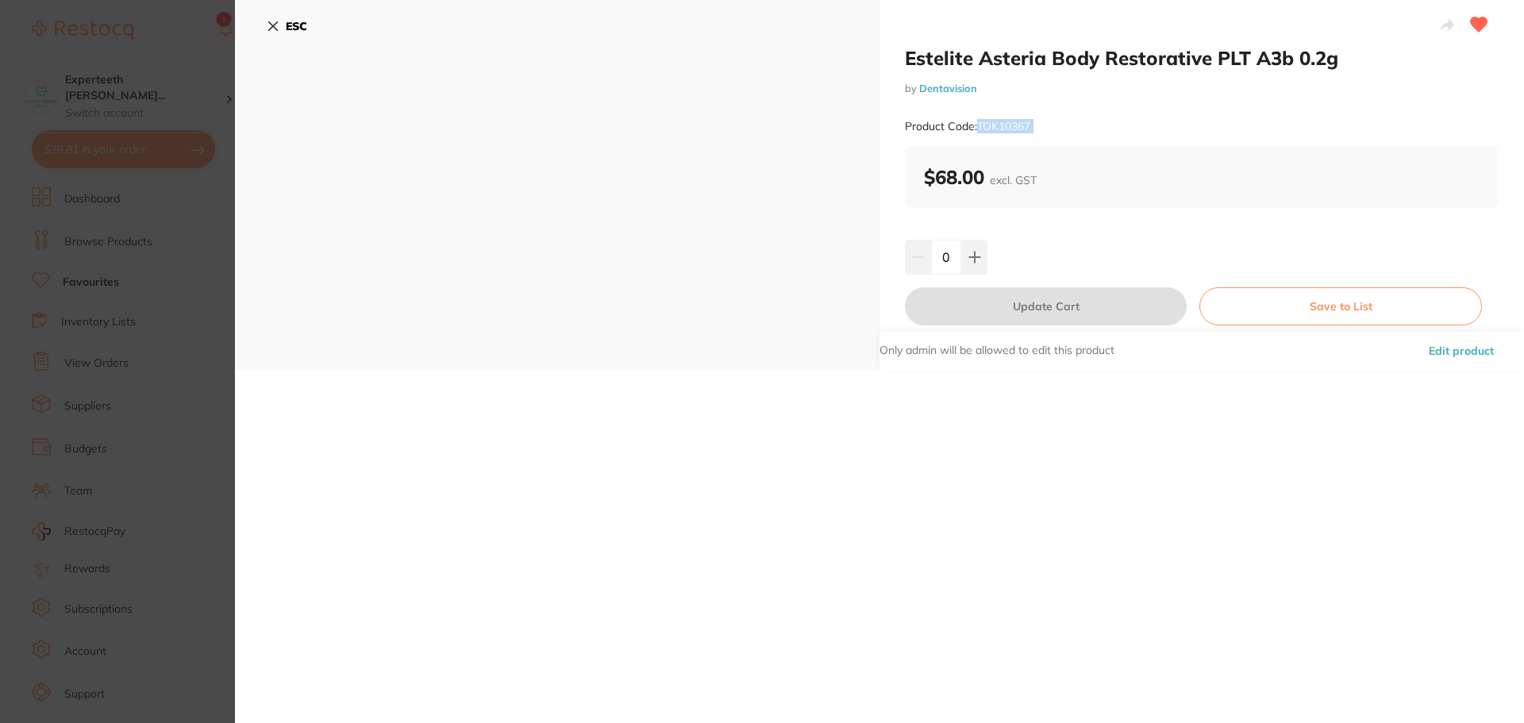
click at [290, 22] on b "ESC" at bounding box center [296, 26] width 21 height 14
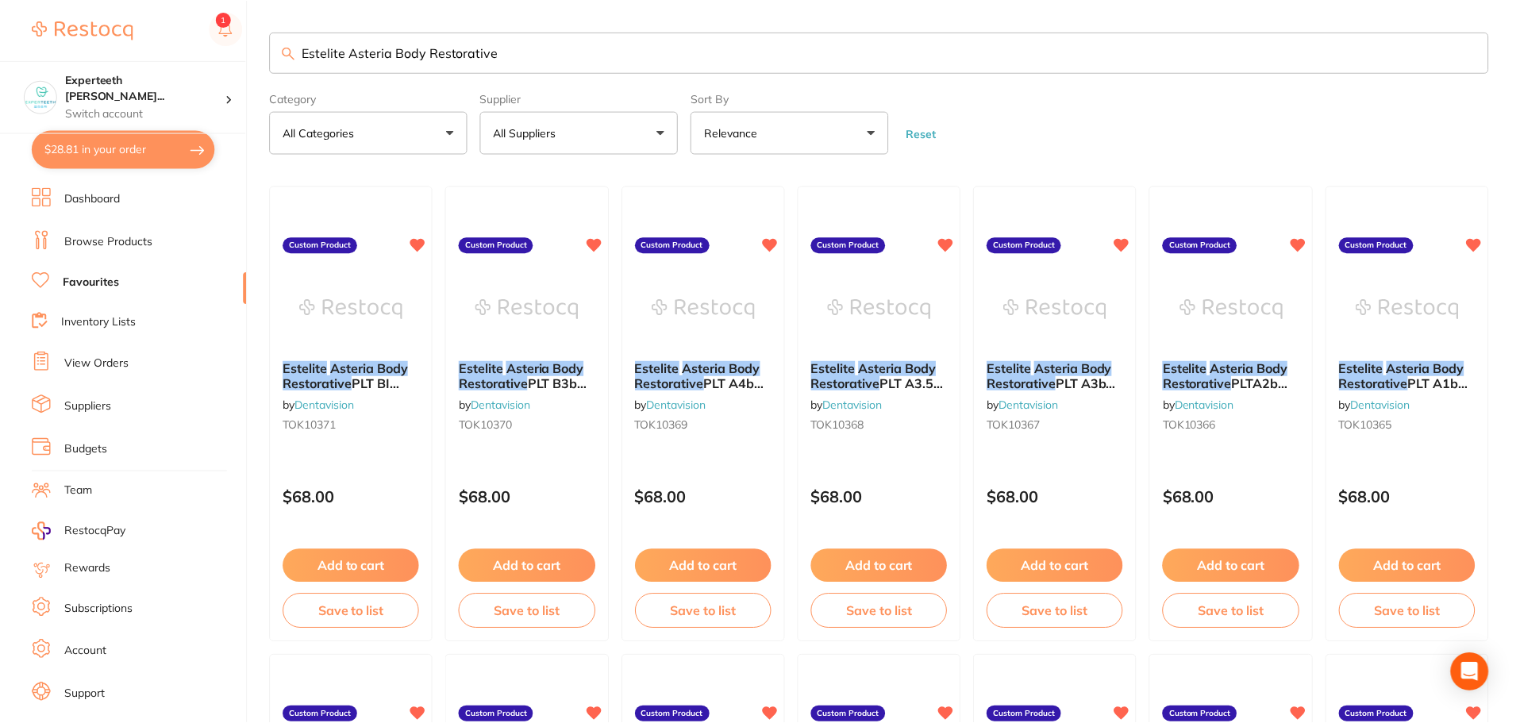
scroll to position [2, 0]
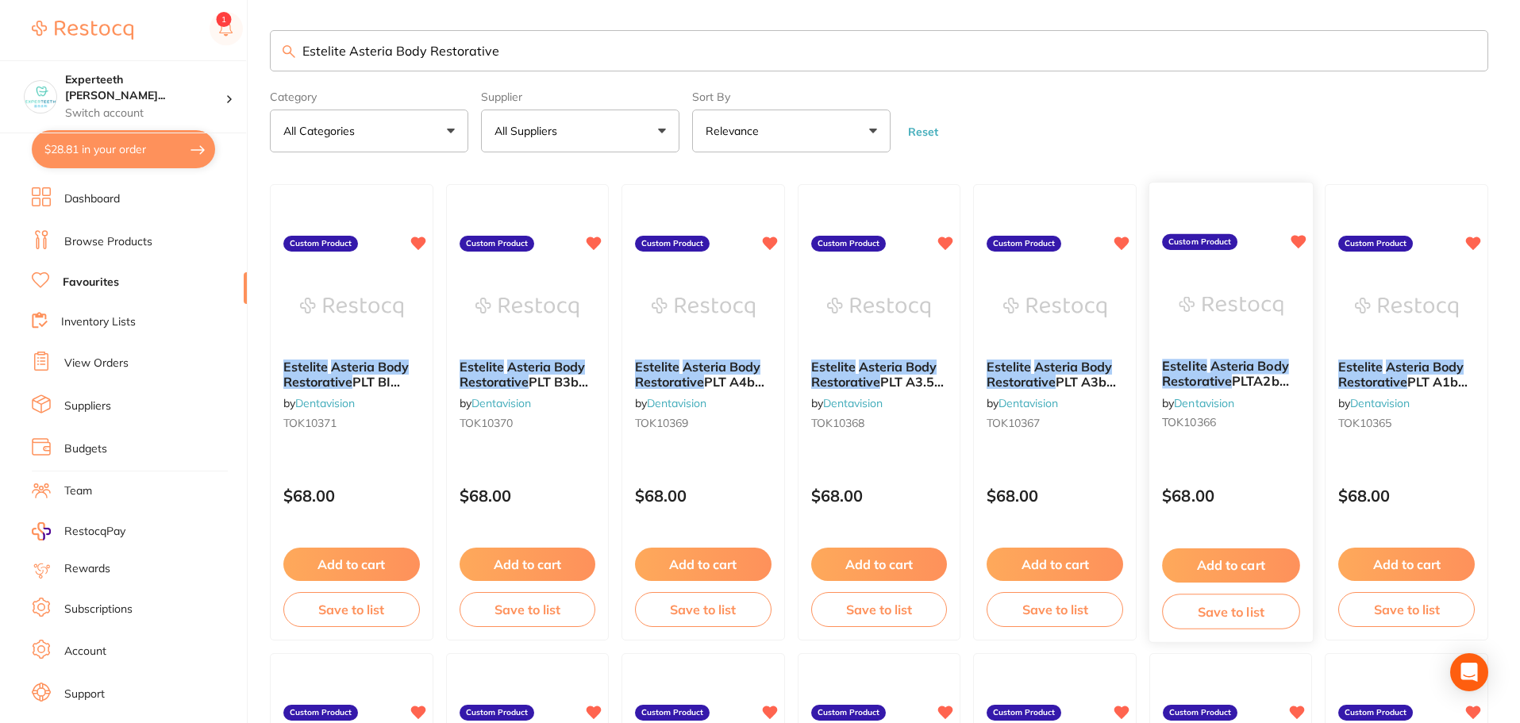
click at [1232, 336] on img at bounding box center [1230, 307] width 104 height 80
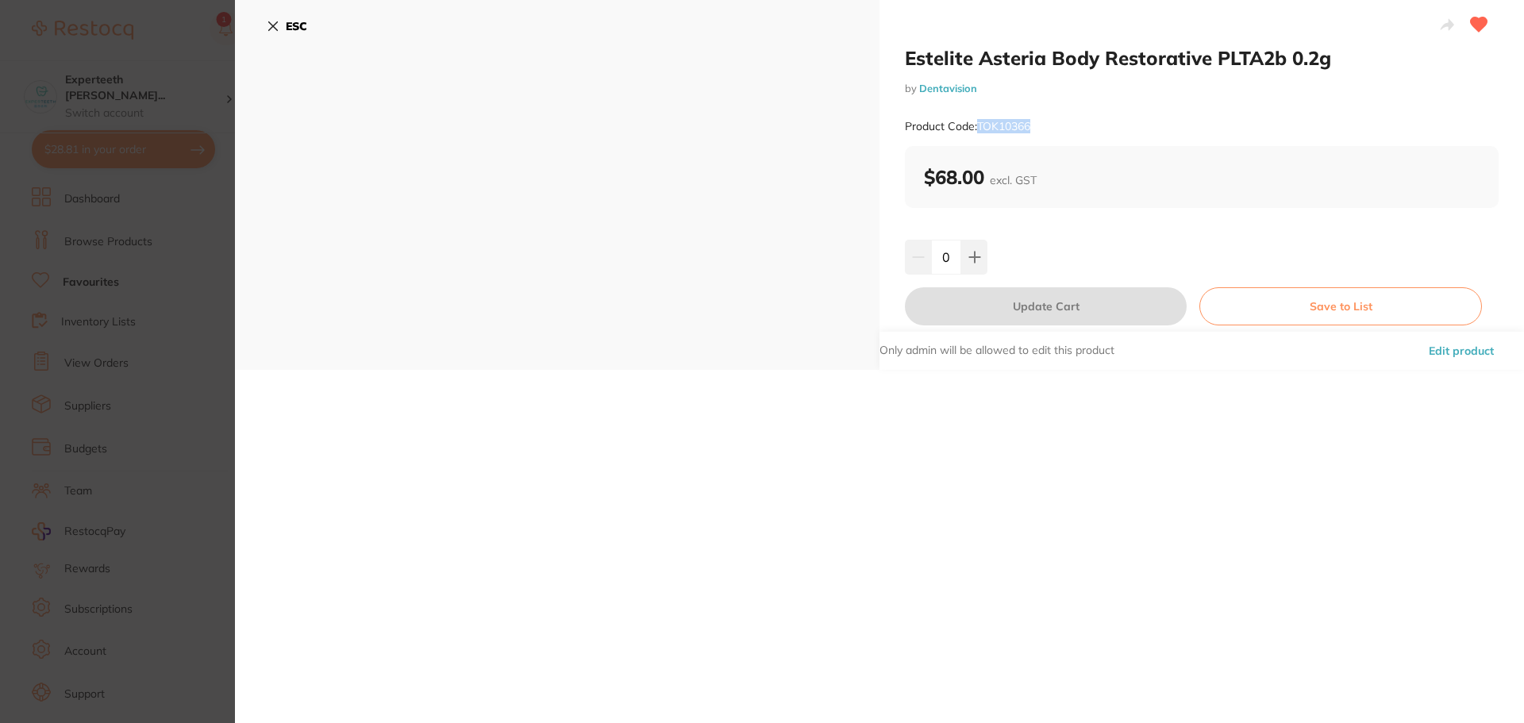
drag, startPoint x: 1073, startPoint y: 134, endPoint x: 979, endPoint y: 128, distance: 93.8
click at [979, 128] on div "Product Code: TOK10366" at bounding box center [1202, 126] width 594 height 39
copy small "TOK10366"
click at [284, 25] on button "ESC" at bounding box center [287, 26] width 40 height 27
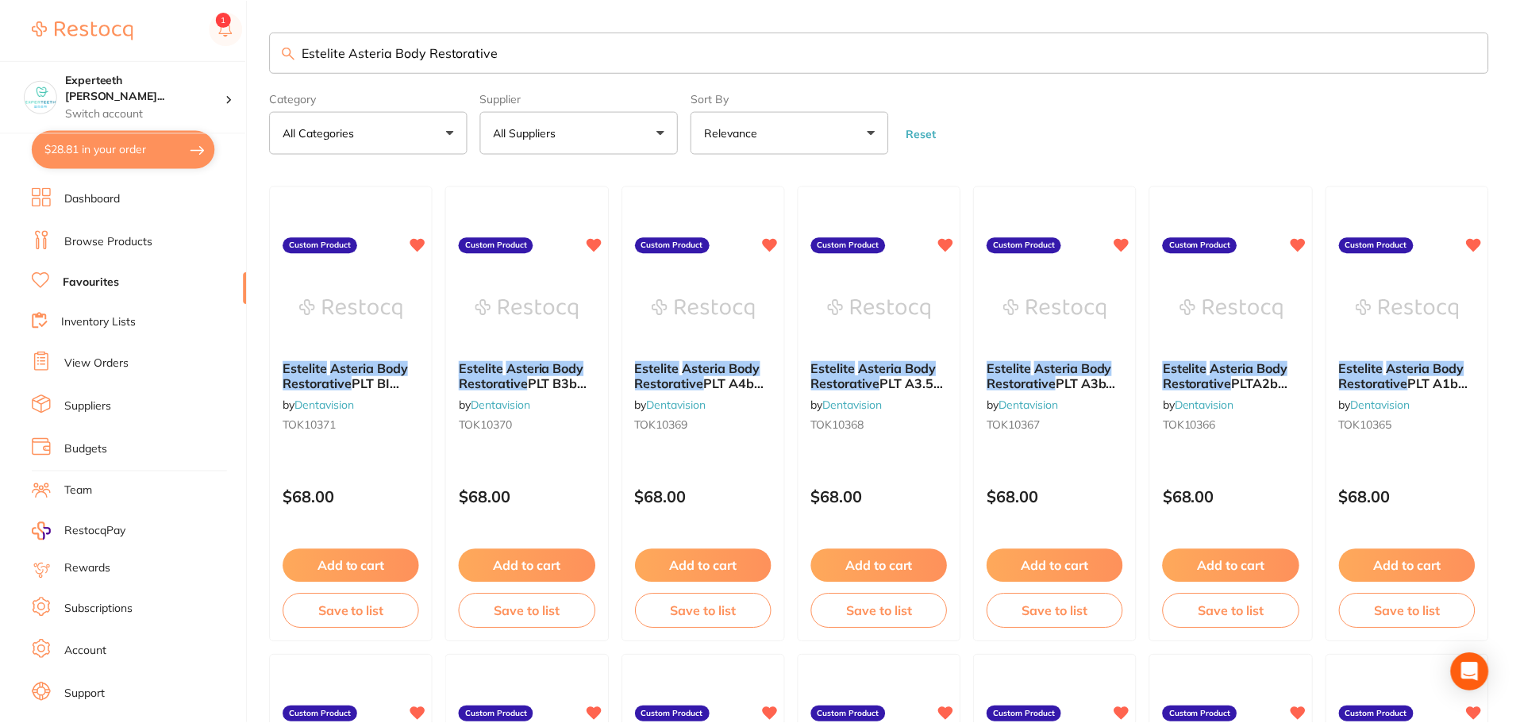
scroll to position [2, 0]
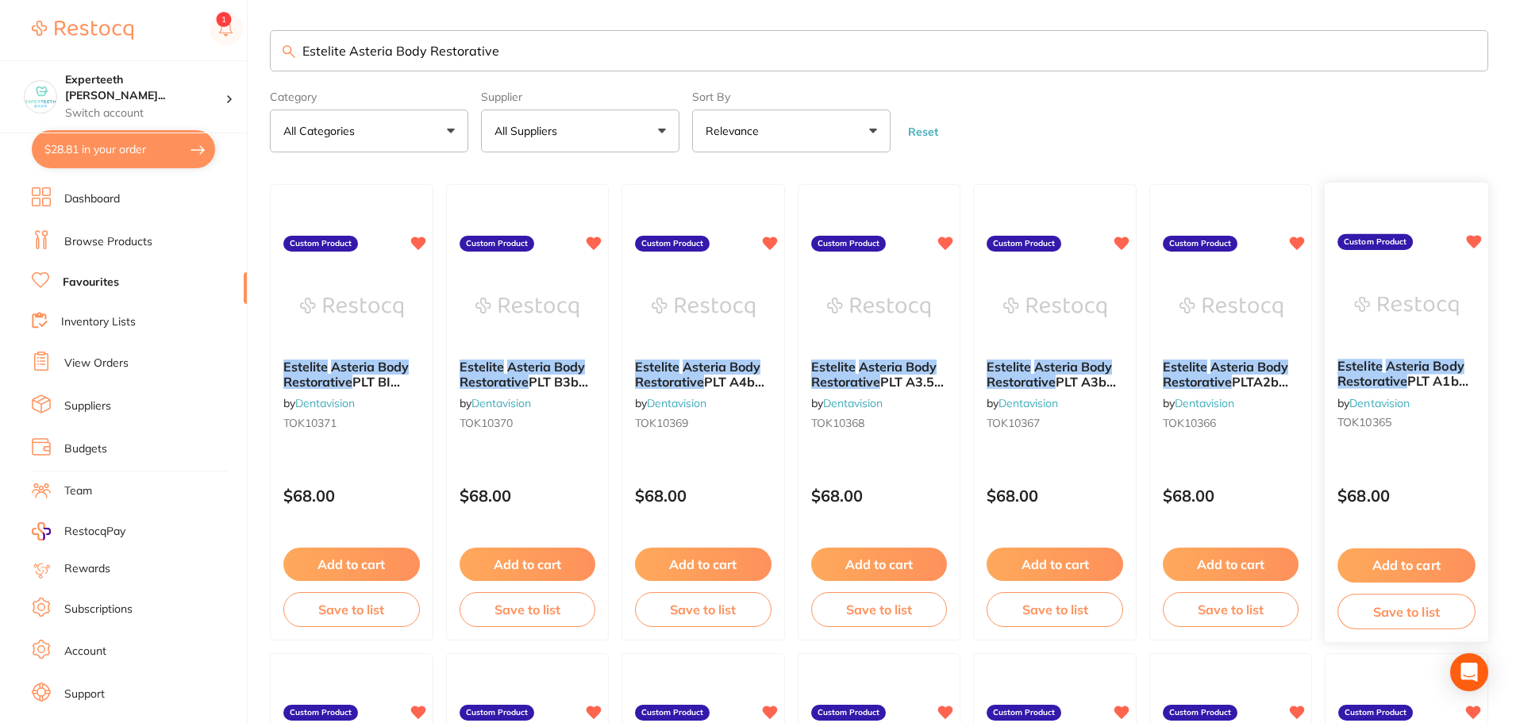
click at [1379, 305] on img at bounding box center [1407, 307] width 104 height 80
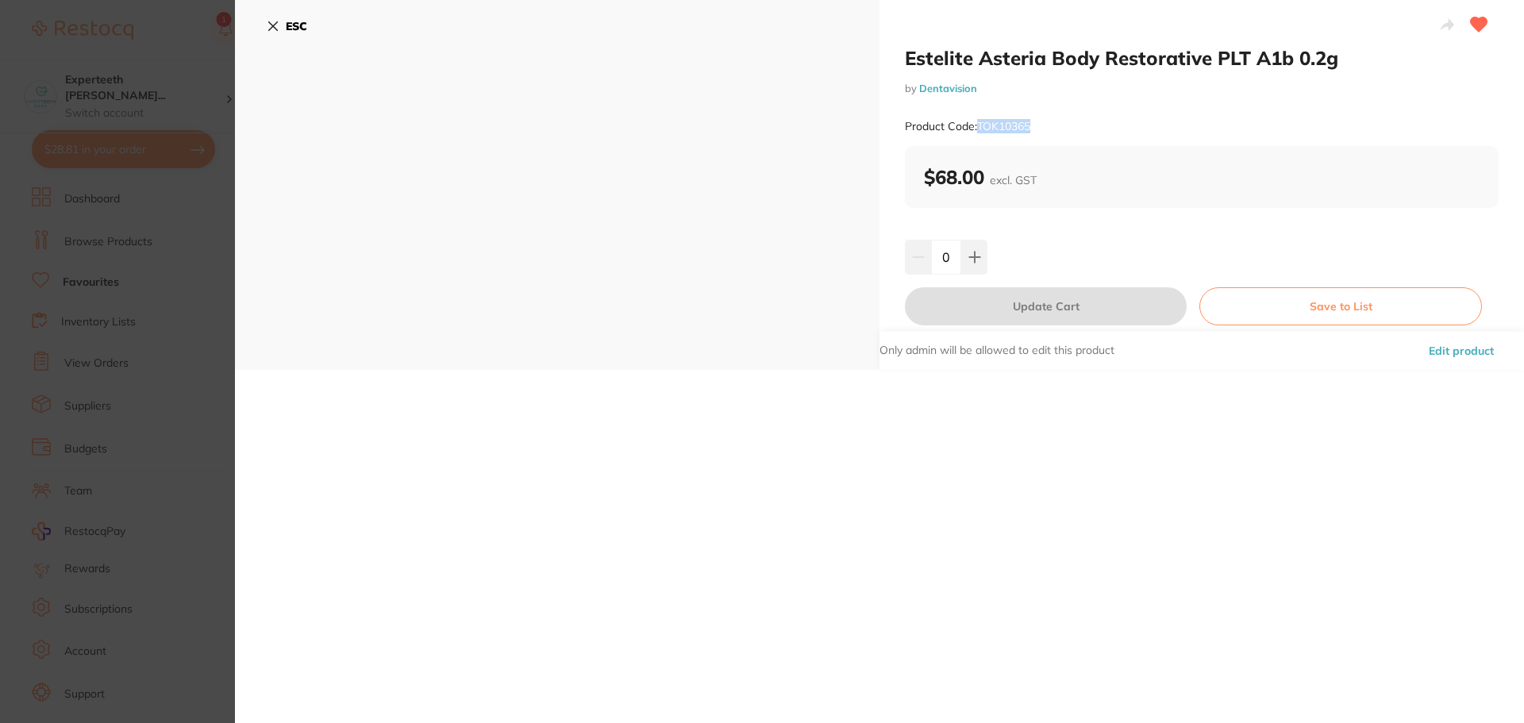
drag, startPoint x: 1053, startPoint y: 124, endPoint x: 979, endPoint y: 125, distance: 73.8
click at [979, 125] on div "Product Code: TOK10365" at bounding box center [1202, 126] width 594 height 39
copy small "TOK10365"
click at [279, 19] on button "ESC" at bounding box center [287, 26] width 40 height 27
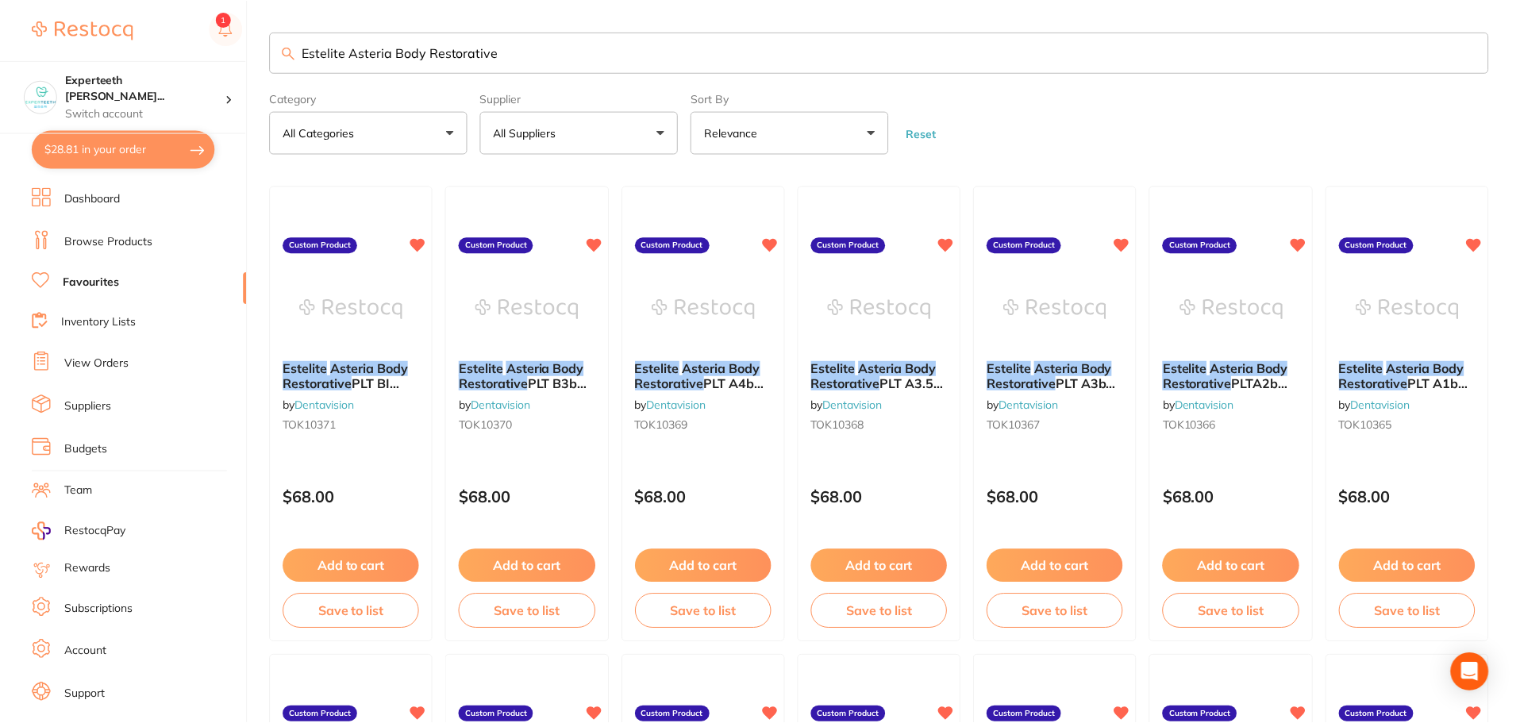
scroll to position [2, 0]
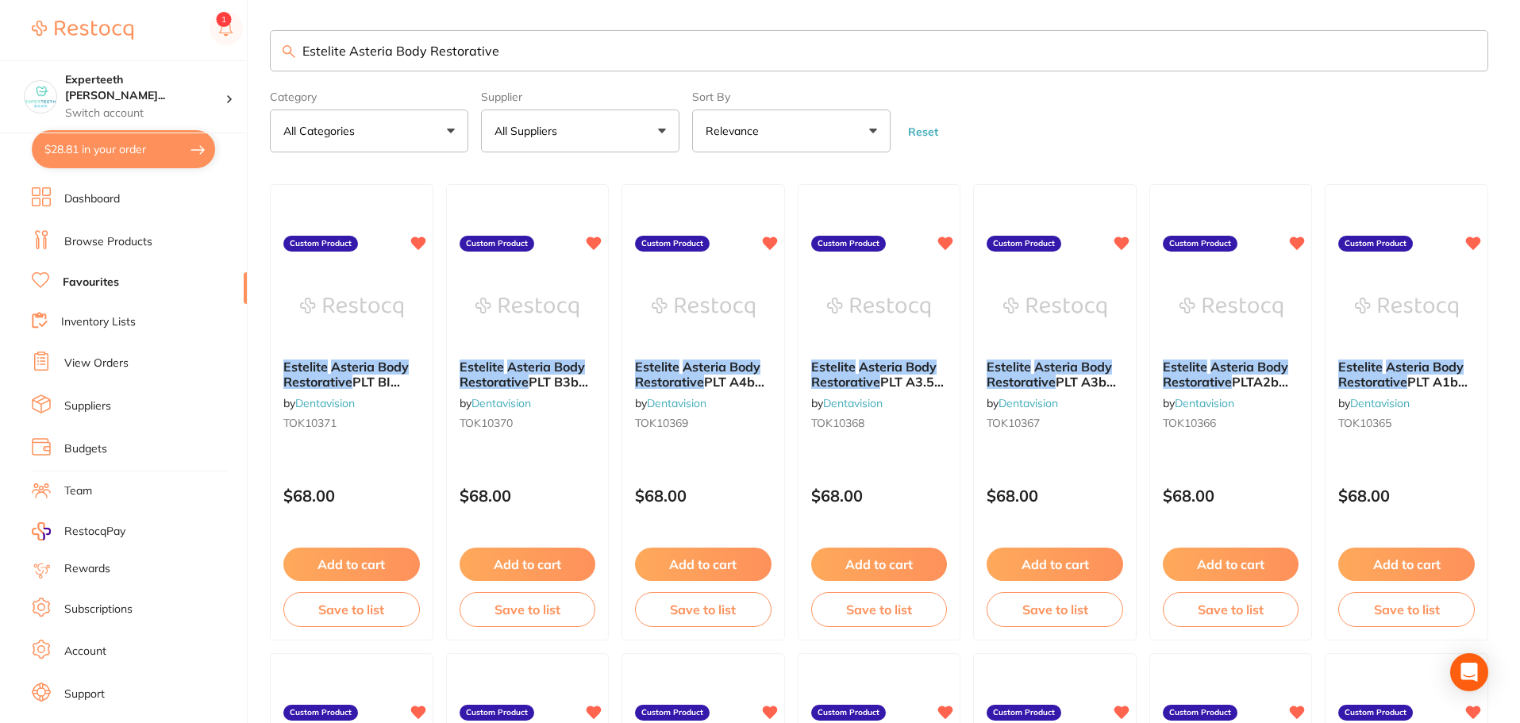
drag, startPoint x: 339, startPoint y: 21, endPoint x: 0, endPoint y: -95, distance: 358.1
click at [0, 0] on html "$28.81 Experteeth [PERSON_NAME]... Switch account Experteeth Eastwood West Expe…" at bounding box center [760, 359] width 1520 height 723
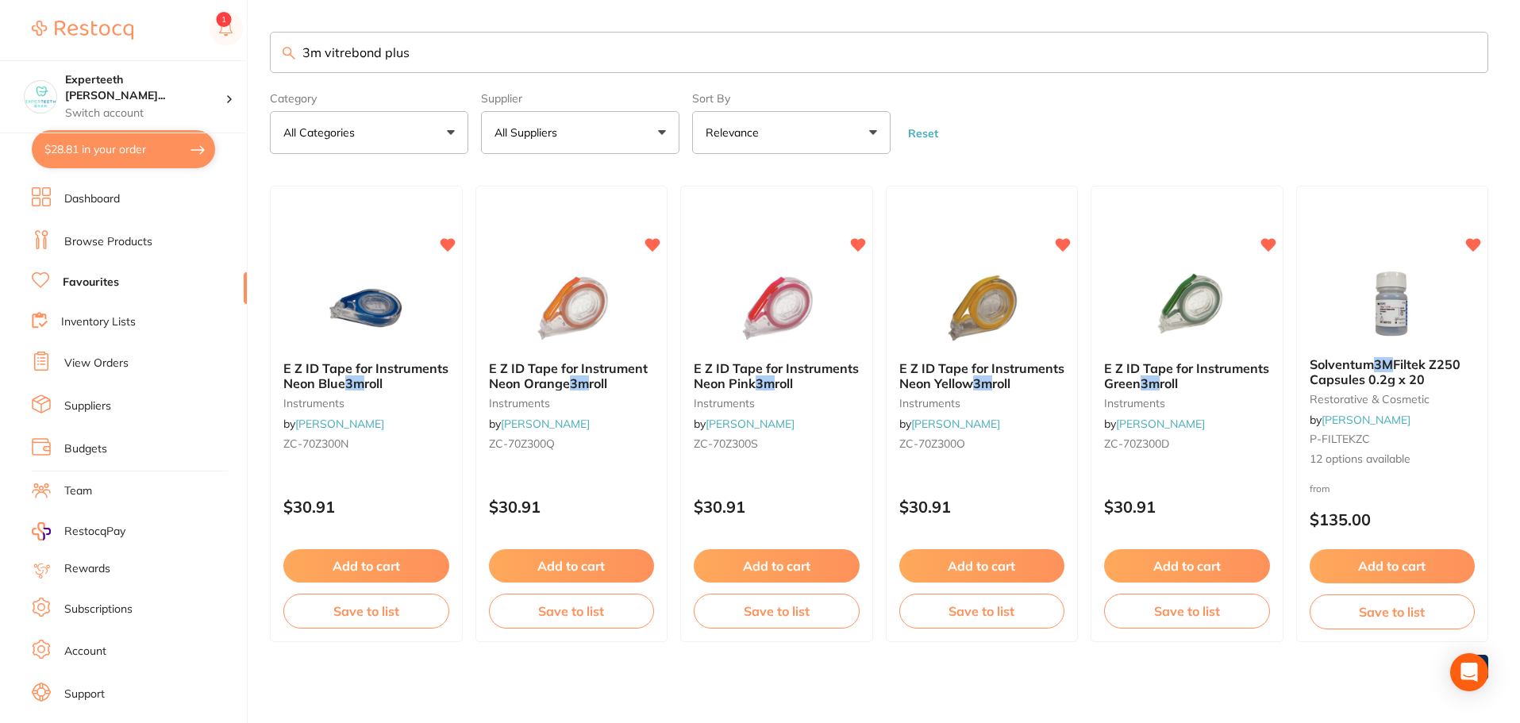
type input "3m vitrebond plus"
click at [457, 60] on input "3m vitrebond plus" at bounding box center [879, 52] width 1218 height 41
drag, startPoint x: 461, startPoint y: 61, endPoint x: 88, endPoint y: 0, distance: 377.9
click at [93, 2] on div "$28.81 Experteeth [PERSON_NAME]... Switch account Experteeth Eastwood West Expe…" at bounding box center [760, 361] width 1520 height 723
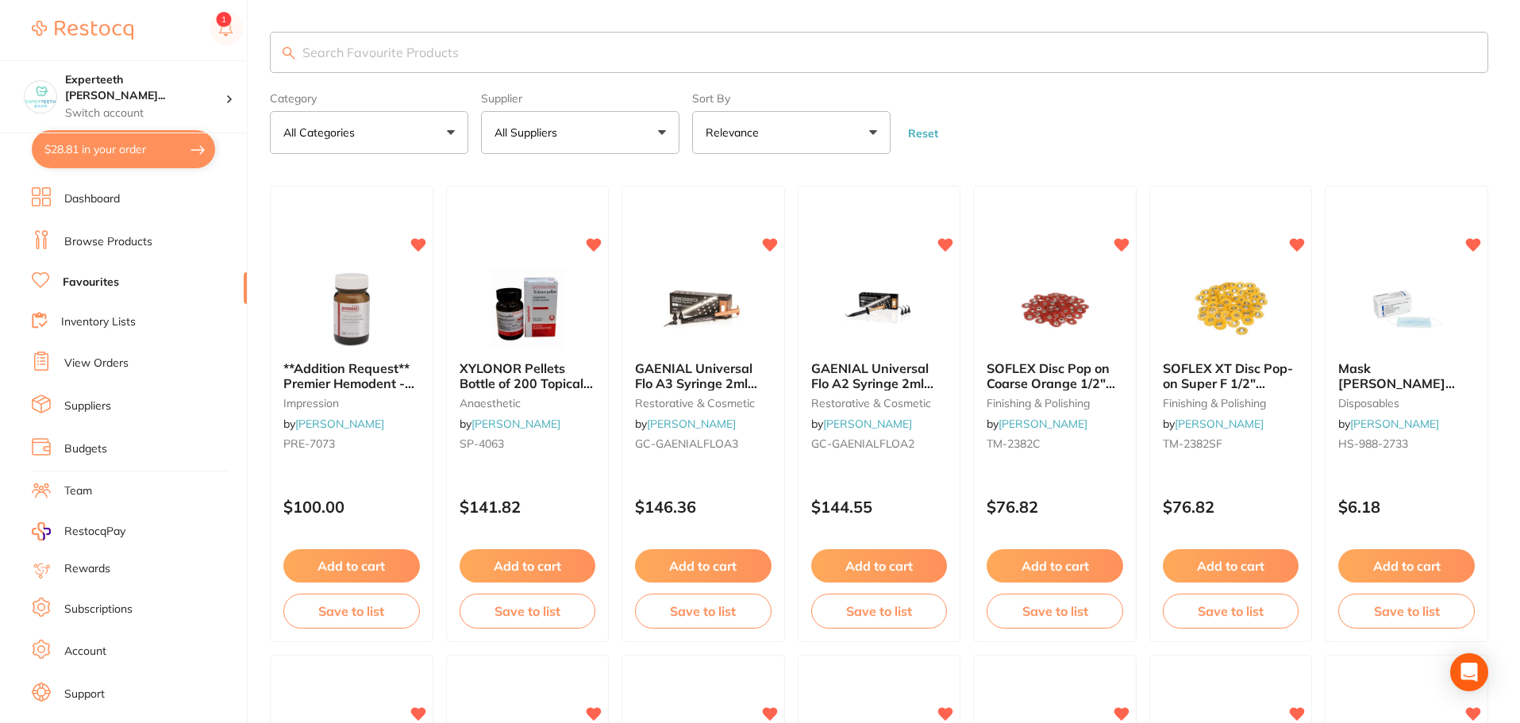
click at [388, 52] on input "search" at bounding box center [879, 52] width 1218 height 41
paste input "3m vitrebond plus"
type input "3m vitrebond plus"
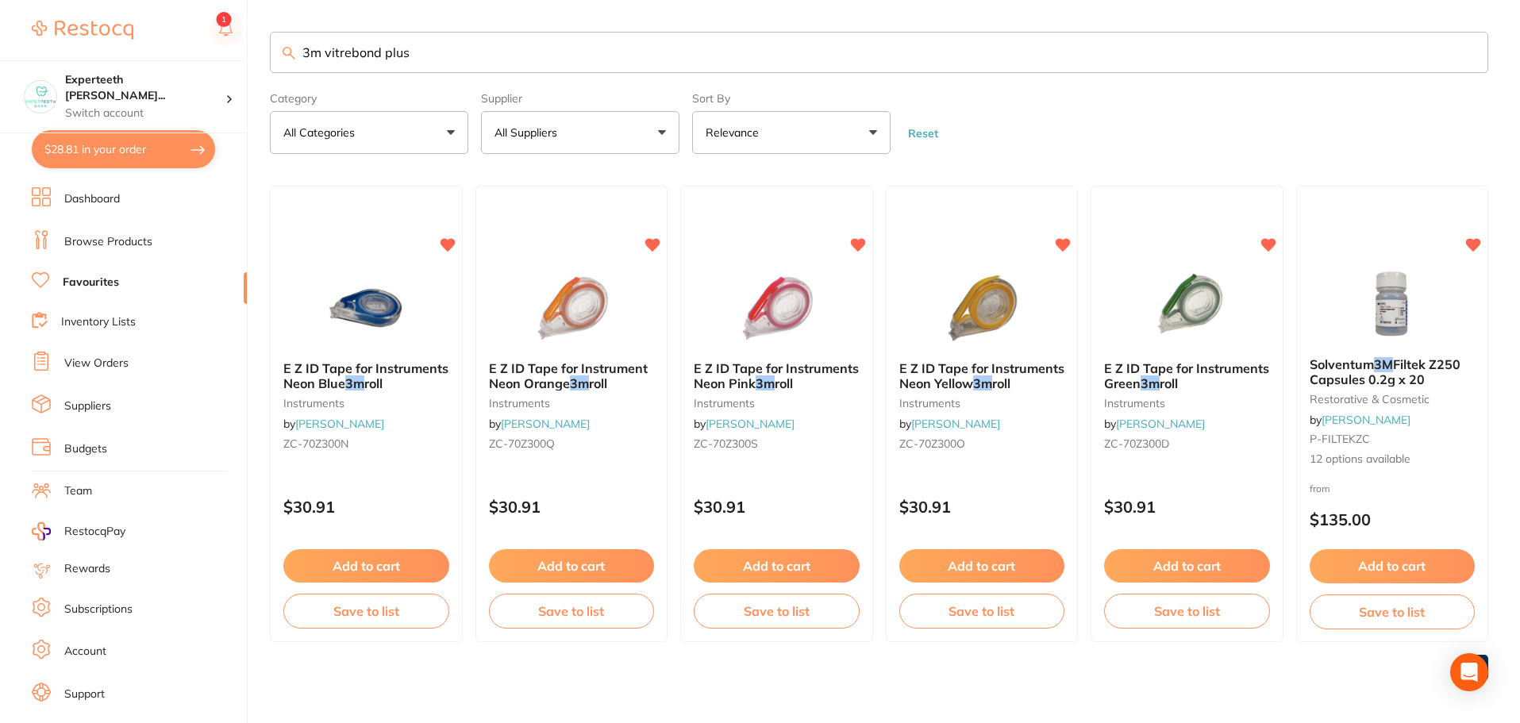
click at [105, 242] on link "Browse Products" at bounding box center [108, 242] width 88 height 16
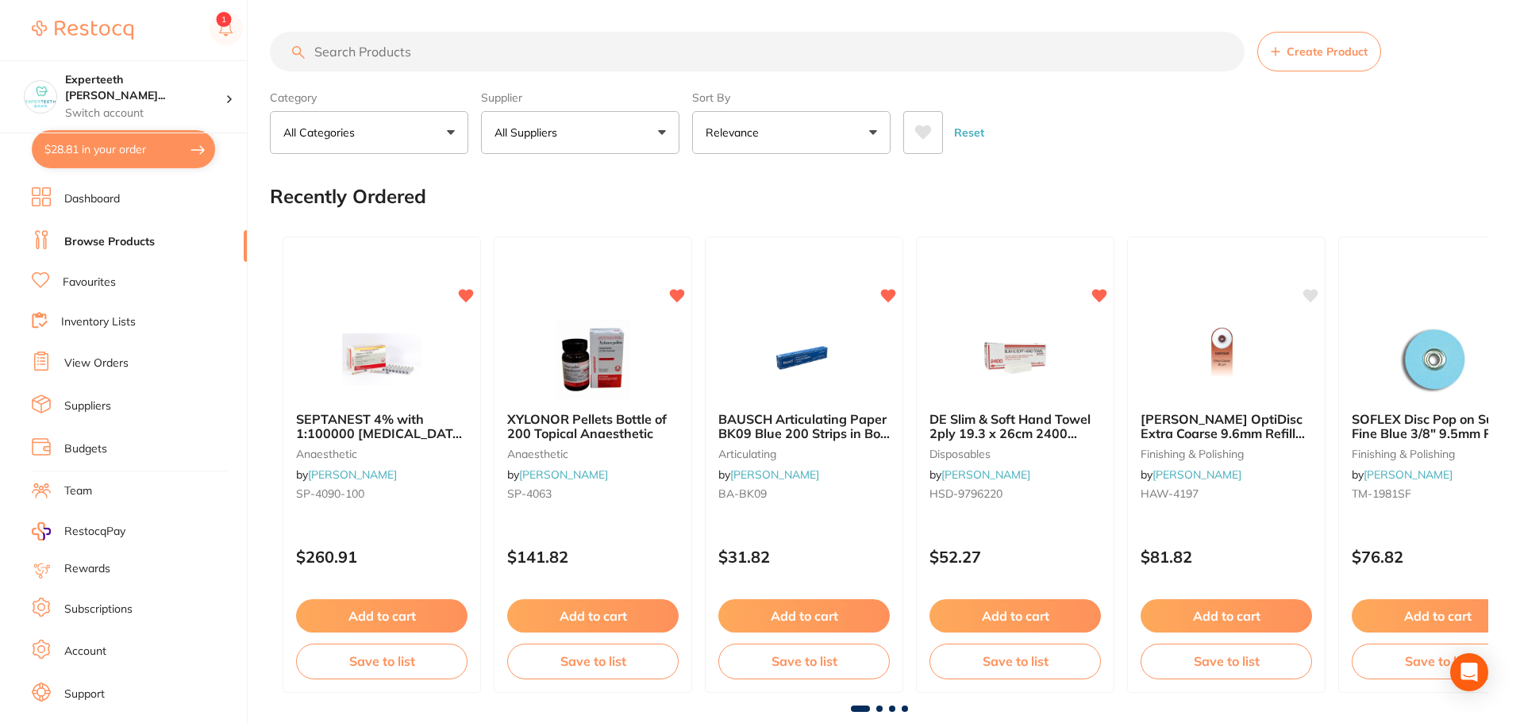
click at [368, 48] on input "search" at bounding box center [757, 52] width 974 height 40
paste input "3m vitrebond plus"
type input "3m vitrebond plus"
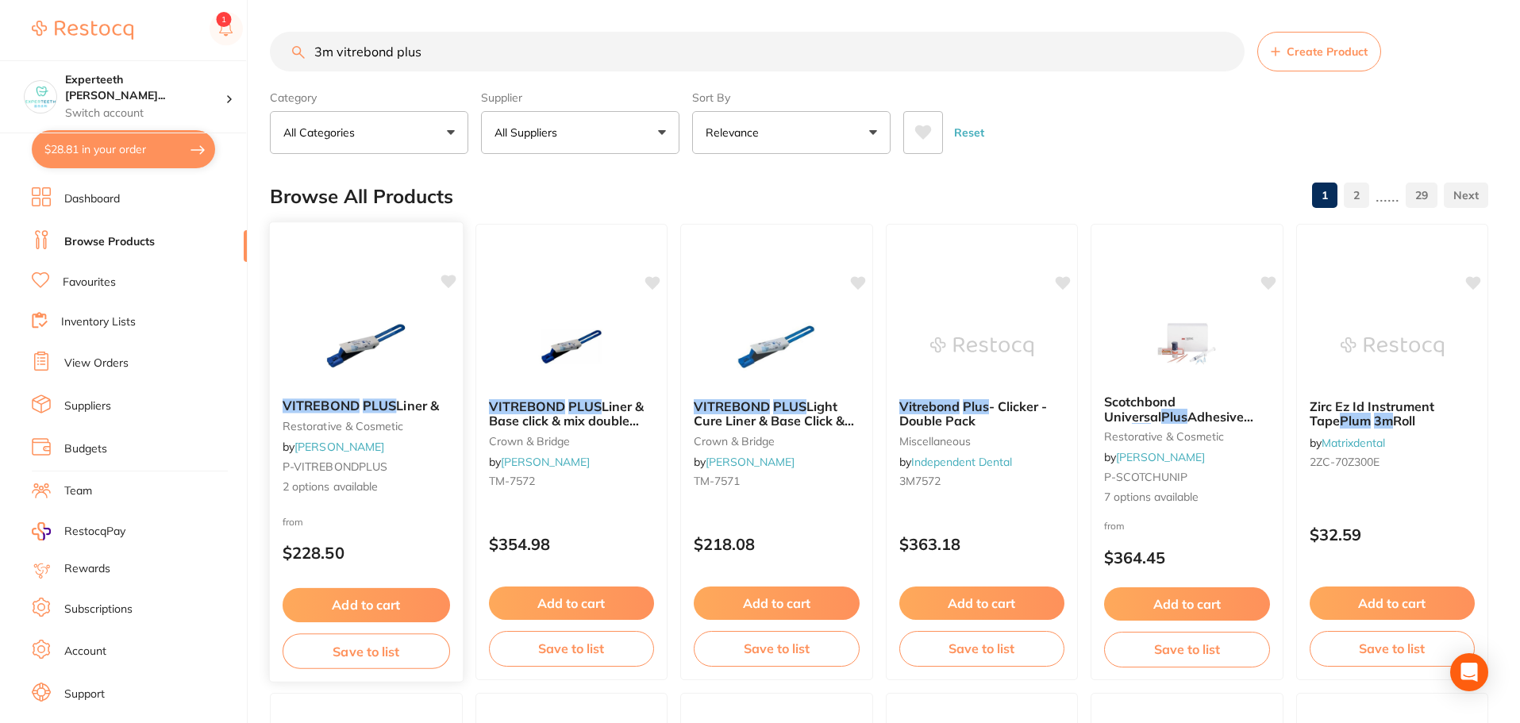
click at [360, 336] on img at bounding box center [366, 345] width 104 height 80
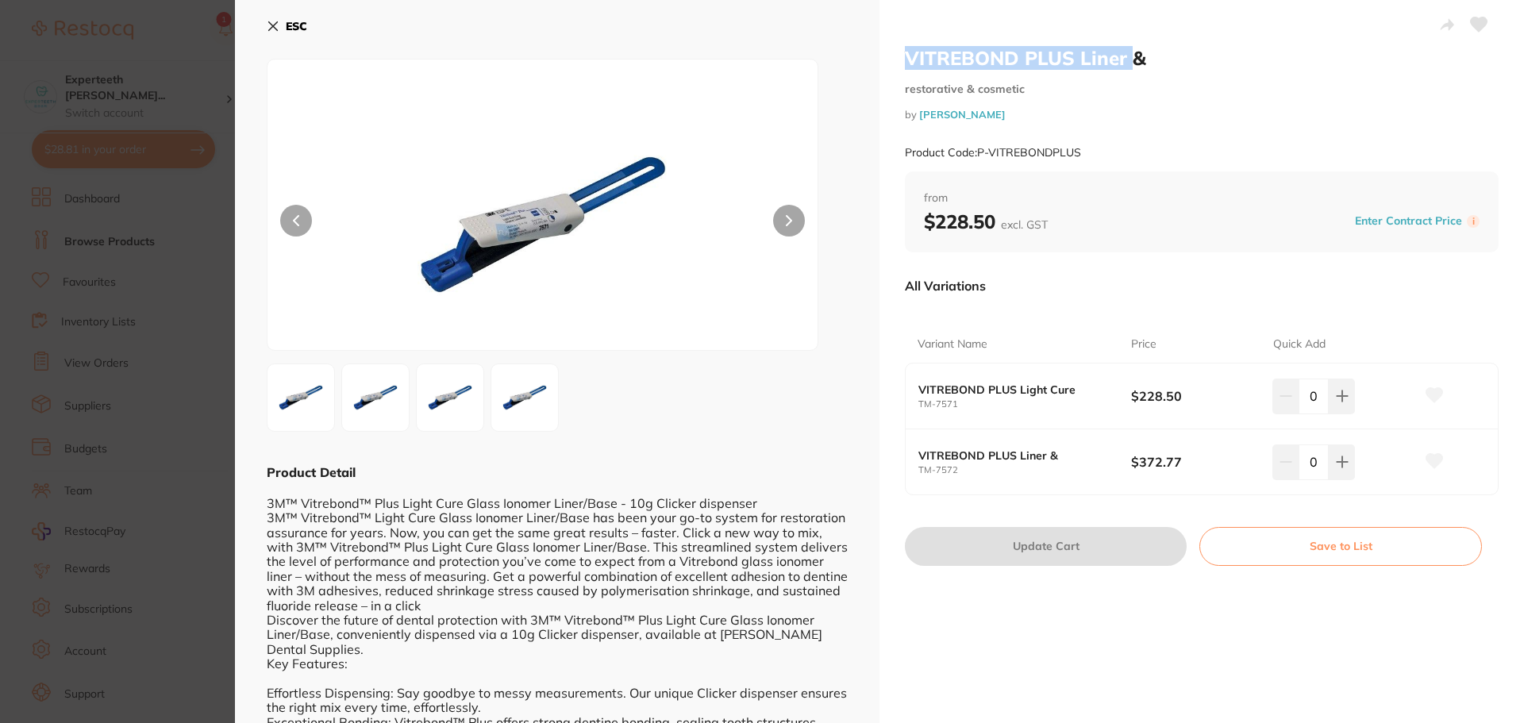
drag, startPoint x: 1130, startPoint y: 57, endPoint x: 905, endPoint y: 50, distance: 224.7
click at [905, 50] on h2 "VITREBOND PLUS Liner &" at bounding box center [1202, 58] width 594 height 24
copy h2 "VITREBOND PLUS Liner"
drag, startPoint x: 1124, startPoint y: 152, endPoint x: 979, endPoint y: 157, distance: 145.3
click at [979, 157] on div "Product Code: P-VITREBONDPLUS" at bounding box center [1202, 152] width 594 height 39
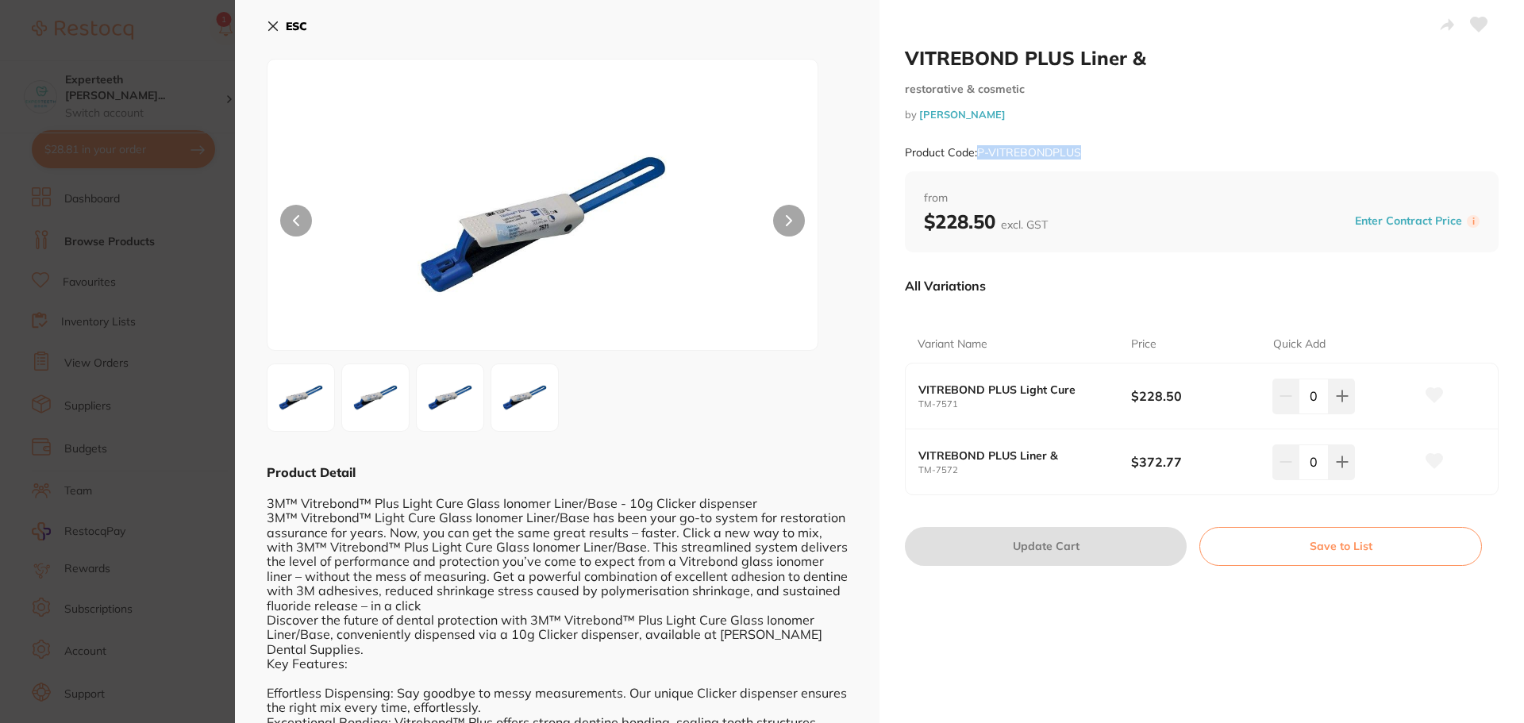
copy small "P-VITREBONDPLUS"
